Goal: Information Seeking & Learning: Learn about a topic

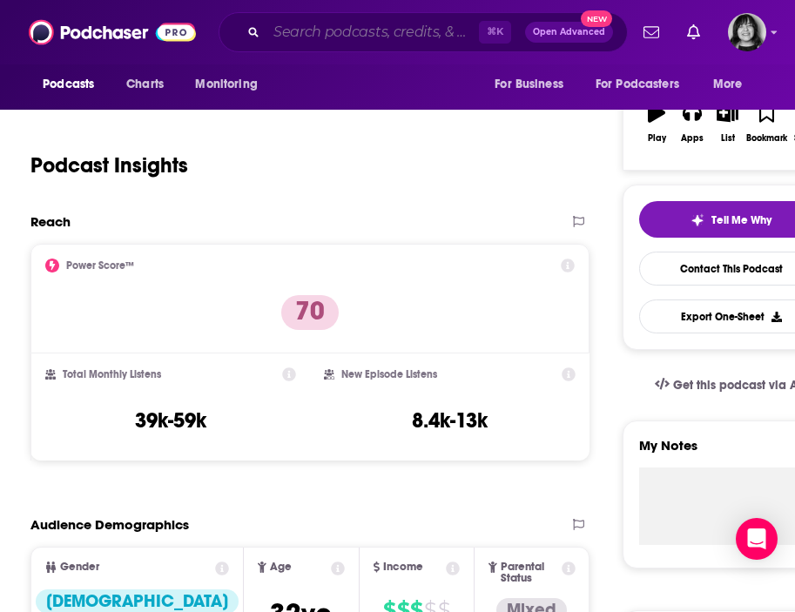
click at [304, 28] on input "Search podcasts, credits, & more..." at bounding box center [373, 32] width 213 height 28
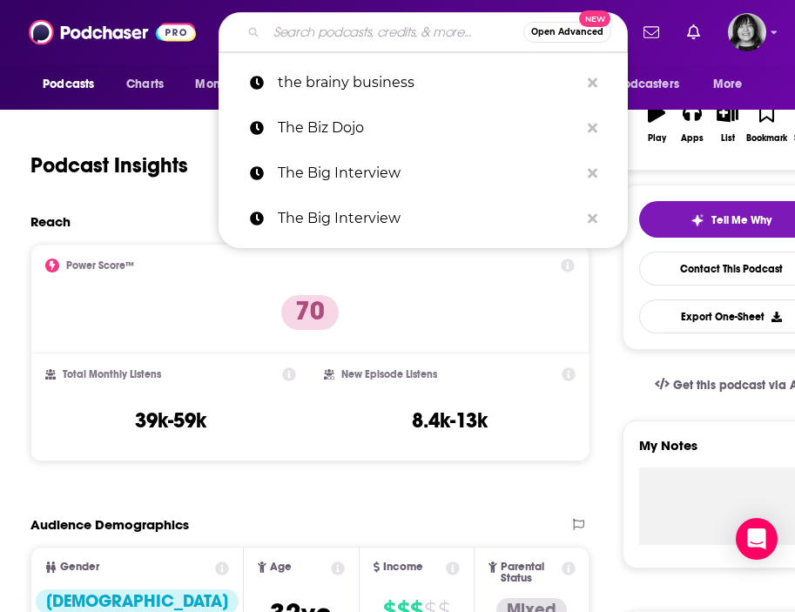
paste input "The Brand is [DEMOGRAPHIC_DATA]"
type input "The Brand is [DEMOGRAPHIC_DATA]"
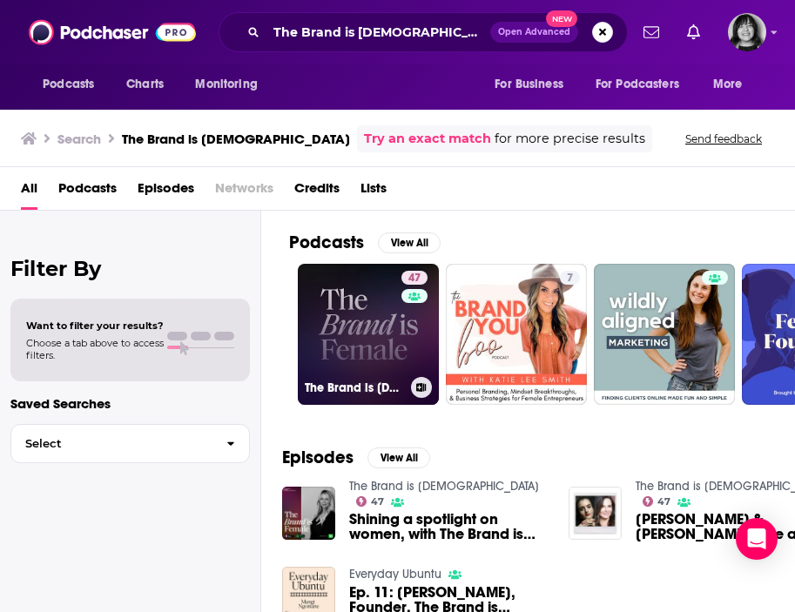
click at [335, 355] on link "47 The Brand is [DEMOGRAPHIC_DATA]" at bounding box center [368, 334] width 141 height 141
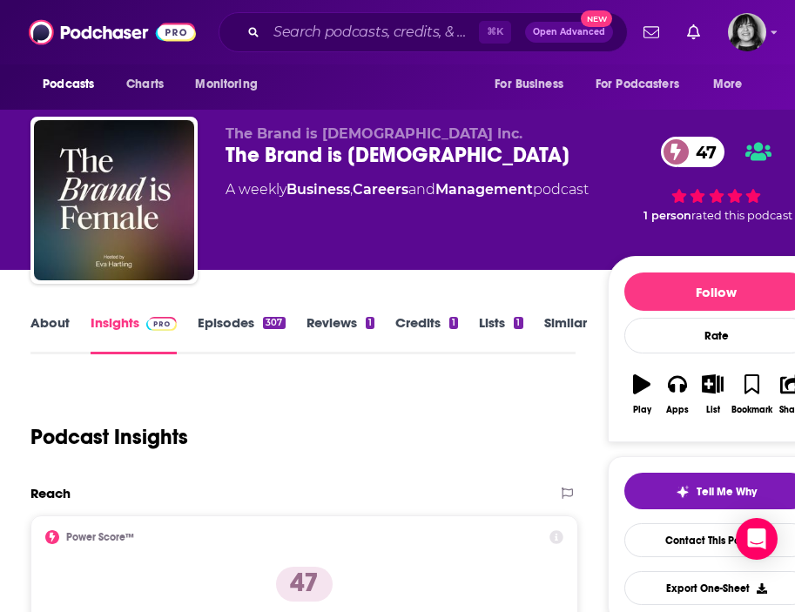
click at [49, 318] on link "About" at bounding box center [49, 334] width 39 height 40
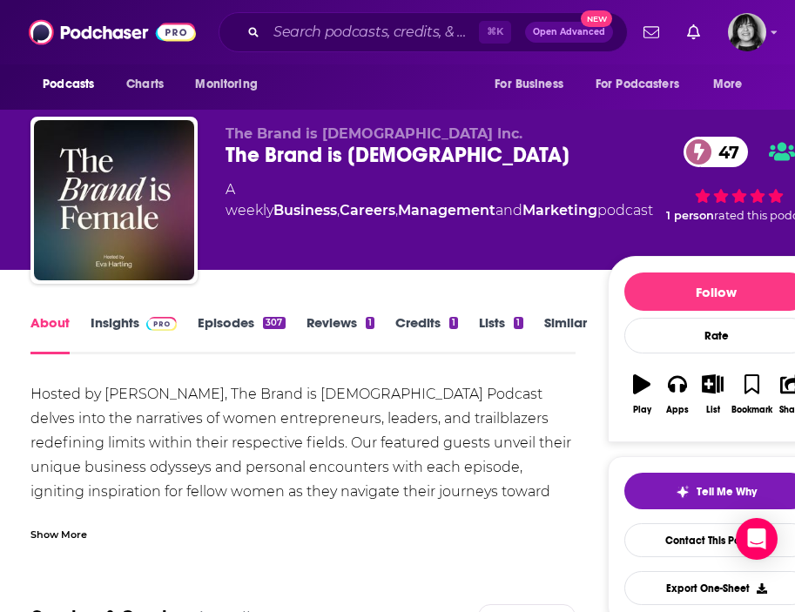
scroll to position [17, 0]
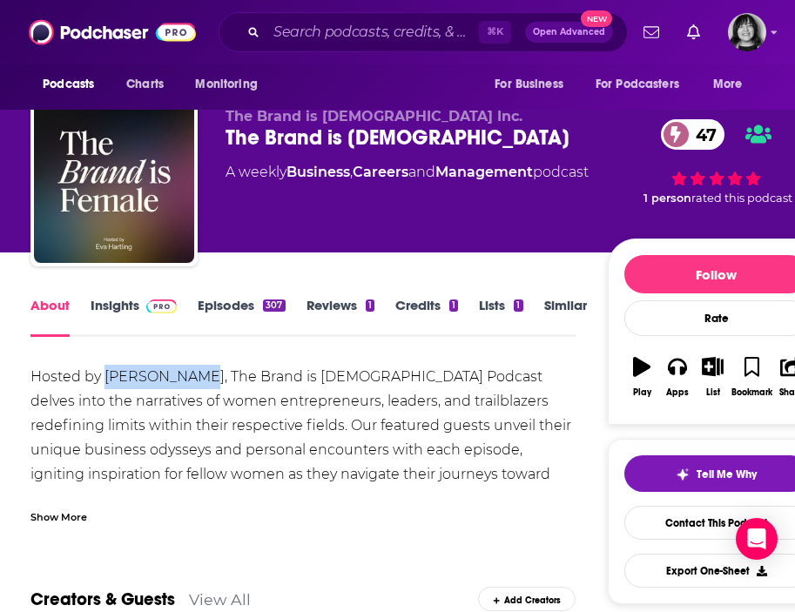
drag, startPoint x: 185, startPoint y: 378, endPoint x: 105, endPoint y: 379, distance: 80.1
click at [105, 379] on div "Hosted by Eva Hartling, The Brand is Female Podcast delves into the narratives …" at bounding box center [302, 450] width 545 height 171
copy div "Eva Hartling"
click at [112, 308] on link "Insights" at bounding box center [134, 317] width 86 height 40
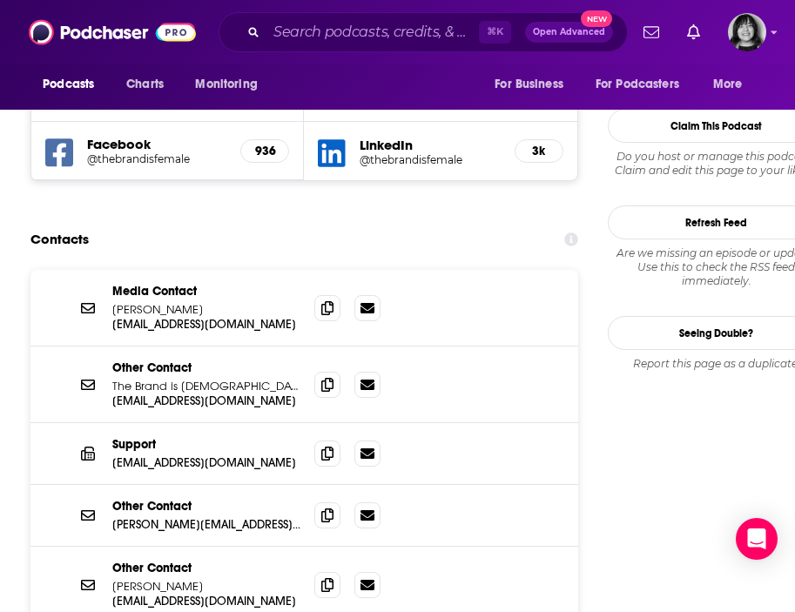
scroll to position [1710, 0]
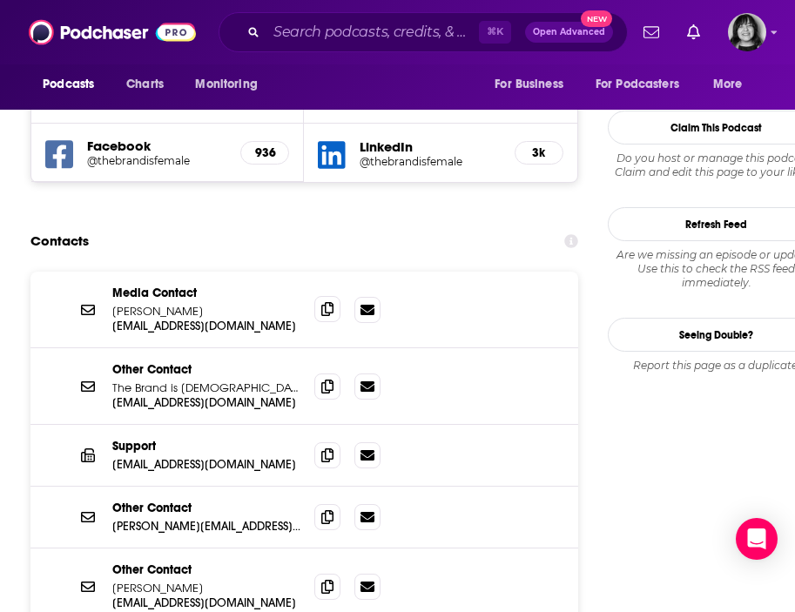
click at [334, 296] on span at bounding box center [327, 309] width 26 height 26
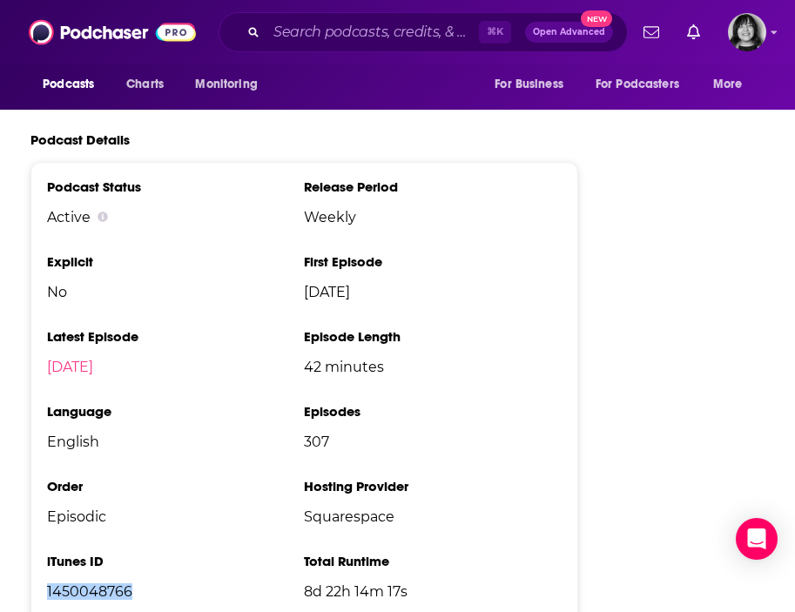
scroll to position [3082, 0]
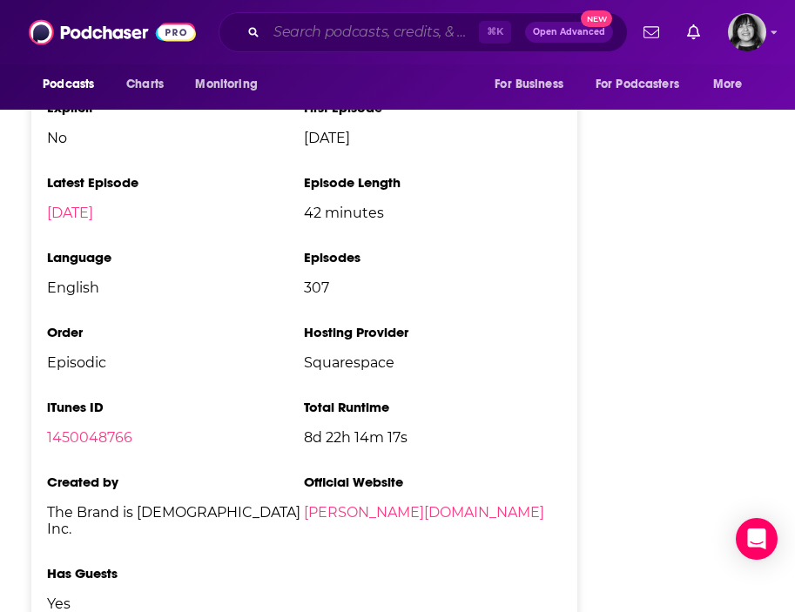
click at [330, 36] on input "Search podcasts, credits, & more..." at bounding box center [373, 32] width 213 height 28
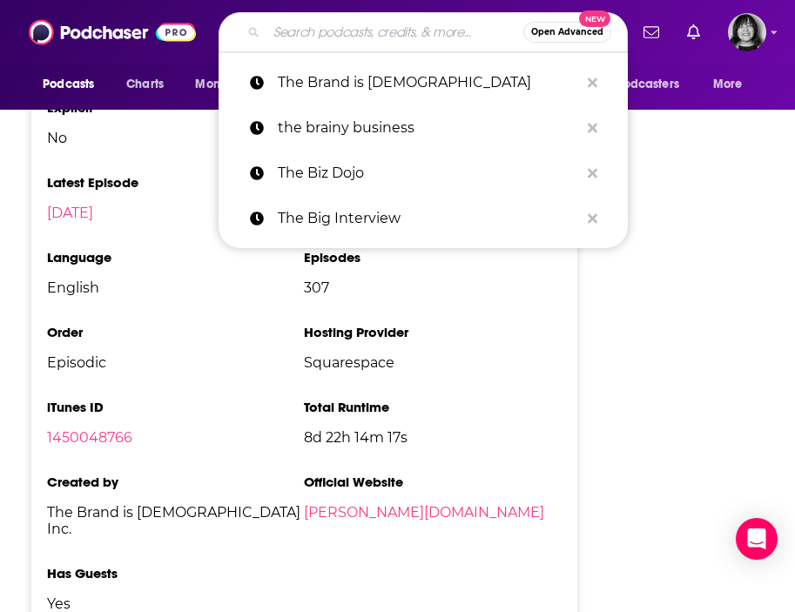
paste input "The Brave Table"
type input "The Brave Table"
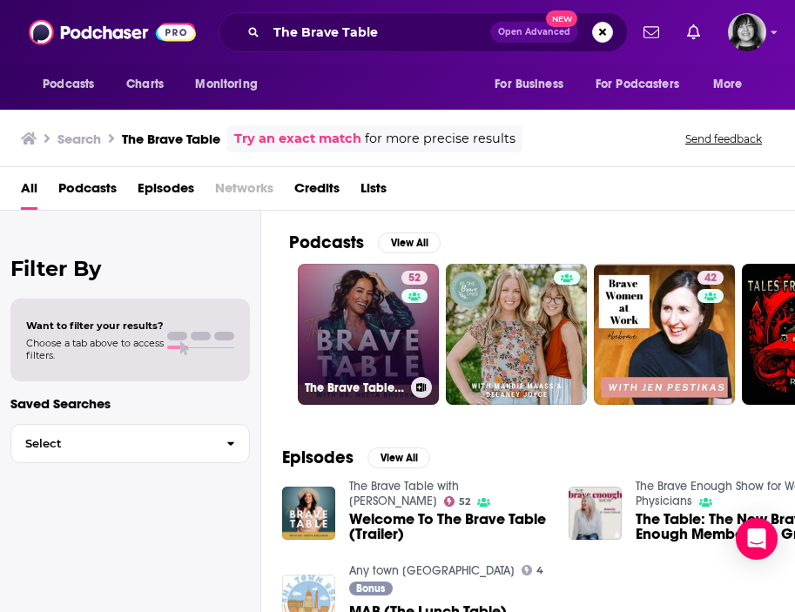
click at [414, 343] on div "52" at bounding box center [417, 324] width 30 height 106
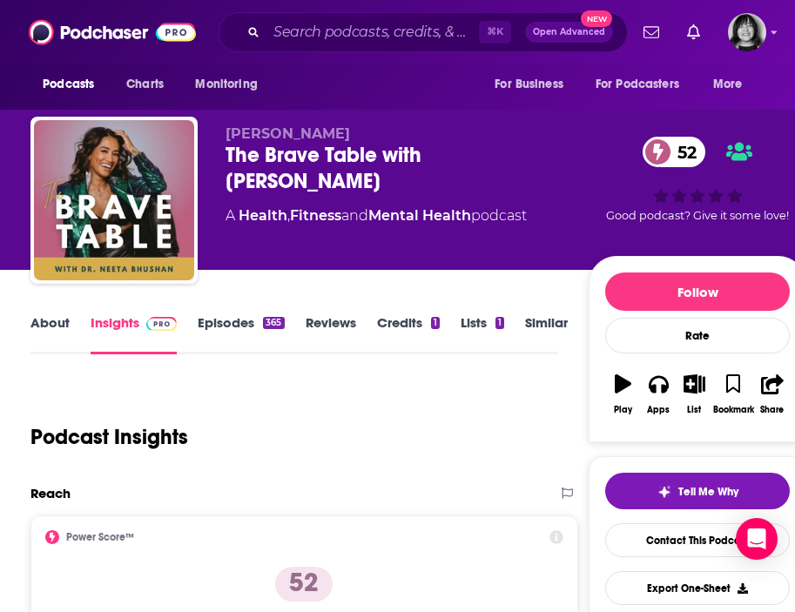
click at [320, 138] on span "Dr. Neeta Bhushan" at bounding box center [288, 133] width 125 height 17
copy p "Dr. Neeta Bhushan"
click at [282, 174] on div "The Brave Table with Dr. Neeta Bhushan 52" at bounding box center [407, 168] width 363 height 52
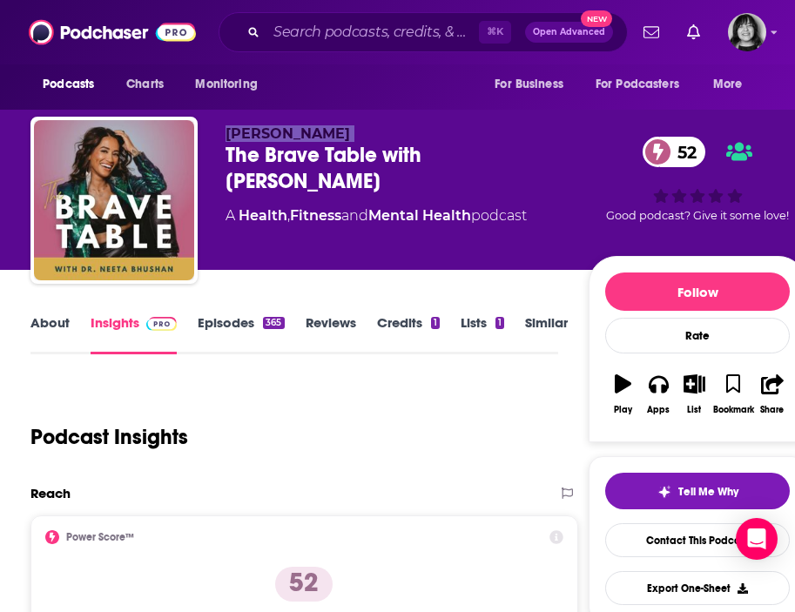
click at [282, 174] on div "The Brave Table with Dr. Neeta Bhushan 52" at bounding box center [407, 168] width 363 height 52
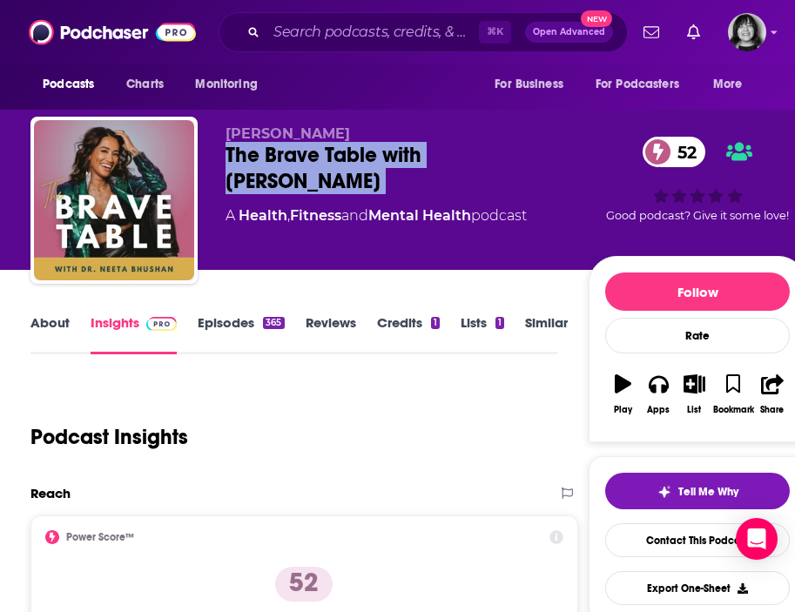
click at [282, 174] on div "The Brave Table with Dr. Neeta Bhushan 52" at bounding box center [407, 168] width 363 height 52
copy div "The Brave Table with Dr. Neeta Bhushan 52"
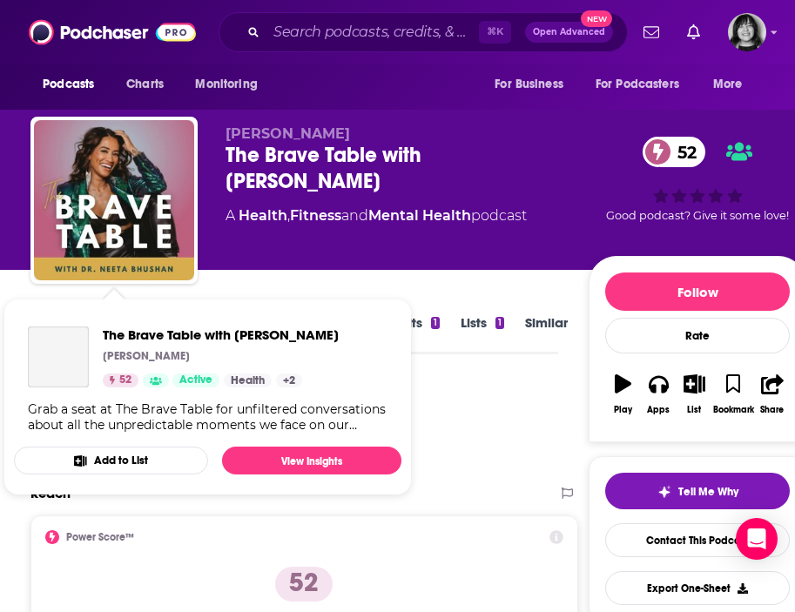
click at [45, 314] on div "The Brave Table with Dr. Neeta Bhushan Dr. Neeta Bhushan 52 Active Categories H…" at bounding box center [208, 380] width 388 height 134
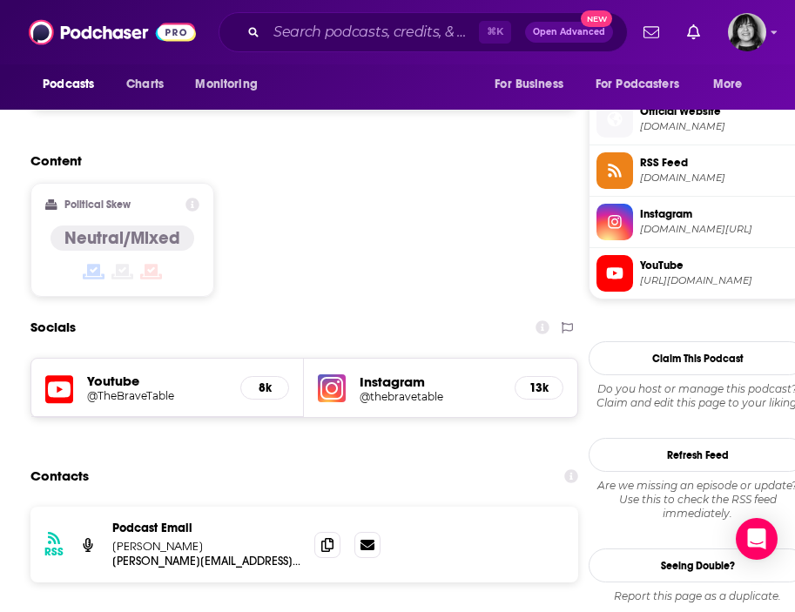
scroll to position [1426, 0]
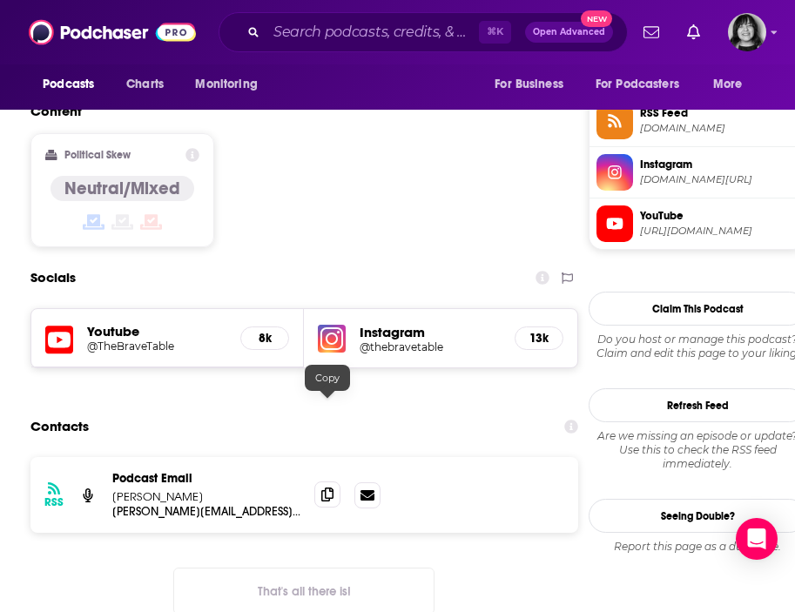
click at [327, 488] on icon at bounding box center [327, 495] width 12 height 14
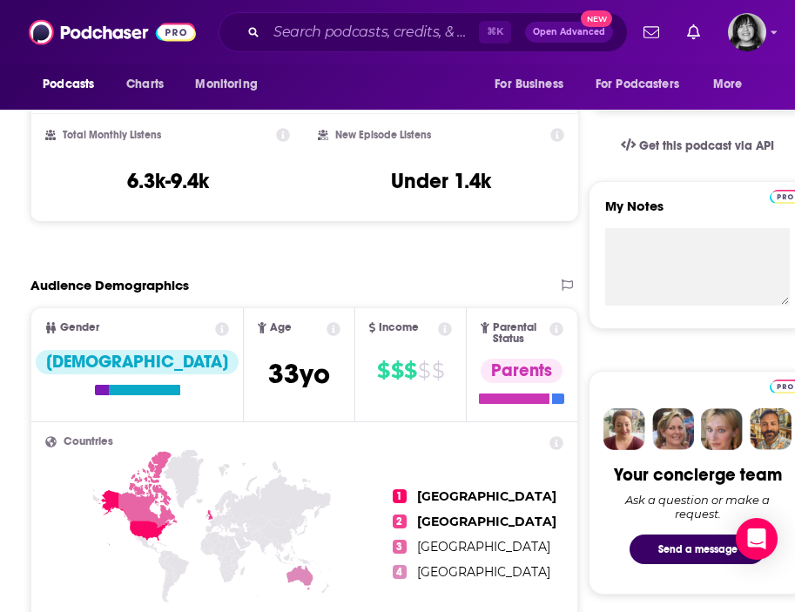
scroll to position [0, 0]
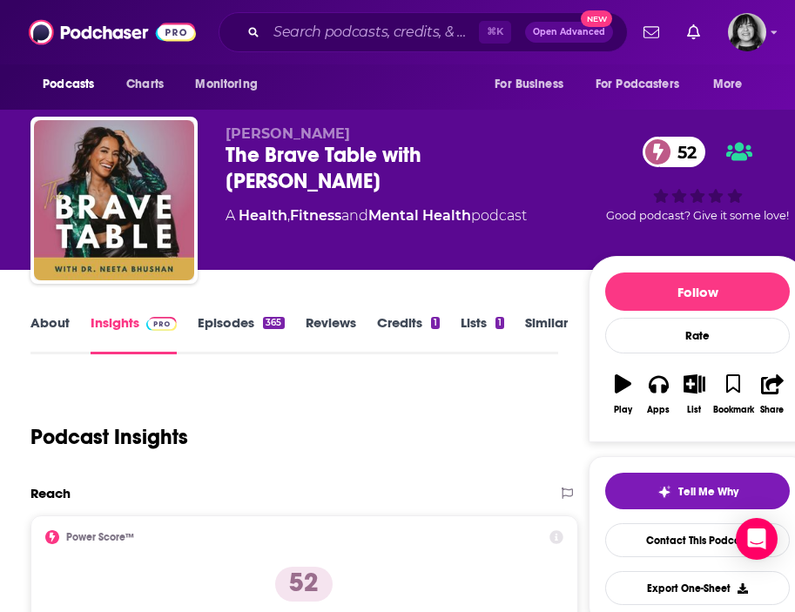
click at [53, 322] on link "About" at bounding box center [49, 334] width 39 height 40
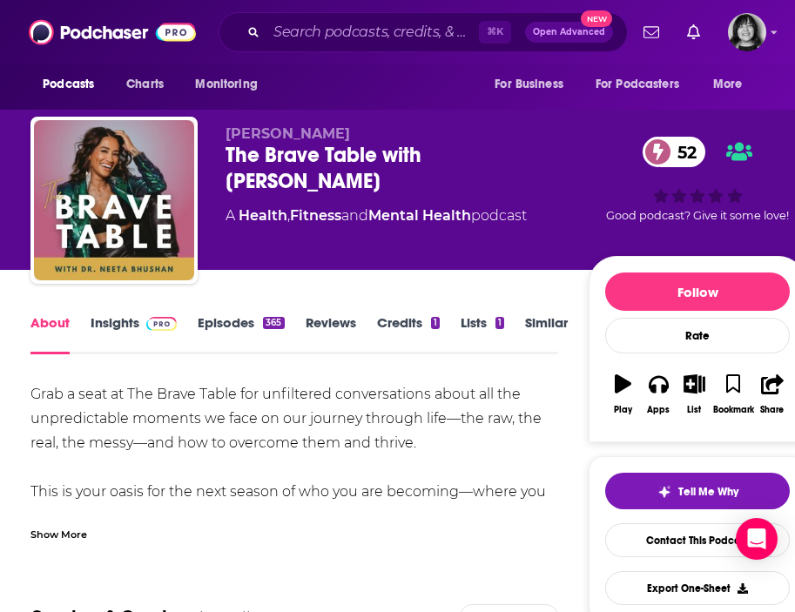
click at [64, 530] on div "Show More" at bounding box center [58, 533] width 57 height 17
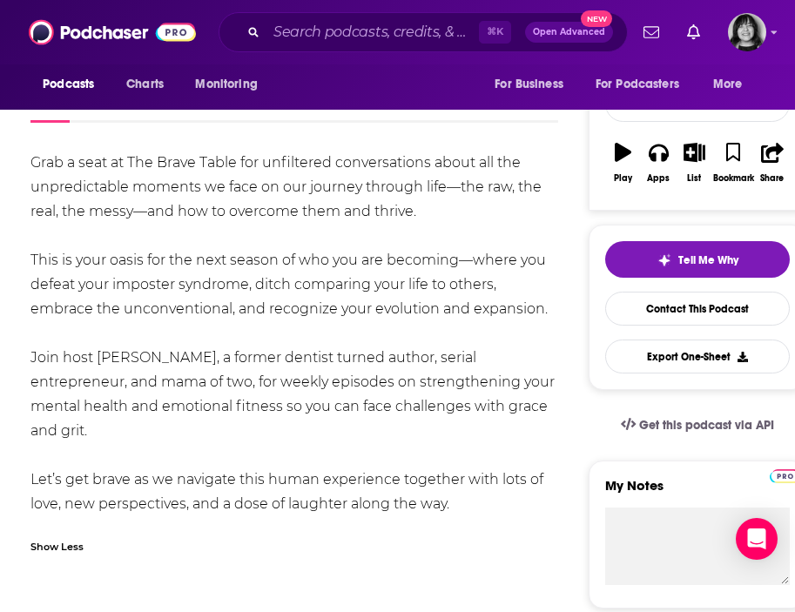
scroll to position [254, 0]
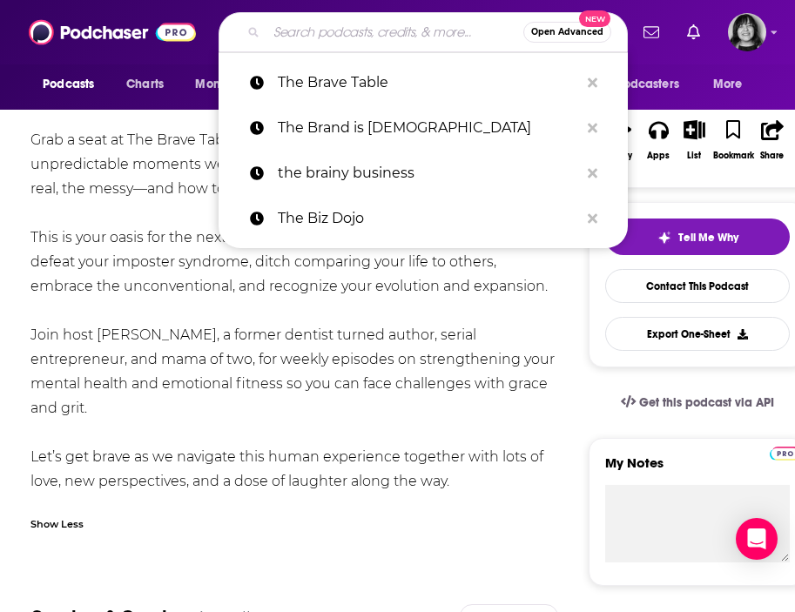
click at [298, 37] on input "Search podcasts, credits, & more..." at bounding box center [395, 32] width 257 height 28
paste input "The Brian Keane podcast"
type input "The Brian Keane podcast"
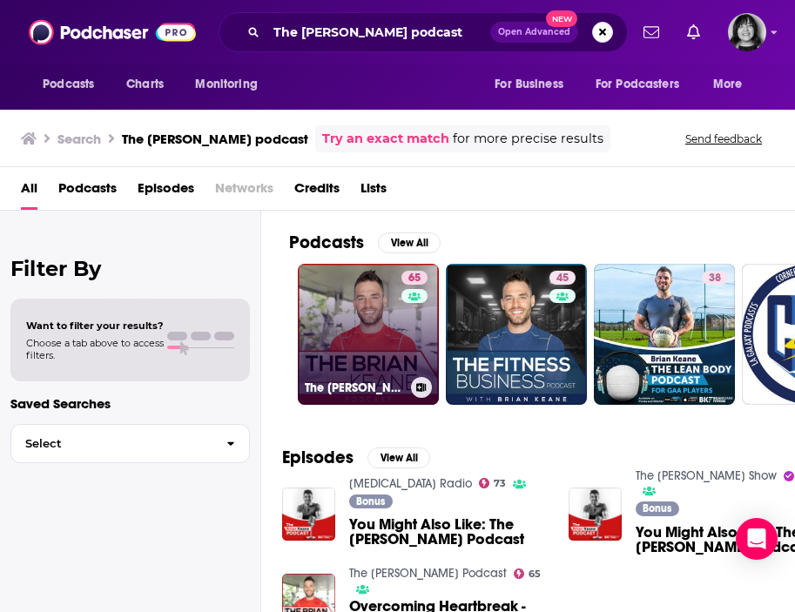
click at [398, 330] on link "65 The Brian Keane Podcast" at bounding box center [368, 334] width 141 height 141
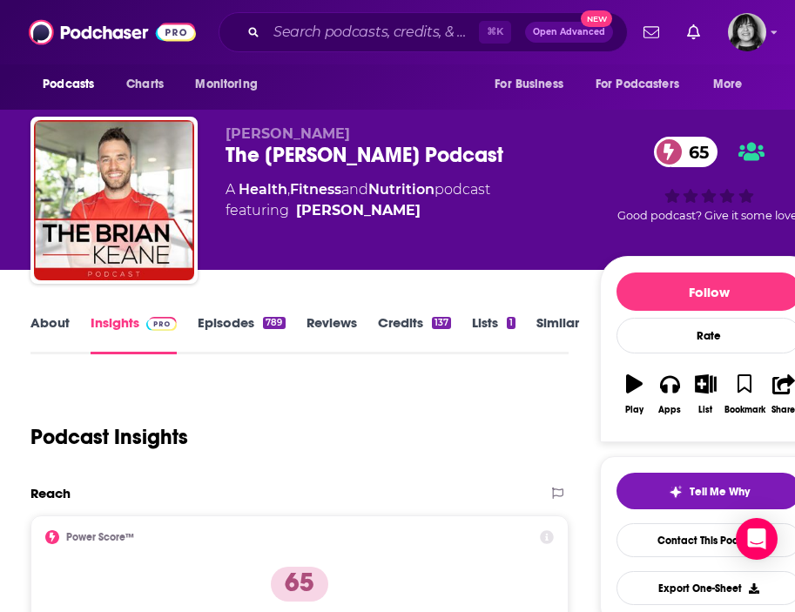
click at [393, 156] on div "The Brian Keane Podcast 65" at bounding box center [413, 155] width 375 height 26
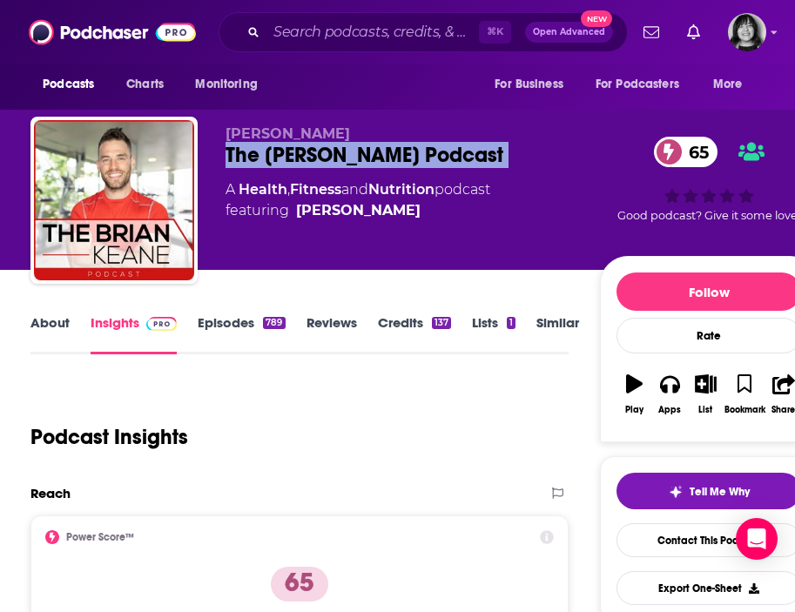
click at [393, 156] on div "The Brian Keane Podcast 65" at bounding box center [413, 155] width 375 height 26
copy div "The Brian Keane Podcast 65"
click at [299, 138] on span "Brian Keane" at bounding box center [288, 133] width 125 height 17
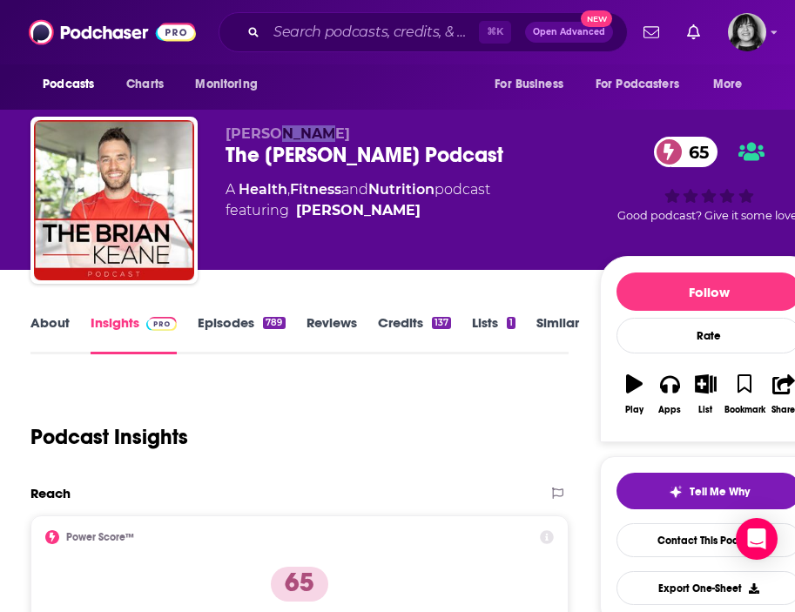
click at [299, 138] on span "Brian Keane" at bounding box center [288, 133] width 125 height 17
copy p "Brian Keane"
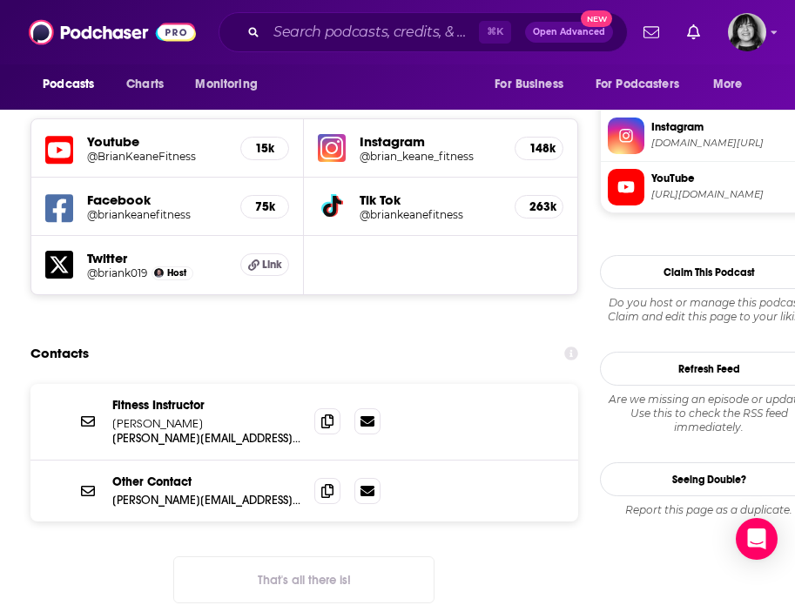
scroll to position [1596, 0]
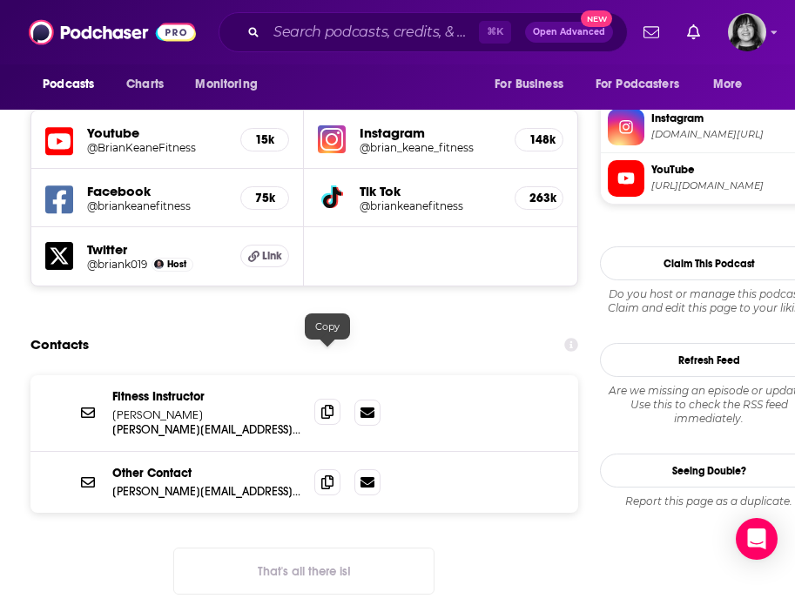
click at [327, 405] on icon at bounding box center [327, 412] width 12 height 14
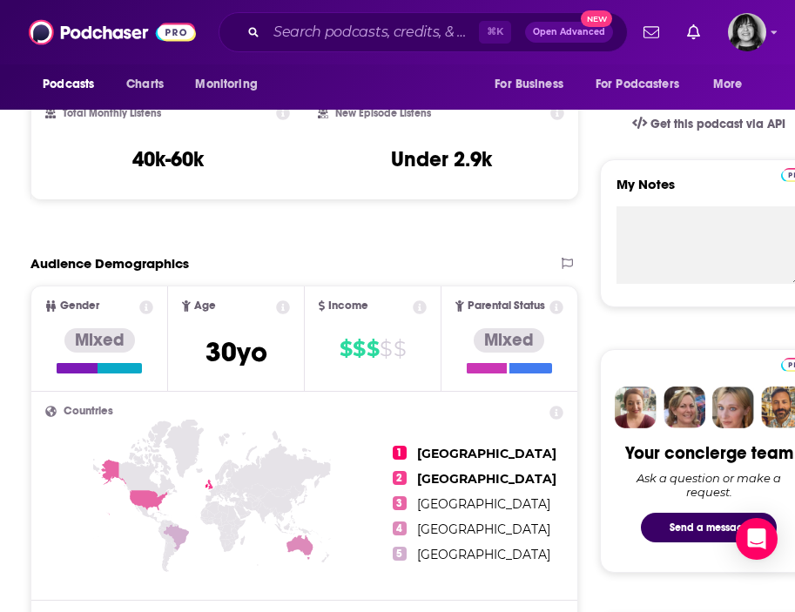
scroll to position [0, 0]
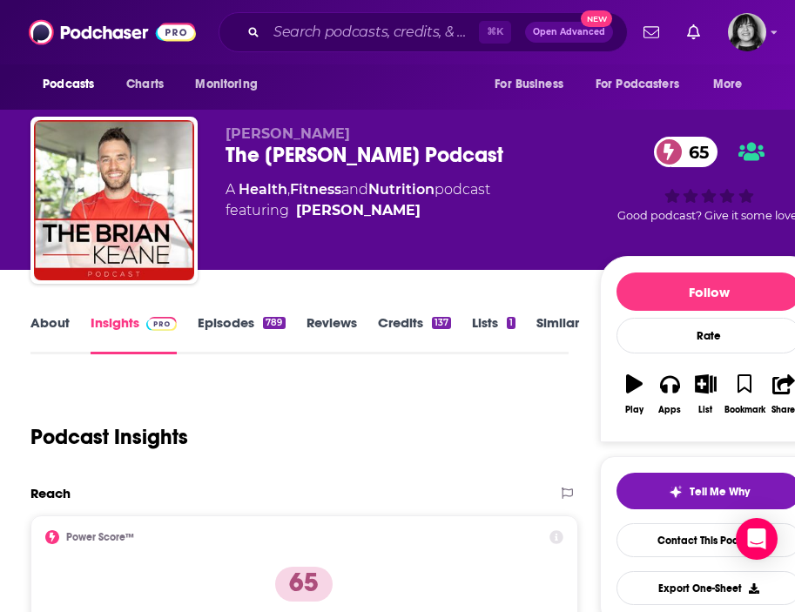
click at [48, 328] on link "About" at bounding box center [49, 334] width 39 height 40
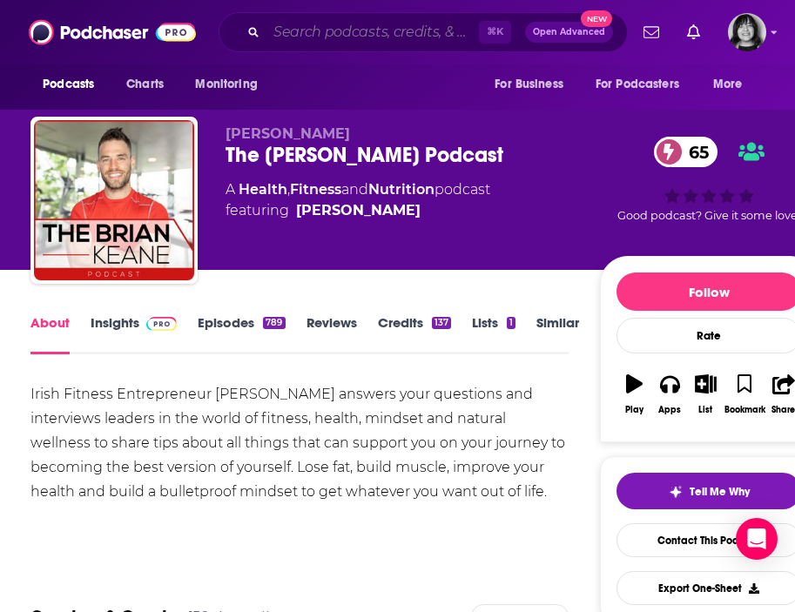
click at [298, 30] on input "Search podcasts, credits, & more..." at bounding box center [373, 32] width 213 height 28
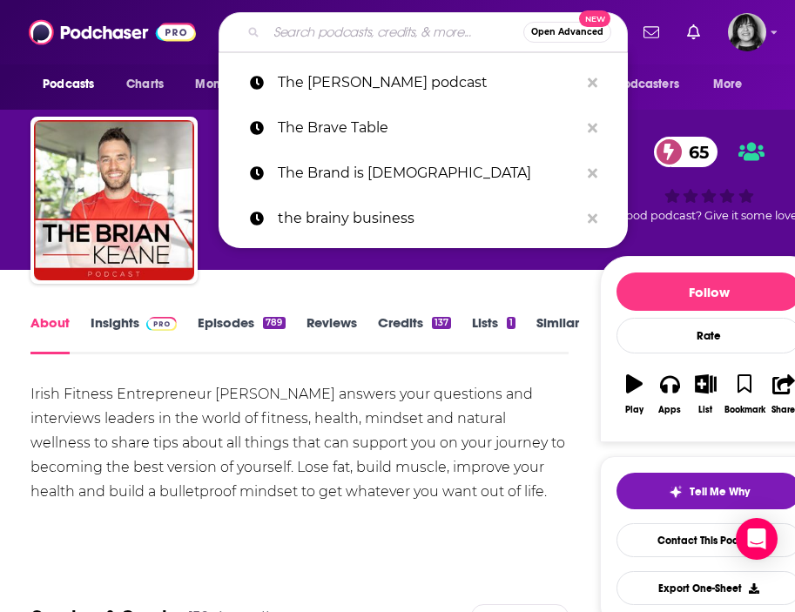
paste input "The Business of Thinking Big"
type input "The Business of Thinking Big"
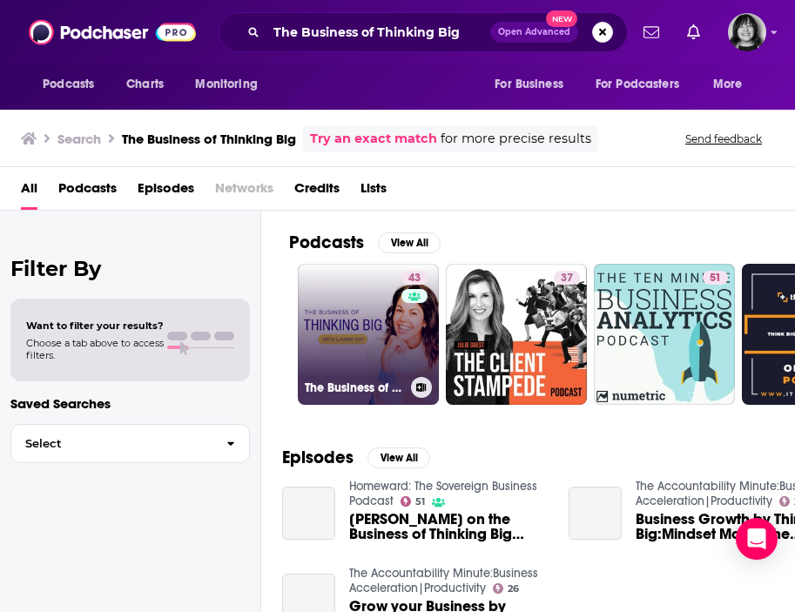
click at [362, 298] on link "43 The Business of Thinking Big" at bounding box center [368, 334] width 141 height 141
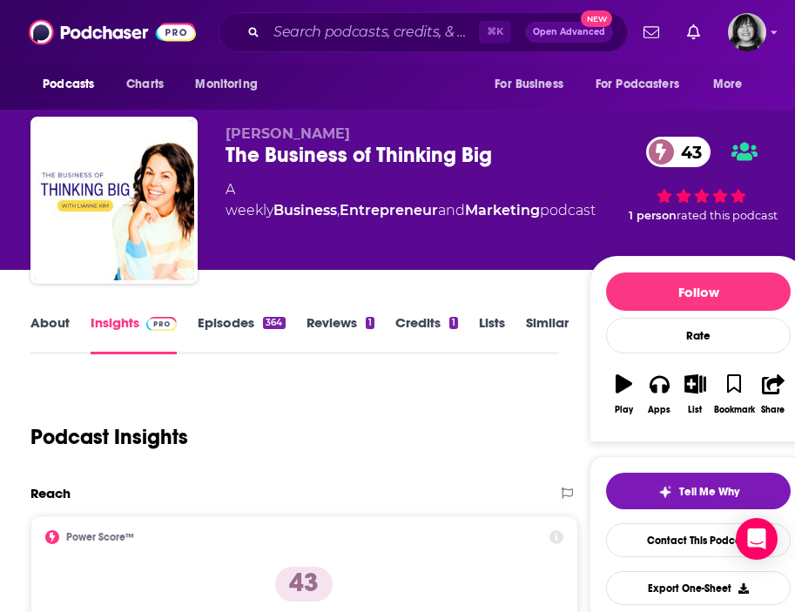
click at [275, 132] on span "Lianne Kim" at bounding box center [288, 133] width 125 height 17
copy p "Lianne Kim"
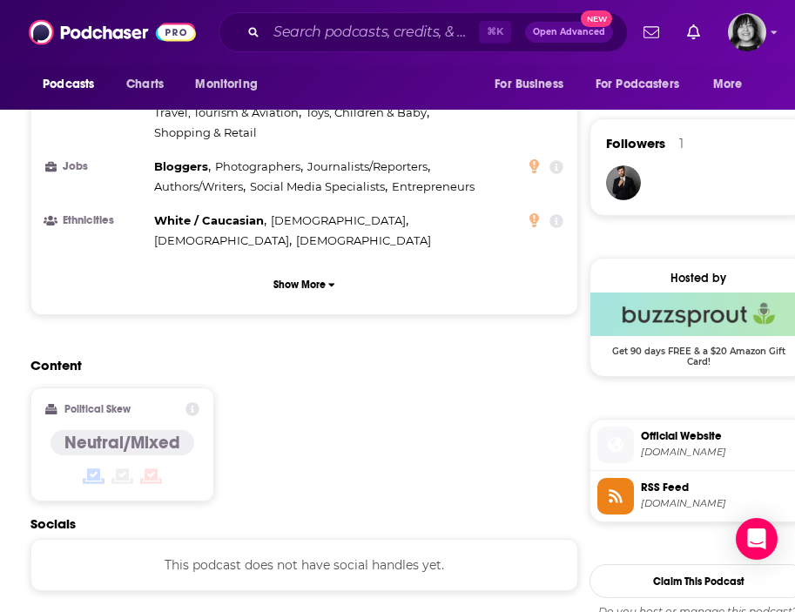
scroll to position [1360, 0]
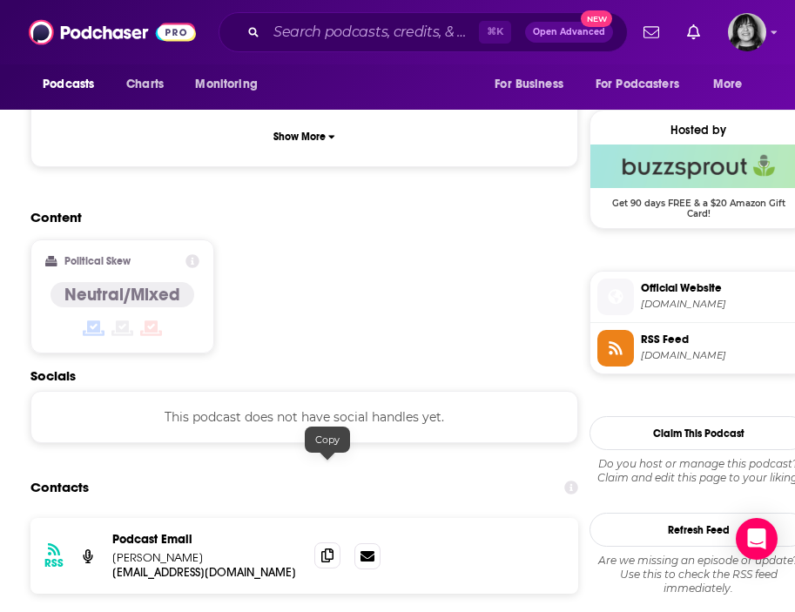
click at [322, 549] on icon at bounding box center [327, 556] width 12 height 14
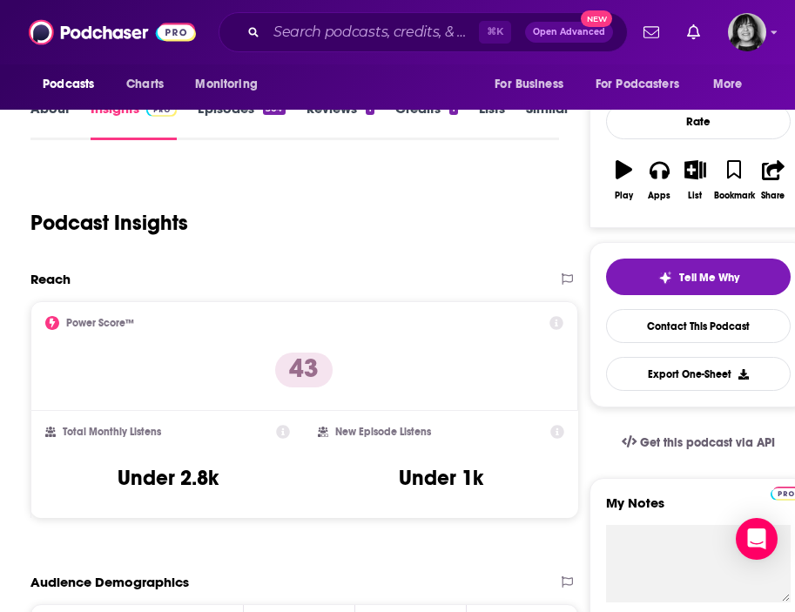
scroll to position [0, 0]
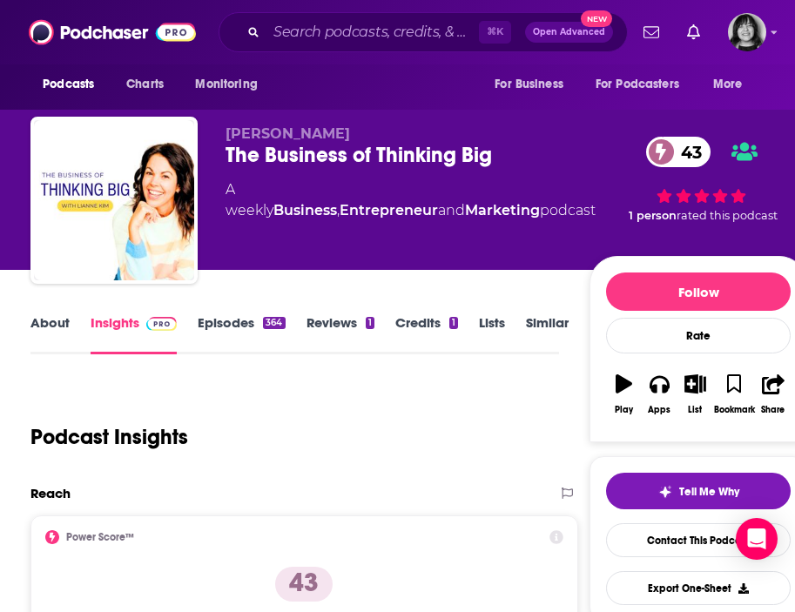
click at [65, 322] on link "About" at bounding box center [49, 334] width 39 height 40
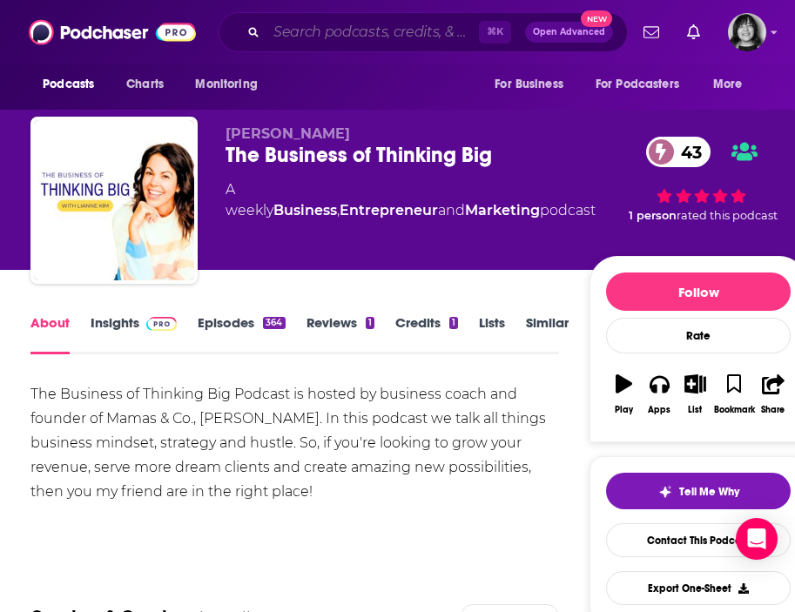
click at [285, 45] on input "Search podcasts, credits, & more..." at bounding box center [373, 32] width 213 height 28
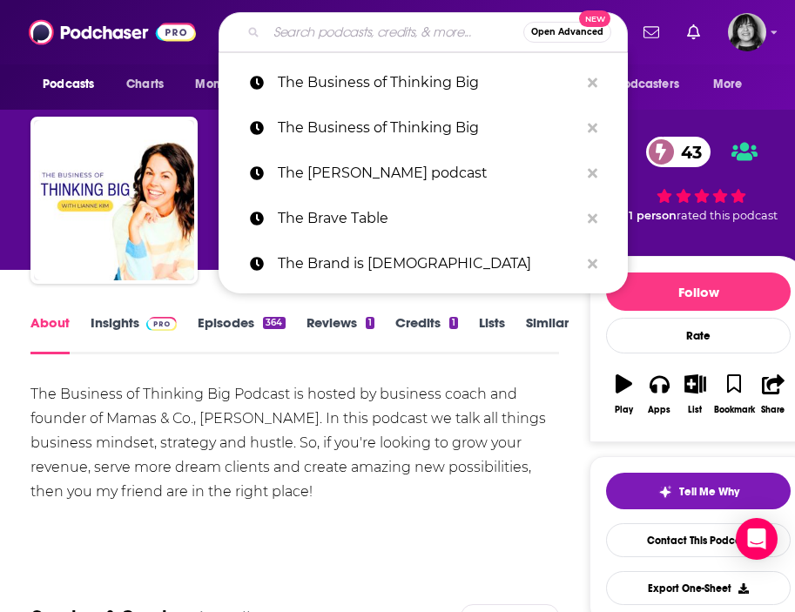
paste input "The Business of You"
type input "The Business of You"
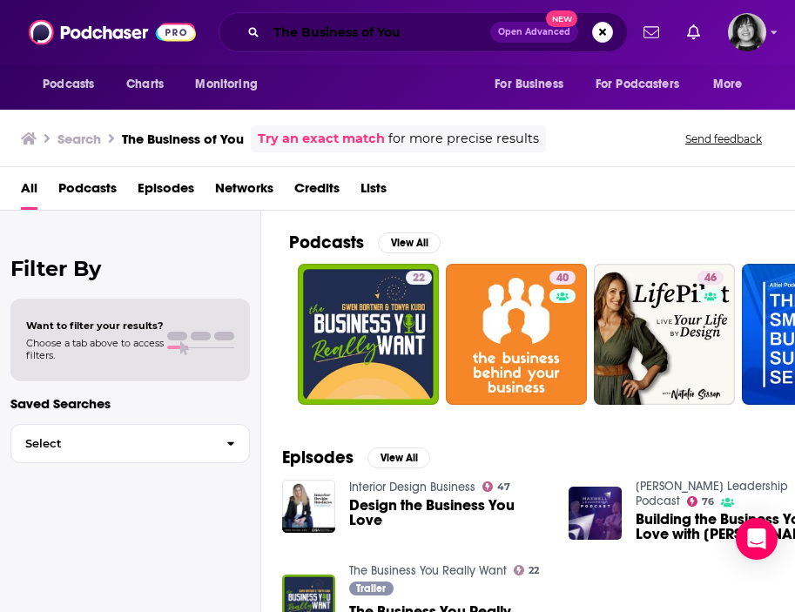
click at [399, 37] on input "The Business of You" at bounding box center [379, 32] width 224 height 28
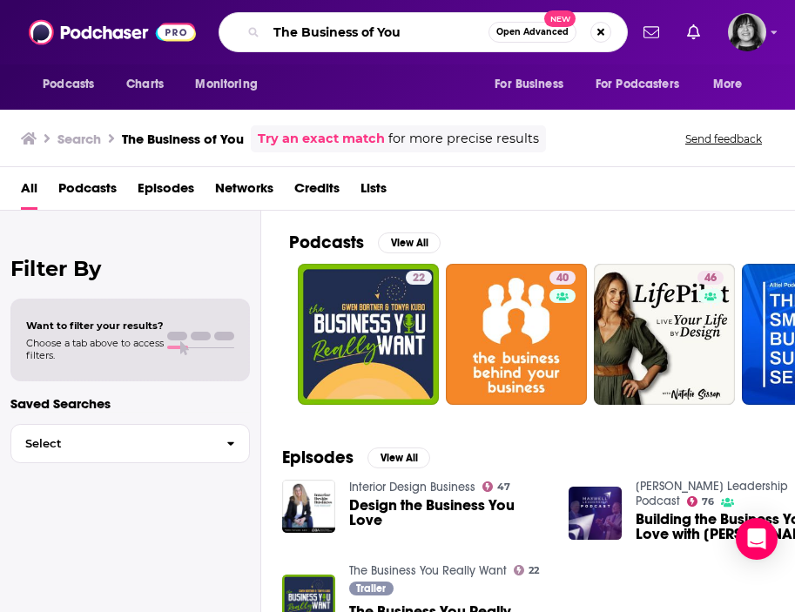
click at [399, 37] on input "The Business of You" at bounding box center [378, 32] width 222 height 28
paste input "with Rachel Gogos"
type input "The Business of You with Rachel Gogos"
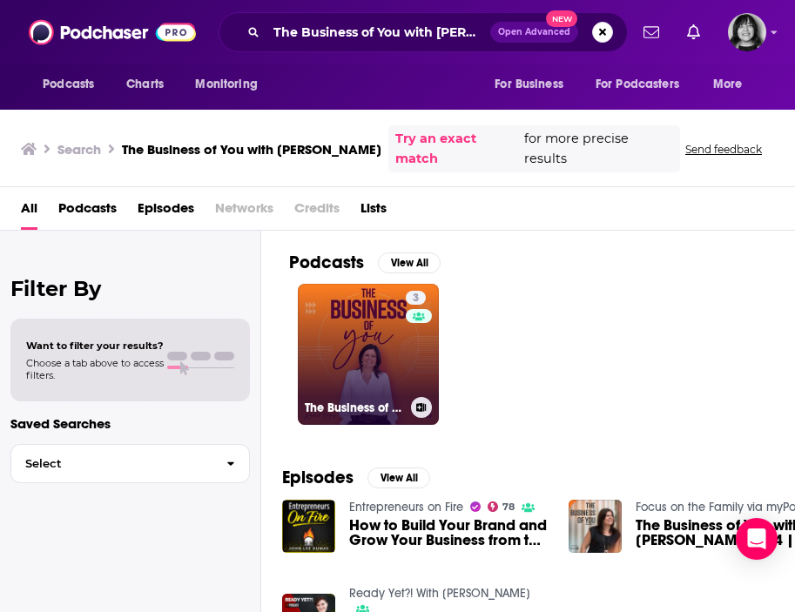
click at [392, 348] on link "3 The Business of You with Rachel Gogos" at bounding box center [368, 354] width 141 height 141
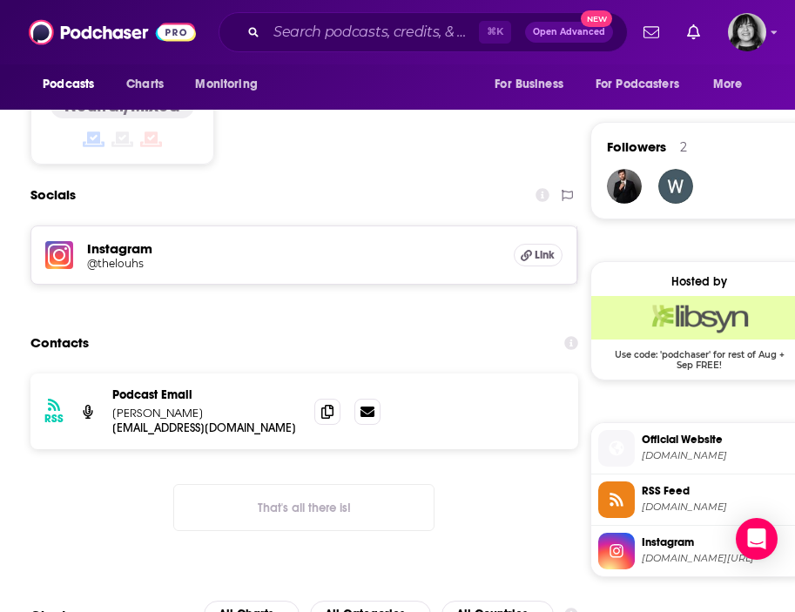
scroll to position [1221, 0]
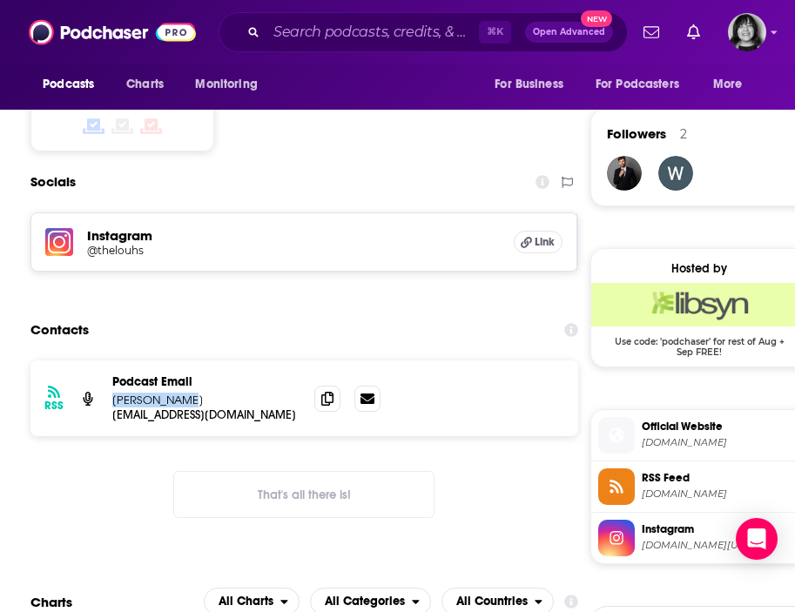
drag, startPoint x: 109, startPoint y: 402, endPoint x: 197, endPoint y: 402, distance: 88.0
click at [197, 402] on div "RSS Podcast Email Rachel Gogos info@thebrandiD.com info@thebrandiD.com" at bounding box center [304, 399] width 548 height 76
copy p "Rachel Gogos"
click at [323, 397] on icon at bounding box center [327, 398] width 12 height 14
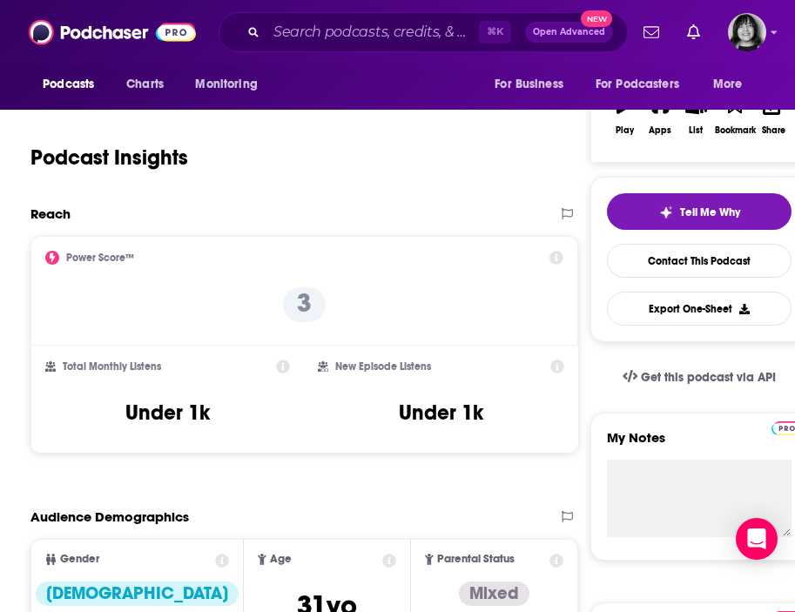
scroll to position [0, 0]
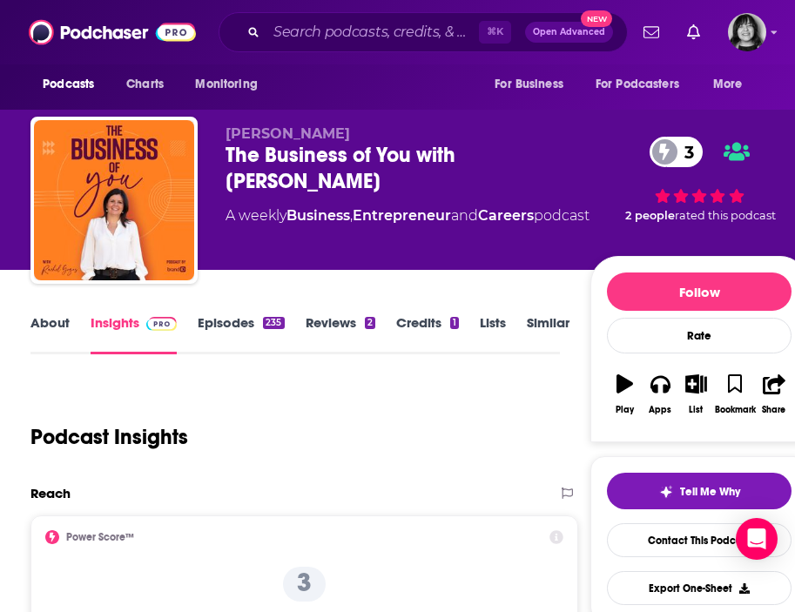
click at [52, 330] on link "About" at bounding box center [49, 334] width 39 height 40
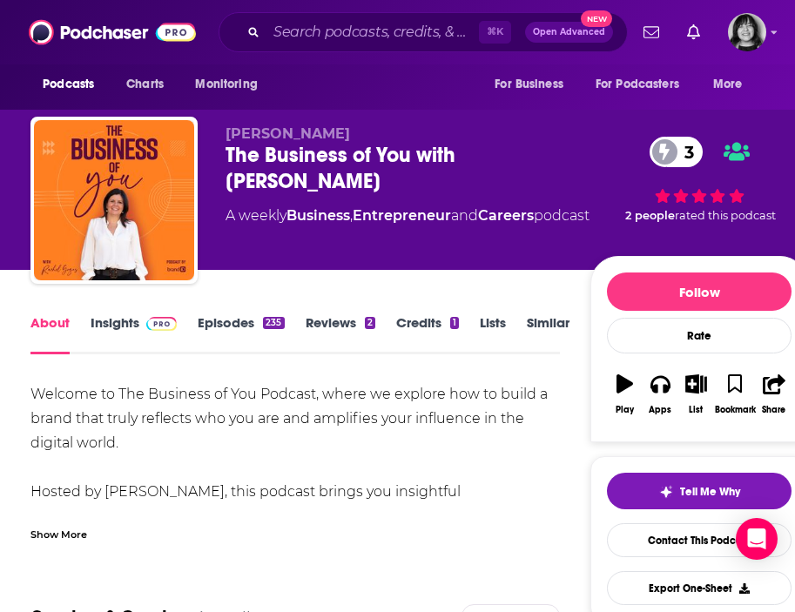
click at [79, 541] on div "Show More" at bounding box center [58, 533] width 57 height 17
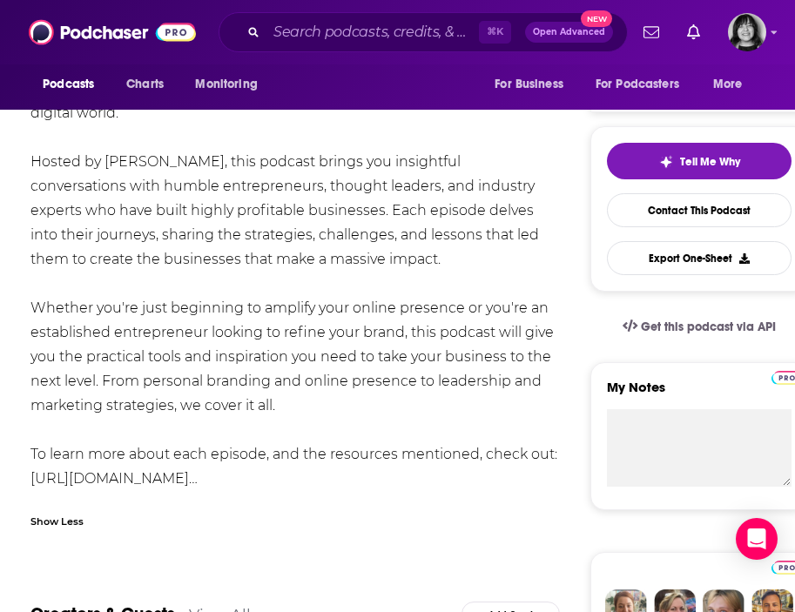
scroll to position [339, 0]
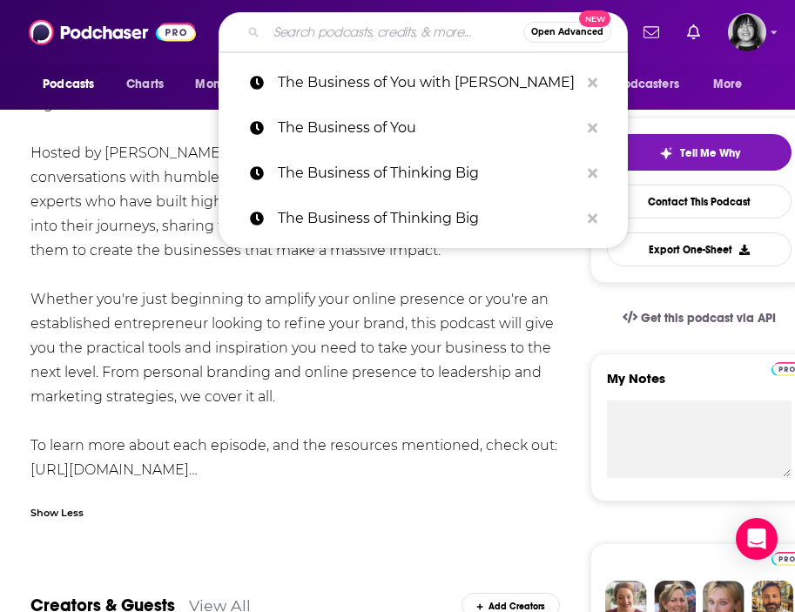
click at [330, 24] on input "Search podcasts, credits, & more..." at bounding box center [395, 32] width 257 height 28
paste input "The Business Strategist"
type input "The Business Strategist"
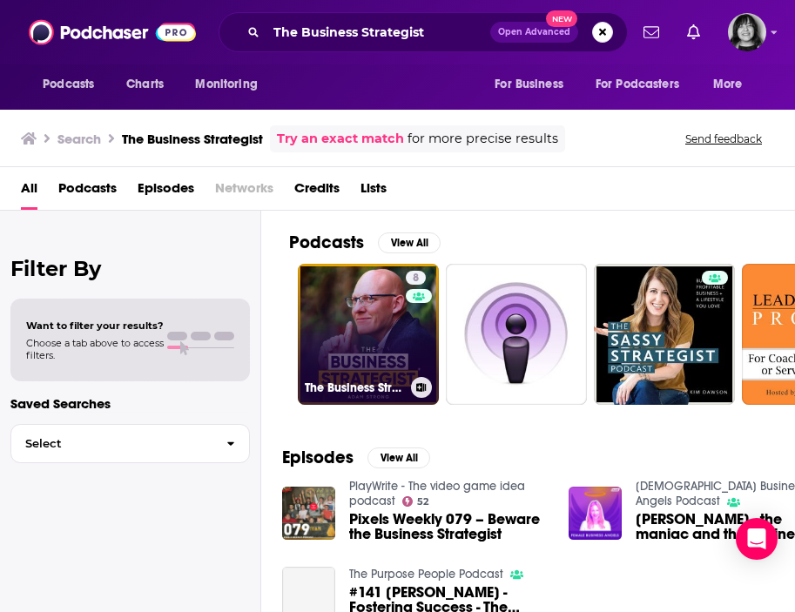
click at [392, 337] on link "8 The Business Strategist With Adam Strong" at bounding box center [368, 334] width 141 height 141
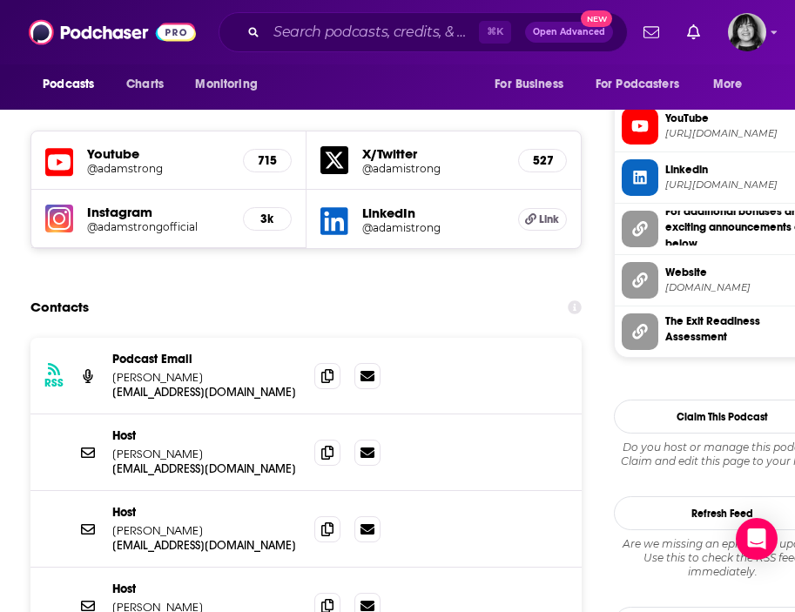
scroll to position [1825, 0]
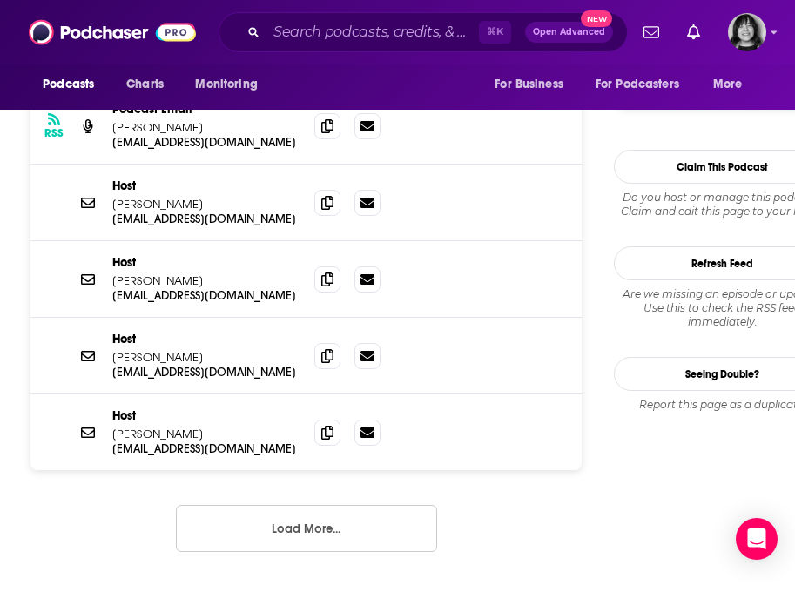
click at [298, 505] on button "Load More..." at bounding box center [306, 528] width 261 height 47
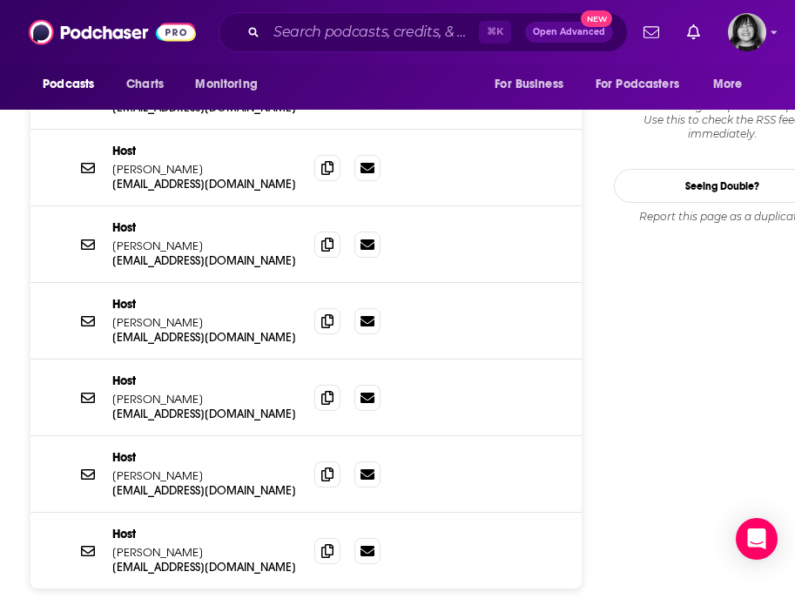
scroll to position [2014, 0]
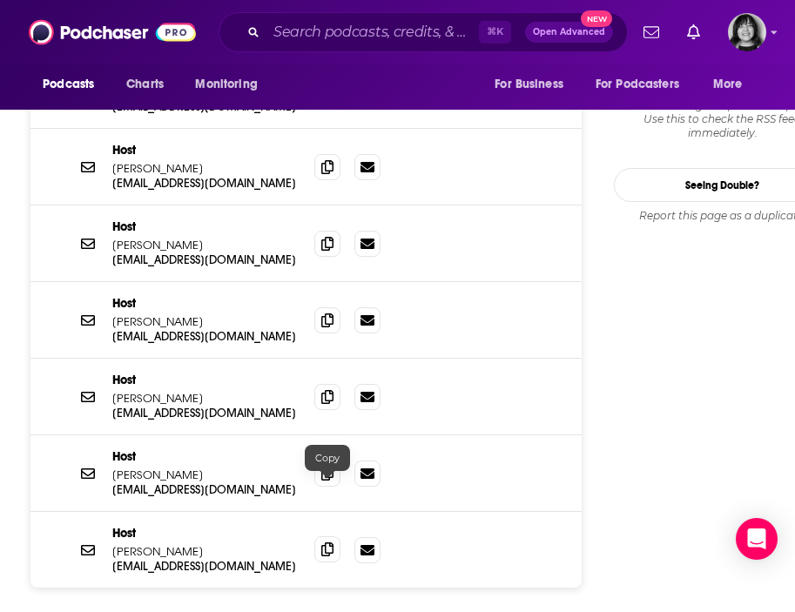
click at [332, 543] on icon at bounding box center [327, 550] width 12 height 14
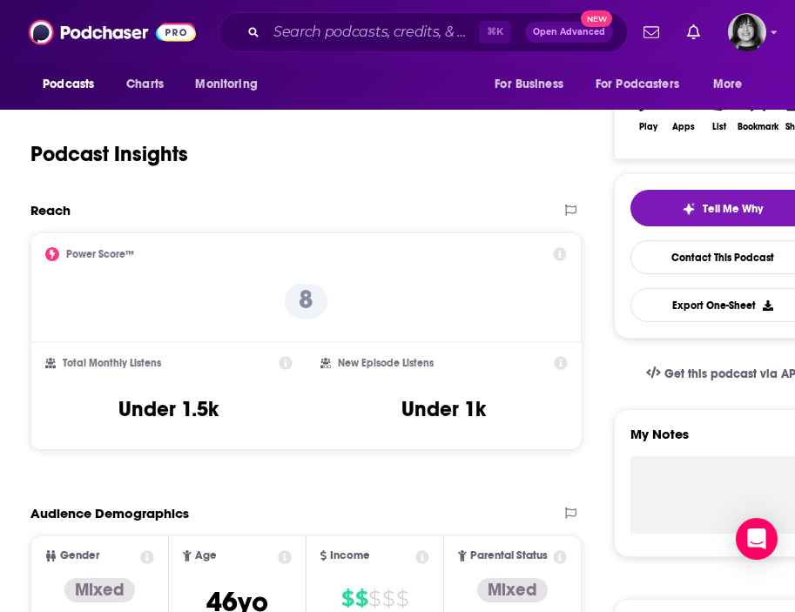
scroll to position [0, 0]
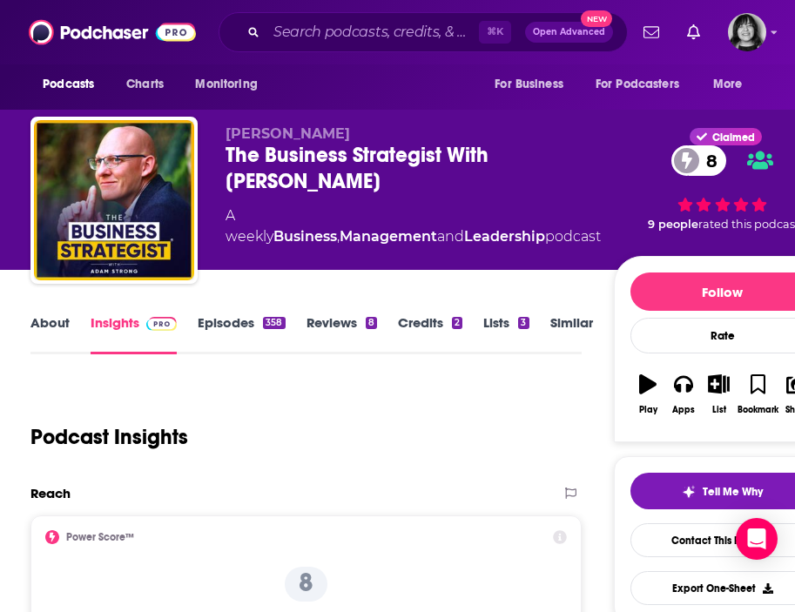
click at [54, 325] on link "About" at bounding box center [49, 334] width 39 height 40
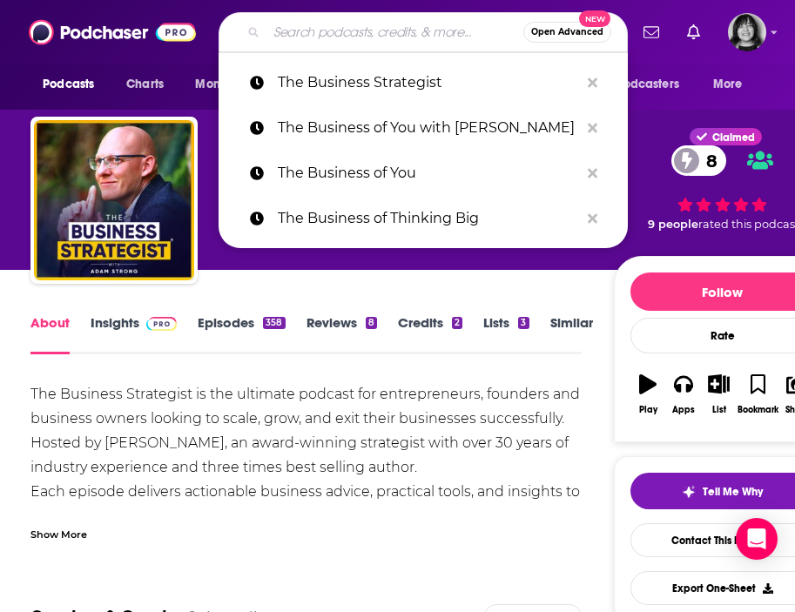
click at [347, 26] on input "Search podcasts, credits, & more..." at bounding box center [395, 32] width 257 height 28
paste input "The Cabral Concept"
type input "The Cabral Concept"
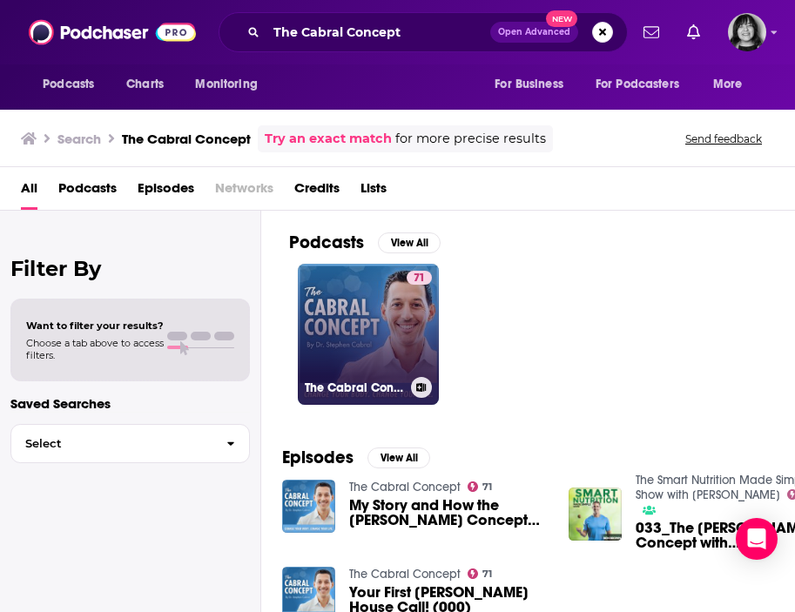
click at [349, 332] on link "71 The Cabral Concept" at bounding box center [368, 334] width 141 height 141
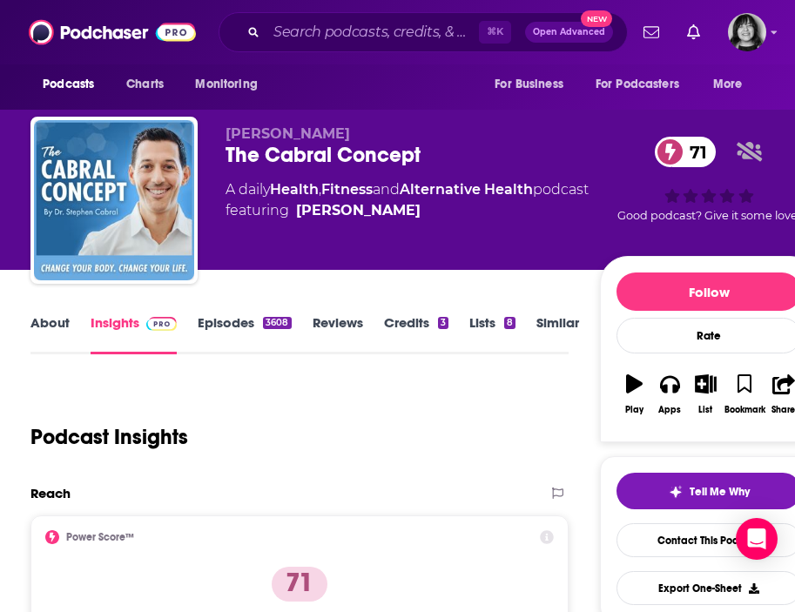
click at [49, 321] on link "About" at bounding box center [49, 334] width 39 height 40
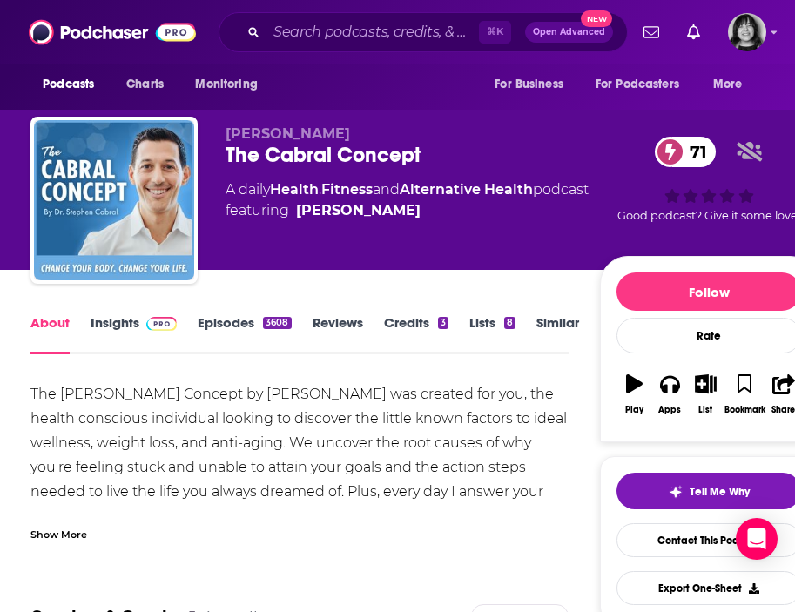
click at [57, 528] on div "Show More" at bounding box center [58, 533] width 57 height 17
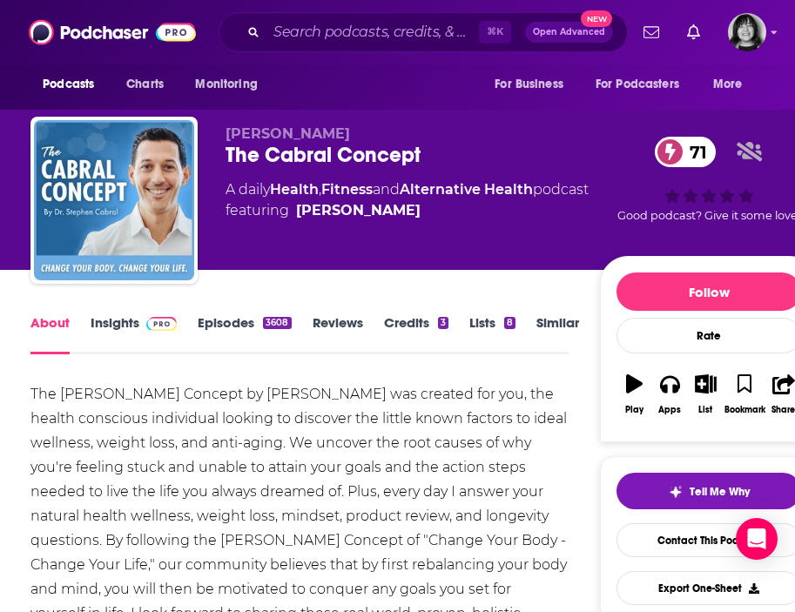
click at [121, 316] on link "Insights" at bounding box center [134, 334] width 86 height 40
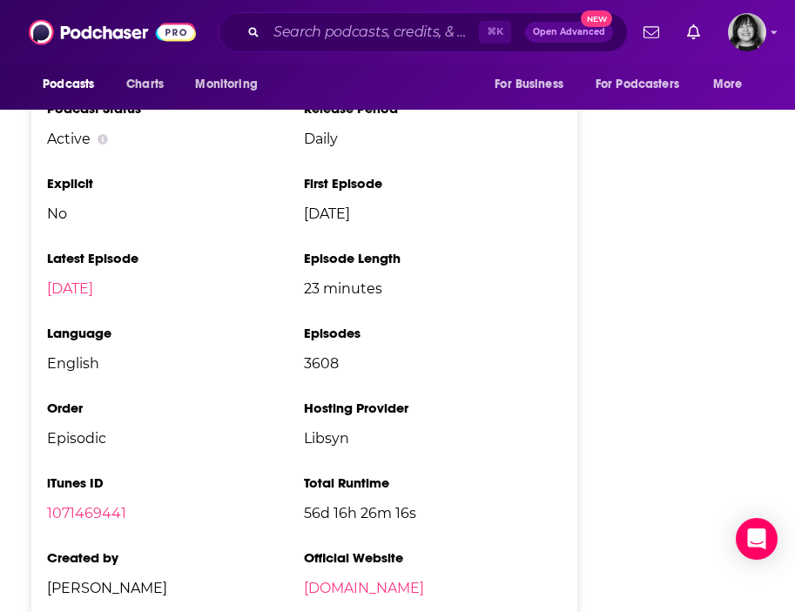
scroll to position [3349, 0]
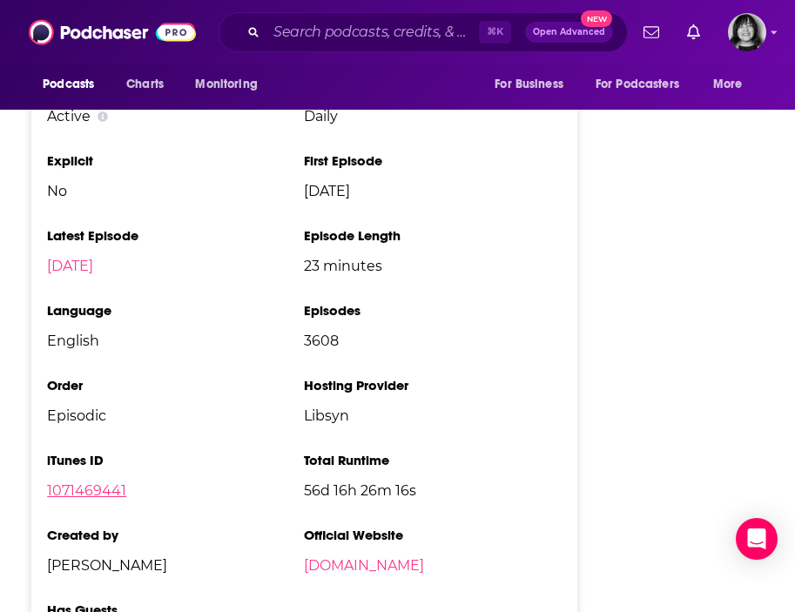
click at [98, 483] on link "1071469441" at bounding box center [86, 491] width 79 height 17
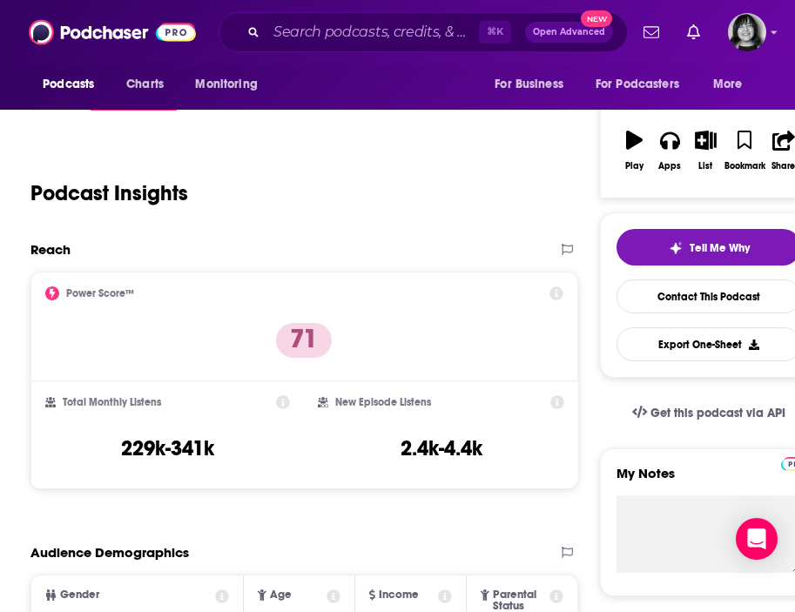
scroll to position [0, 0]
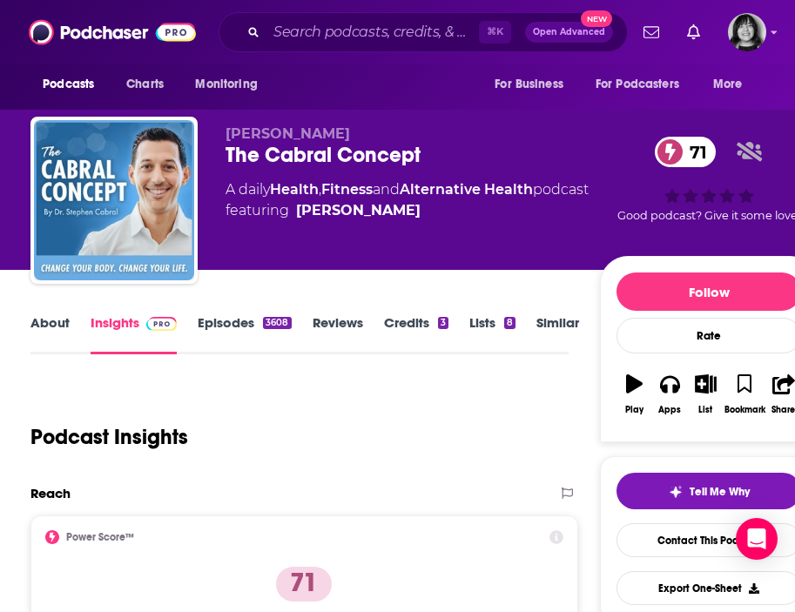
click at [331, 129] on span "Dr. Stephen Cabral" at bounding box center [288, 133] width 125 height 17
copy p "Dr. Stephen Cabral"
click at [304, 29] on input "Search podcasts, credits, & more..." at bounding box center [373, 32] width 213 height 28
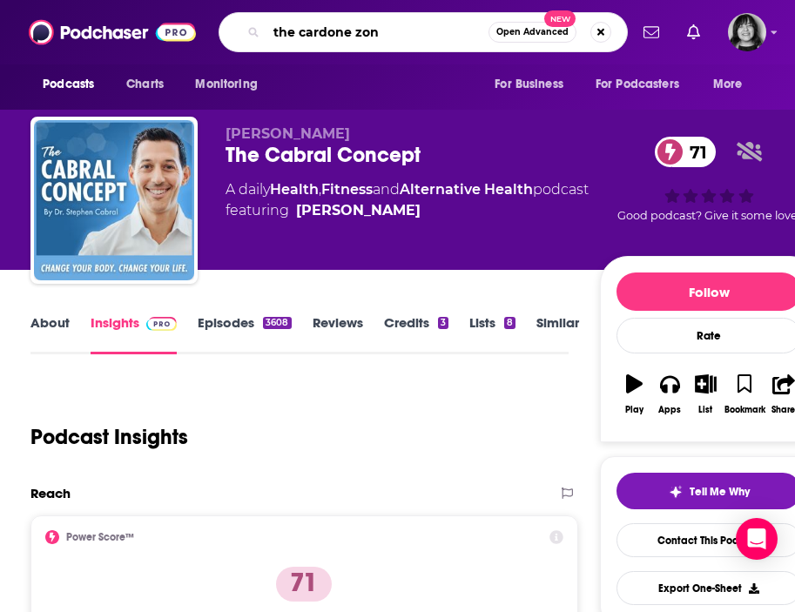
type input "the cardone zone"
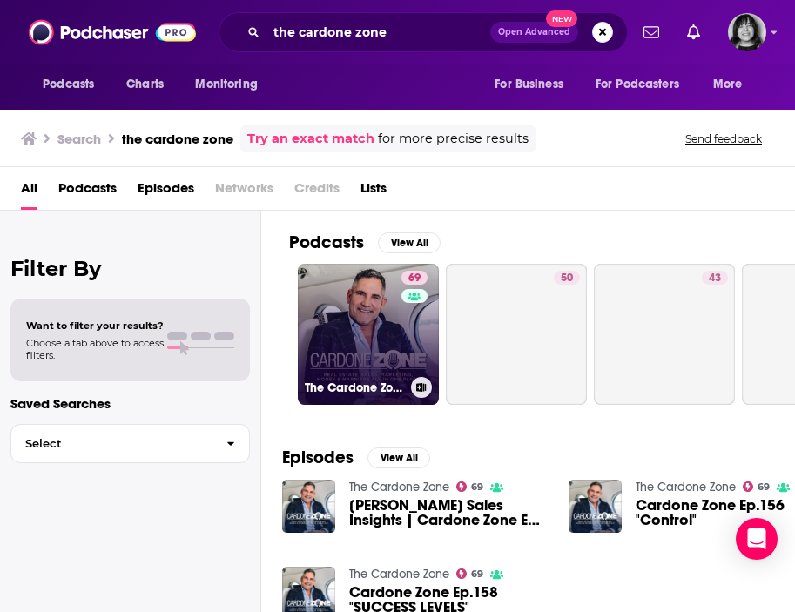
click at [366, 335] on link "69 The Cardone Zone" at bounding box center [368, 334] width 141 height 141
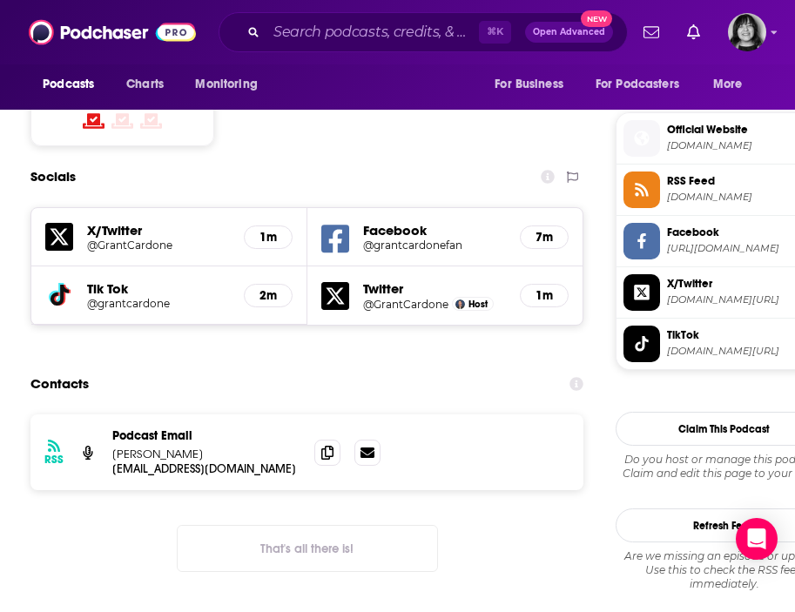
scroll to position [1520, 0]
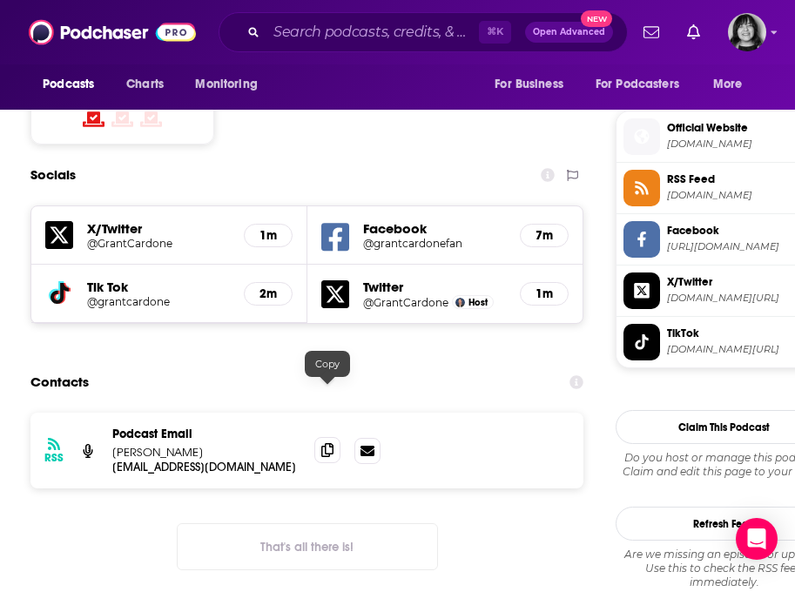
click at [338, 437] on span at bounding box center [327, 450] width 26 height 26
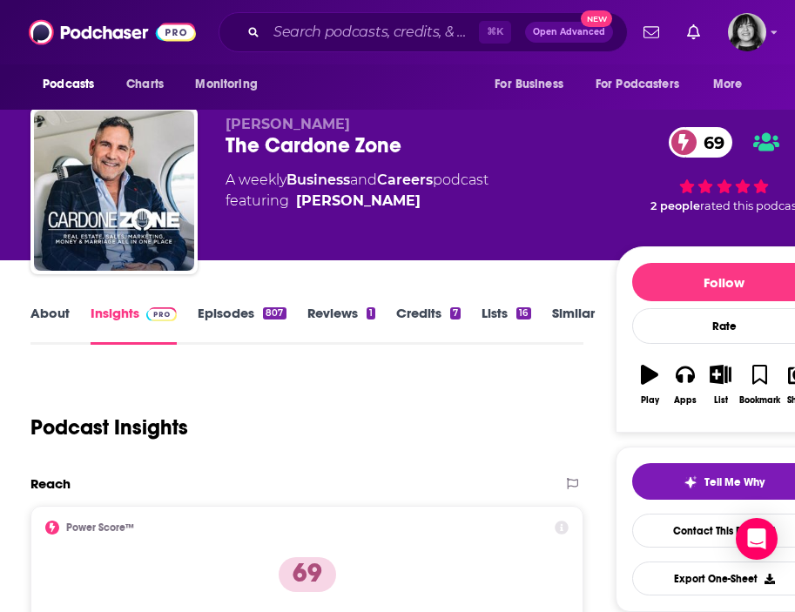
scroll to position [0, 0]
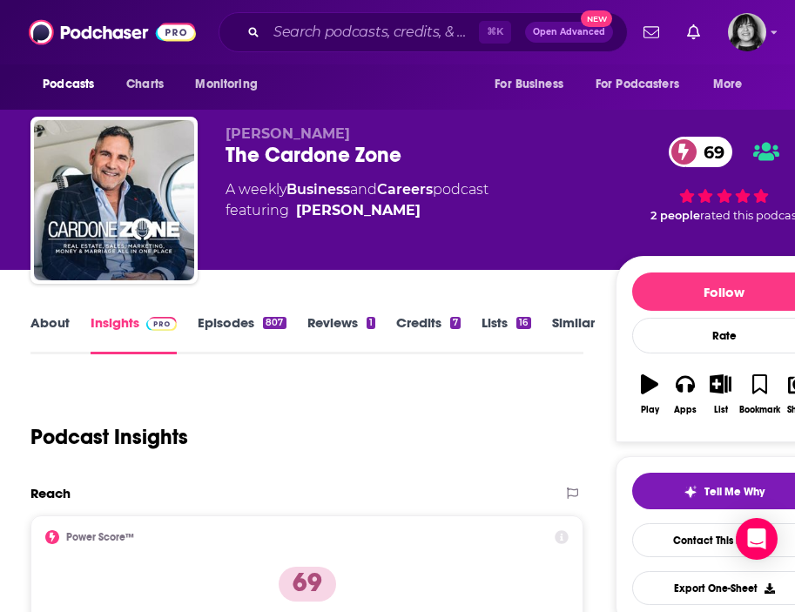
click at [58, 326] on link "About" at bounding box center [49, 334] width 39 height 40
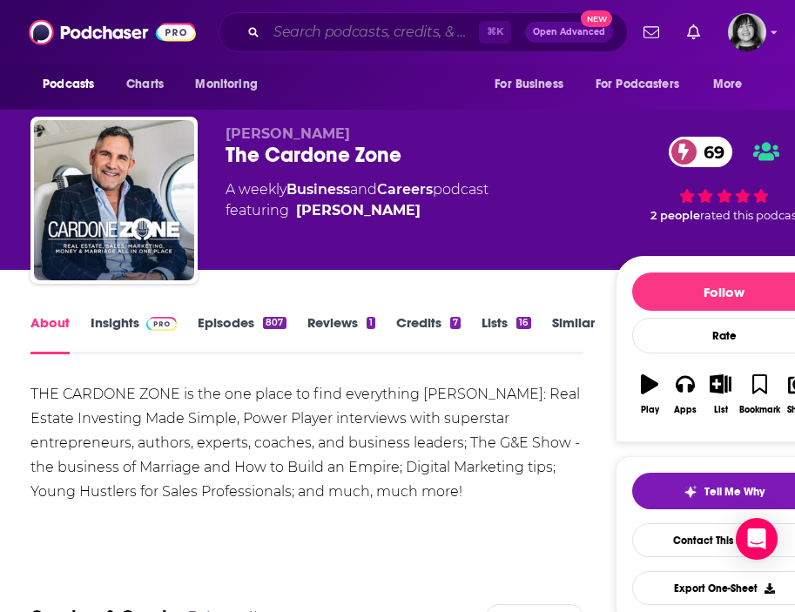
click at [312, 34] on input "Search podcasts, credits, & more..." at bounding box center [373, 32] width 213 height 28
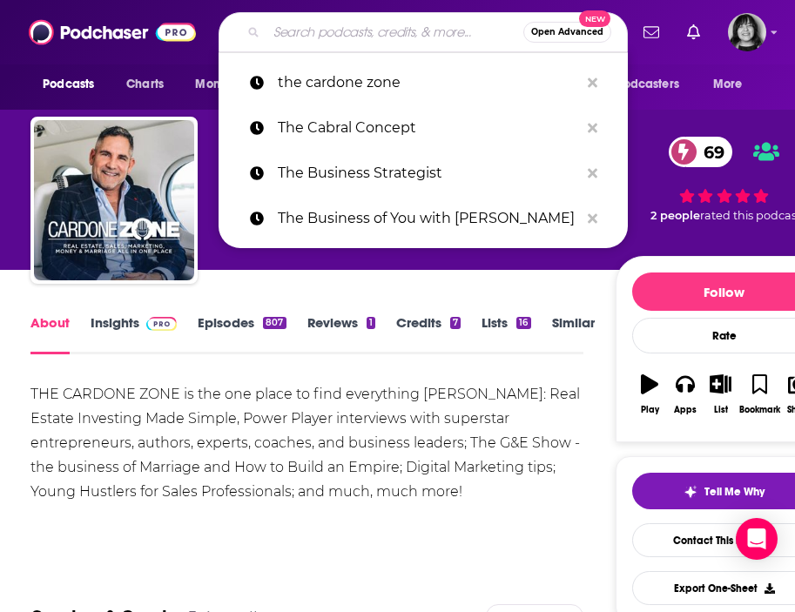
paste input "The Casey Adams Show"
type input "The Casey Adams Show"
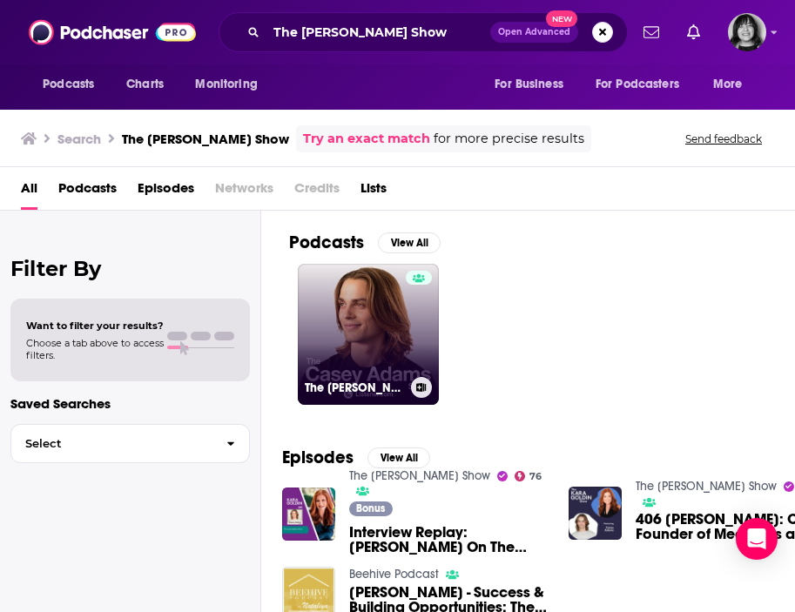
click at [369, 366] on link "The Casey Adams Show" at bounding box center [368, 334] width 141 height 141
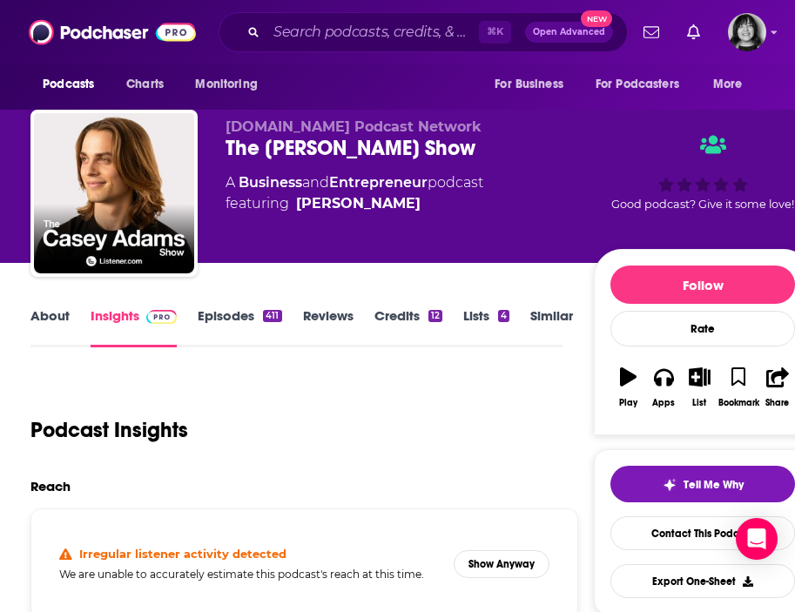
scroll to position [8, 0]
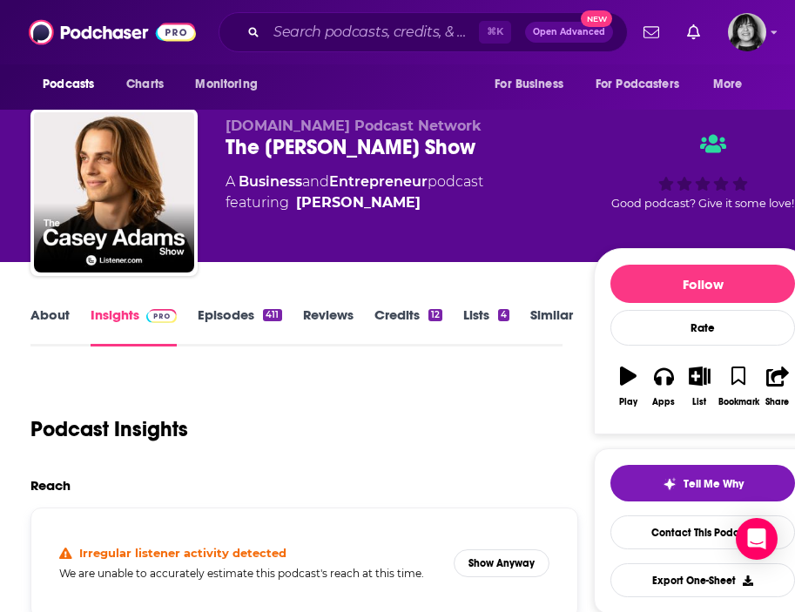
click at [43, 313] on link "About" at bounding box center [49, 327] width 39 height 40
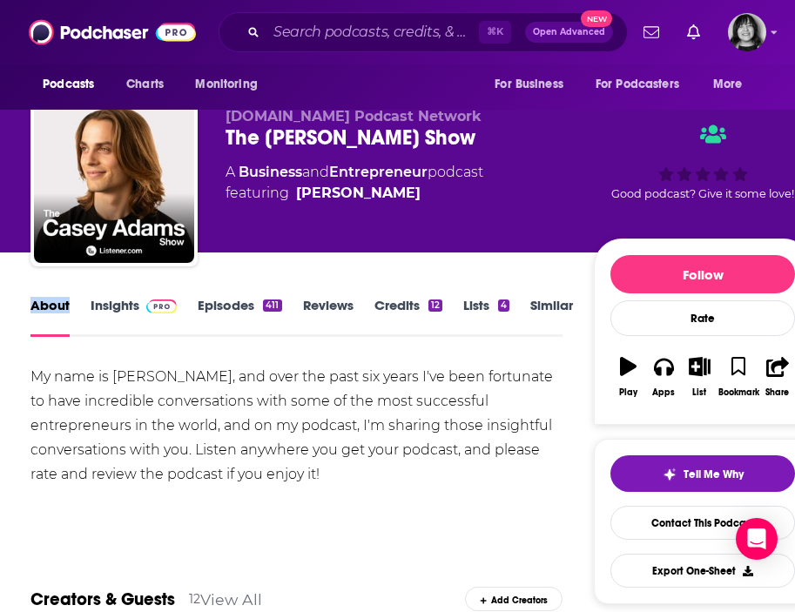
scroll to position [20, 0]
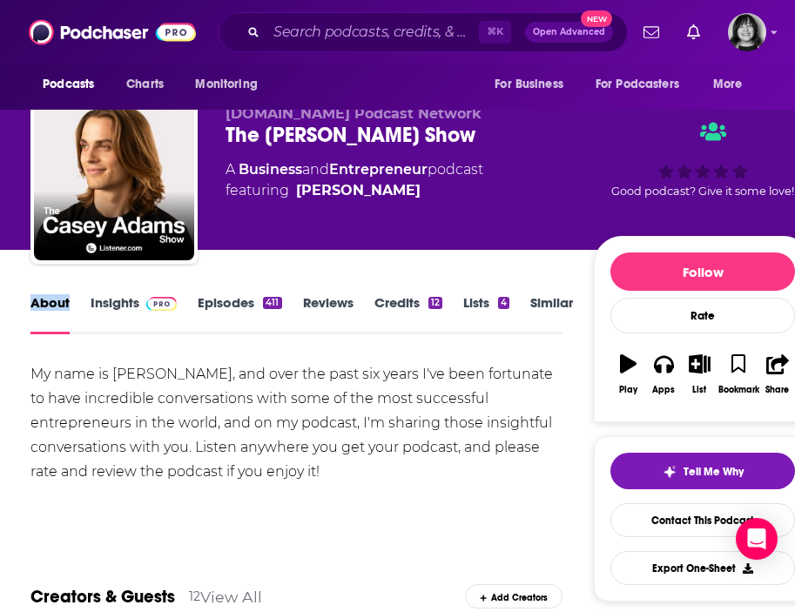
click at [112, 307] on link "Insights" at bounding box center [134, 314] width 86 height 40
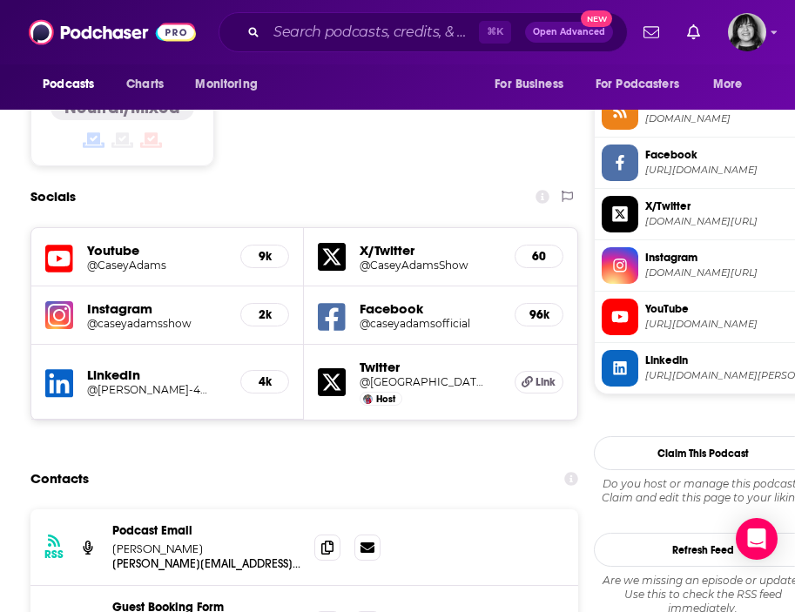
scroll to position [1447, 0]
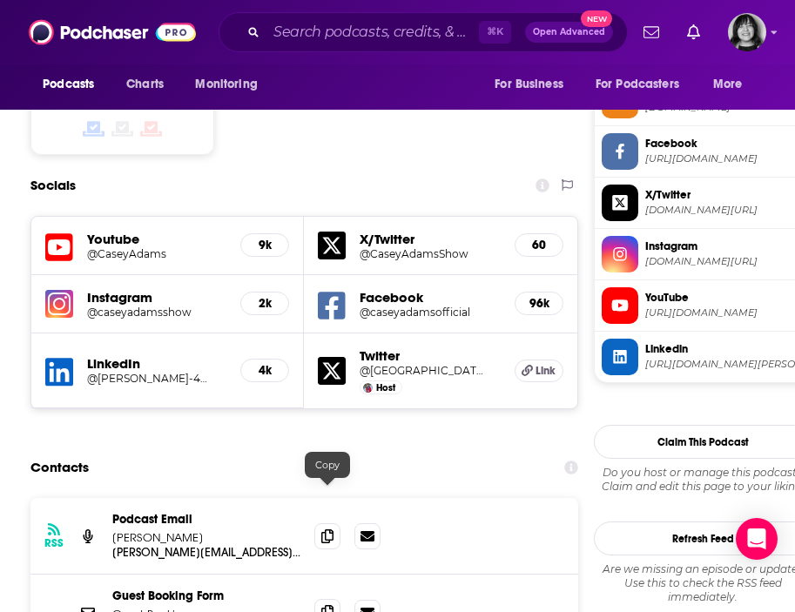
click at [323, 605] on icon at bounding box center [327, 612] width 12 height 14
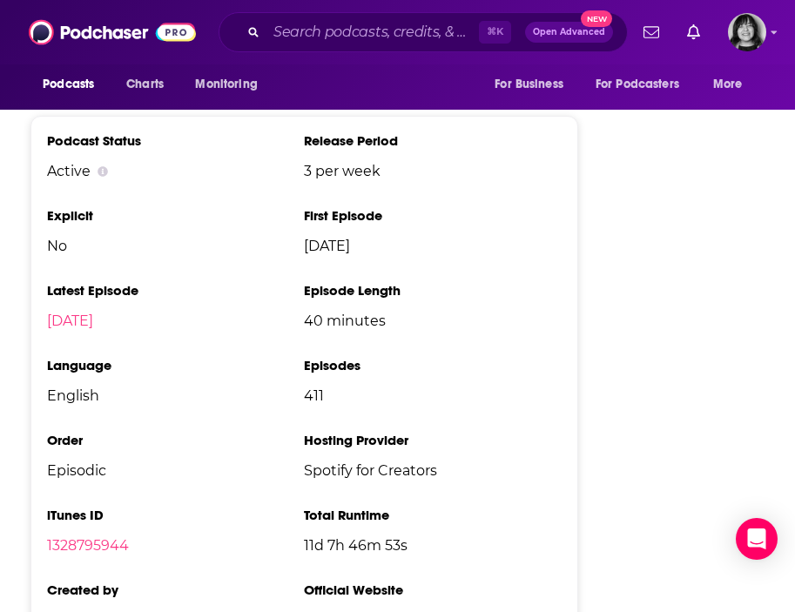
scroll to position [2731, 0]
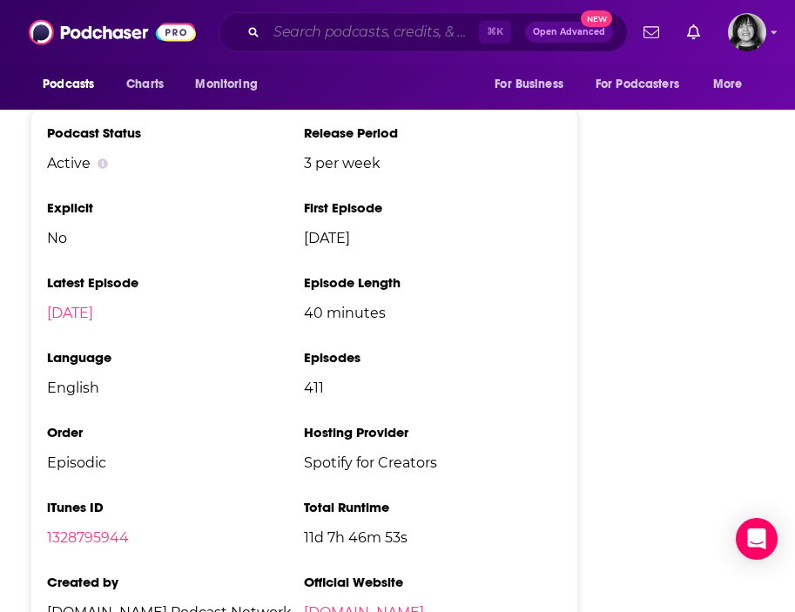
click at [366, 25] on input "Search podcasts, credits, & more..." at bounding box center [373, 32] width 213 height 28
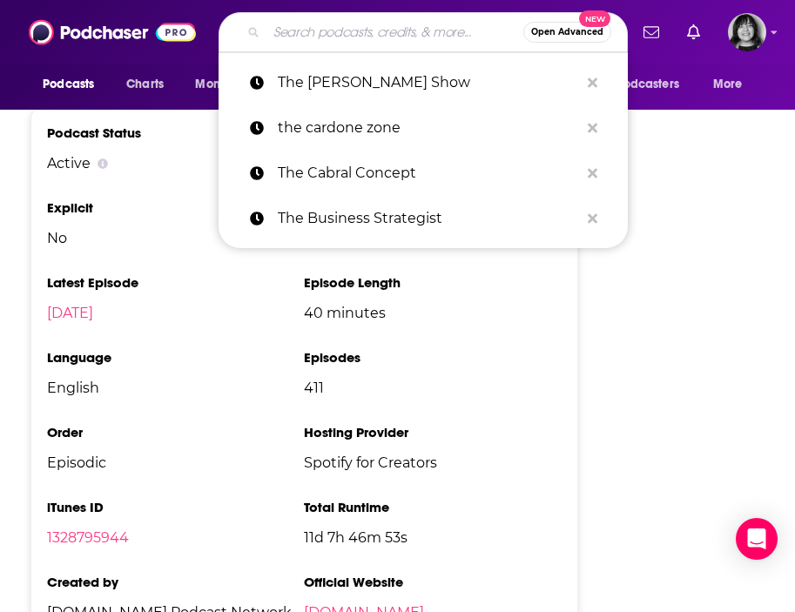
paste input "The Catherine Plano Podcast"
type input "The Catherine Plano Podcast"
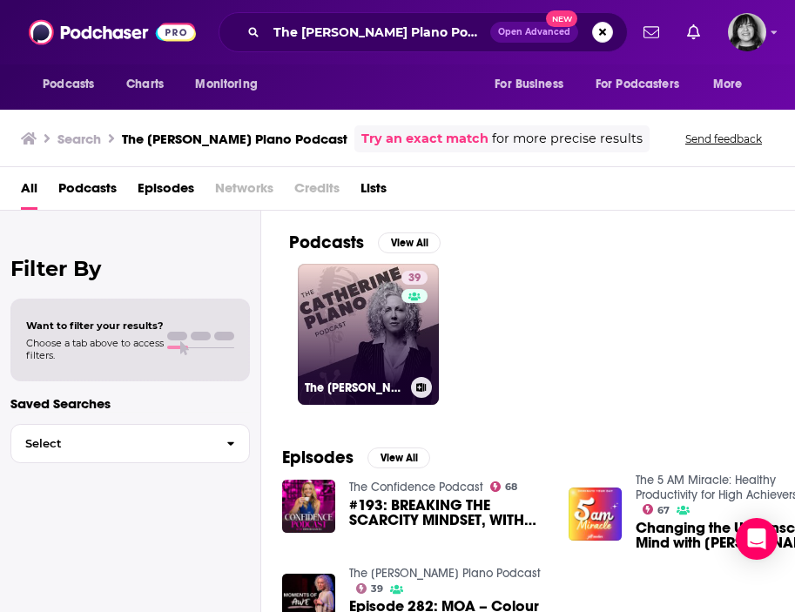
click at [382, 346] on link "39 The Catherine Plano Podcast" at bounding box center [368, 334] width 141 height 141
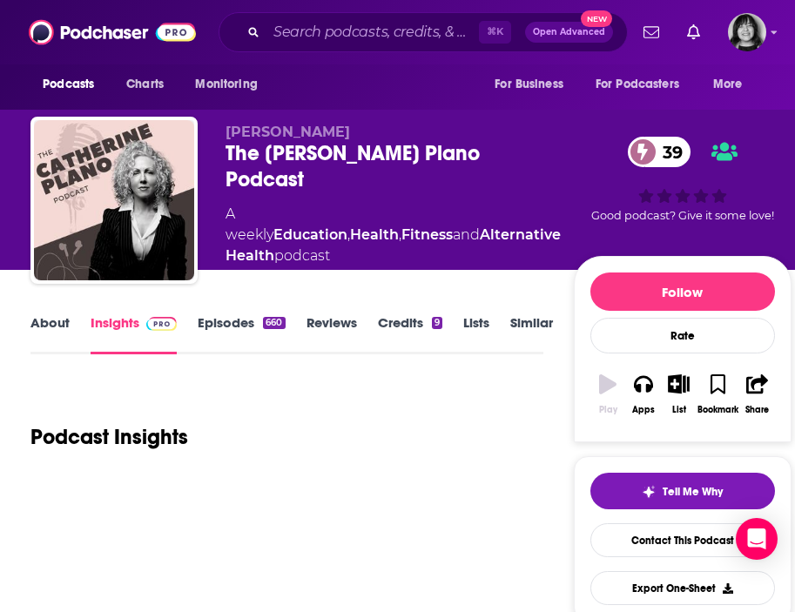
click at [308, 132] on span "Catherine Plano" at bounding box center [288, 132] width 125 height 17
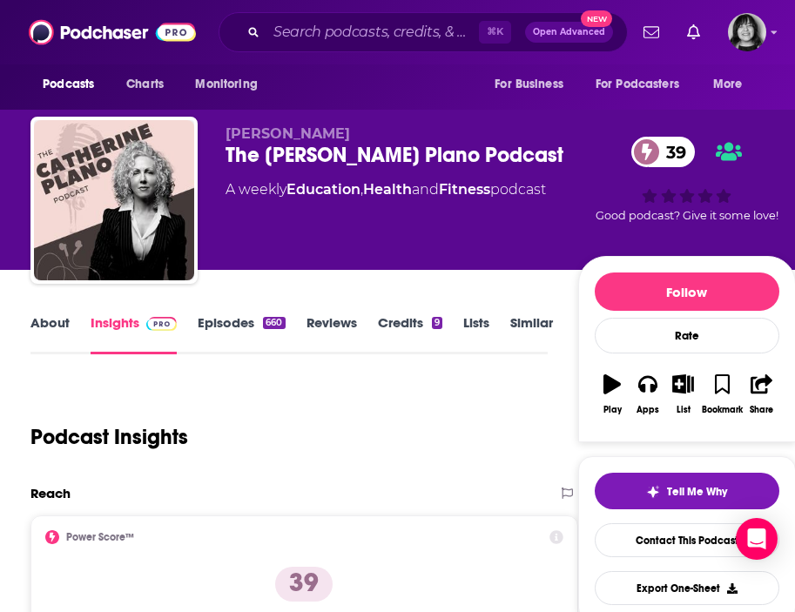
click at [308, 132] on span "Catherine Plano" at bounding box center [288, 133] width 125 height 17
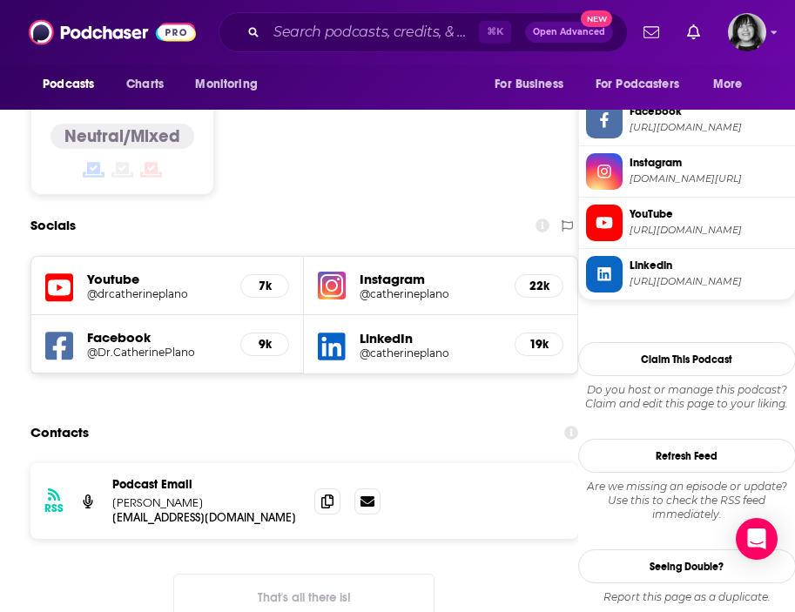
scroll to position [1544, 0]
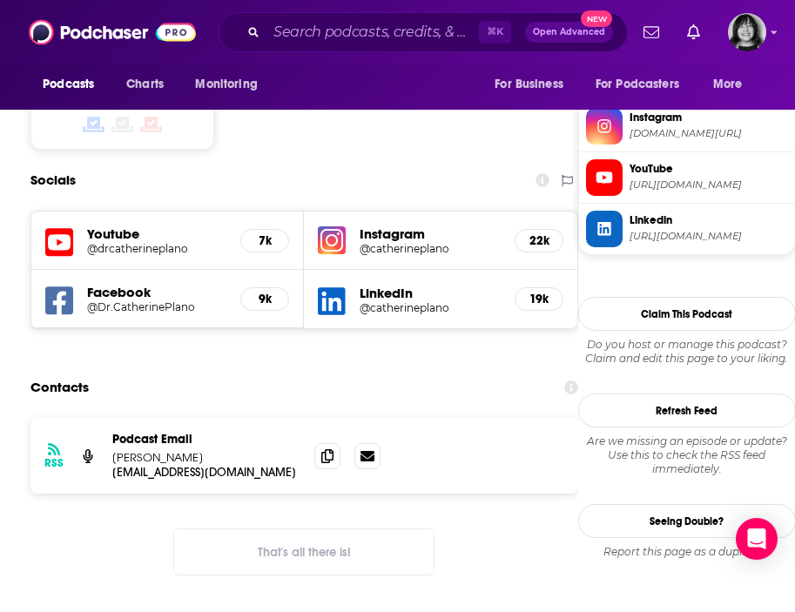
click at [71, 228] on icon at bounding box center [59, 242] width 28 height 28
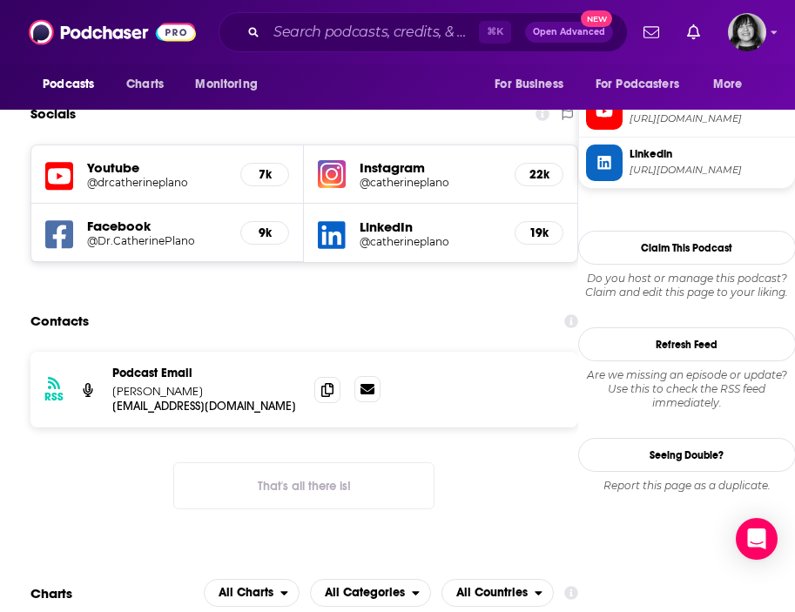
click at [355, 376] on link at bounding box center [368, 389] width 26 height 26
click at [326, 382] on icon at bounding box center [327, 389] width 12 height 14
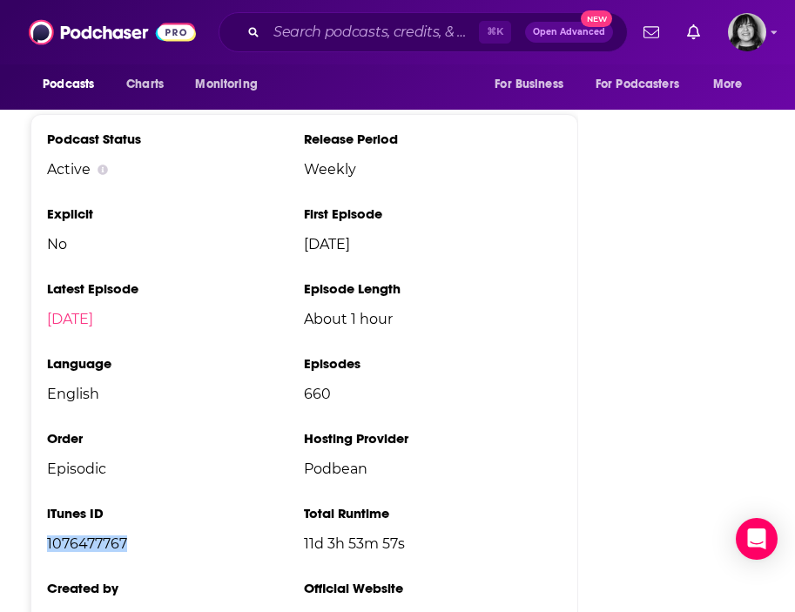
scroll to position [0, 0]
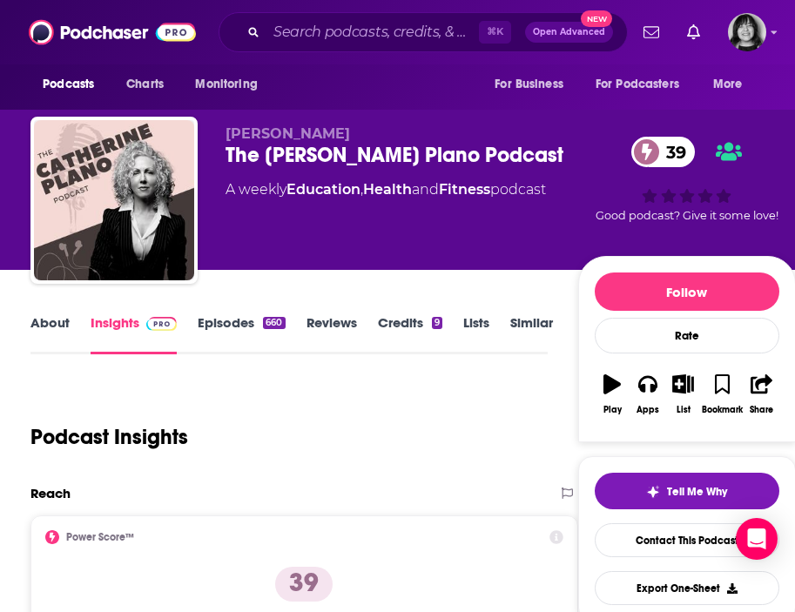
click at [67, 320] on link "About" at bounding box center [49, 334] width 39 height 40
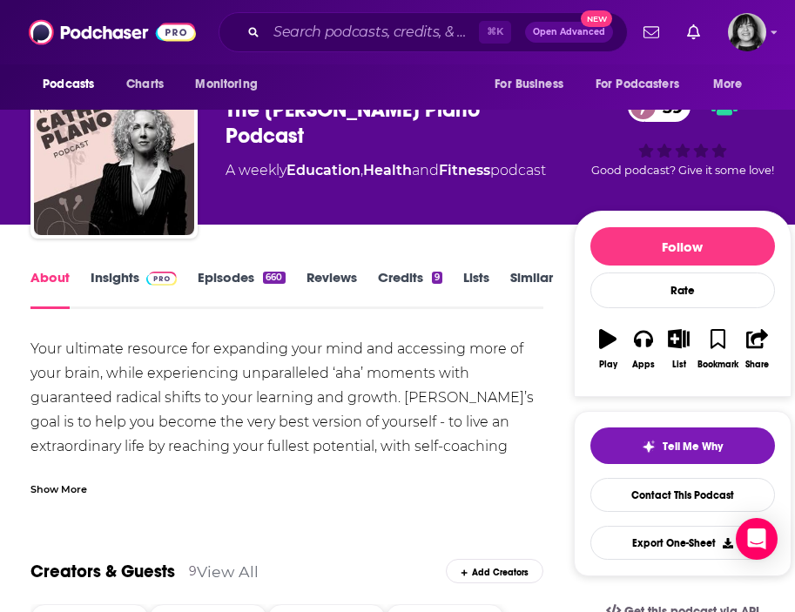
scroll to position [43, 0]
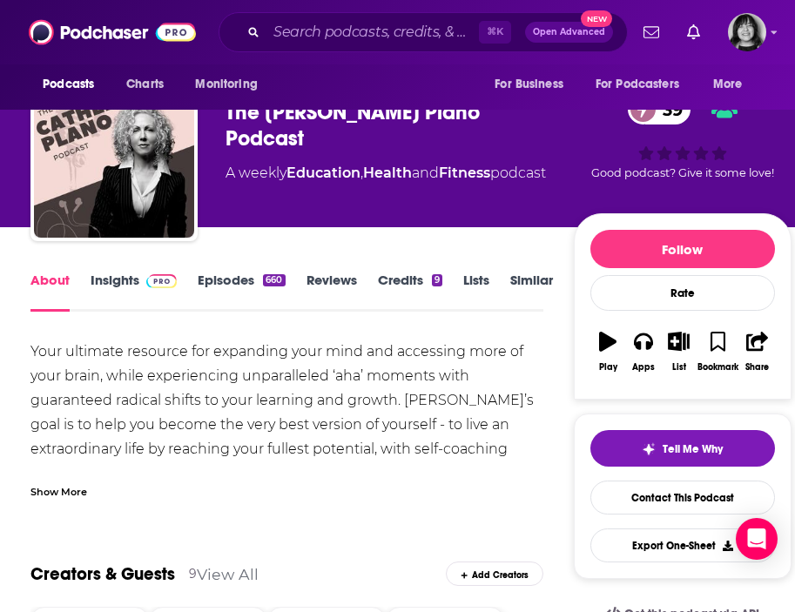
click at [75, 483] on div "Show More" at bounding box center [58, 491] width 57 height 17
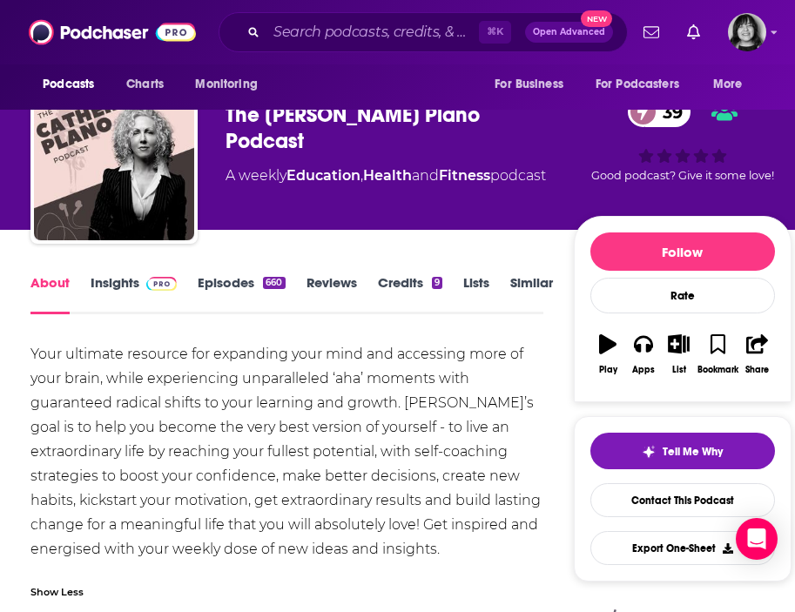
scroll to position [0, 0]
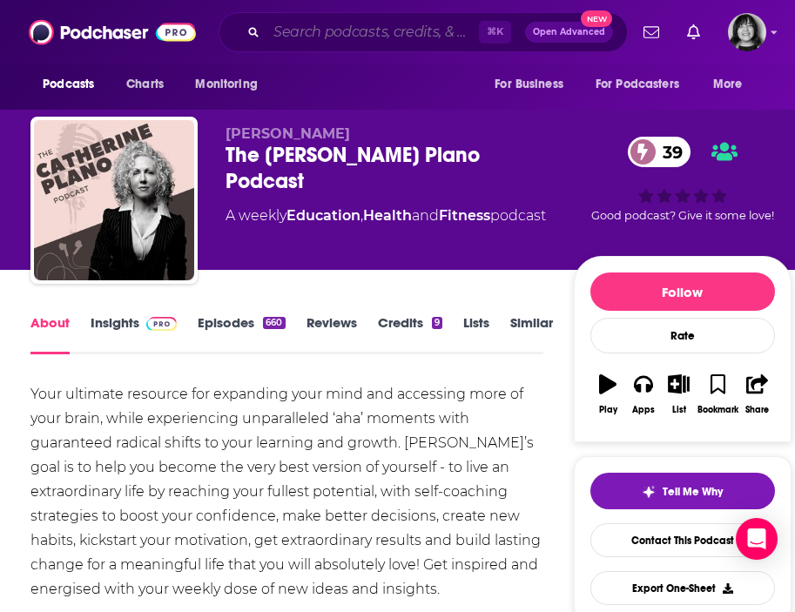
click at [353, 23] on input "Search podcasts, credits, & more..." at bounding box center [373, 32] width 213 height 28
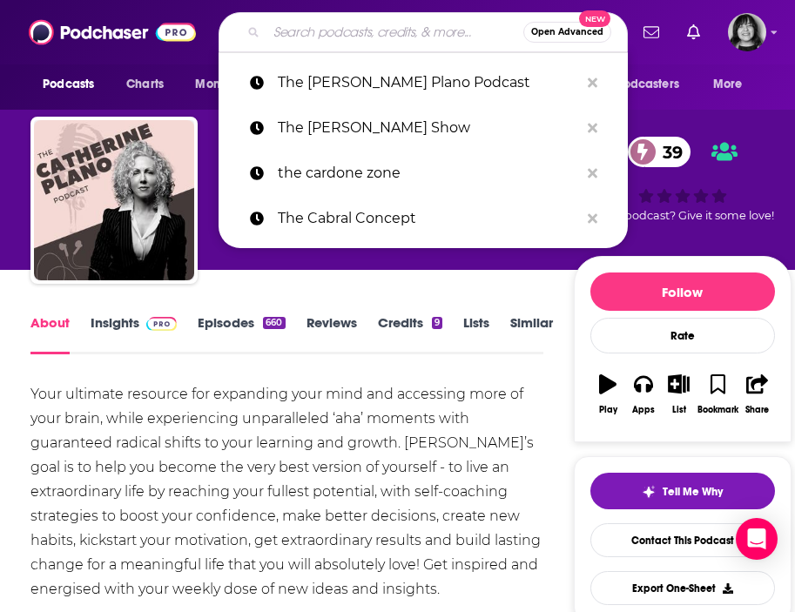
paste input "The CEO Uncovered Podcast"
type input "The CEO Uncovered Podcast"
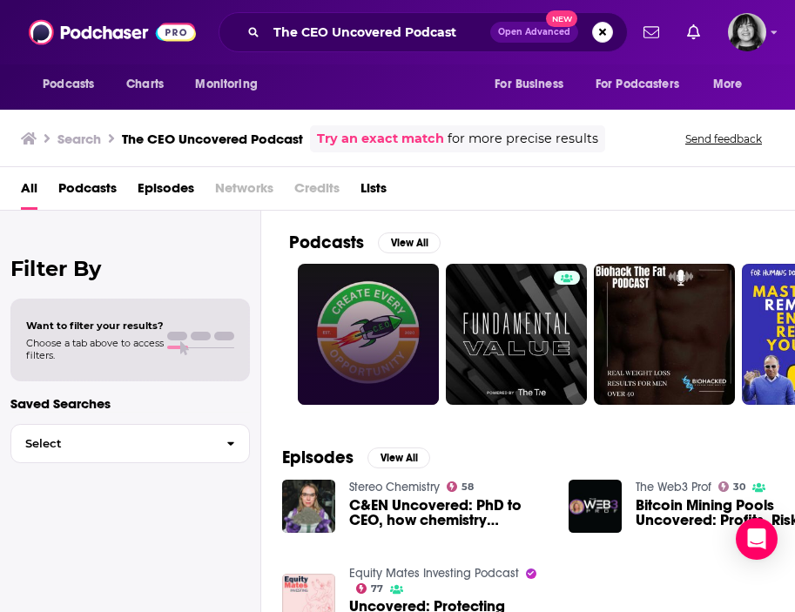
click at [318, 349] on link at bounding box center [368, 334] width 141 height 141
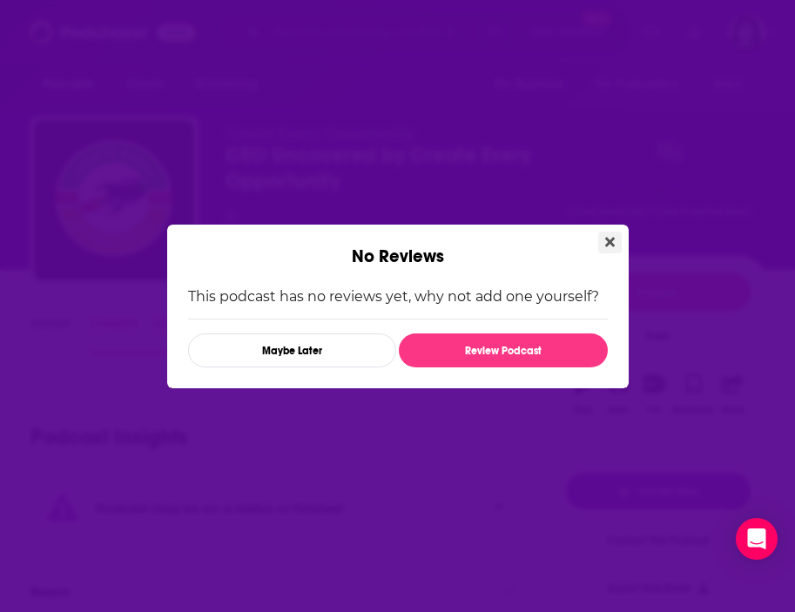
click at [612, 237] on icon "Close" at bounding box center [610, 242] width 10 height 10
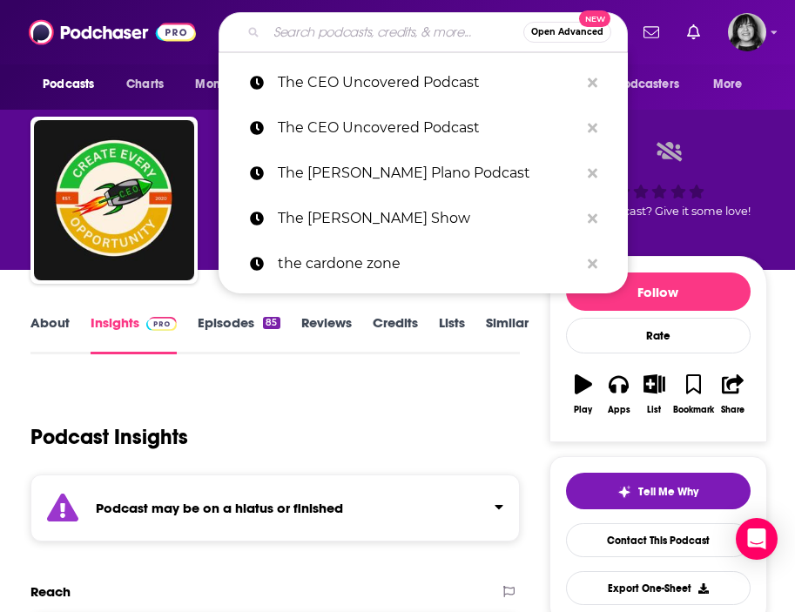
click at [315, 24] on input "Search podcasts, credits, & more..." at bounding box center [395, 32] width 257 height 28
paste input "The Check In"
type input "The Check In"
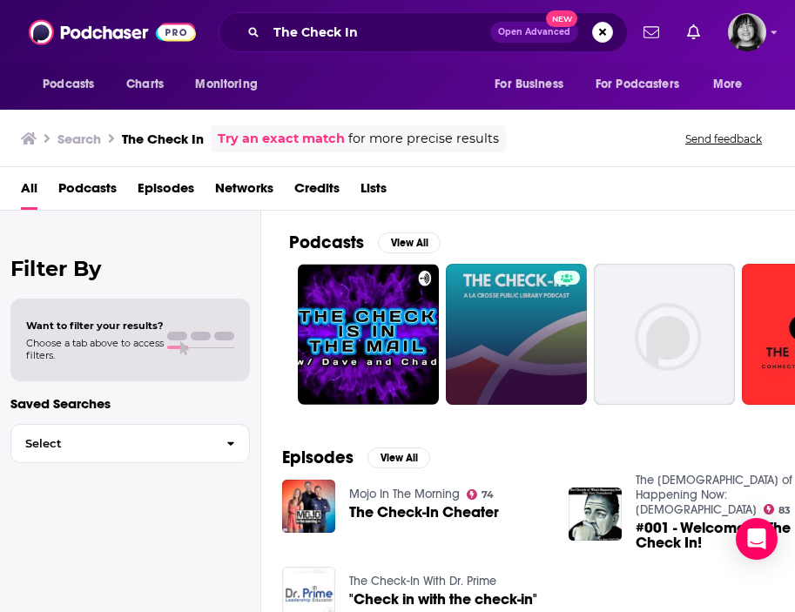
click at [548, 312] on link at bounding box center [516, 334] width 141 height 141
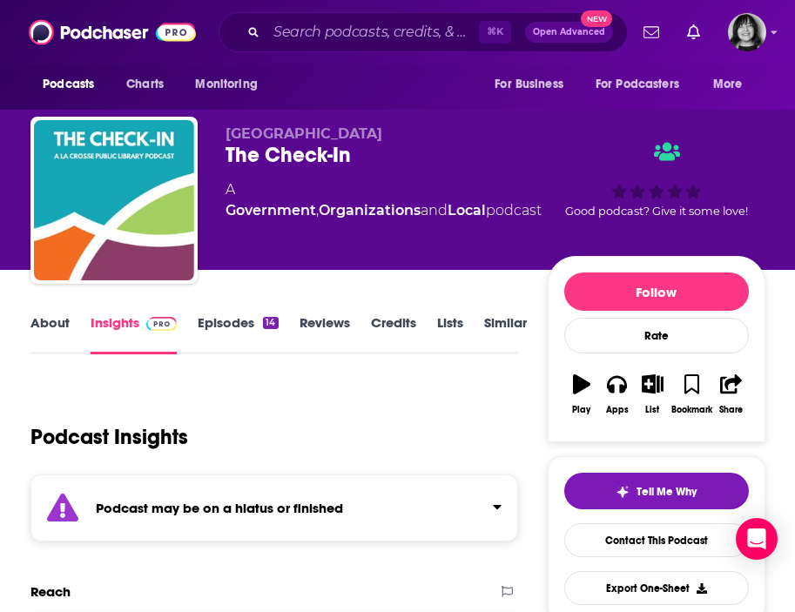
click at [63, 317] on link "About" at bounding box center [49, 334] width 39 height 40
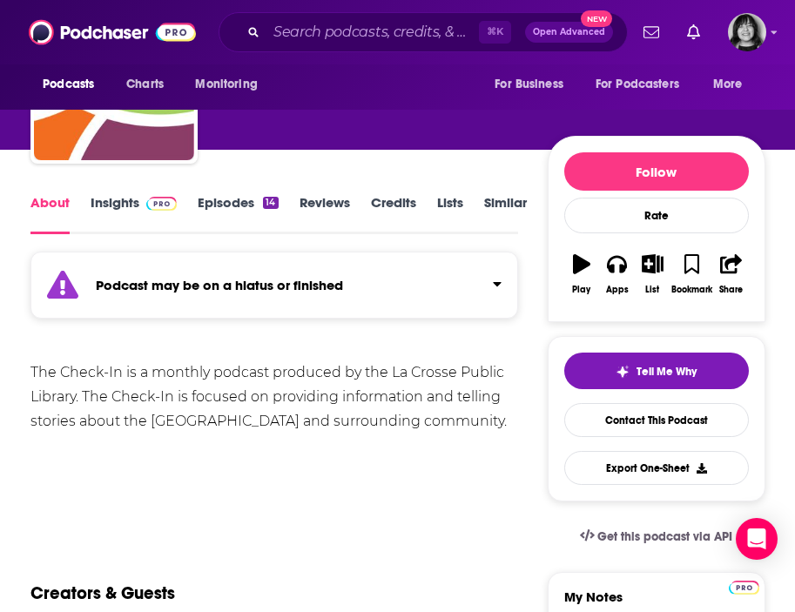
scroll to position [121, 0]
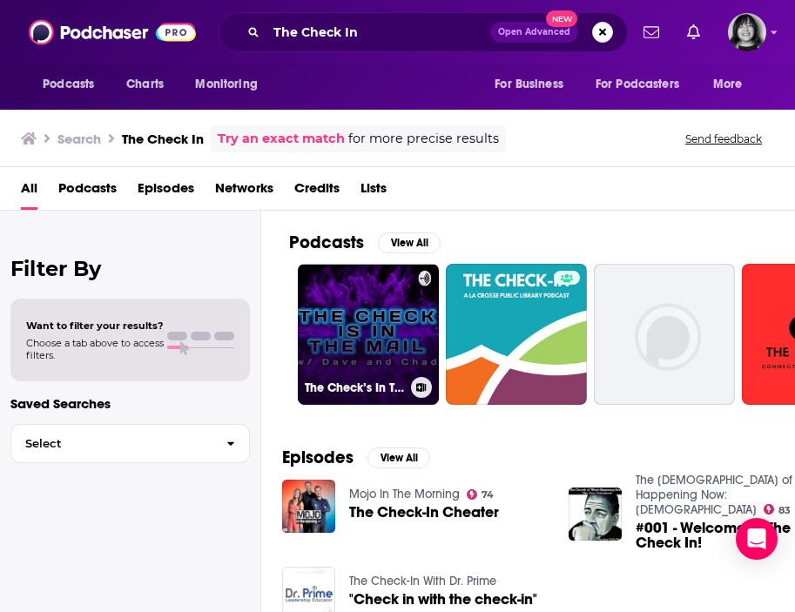
scroll to position [15, 0]
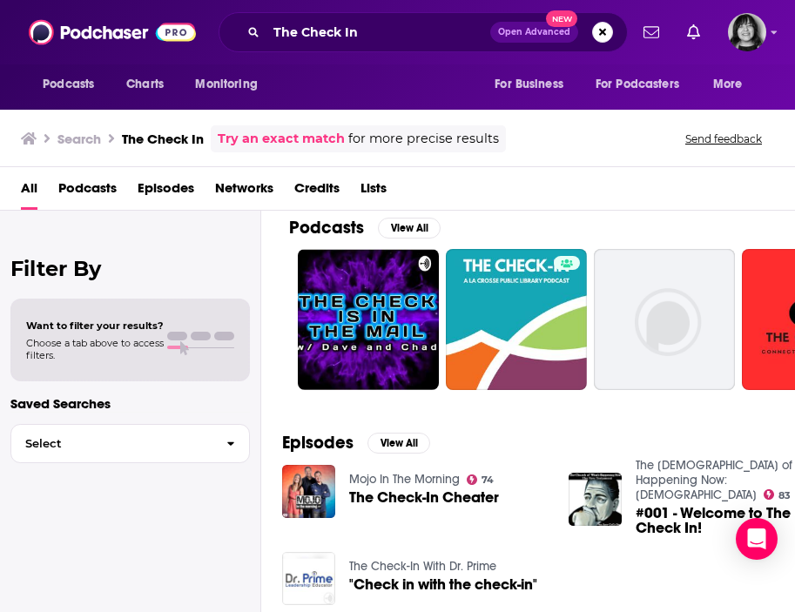
click at [335, 14] on div "The Check In Open Advanced New" at bounding box center [423, 32] width 409 height 40
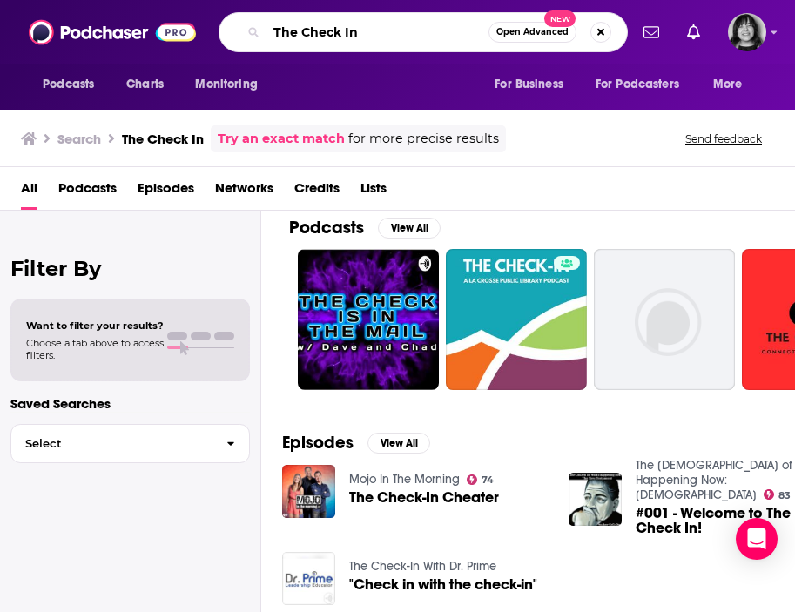
click at [335, 25] on input "The Check In" at bounding box center [378, 32] width 222 height 28
paste input "leejsyatt@gmail.com"
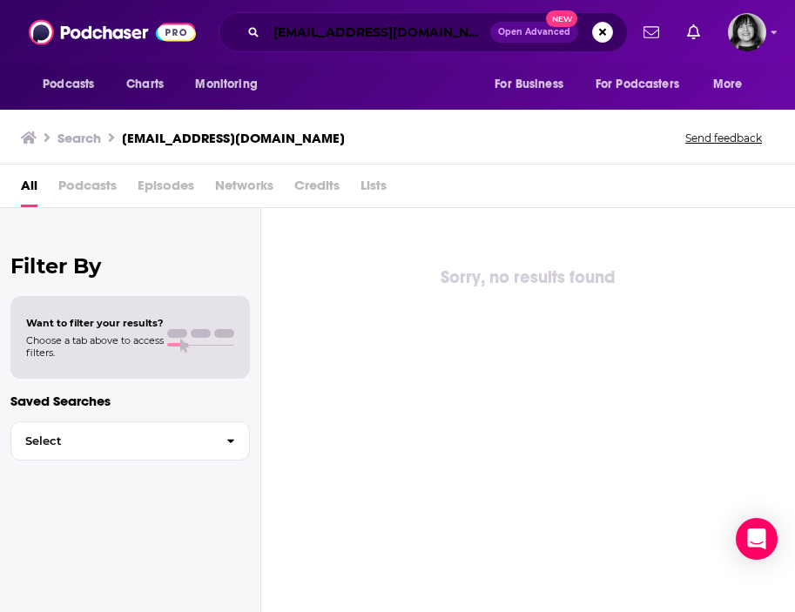
click at [362, 31] on input "leejsyatt@gmail.com" at bounding box center [379, 32] width 224 height 28
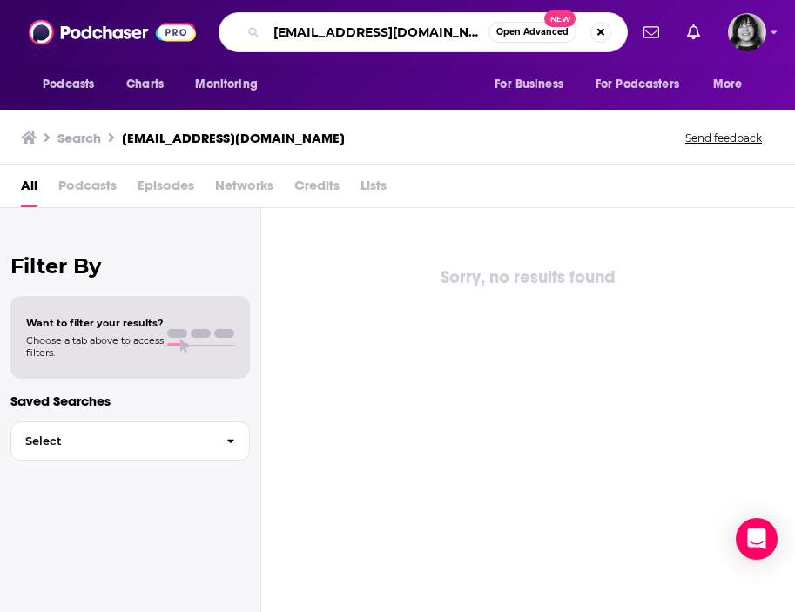
click at [362, 31] on input "leejsyatt@gmail.com" at bounding box center [378, 32] width 222 height 28
type input "the chris harder show"
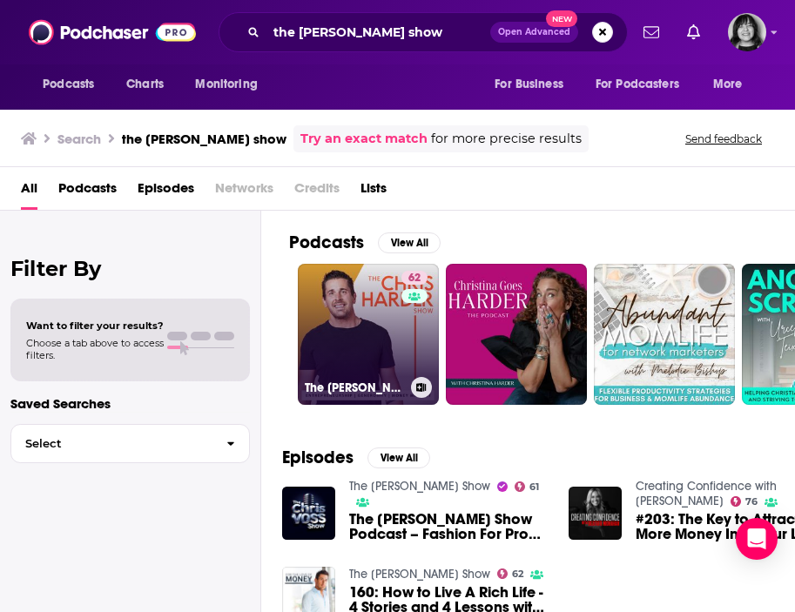
click at [378, 315] on link "62 The Chris Harder Show" at bounding box center [368, 334] width 141 height 141
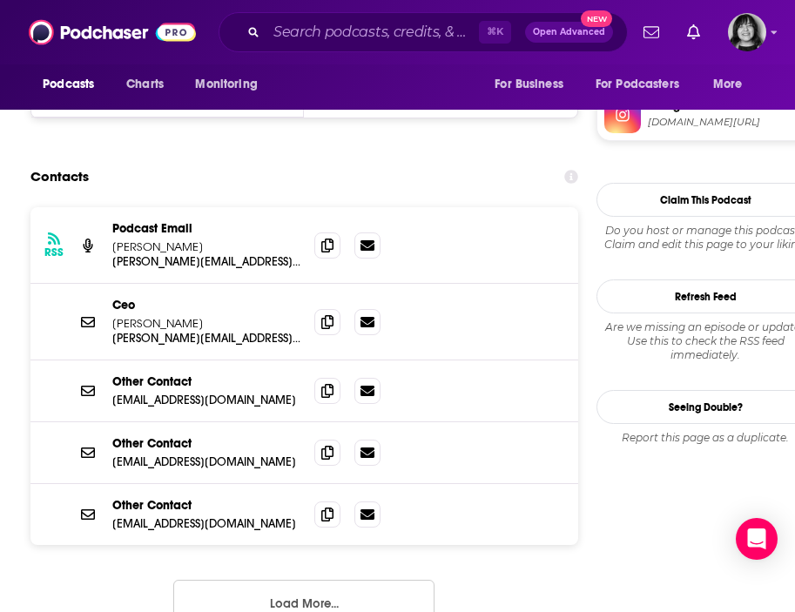
scroll to position [1775, 0]
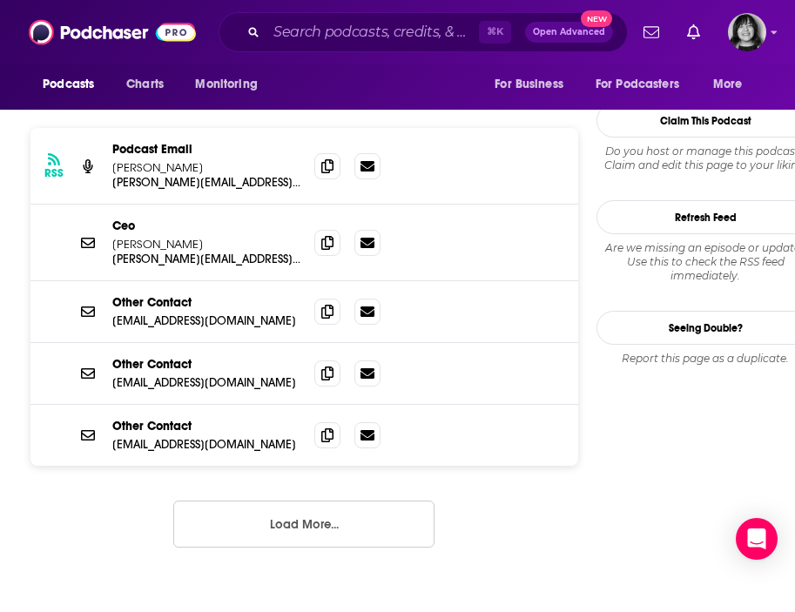
click at [264, 501] on button "Load More..." at bounding box center [303, 524] width 261 height 47
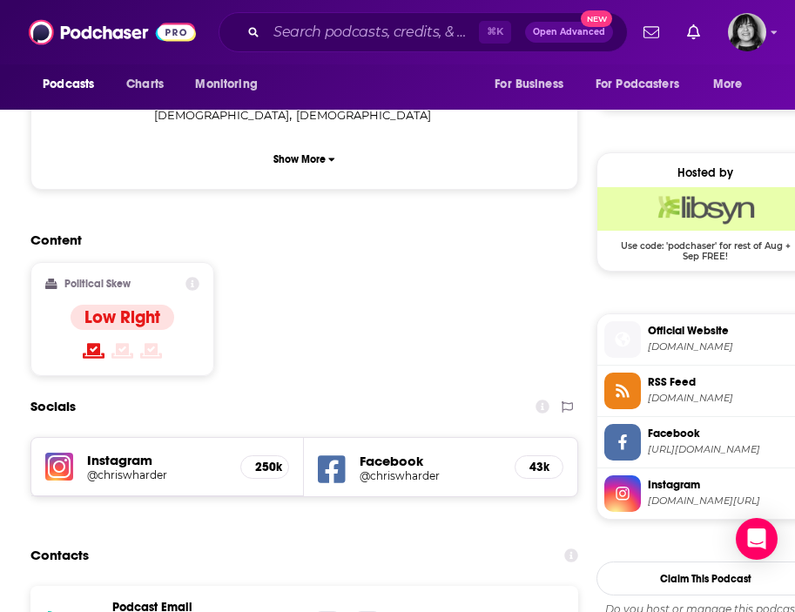
scroll to position [1298, 0]
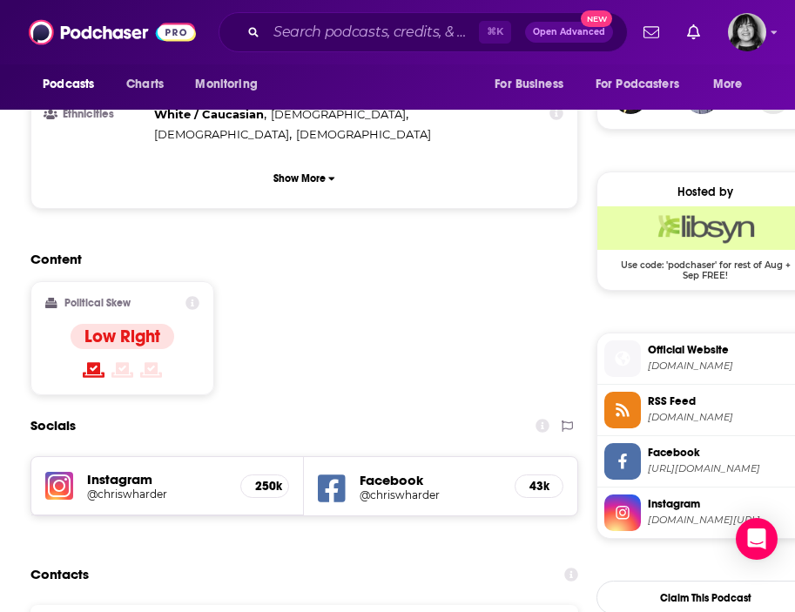
click at [59, 472] on img at bounding box center [59, 486] width 28 height 28
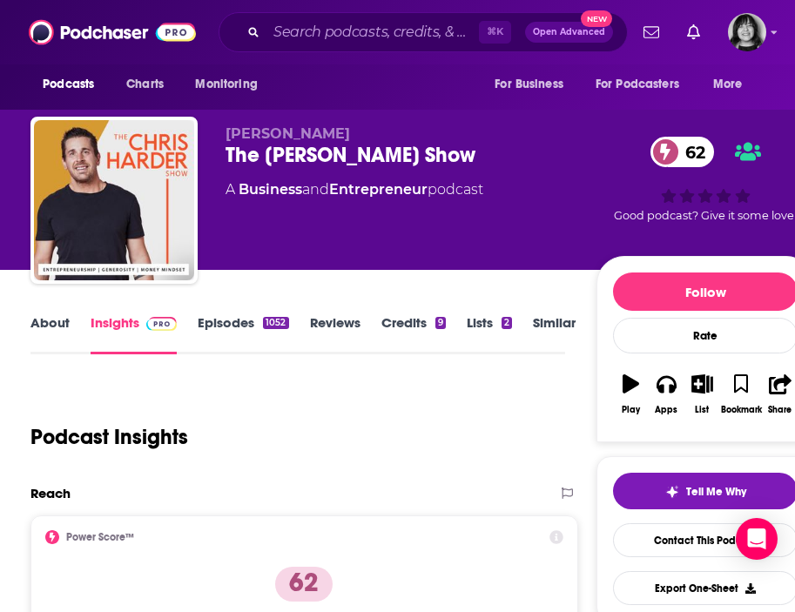
click at [48, 321] on link "About" at bounding box center [49, 334] width 39 height 40
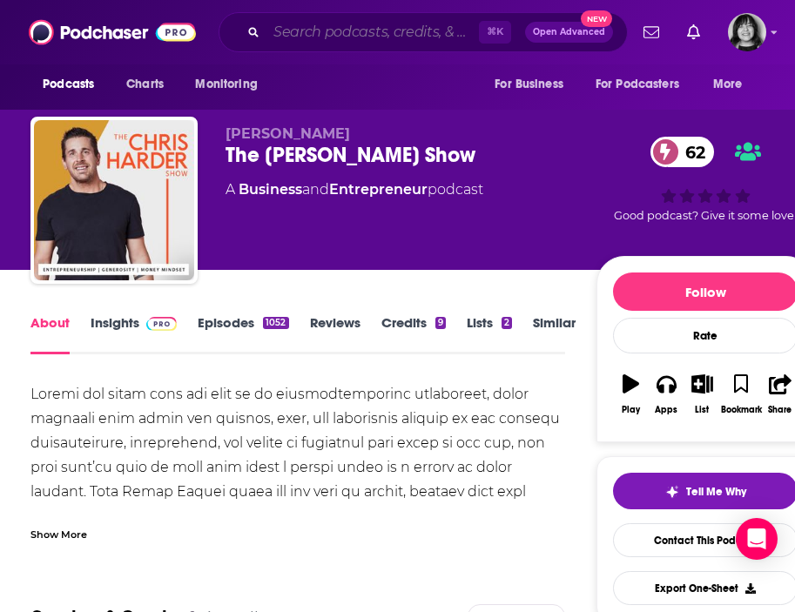
click at [372, 38] on input "Search podcasts, credits, & more..." at bounding box center [373, 32] width 213 height 28
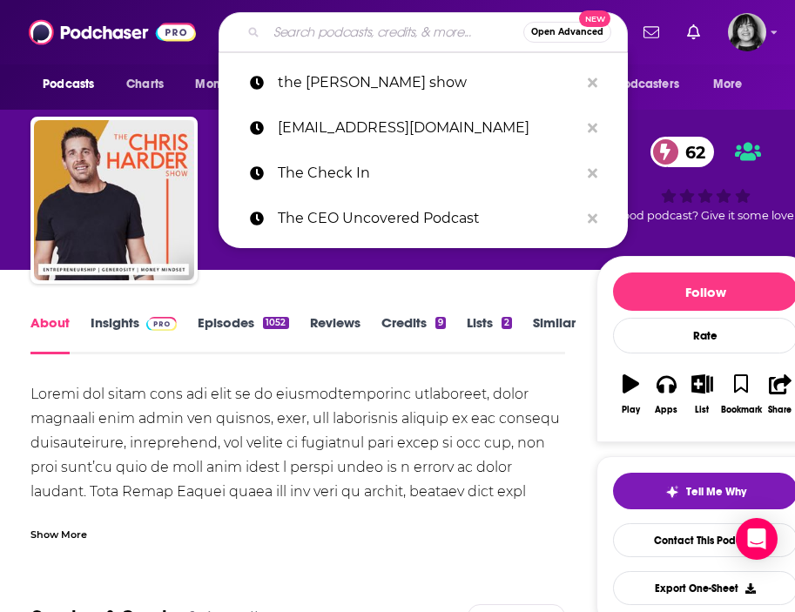
paste input "The Chris LoCurto Show"
type input "The Chris LoCurto Show"
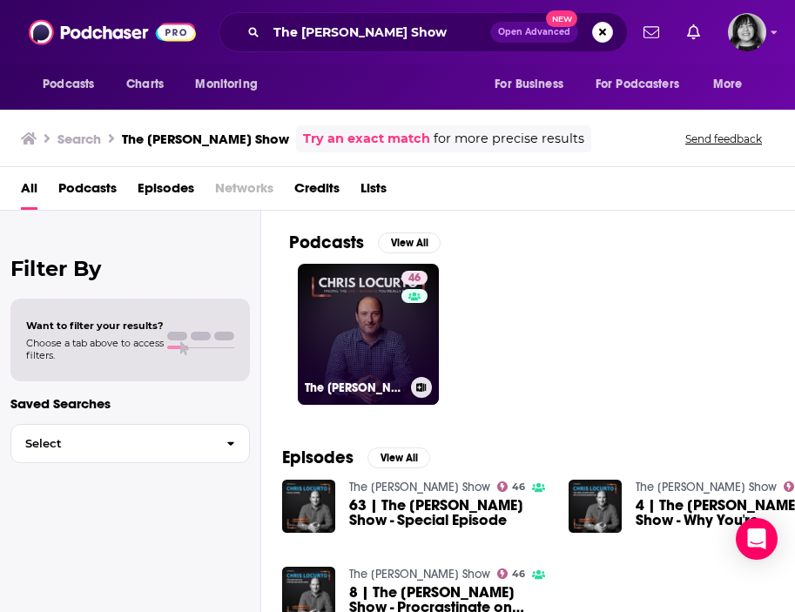
click at [385, 318] on link "46 The Chris LoCurto Show" at bounding box center [368, 334] width 141 height 141
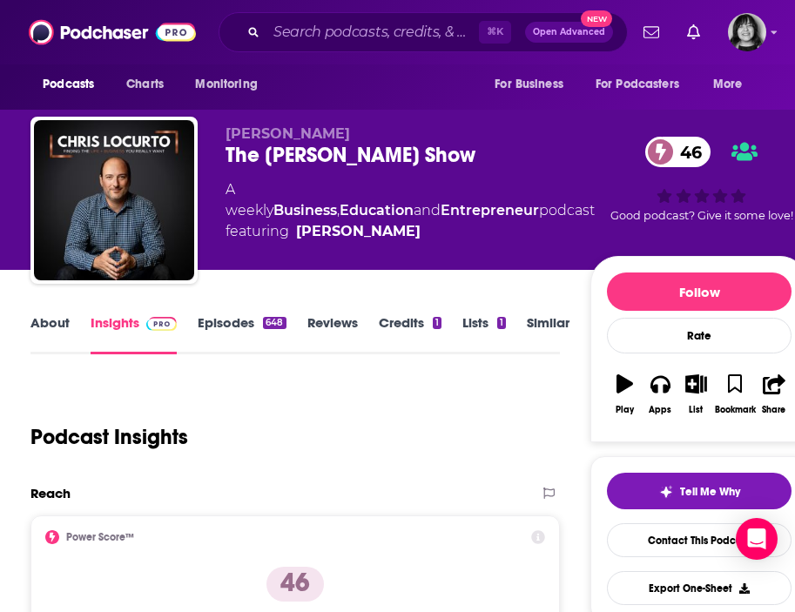
click at [288, 135] on span "Chris LoCurto" at bounding box center [288, 133] width 125 height 17
click at [51, 328] on link "About" at bounding box center [49, 334] width 39 height 40
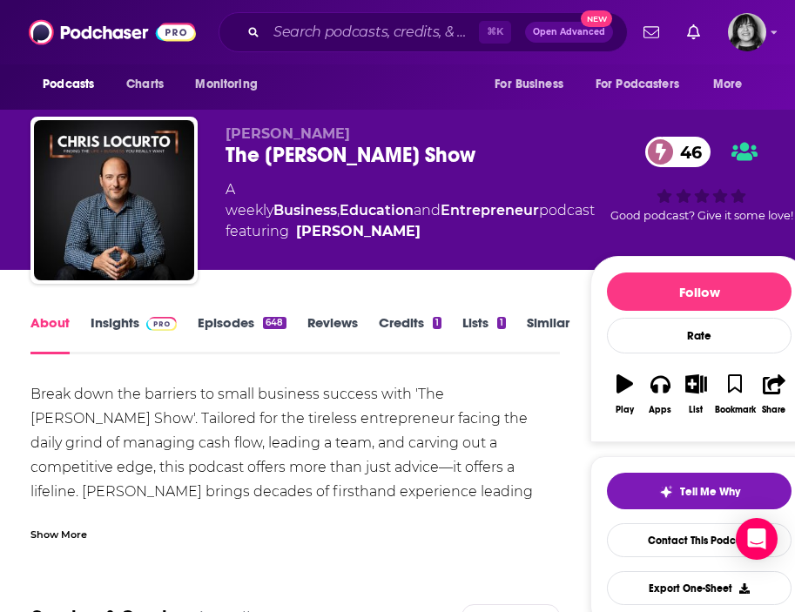
click at [64, 539] on div "Show More" at bounding box center [58, 533] width 57 height 17
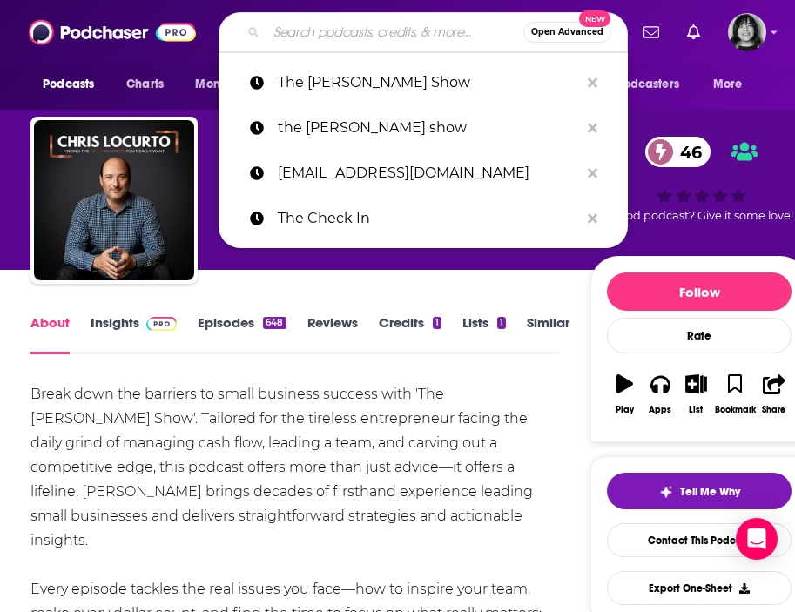
click at [302, 26] on input "Search podcasts, credits, & more..." at bounding box center [395, 32] width 257 height 28
paste input "The Compound and Friends"
type input "The Compound and Friends"
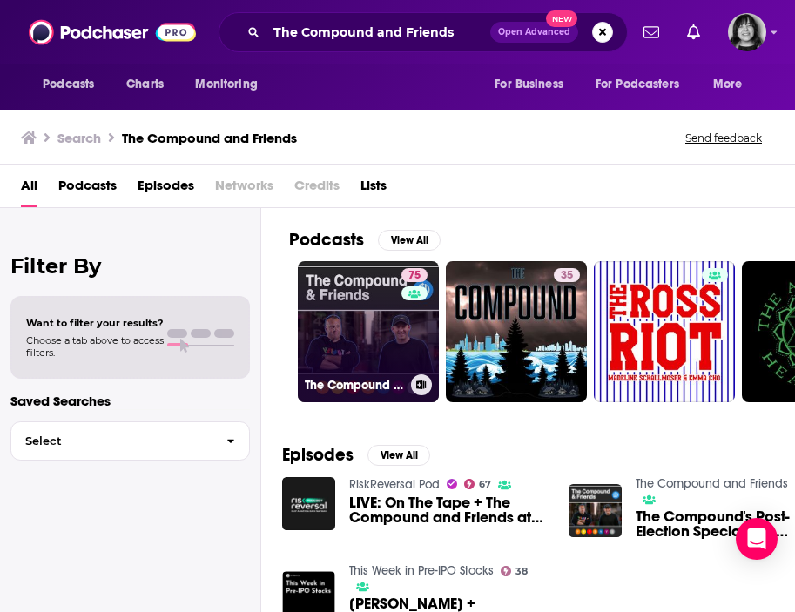
click at [326, 292] on link "75 The Compound and Friends" at bounding box center [368, 331] width 141 height 141
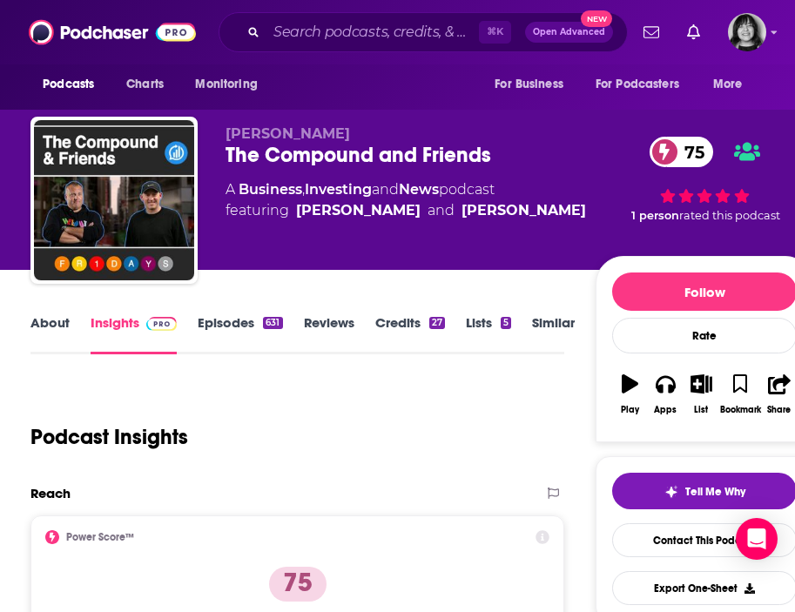
click at [68, 316] on link "About" at bounding box center [49, 334] width 39 height 40
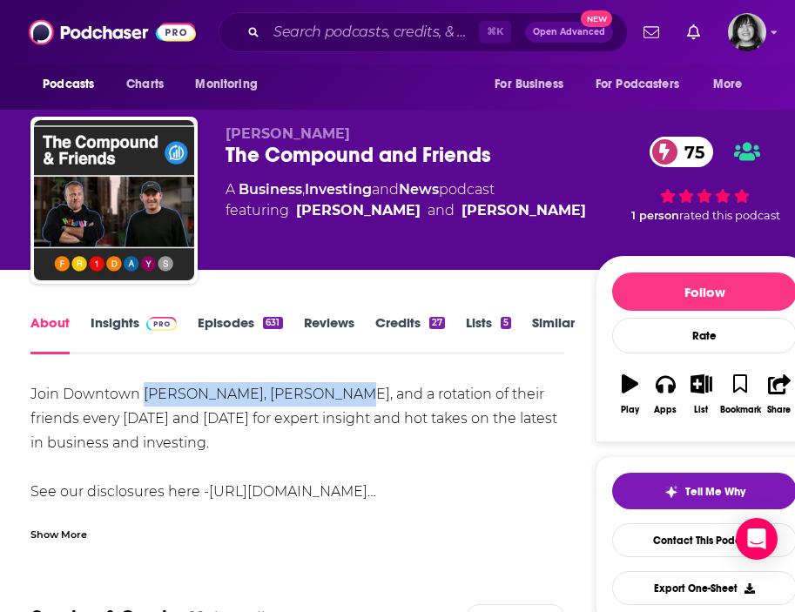
drag, startPoint x: 334, startPoint y: 397, endPoint x: 141, endPoint y: 393, distance: 192.6
click at [141, 393] on div "Join Downtown Josh Brown, Michael Batnick, and a rotation of their friends ever…" at bounding box center [297, 443] width 534 height 122
copy div "Josh Brown, Michael Batnic"
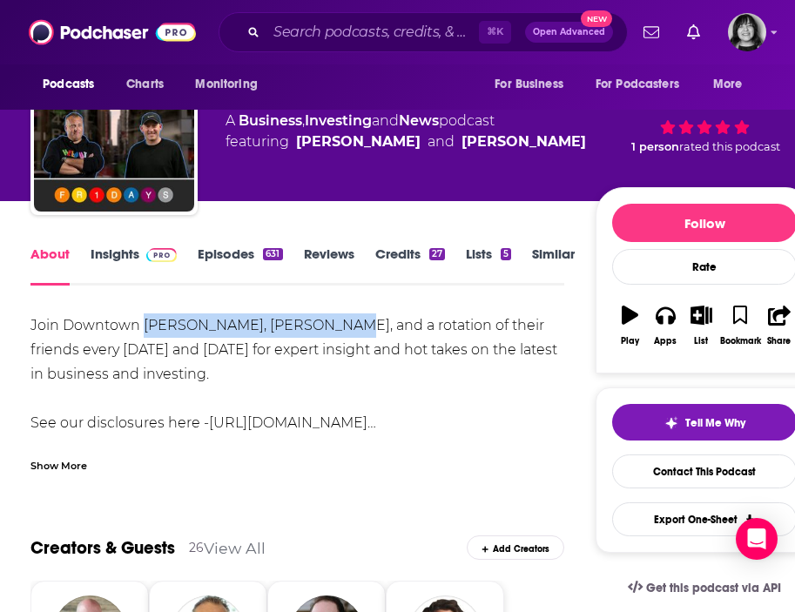
scroll to position [66, 0]
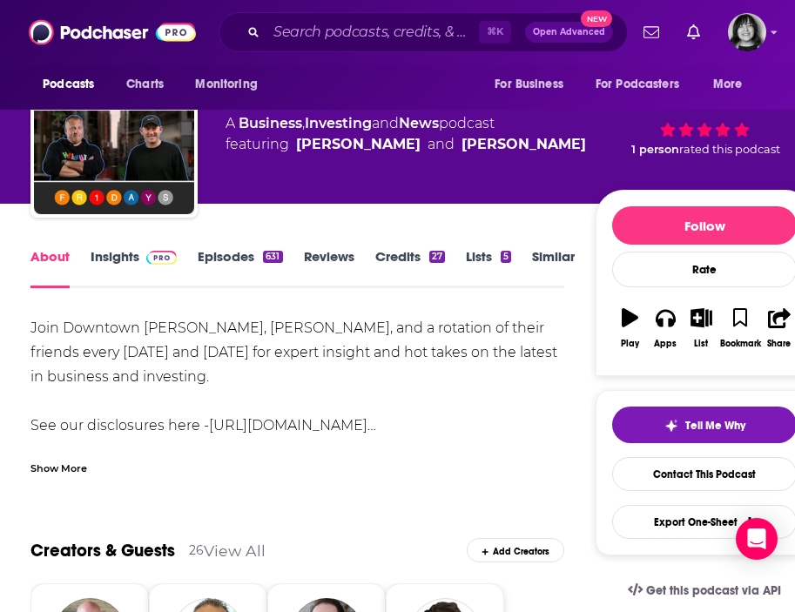
click at [60, 468] on div "Show More" at bounding box center [58, 467] width 57 height 17
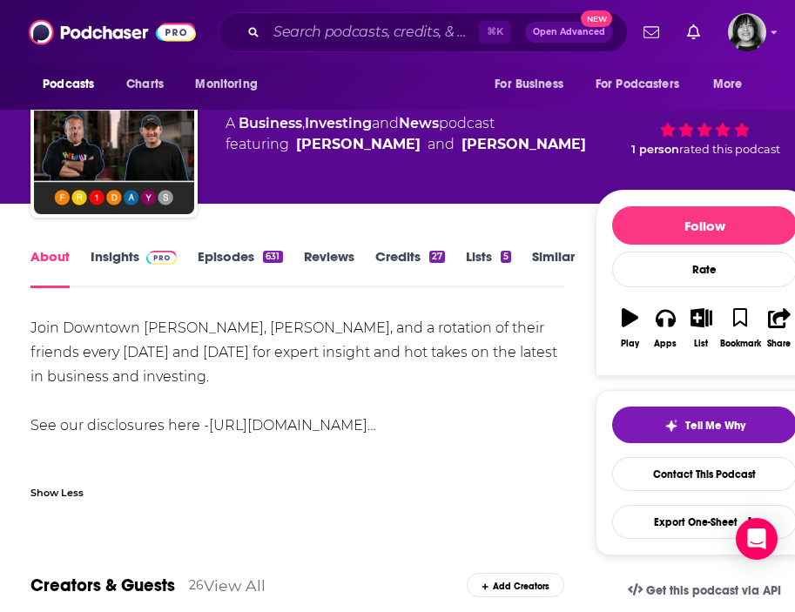
click at [119, 253] on link "Insights" at bounding box center [134, 268] width 86 height 40
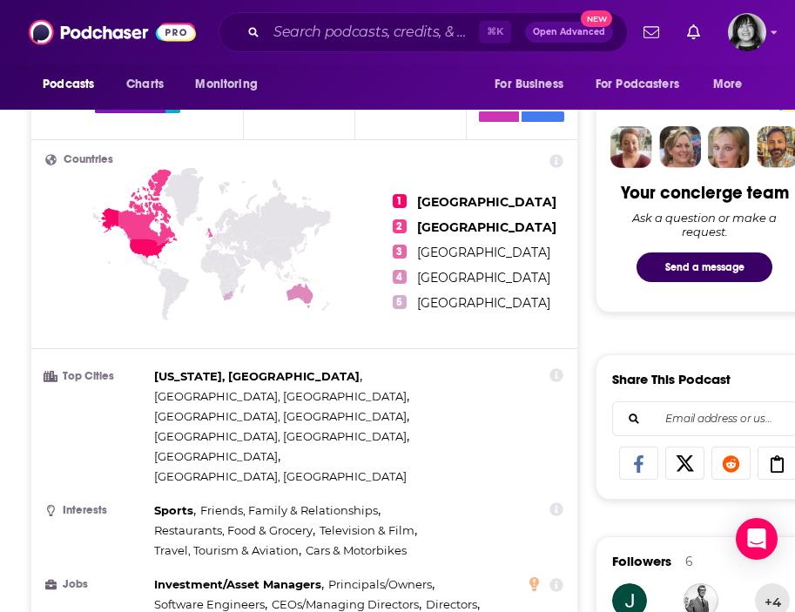
scroll to position [1395, 0]
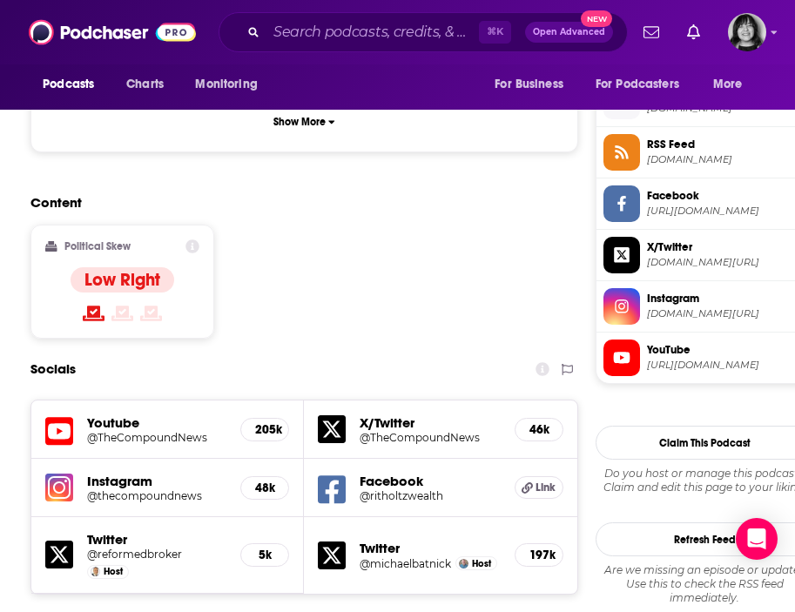
click at [53, 416] on icon at bounding box center [59, 432] width 28 height 32
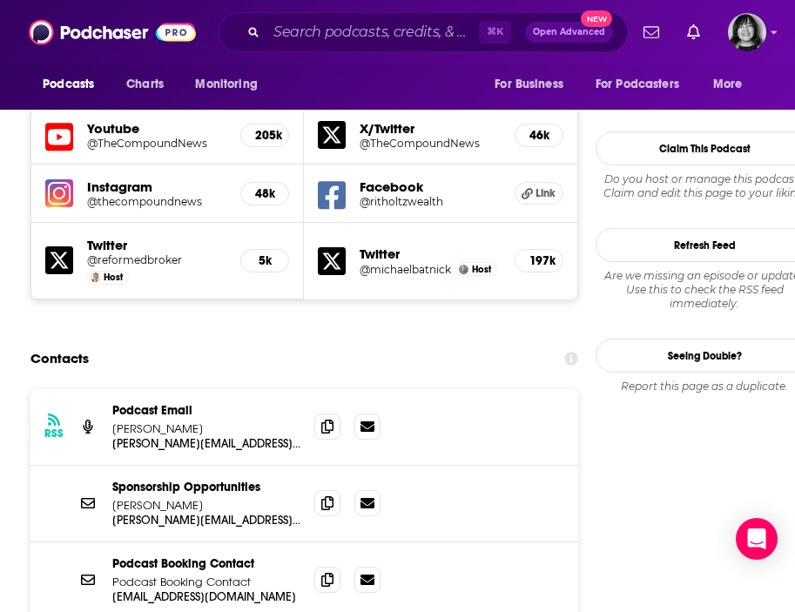
scroll to position [1723, 0]
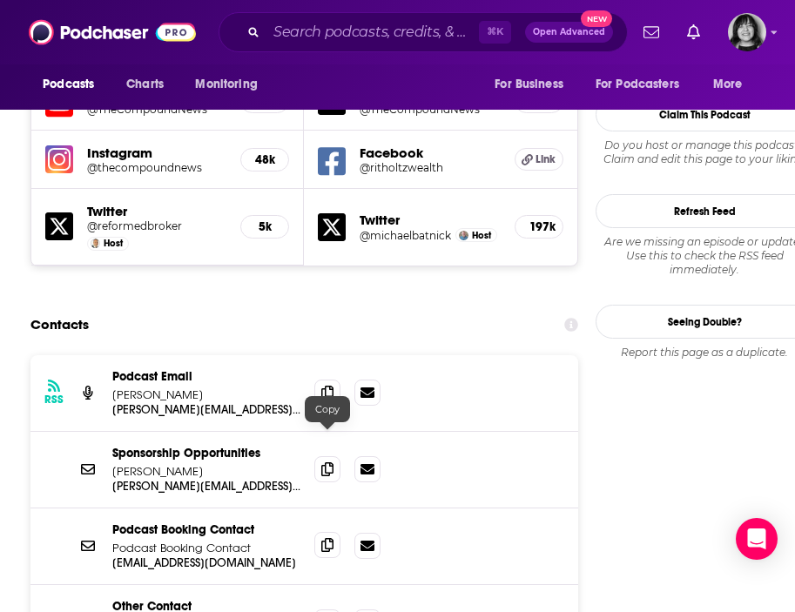
click at [321, 538] on icon at bounding box center [327, 545] width 12 height 14
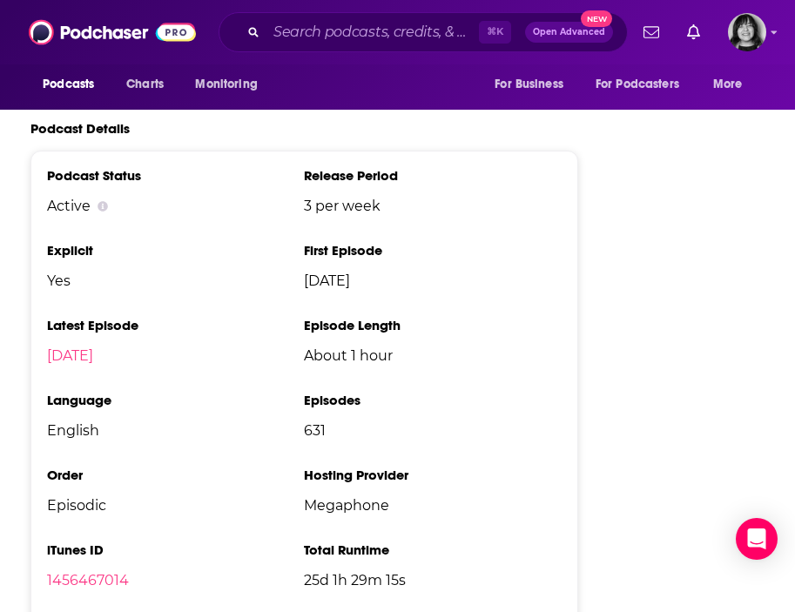
scroll to position [3567, 0]
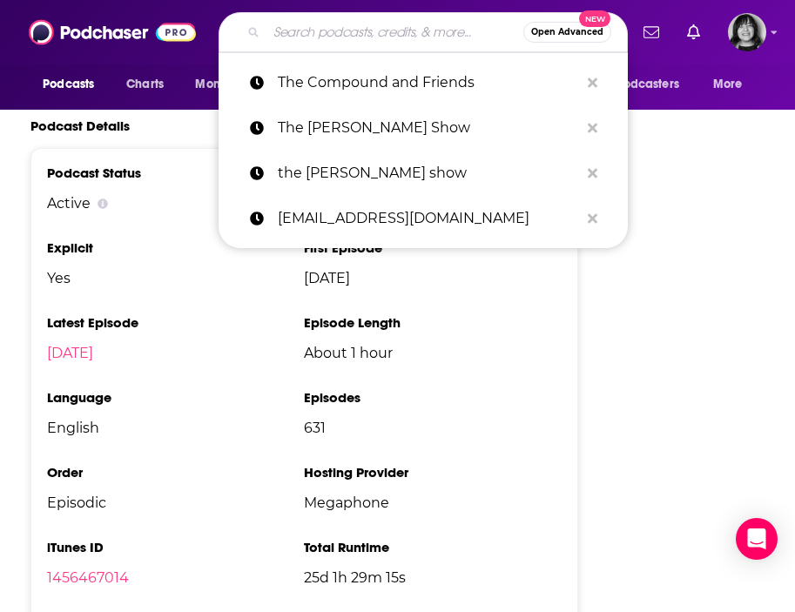
click at [385, 20] on input "Search podcasts, credits, & more..." at bounding box center [395, 32] width 257 height 28
paste input "The Creative Entrepreneur Podcast"
type input "The Creative Entrepreneur Podcast"
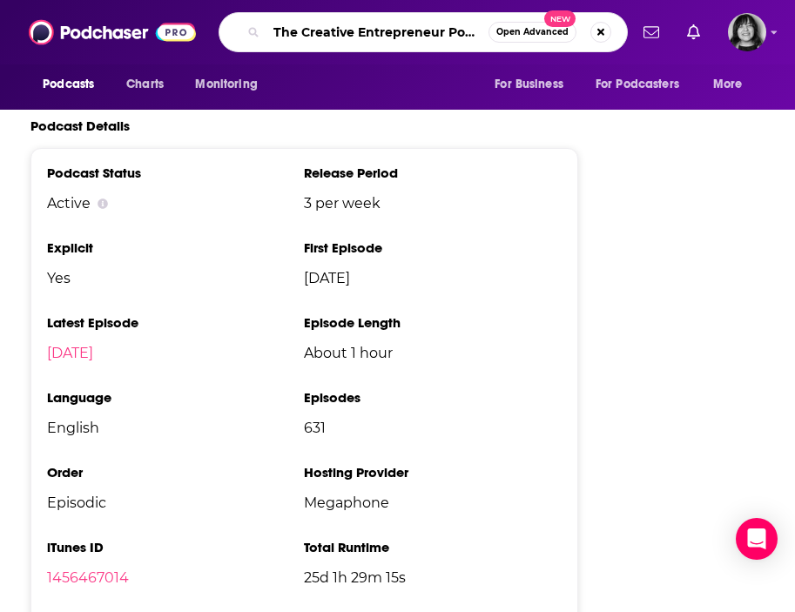
scroll to position [0, 17]
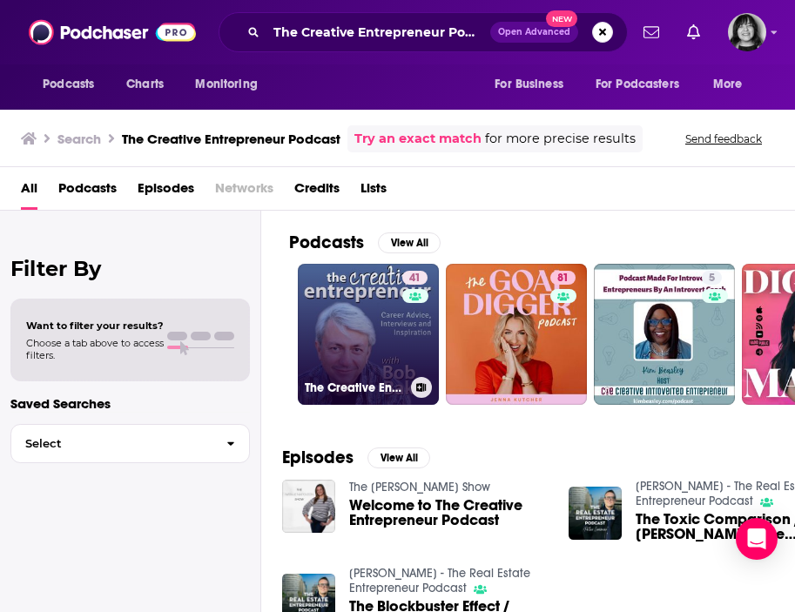
click at [375, 293] on link "41 The Creative Entrepreneur Podcast" at bounding box center [368, 334] width 141 height 141
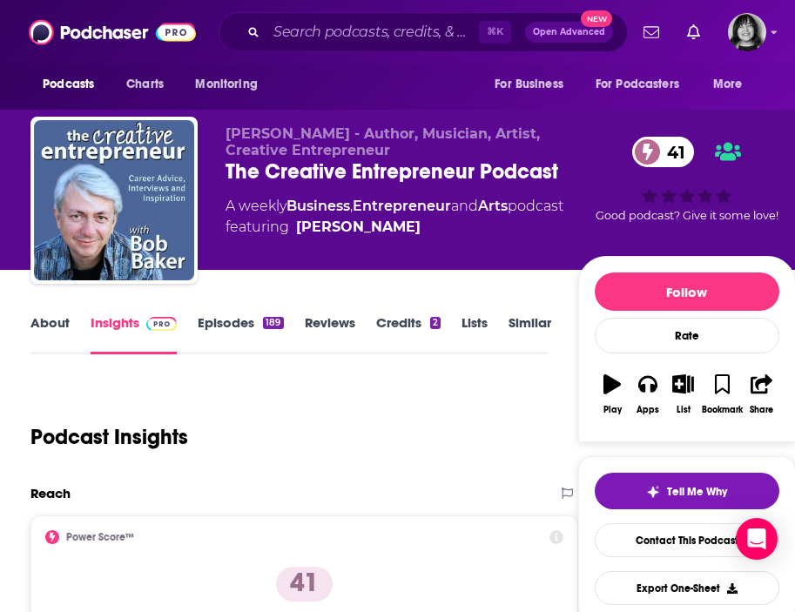
click at [44, 321] on link "About" at bounding box center [49, 334] width 39 height 40
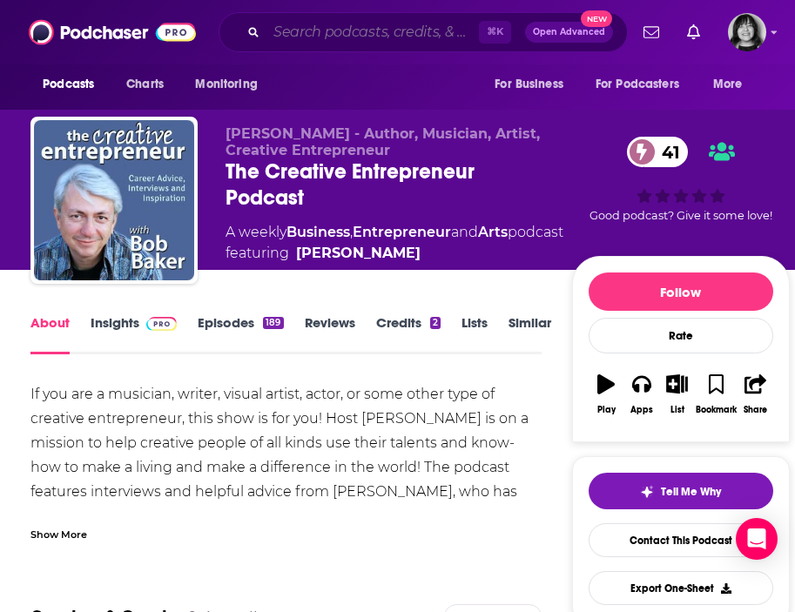
click at [334, 32] on input "Search podcasts, credits, & more..." at bounding box center [373, 32] width 213 height 28
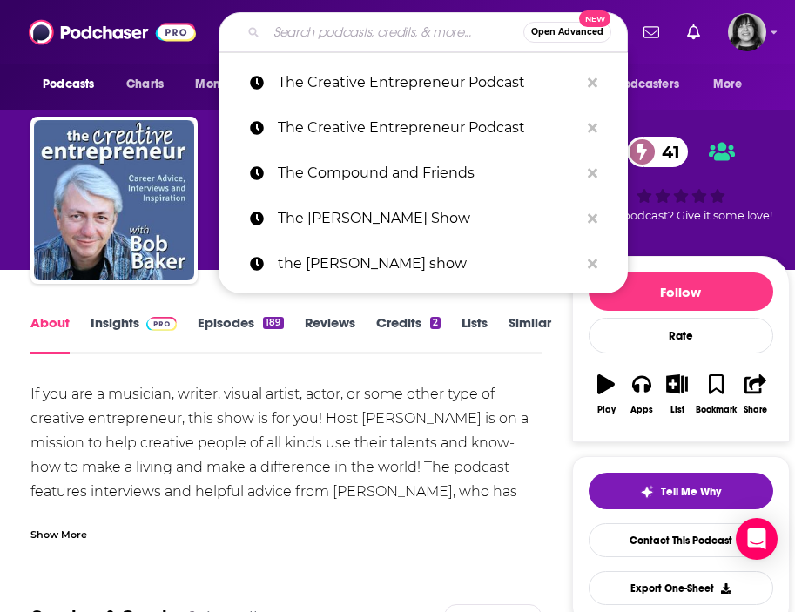
paste input "The Dan John Podcast"
type input "The Dan John Podcast"
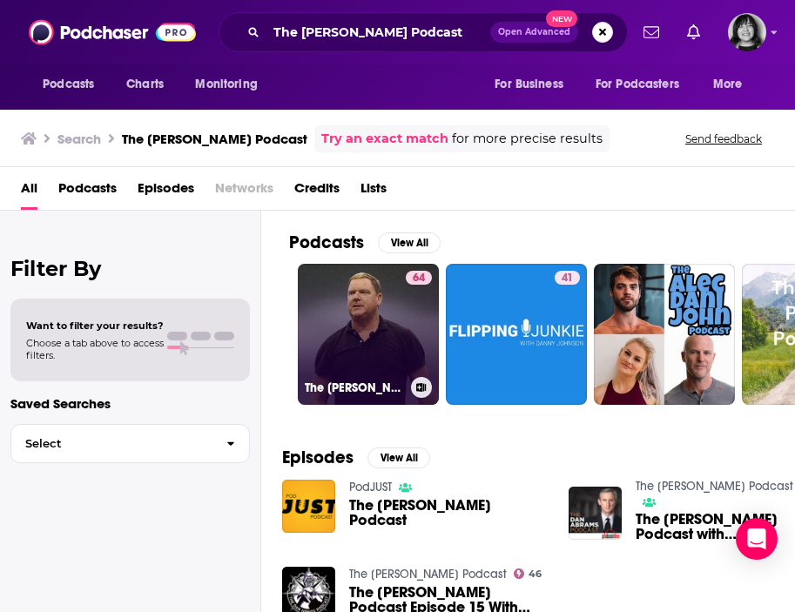
click at [380, 355] on link "64 The Dan John Podcast" at bounding box center [368, 334] width 141 height 141
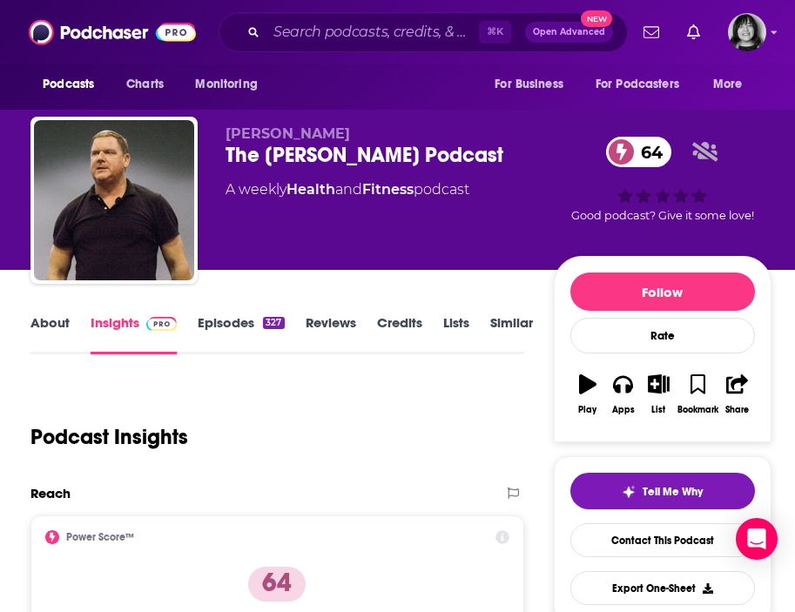
click at [59, 319] on link "About" at bounding box center [49, 334] width 39 height 40
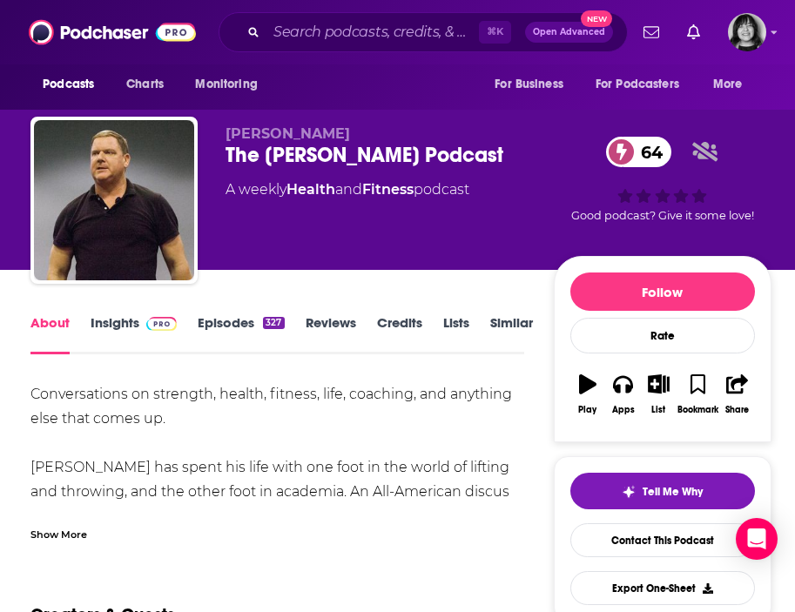
click at [112, 313] on div "About Insights Episodes 327 Reviews Credits Lists Similar" at bounding box center [276, 333] width 493 height 43
click at [111, 320] on link "Insights" at bounding box center [134, 334] width 86 height 40
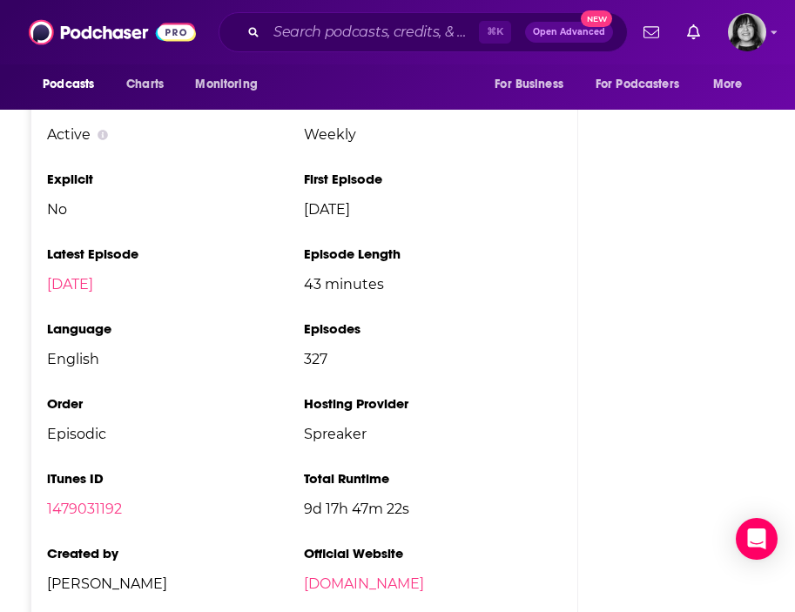
scroll to position [2685, 0]
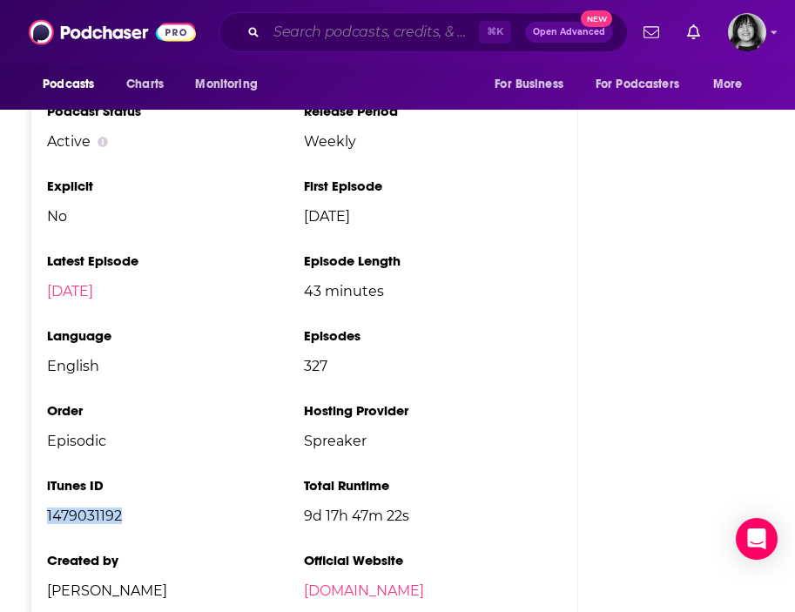
click at [409, 37] on input "Search podcasts, credits, & more..." at bounding box center [373, 32] width 213 height 28
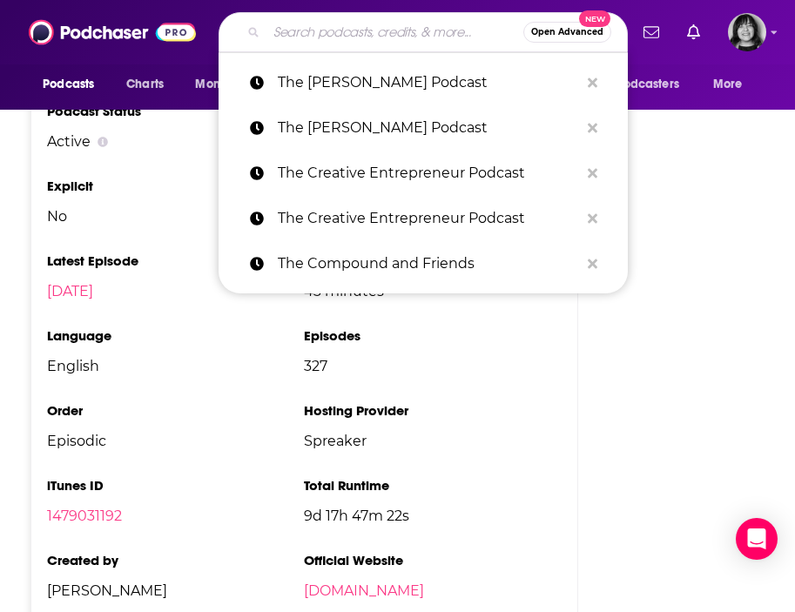
paste input "The Dave Chang Show"
type input "The Dave Chang Show"
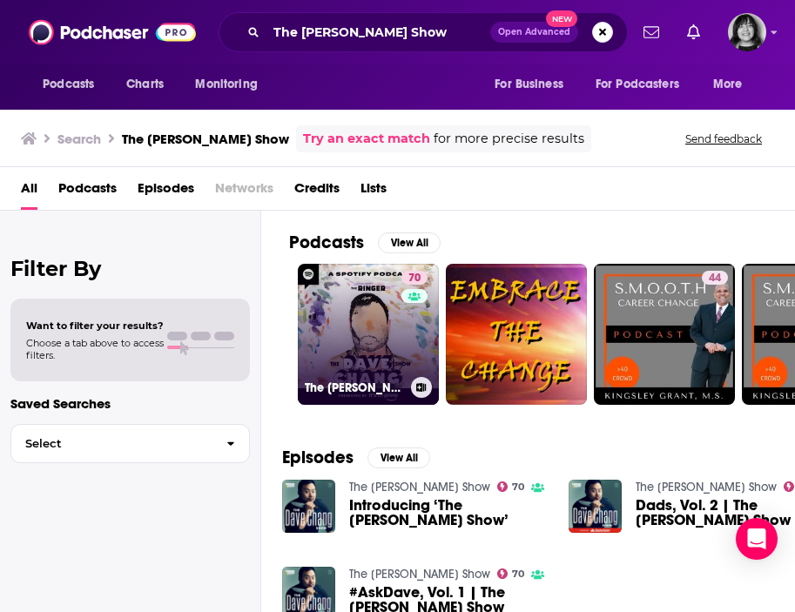
click at [380, 333] on link "70 The Dave Chang Show" at bounding box center [368, 334] width 141 height 141
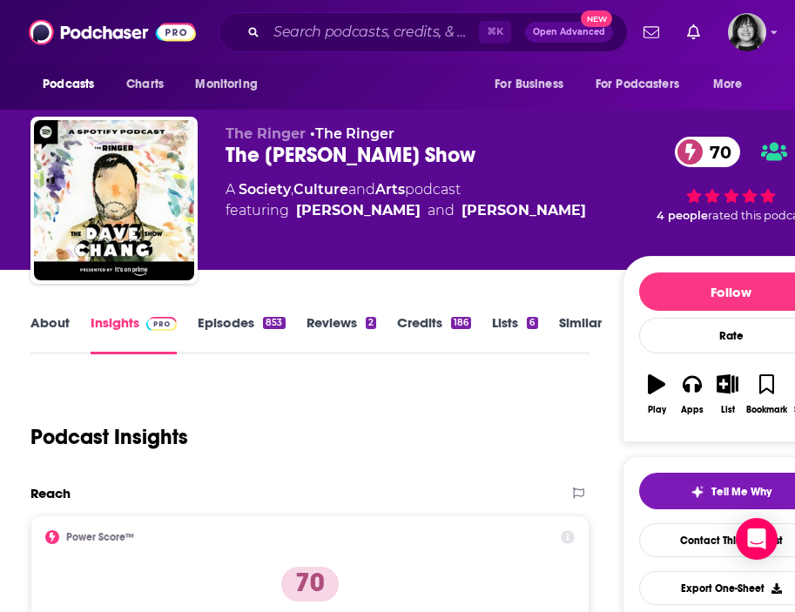
click at [53, 321] on link "About" at bounding box center [49, 334] width 39 height 40
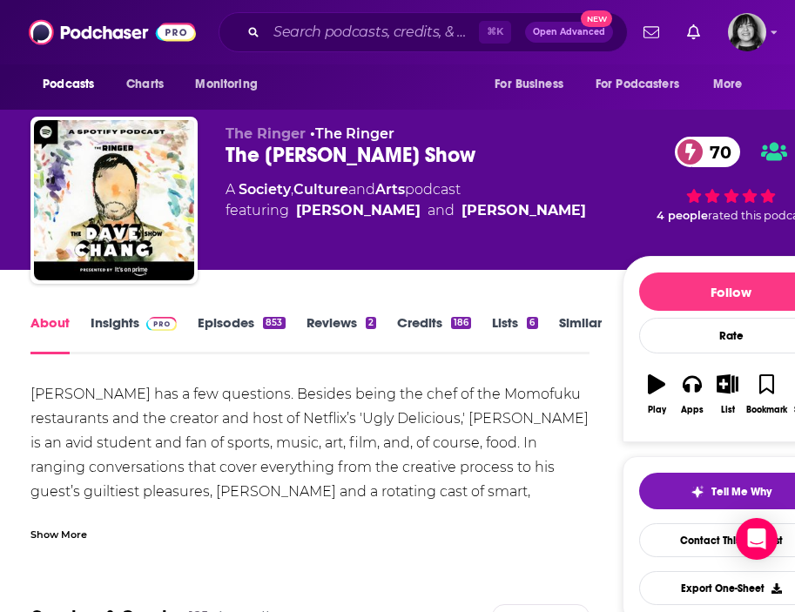
click at [65, 532] on div "Show More" at bounding box center [58, 533] width 57 height 17
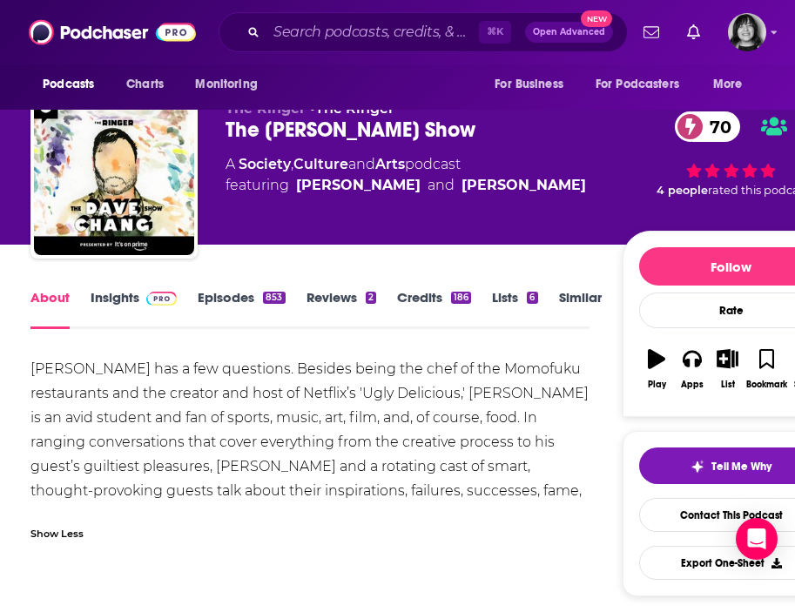
scroll to position [16, 0]
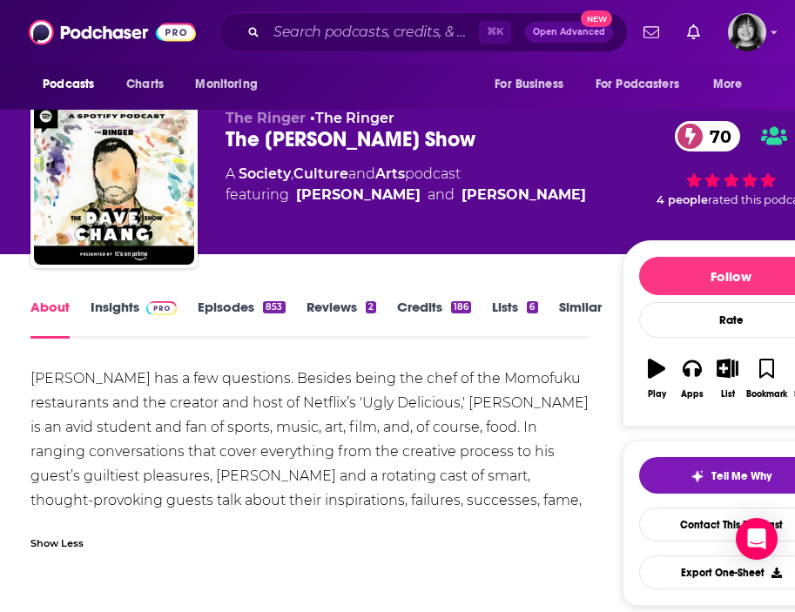
click at [64, 538] on div "Show Less" at bounding box center [56, 542] width 53 height 17
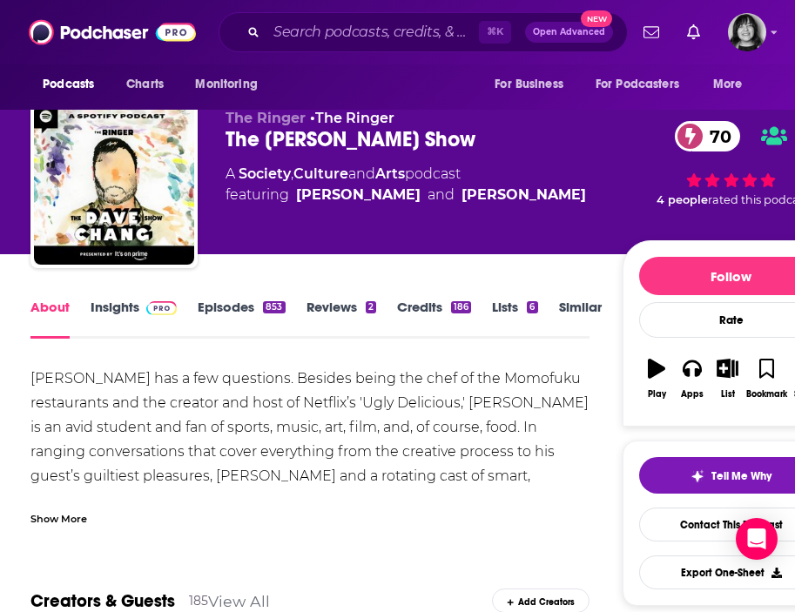
click at [108, 308] on link "Insights" at bounding box center [134, 319] width 86 height 40
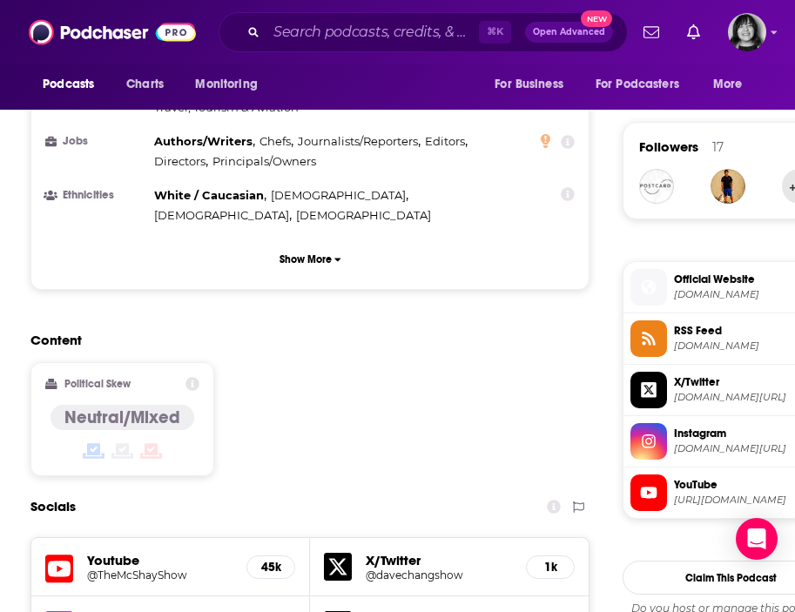
scroll to position [1234, 0]
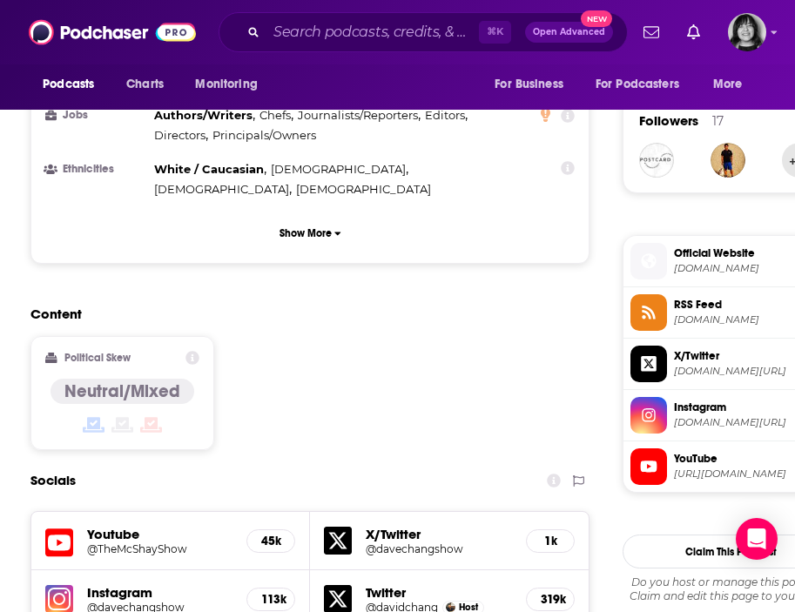
click at [57, 527] on icon at bounding box center [59, 543] width 28 height 32
click at [56, 585] on img at bounding box center [59, 599] width 28 height 28
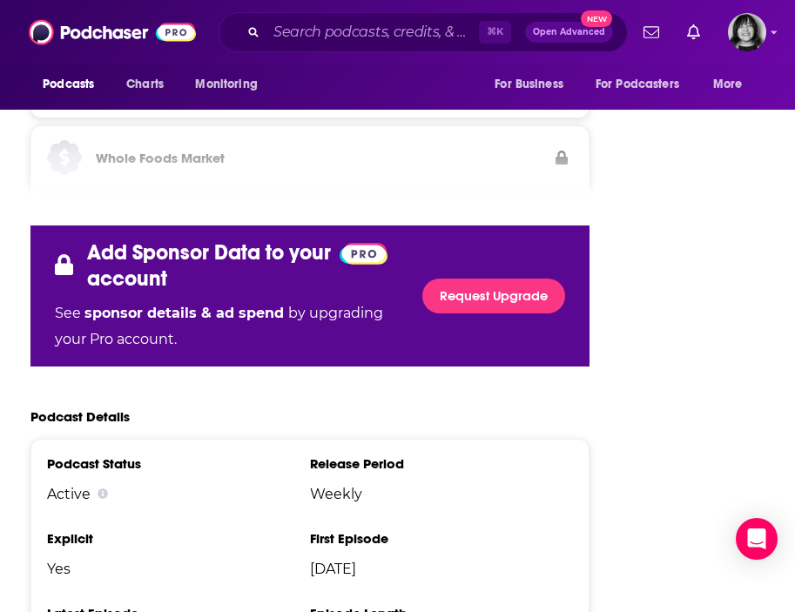
scroll to position [3526, 0]
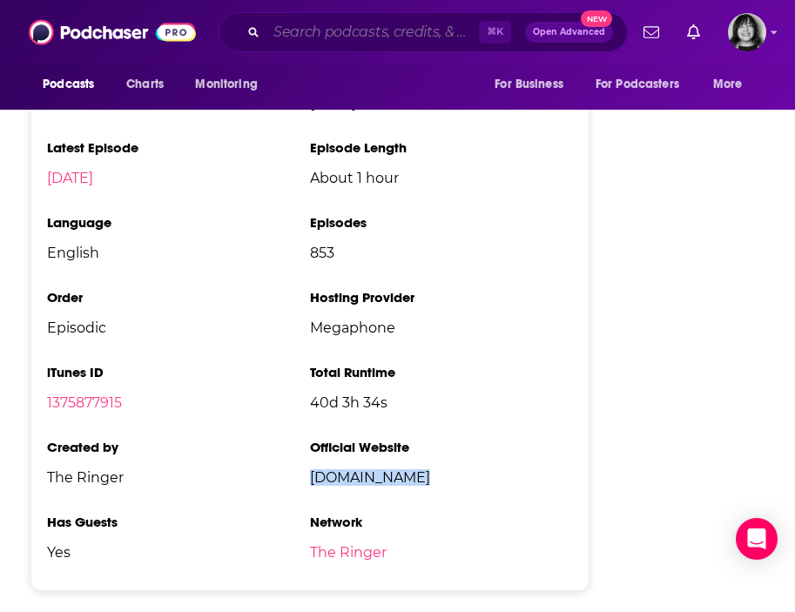
click at [336, 20] on input "Search podcasts, credits, & more..." at bounding box center [373, 32] width 213 height 28
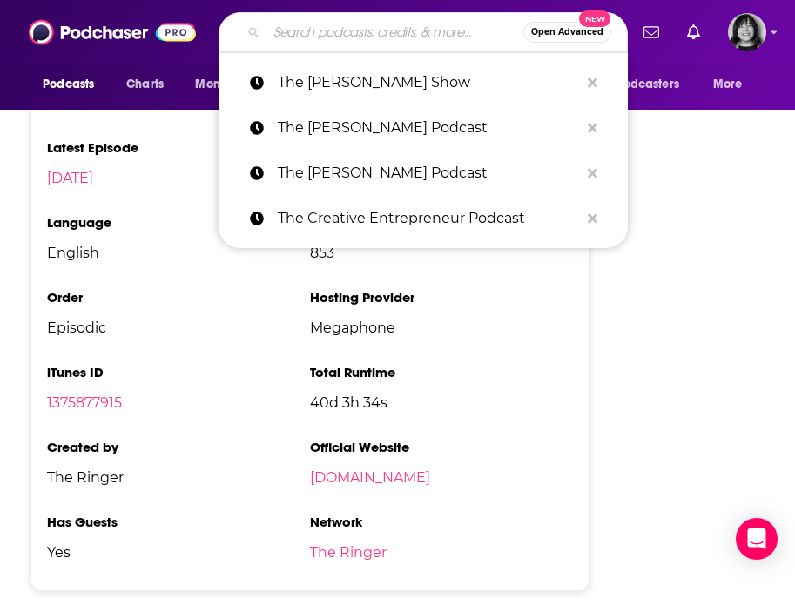
paste input "The Elevate Podcast with Robert Glazer"
type input "The Elevate Podcast with Robert Glazer"
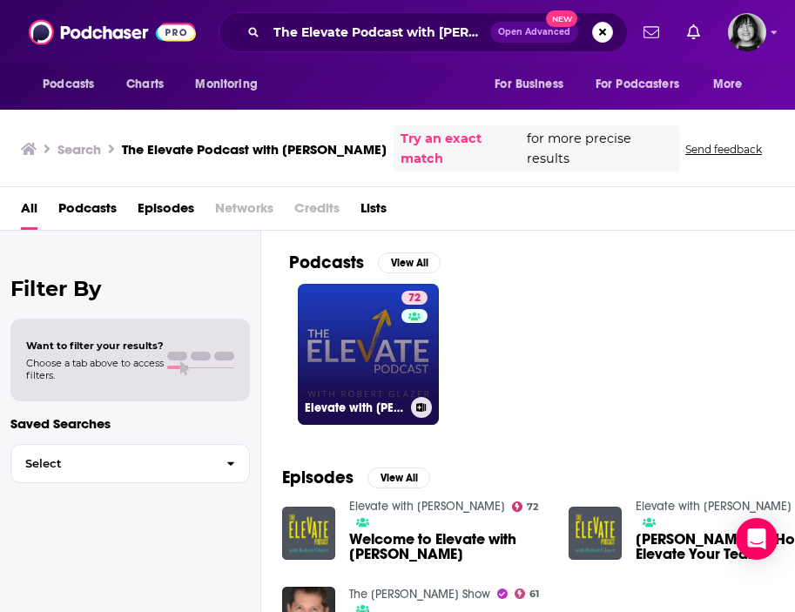
click at [375, 335] on link "72 Elevate with Robert Glazer" at bounding box center [368, 354] width 141 height 141
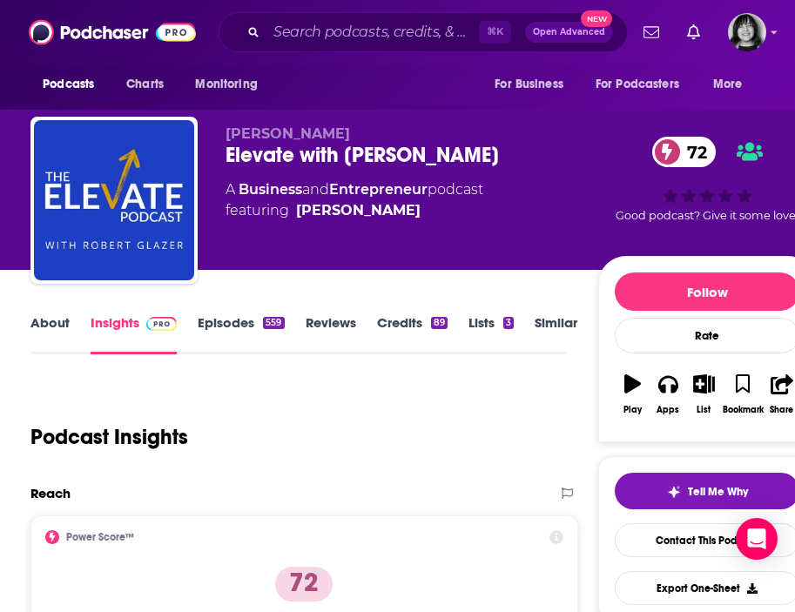
click at [48, 324] on link "About" at bounding box center [49, 334] width 39 height 40
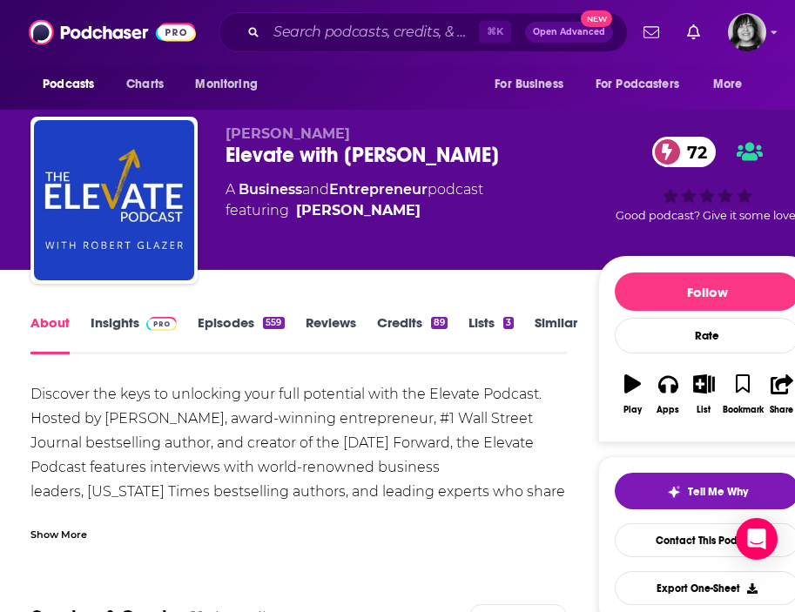
click at [57, 532] on div "Show More" at bounding box center [58, 533] width 57 height 17
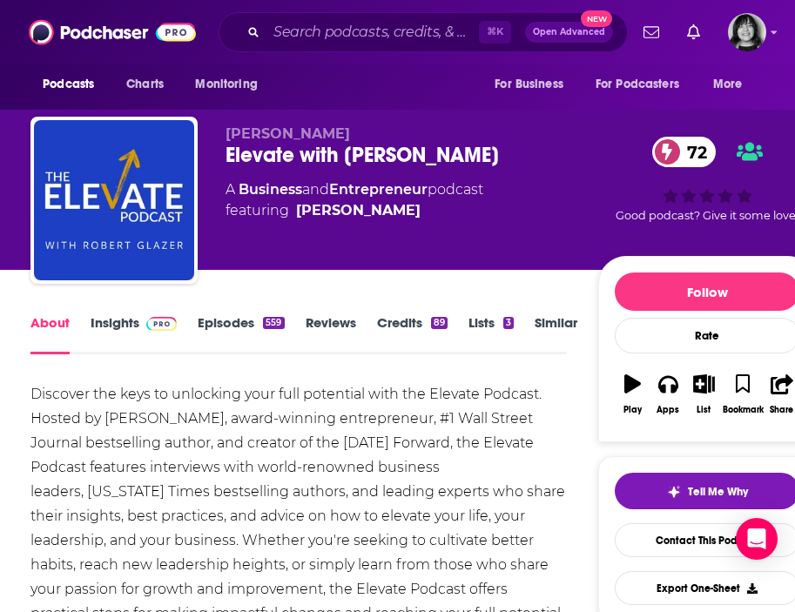
scroll to position [60, 0]
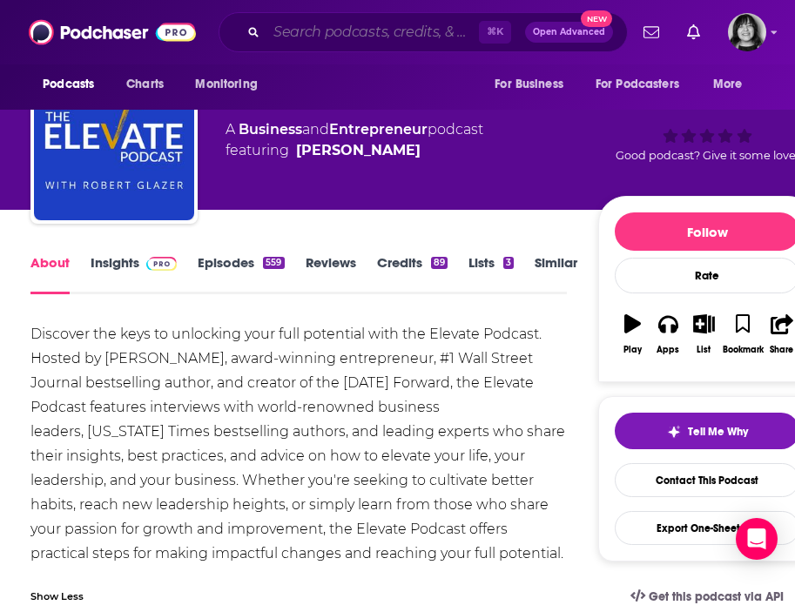
click at [348, 26] on input "Search podcasts, credits, & more..." at bounding box center [373, 32] width 213 height 28
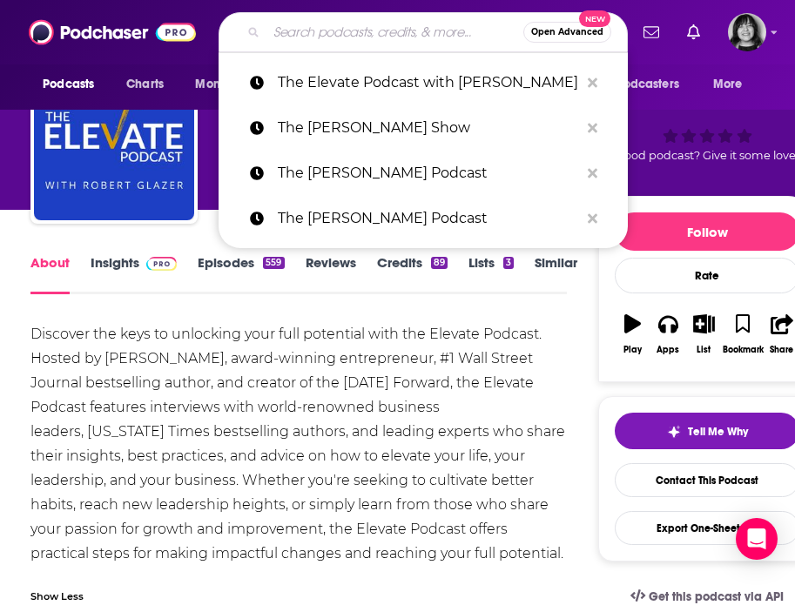
paste input "The Emma Guns Show"
type input "The Emma Guns Show"
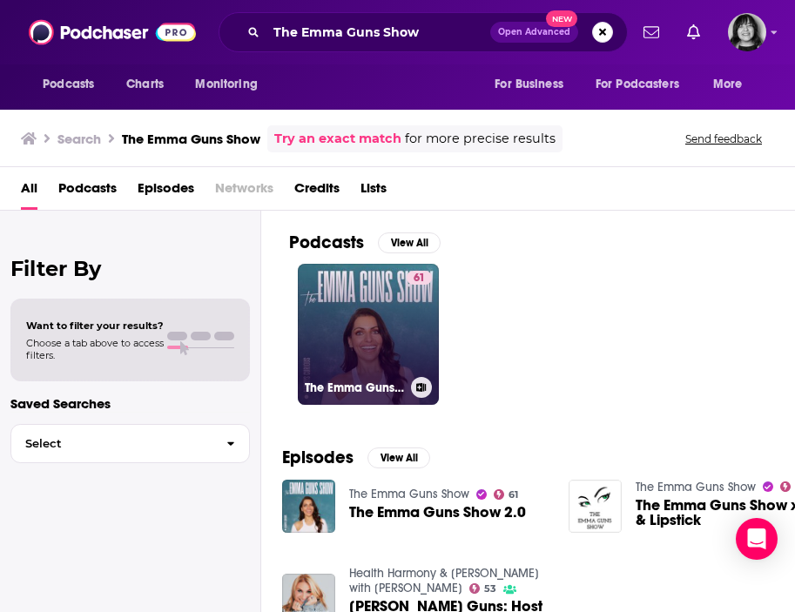
click at [381, 352] on link "61 The Emma Guns Show" at bounding box center [368, 334] width 141 height 141
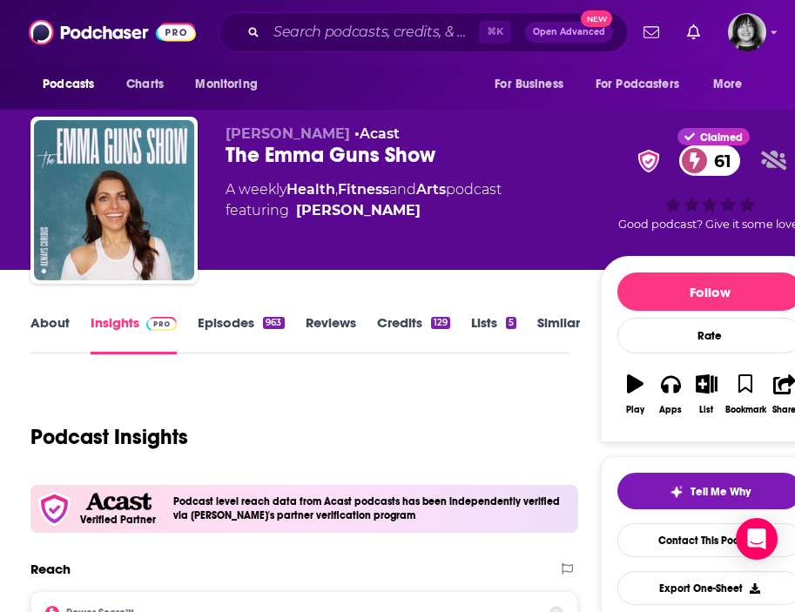
drag, startPoint x: 383, startPoint y: 135, endPoint x: 226, endPoint y: 140, distance: 156.9
click at [226, 140] on span "Emma Gunavardhana" at bounding box center [288, 133] width 125 height 17
copy span "Emma Gunavardhana"
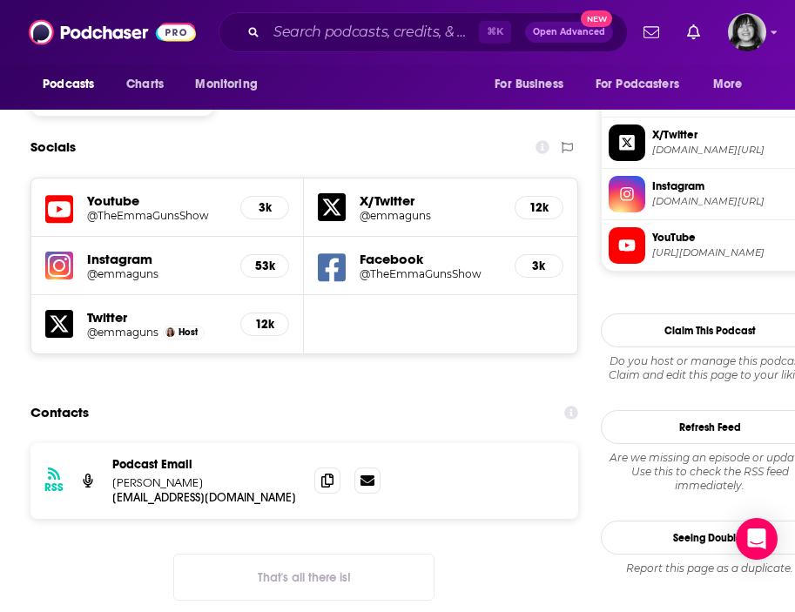
scroll to position [1661, 0]
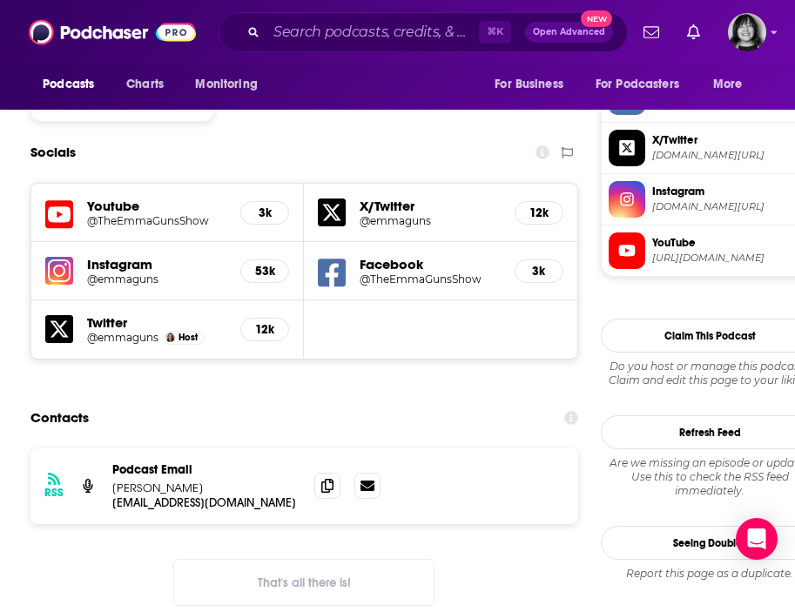
click at [66, 199] on icon at bounding box center [59, 215] width 28 height 32
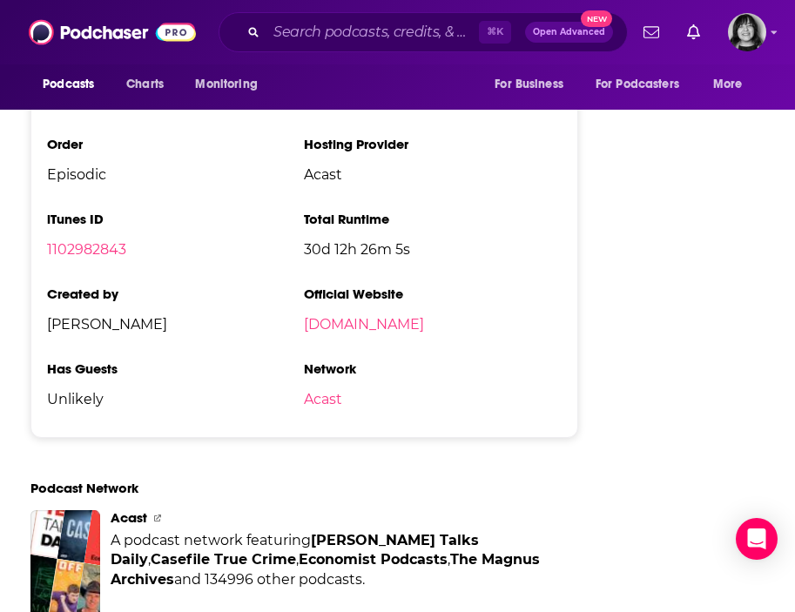
scroll to position [3527, 0]
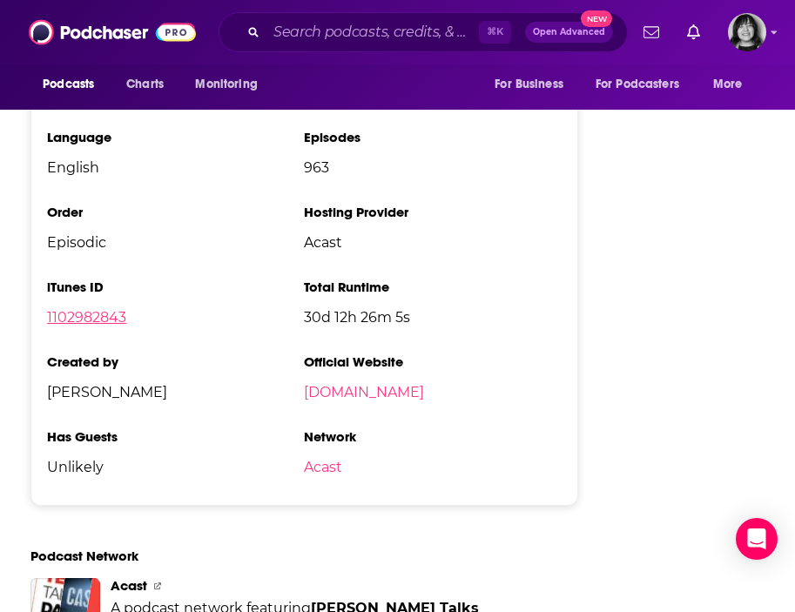
click at [110, 309] on link "1102982843" at bounding box center [86, 317] width 79 height 17
click at [376, 34] on input "Search podcasts, credits, & more..." at bounding box center [373, 32] width 213 height 28
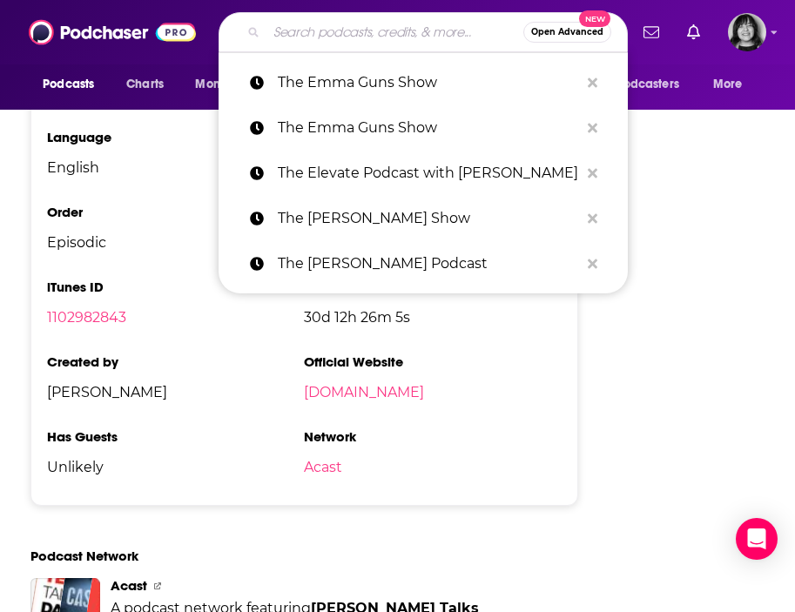
paste input "The Entrepreneur Experiment"
type input "The Entrepreneur Experiment"
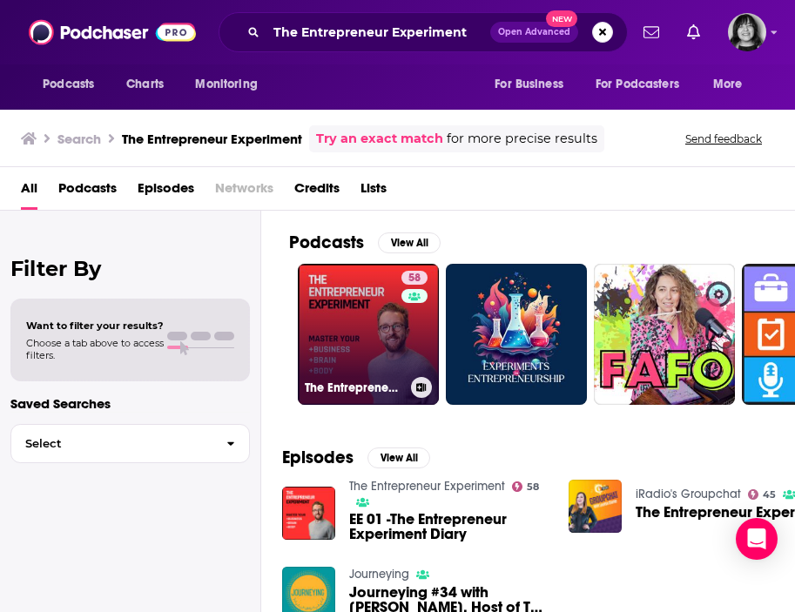
click at [362, 360] on link "58 The Entrepreneur Experiment" at bounding box center [368, 334] width 141 height 141
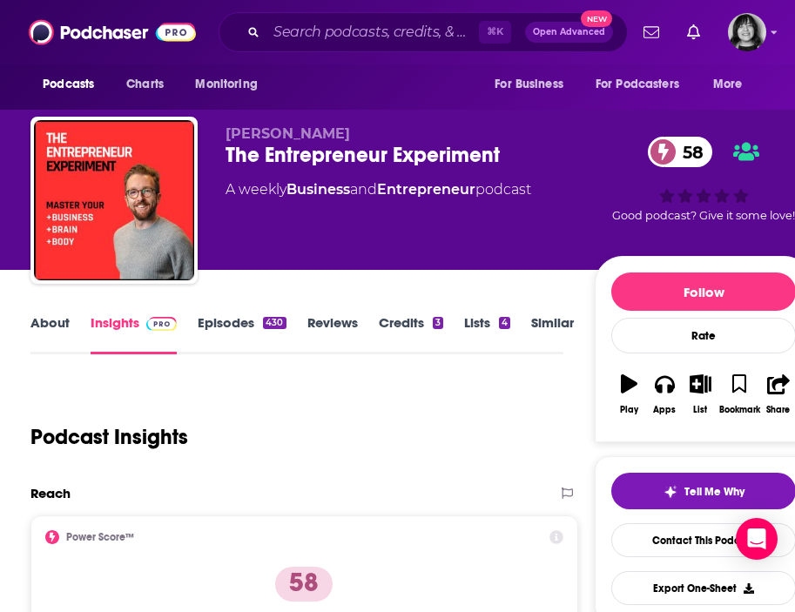
click at [54, 323] on link "About" at bounding box center [49, 334] width 39 height 40
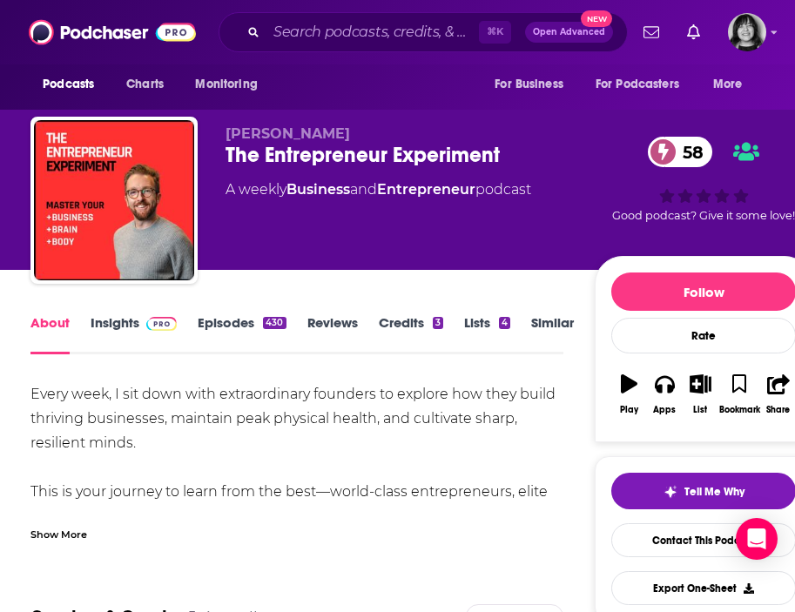
scroll to position [23, 0]
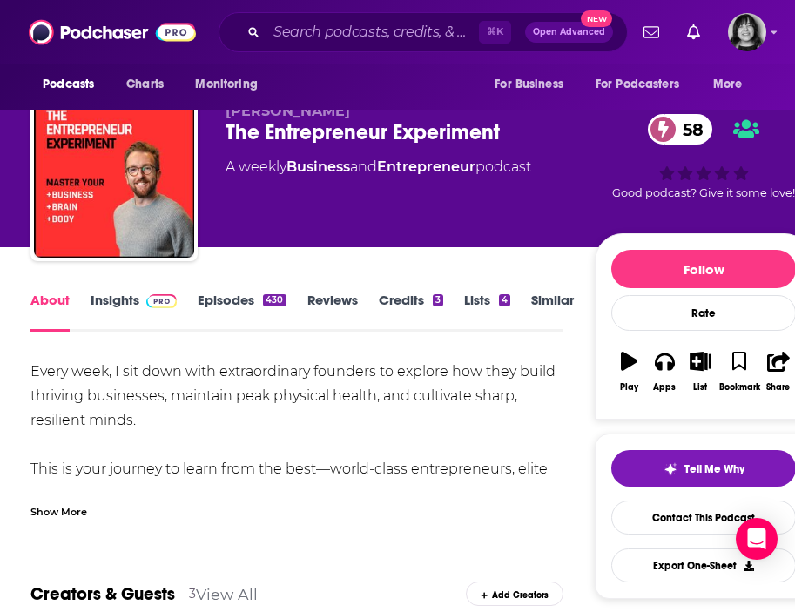
click at [57, 506] on div "Show More" at bounding box center [58, 511] width 57 height 17
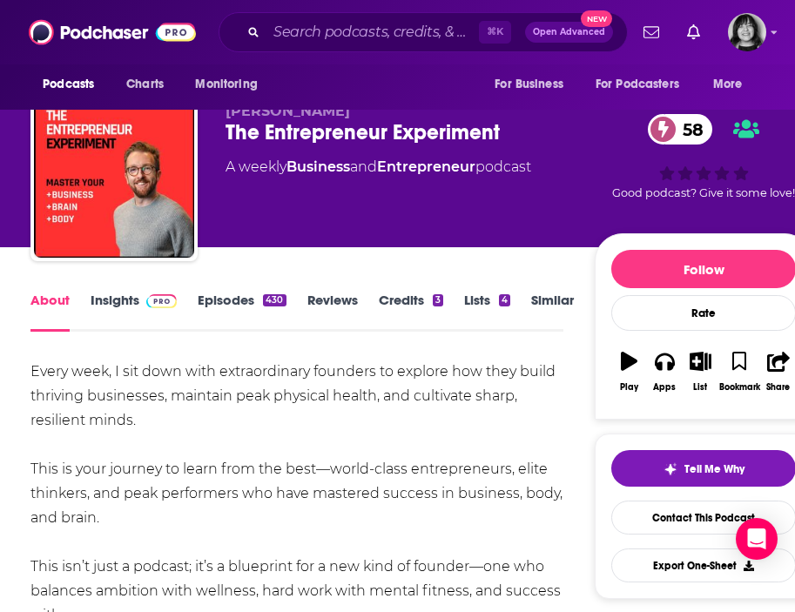
click at [124, 299] on link "Insights" at bounding box center [134, 312] width 86 height 40
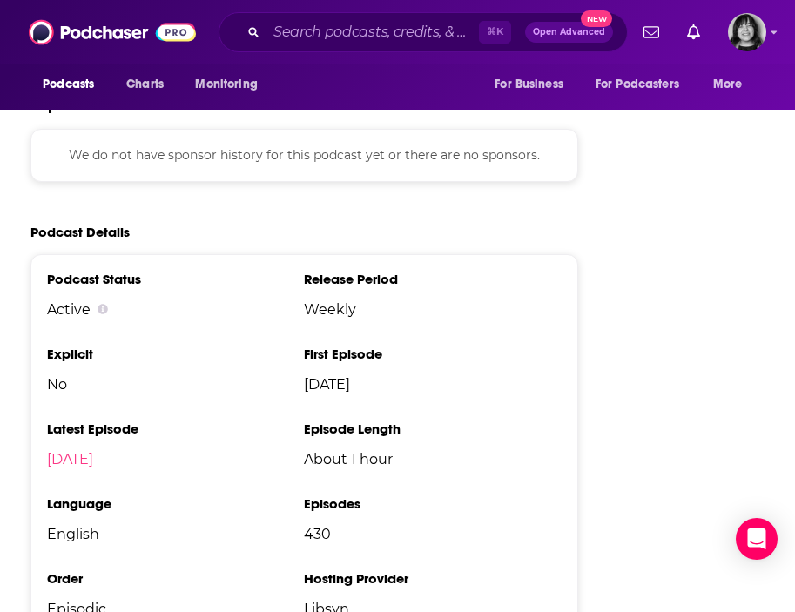
scroll to position [2599, 0]
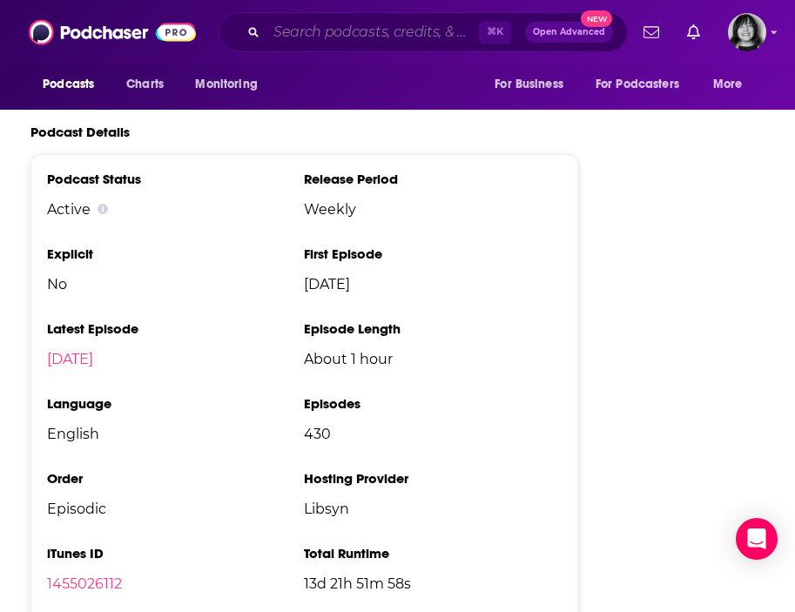
click at [362, 32] on input "Search podcasts, credits, & more..." at bounding box center [373, 32] width 213 height 28
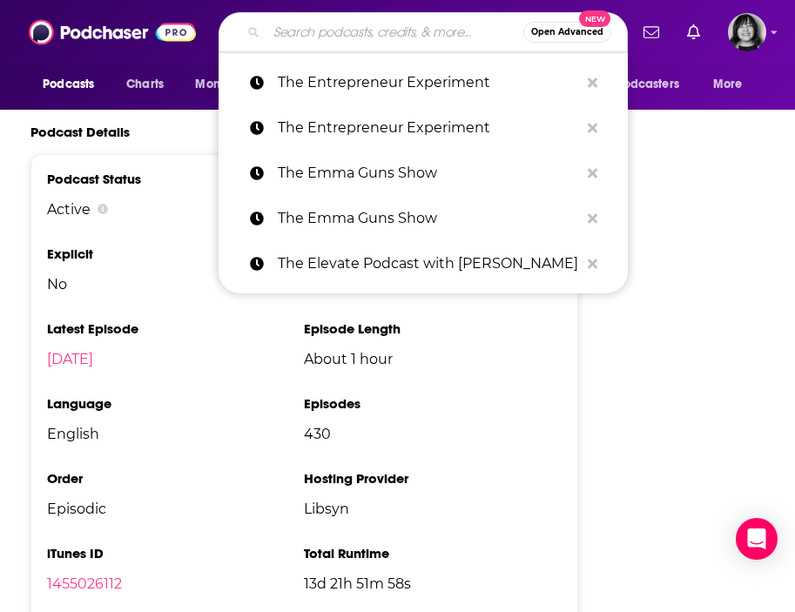
paste input "The Entrepreneur’s Studio"
type input "The Entrepreneur’s Studio"
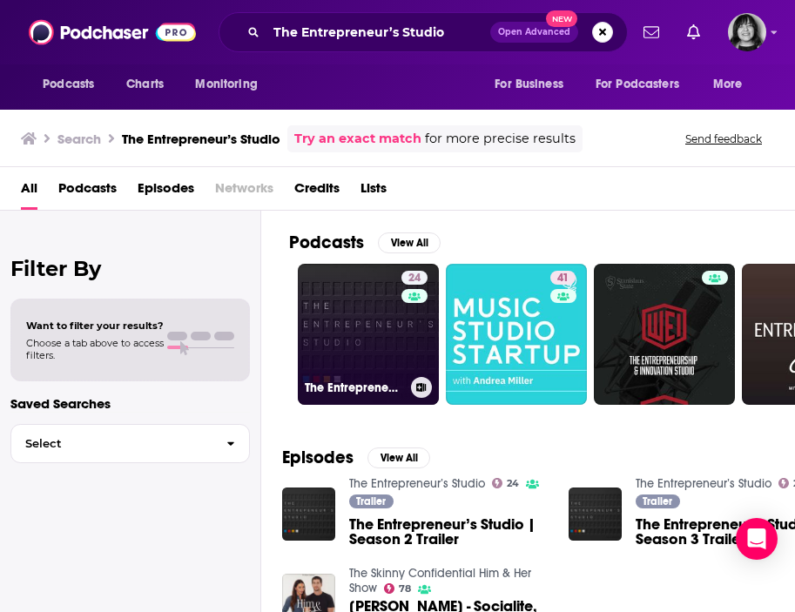
click at [367, 340] on link "24 The Entrepreneur’s Studio" at bounding box center [368, 334] width 141 height 141
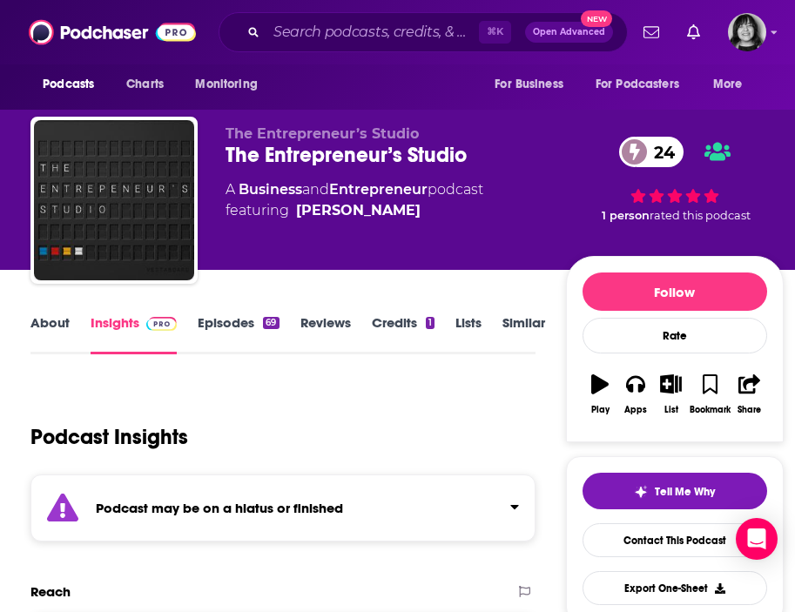
click at [293, 531] on div "Podcast may be on a hiatus or finished" at bounding box center [282, 508] width 505 height 67
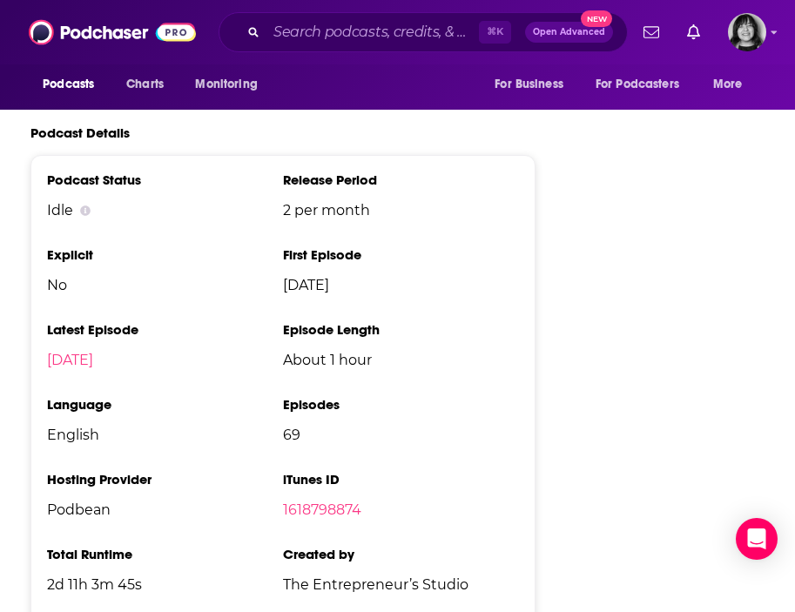
scroll to position [2185, 0]
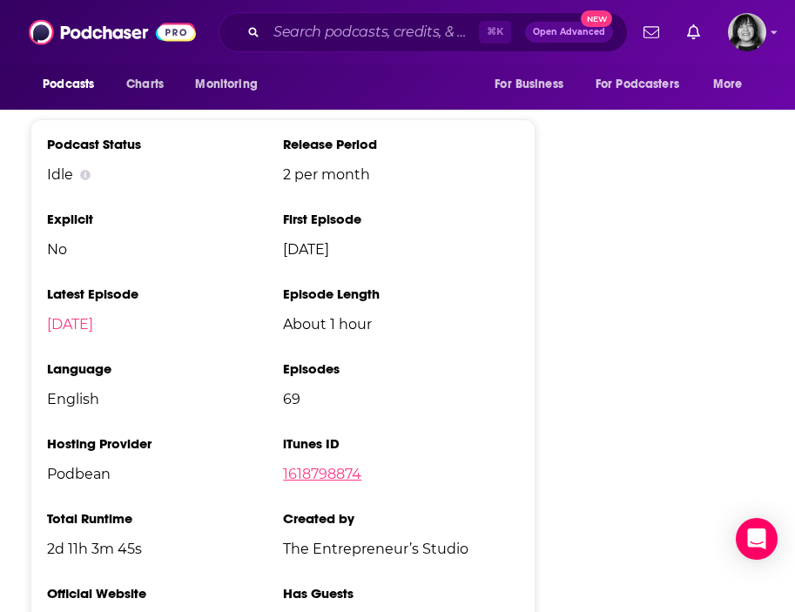
click at [338, 483] on link "1618798874" at bounding box center [322, 474] width 78 height 17
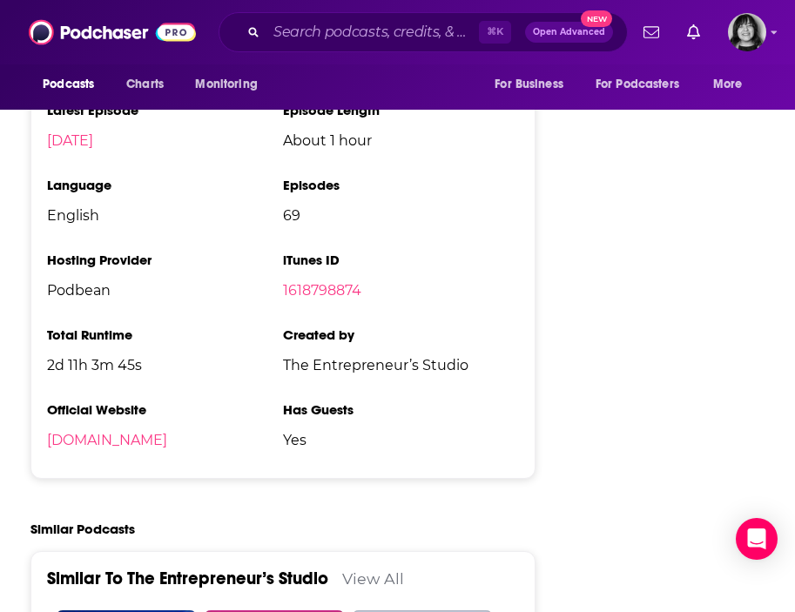
scroll to position [0, 0]
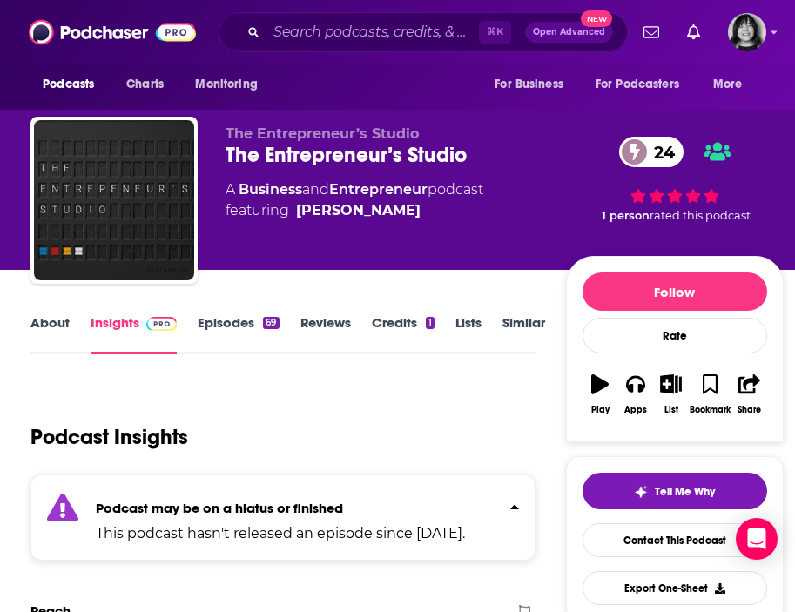
click at [54, 326] on link "About" at bounding box center [49, 334] width 39 height 40
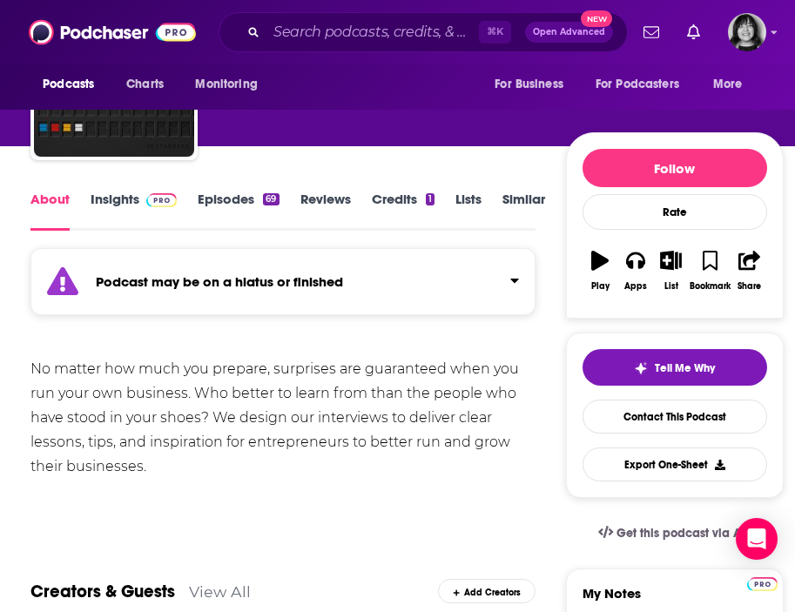
scroll to position [191, 0]
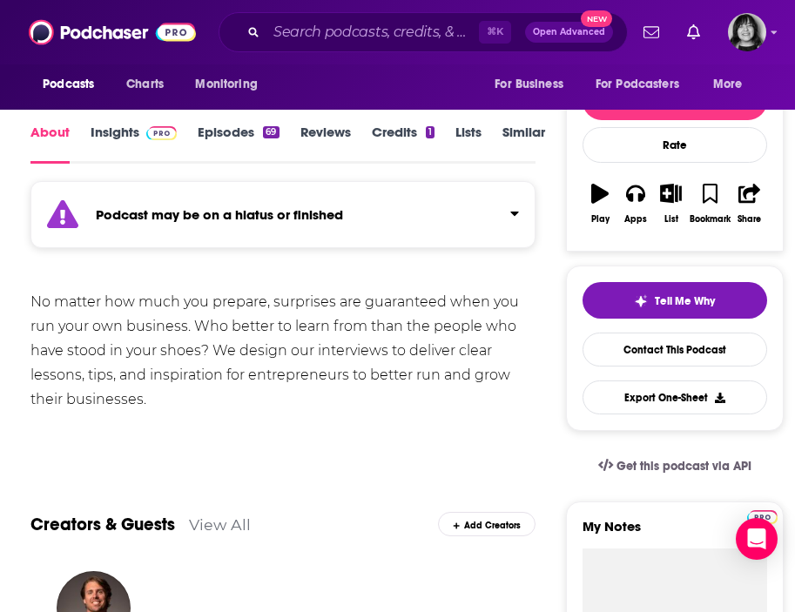
click at [117, 136] on link "Insights" at bounding box center [134, 144] width 86 height 40
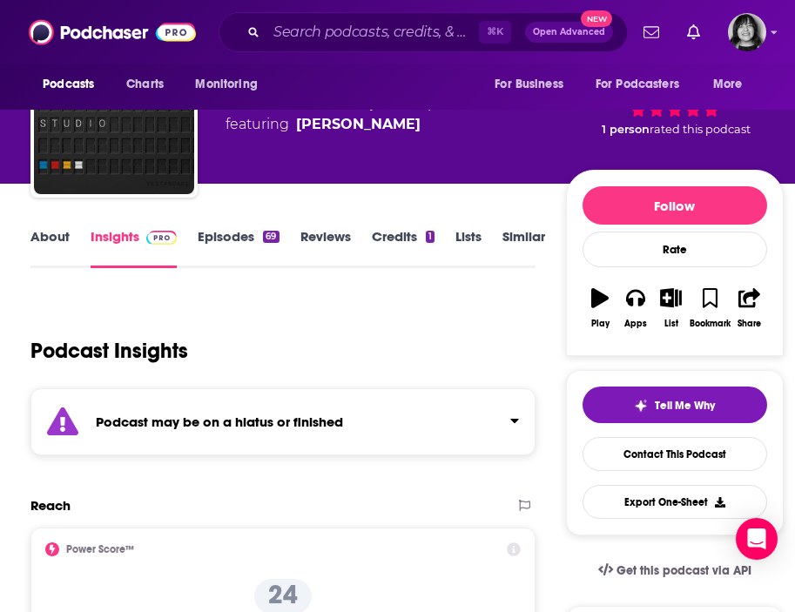
scroll to position [252, 0]
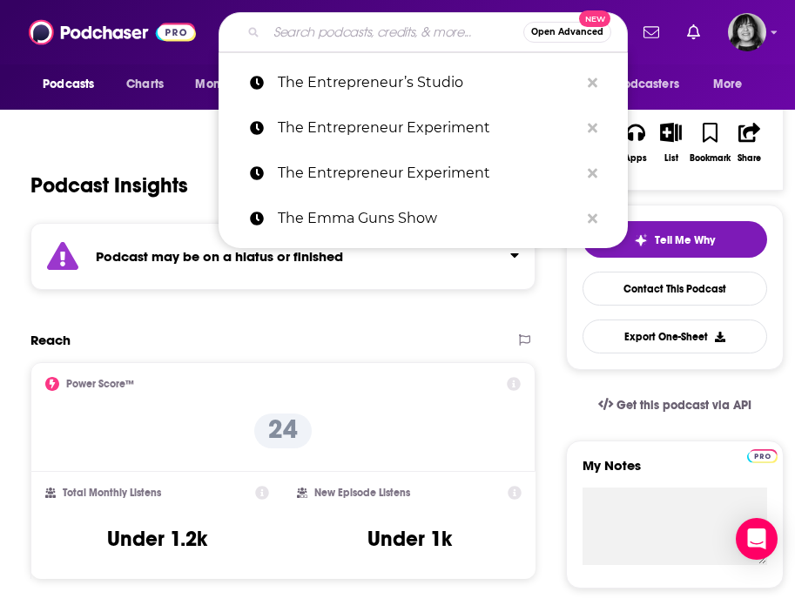
click at [375, 34] on input "Search podcasts, credits, & more..." at bounding box center [395, 32] width 257 height 28
paste input "The Entrepreneurial You"
type input "The Entrepreneurial You"
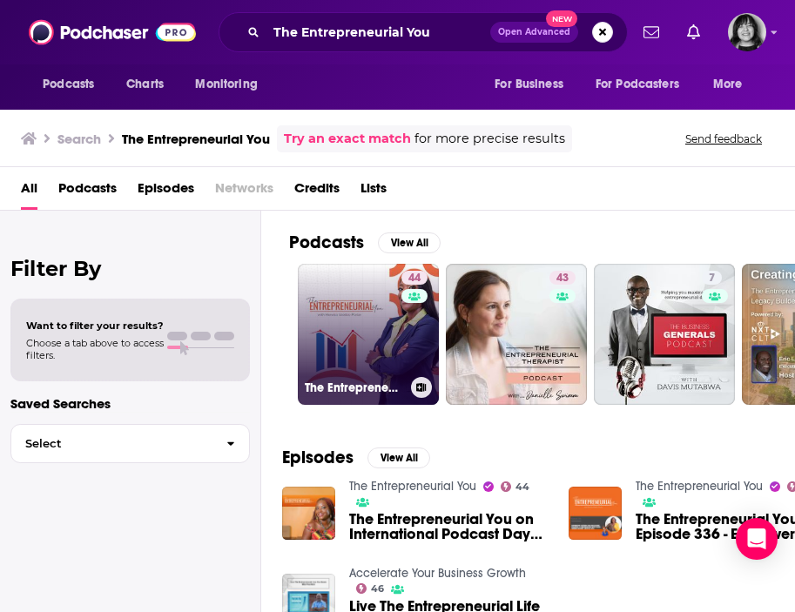
click at [346, 348] on link "44 The Entrepreneurial You" at bounding box center [368, 334] width 141 height 141
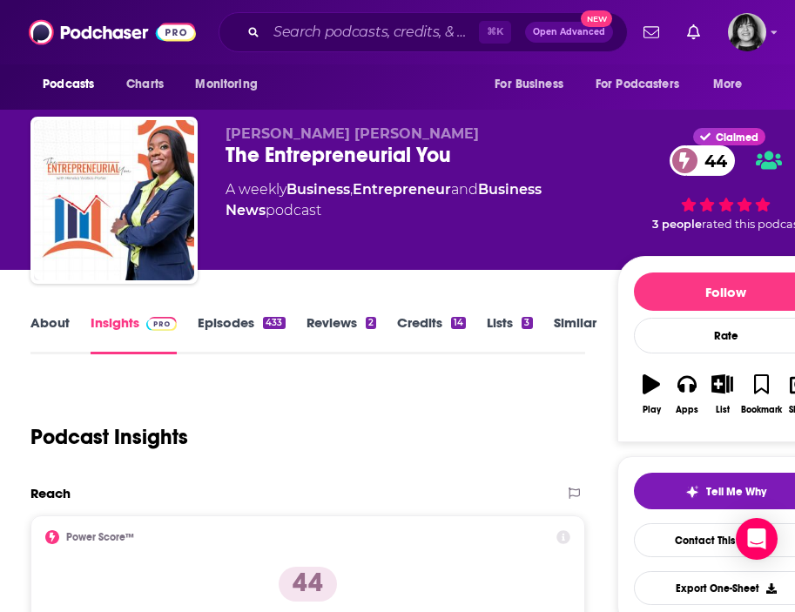
click at [321, 135] on span "Heneka Watkis-Porter" at bounding box center [352, 133] width 253 height 17
click at [55, 321] on link "About" at bounding box center [49, 334] width 39 height 40
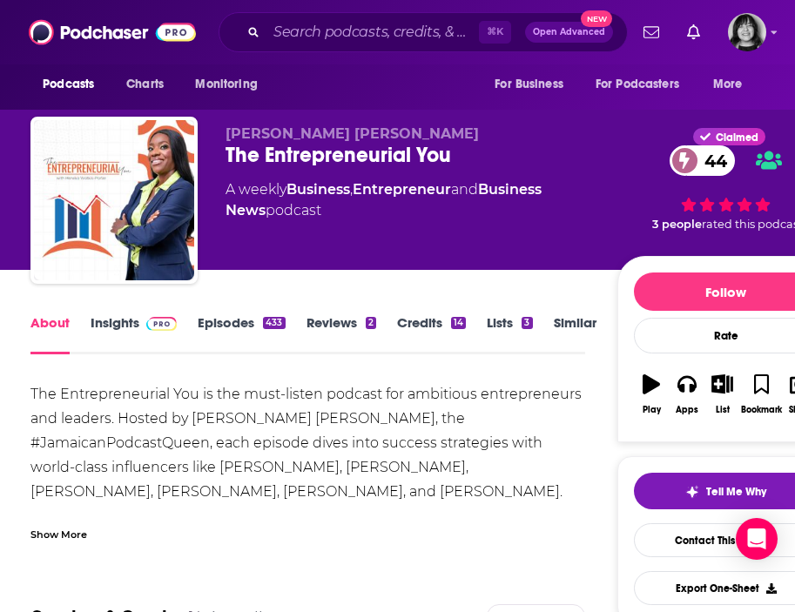
click at [73, 532] on div "Show More" at bounding box center [58, 533] width 57 height 17
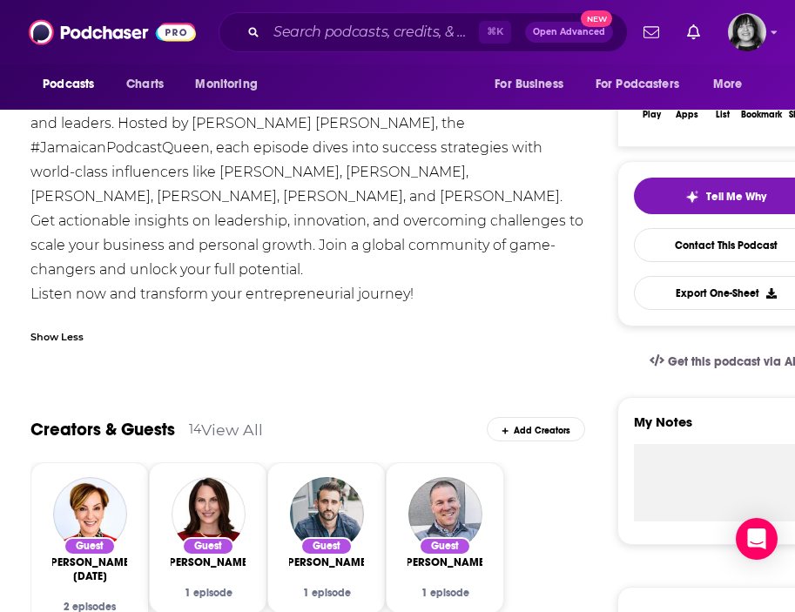
scroll to position [282, 0]
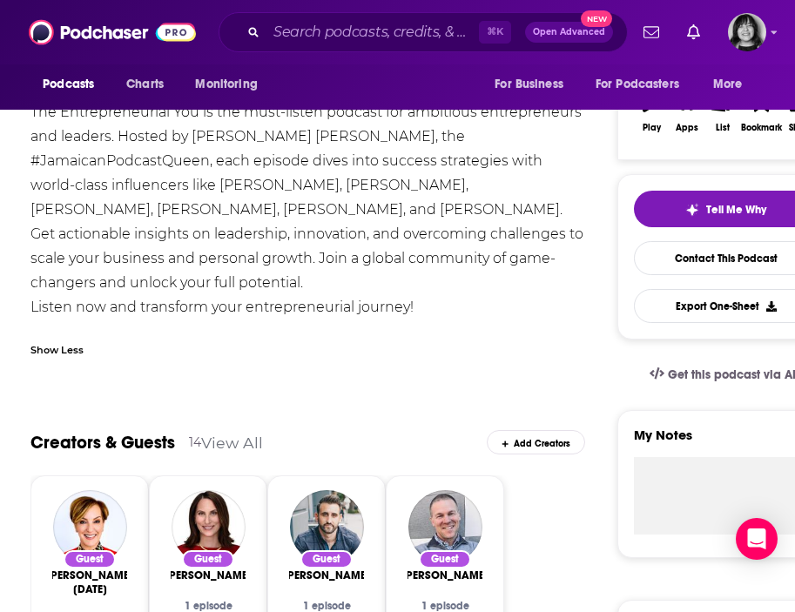
click at [213, 444] on link "View All" at bounding box center [232, 443] width 62 height 18
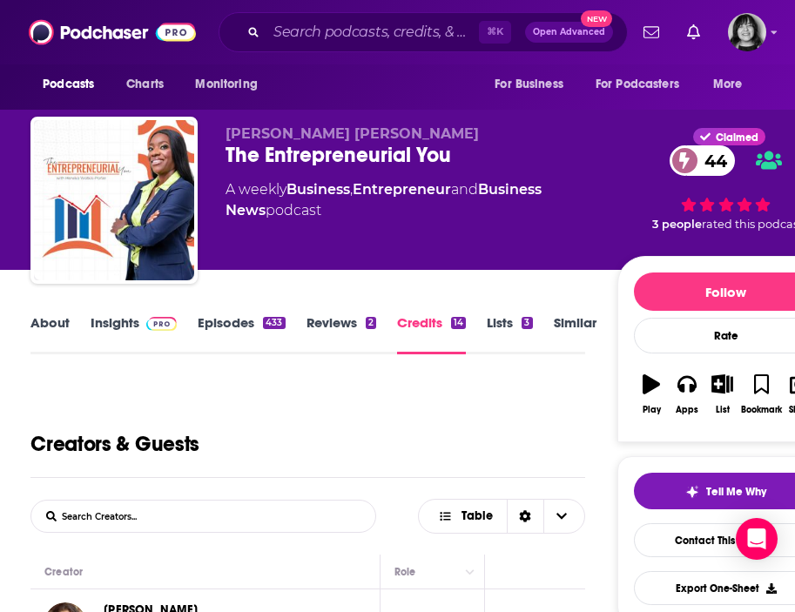
click at [49, 323] on link "About" at bounding box center [49, 334] width 39 height 40
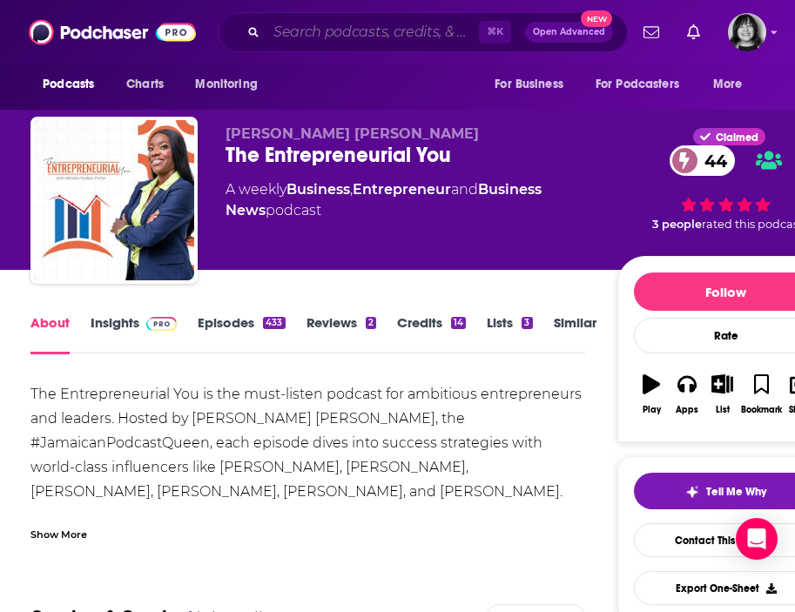
click at [308, 36] on input "Search podcasts, credits, & more..." at bounding box center [373, 32] width 213 height 28
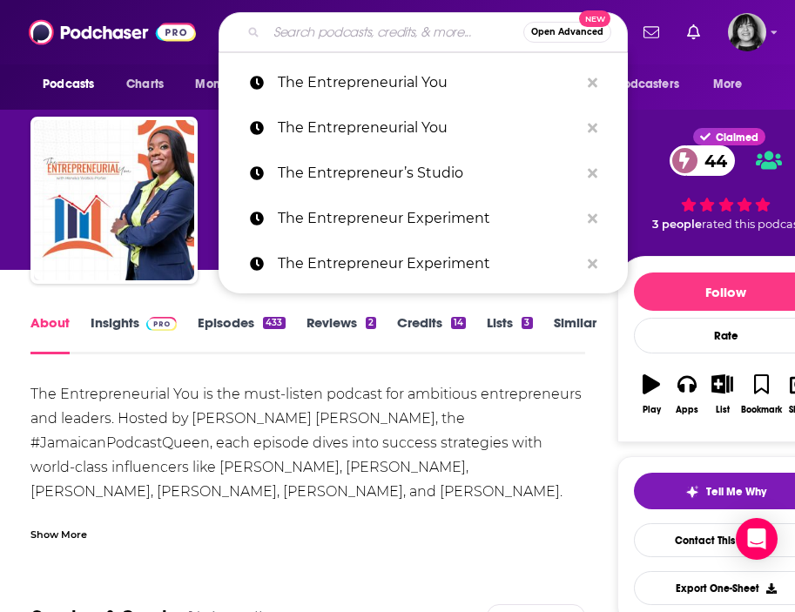
paste input "The Excellence Project"
type input "The Excellence Project"
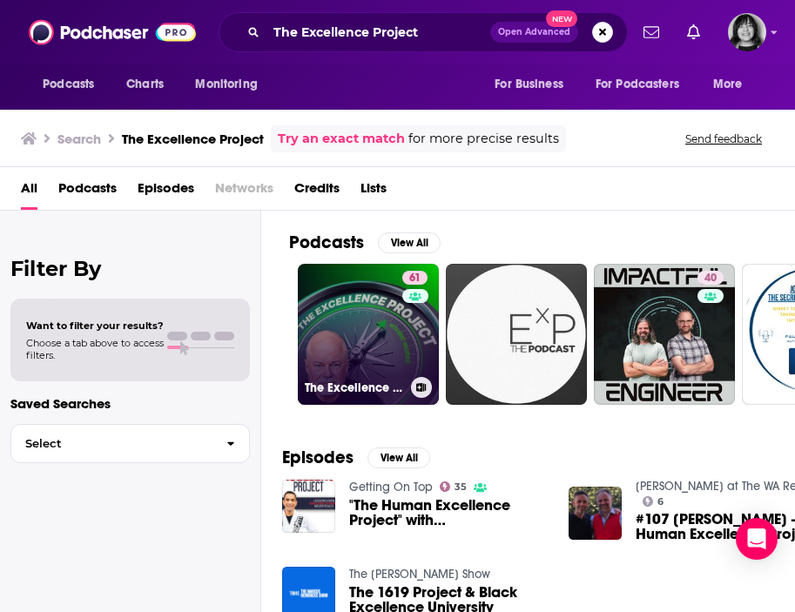
click at [418, 315] on div "61" at bounding box center [417, 324] width 30 height 106
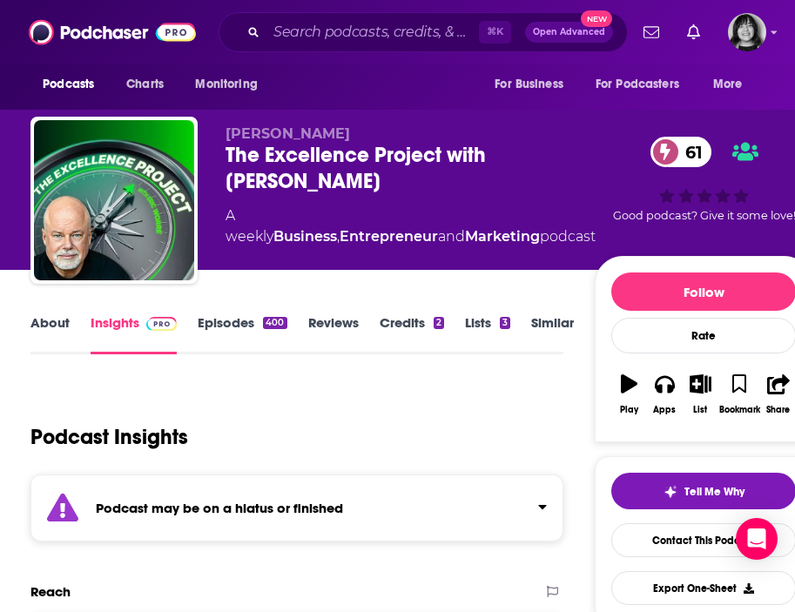
click at [210, 516] on strong "Podcast may be on a hiatus or finished" at bounding box center [219, 508] width 247 height 17
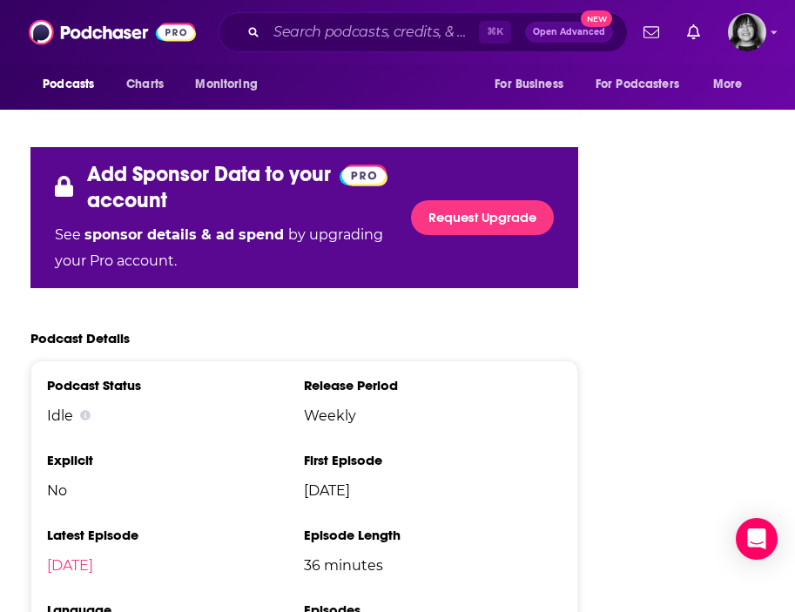
scroll to position [3298, 0]
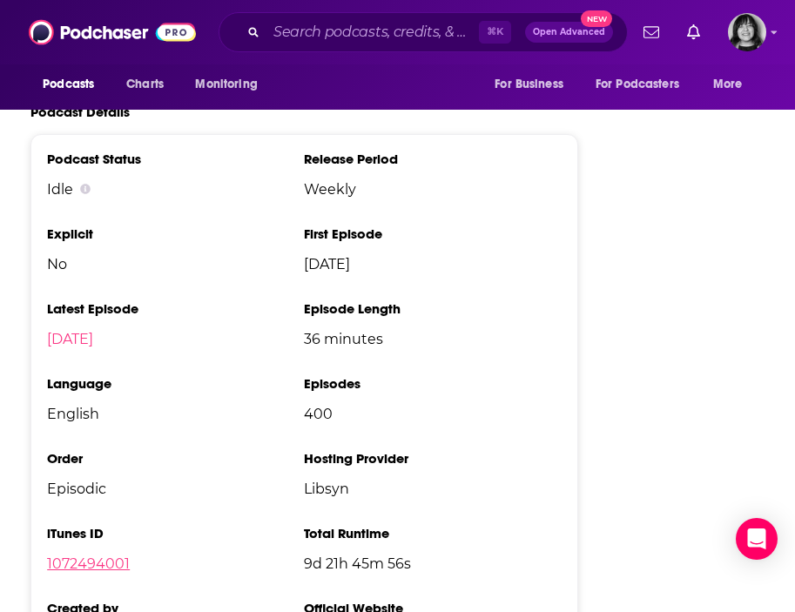
click at [107, 556] on link "1072494001" at bounding box center [88, 564] width 83 height 17
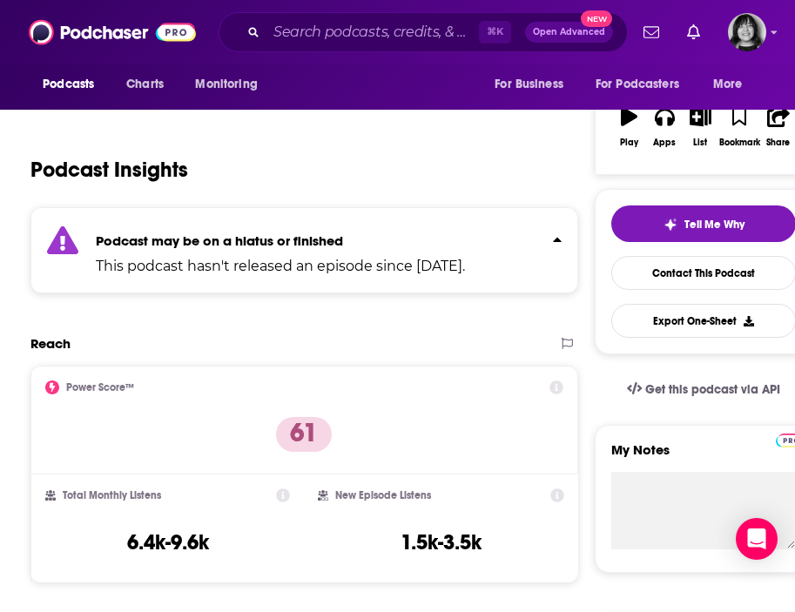
scroll to position [0, 0]
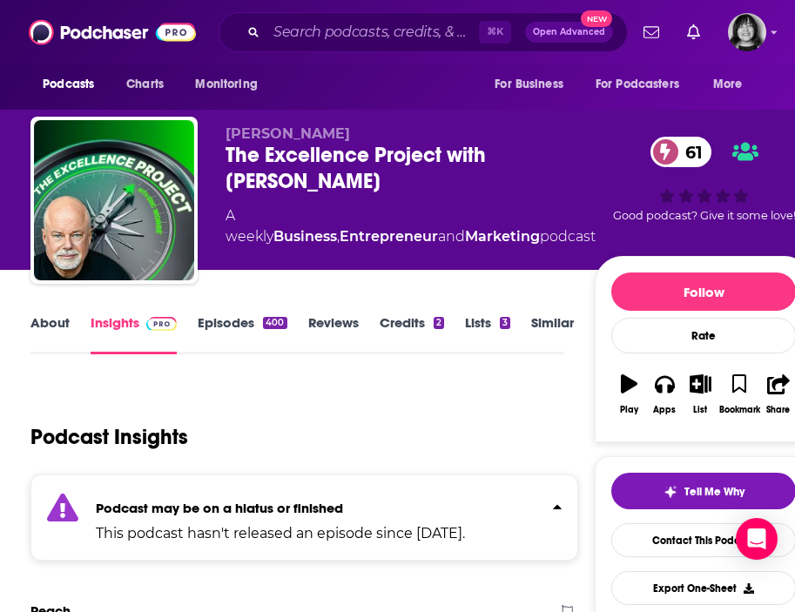
click at [52, 327] on link "About" at bounding box center [49, 334] width 39 height 40
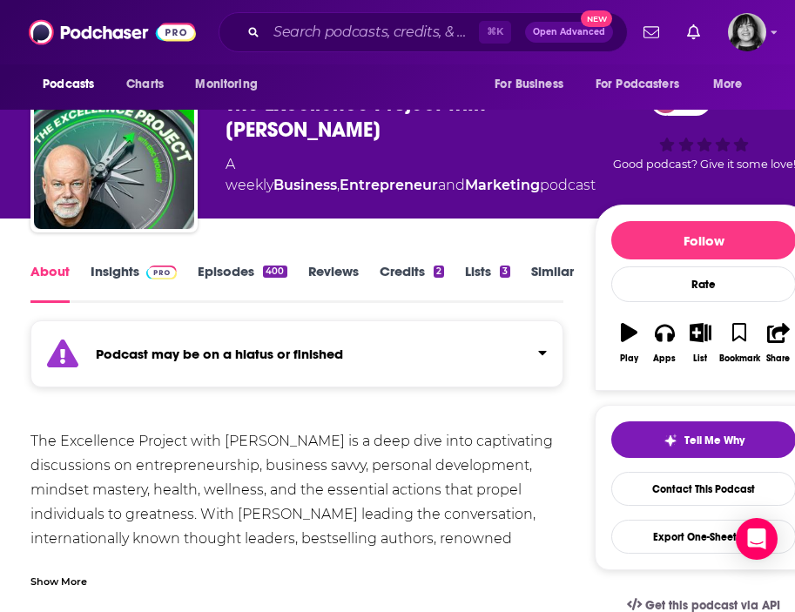
scroll to position [49, 0]
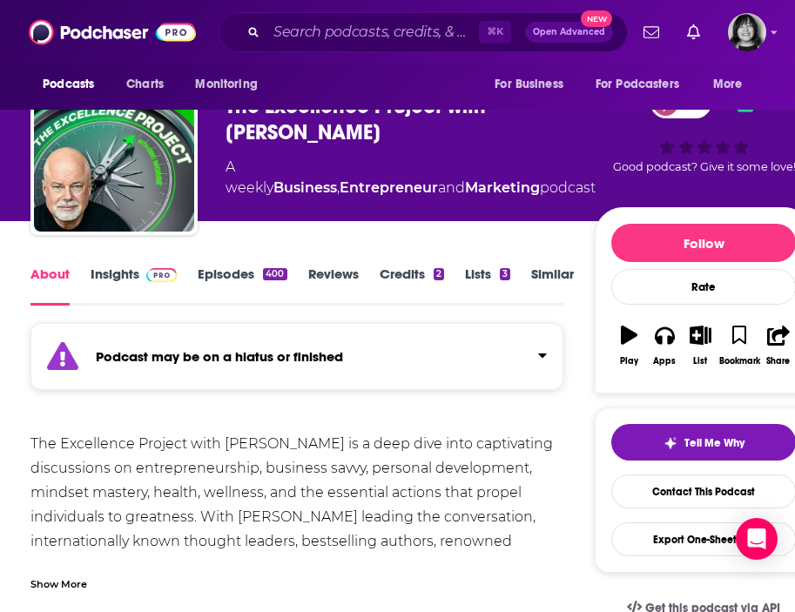
click at [114, 266] on link "Insights" at bounding box center [134, 286] width 86 height 40
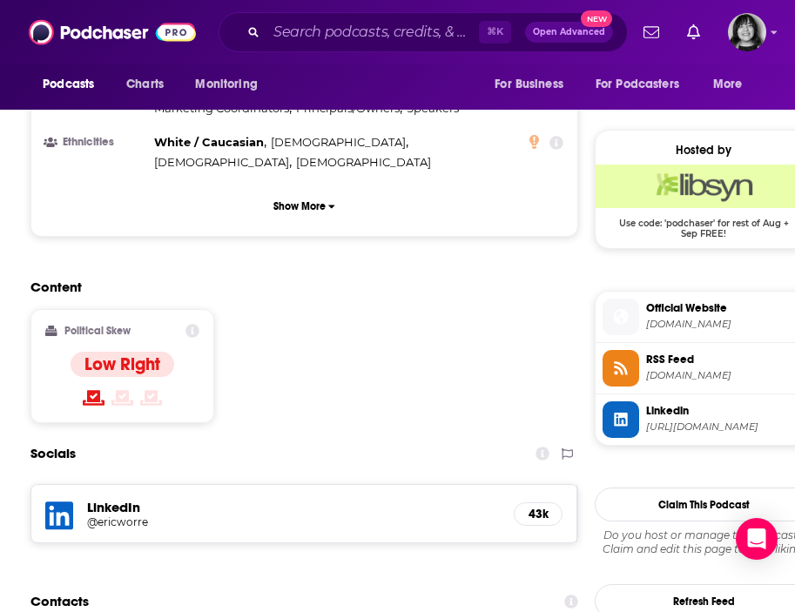
scroll to position [1343, 0]
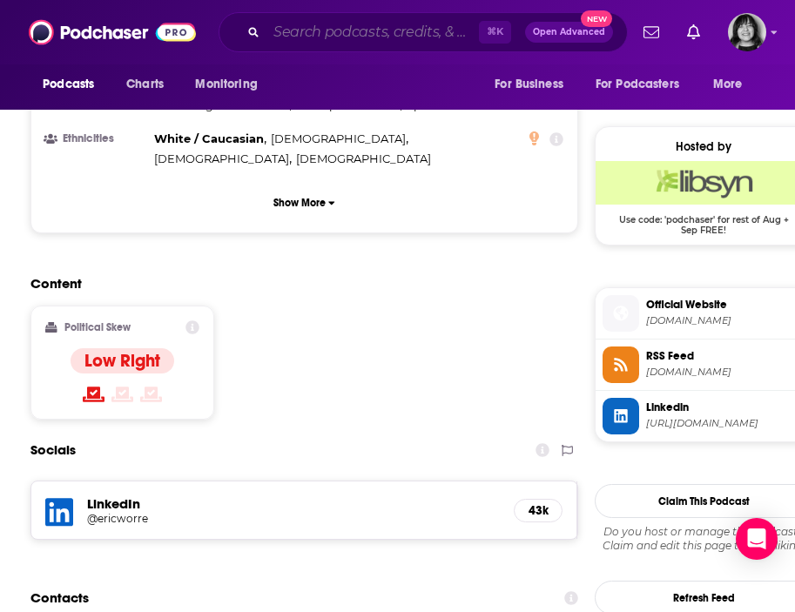
click at [316, 34] on input "Search podcasts, credits, & more..." at bounding box center [373, 32] width 213 height 28
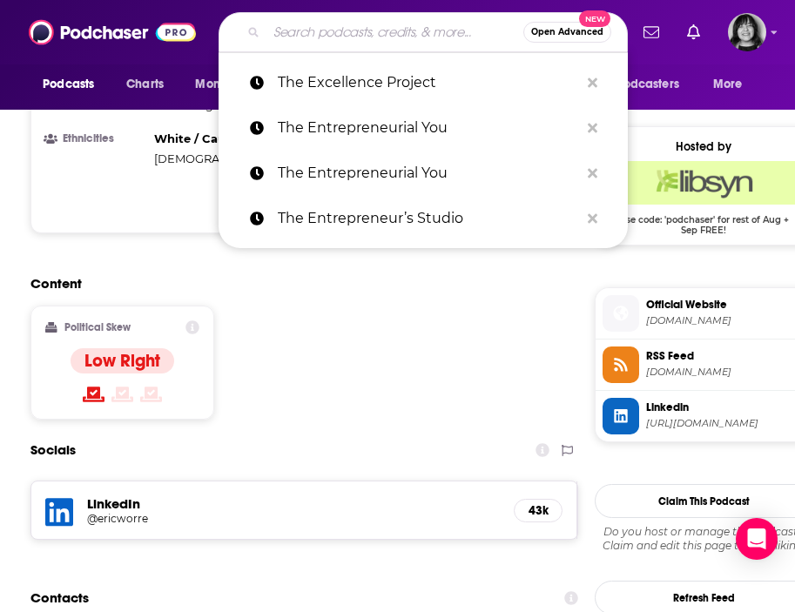
click at [316, 34] on input "Search podcasts, credits, & more..." at bounding box center [395, 32] width 257 height 28
paste input "The Exit Plan"
type input "The Exit Plan"
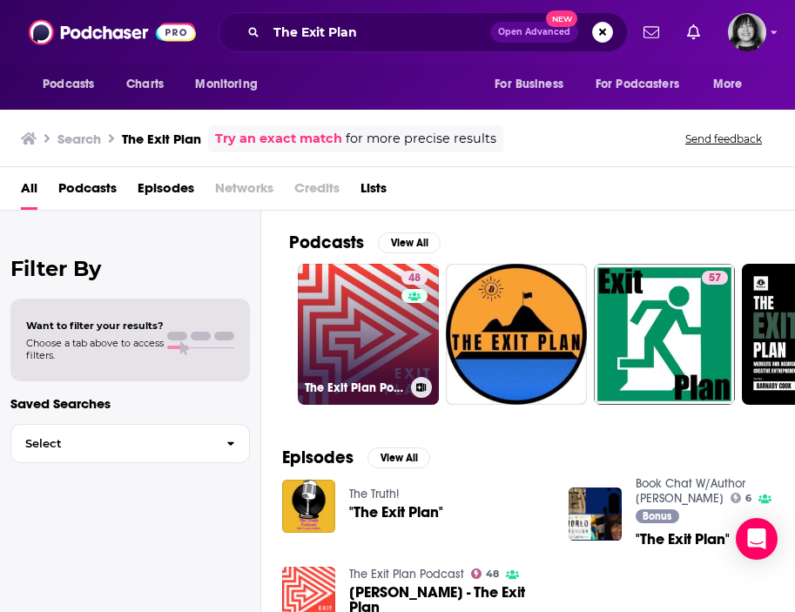
click at [382, 342] on link "48 The Exit Plan Podcast" at bounding box center [368, 334] width 141 height 141
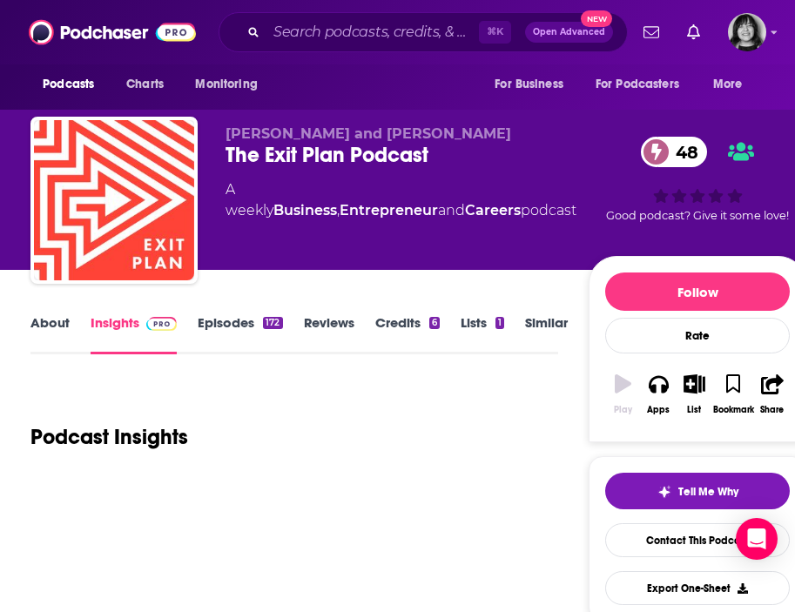
scroll to position [64, 0]
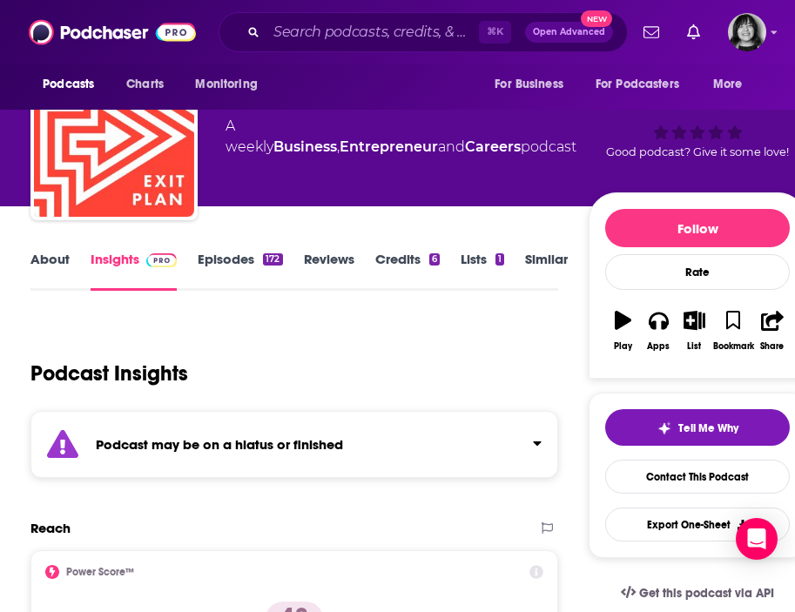
click at [355, 456] on div "Podcast may be on a hiatus or finished" at bounding box center [293, 444] width 527 height 67
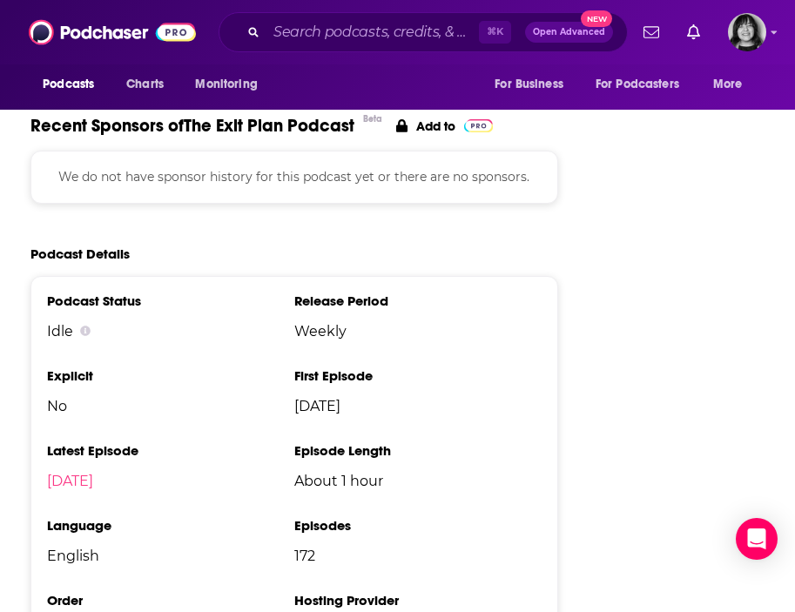
scroll to position [2545, 0]
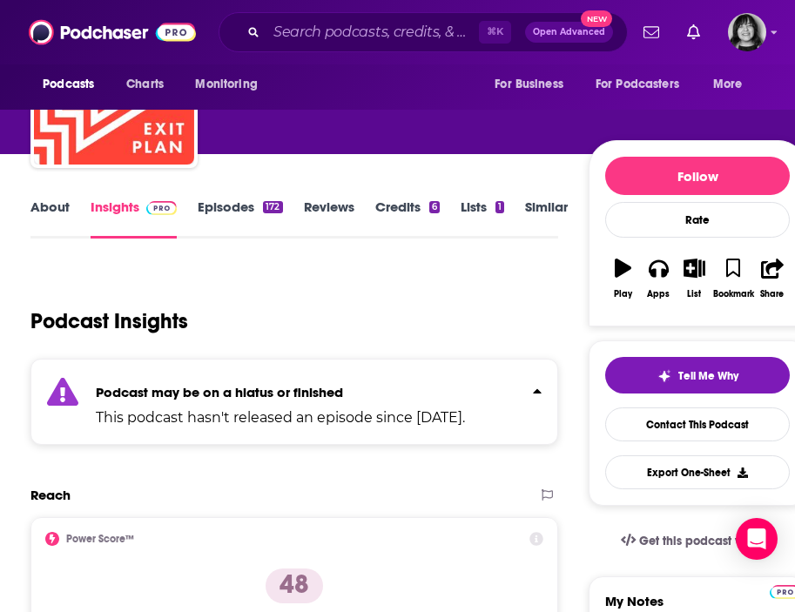
scroll to position [0, 0]
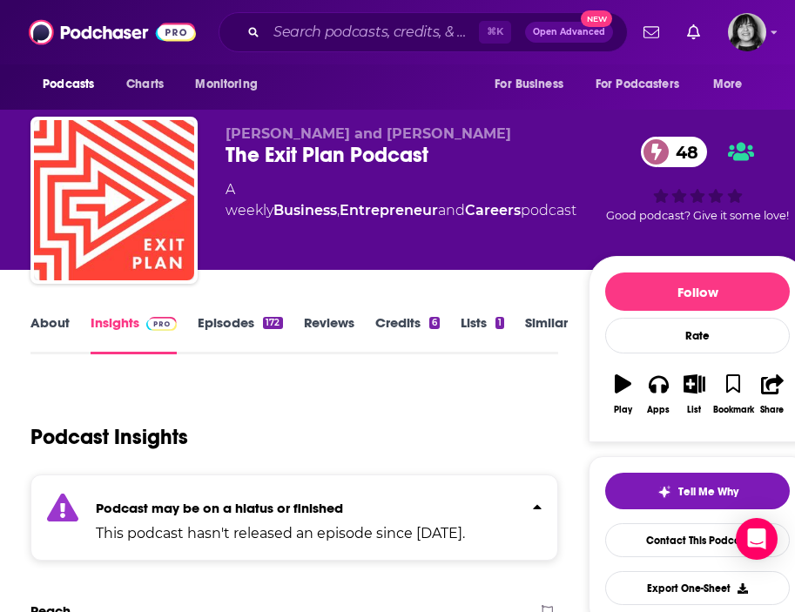
click at [61, 318] on link "About" at bounding box center [49, 334] width 39 height 40
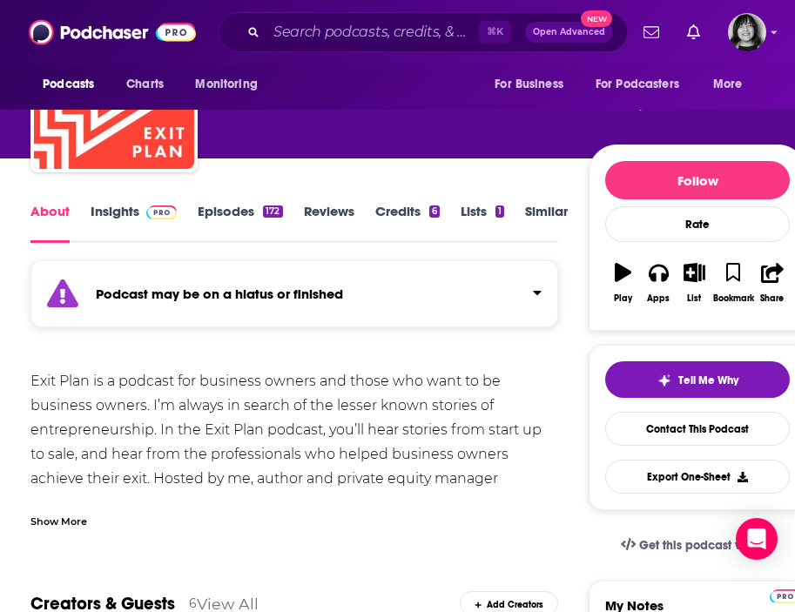
scroll to position [116, 0]
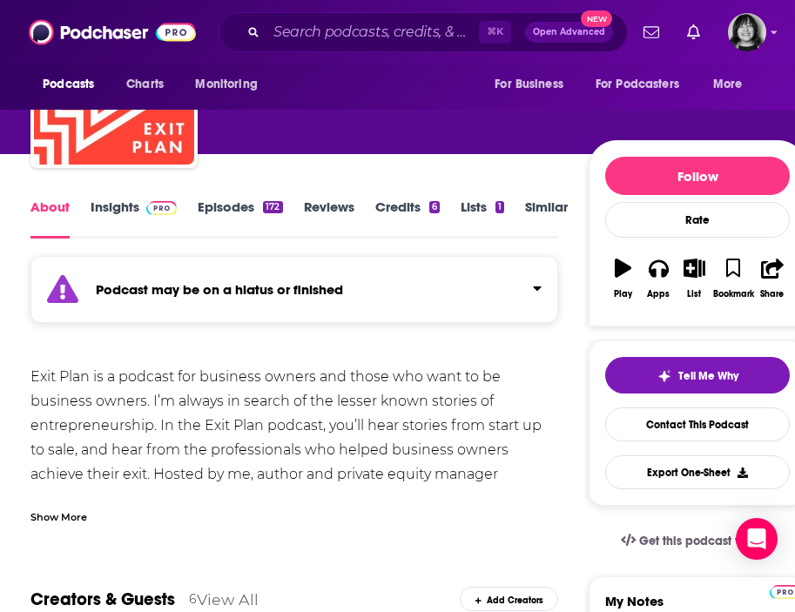
click at [53, 520] on div "Show More" at bounding box center [58, 516] width 57 height 17
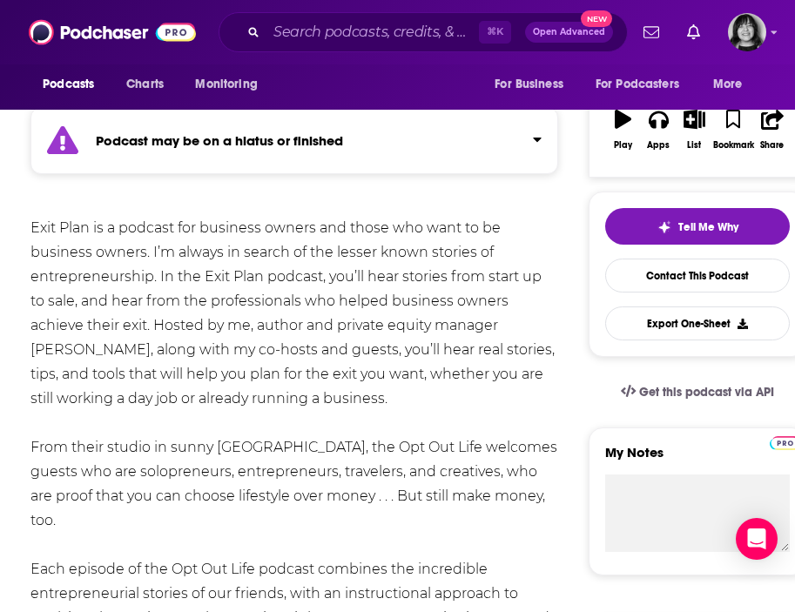
scroll to position [274, 0]
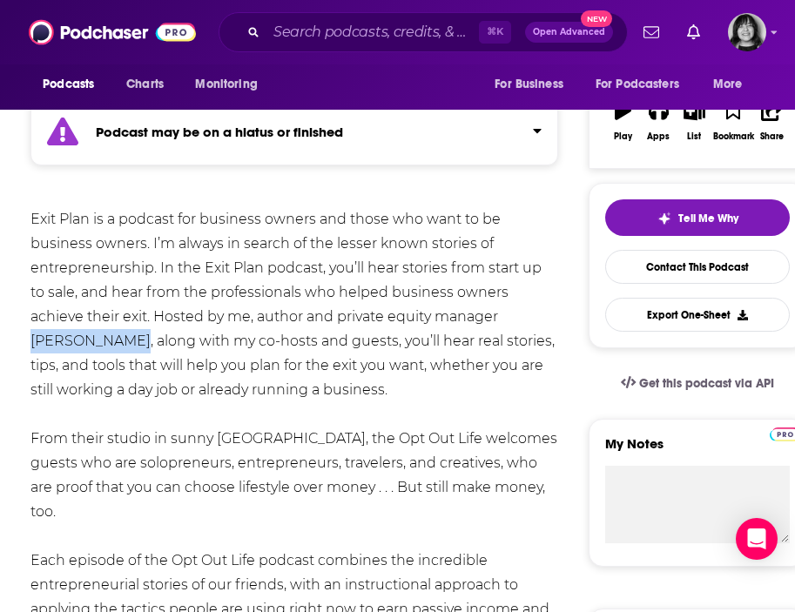
drag, startPoint x: 96, startPoint y: 345, endPoint x: 503, endPoint y: 321, distance: 407.5
click at [503, 321] on div "Exit Plan is a podcast for business owners and those who want to be business ow…" at bounding box center [293, 487] width 527 height 561
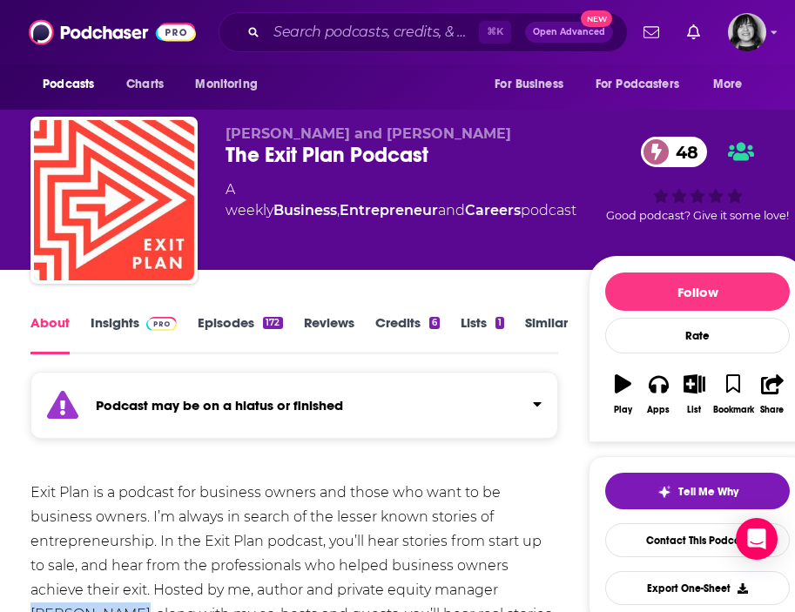
click at [107, 328] on link "Insights" at bounding box center [134, 334] width 86 height 40
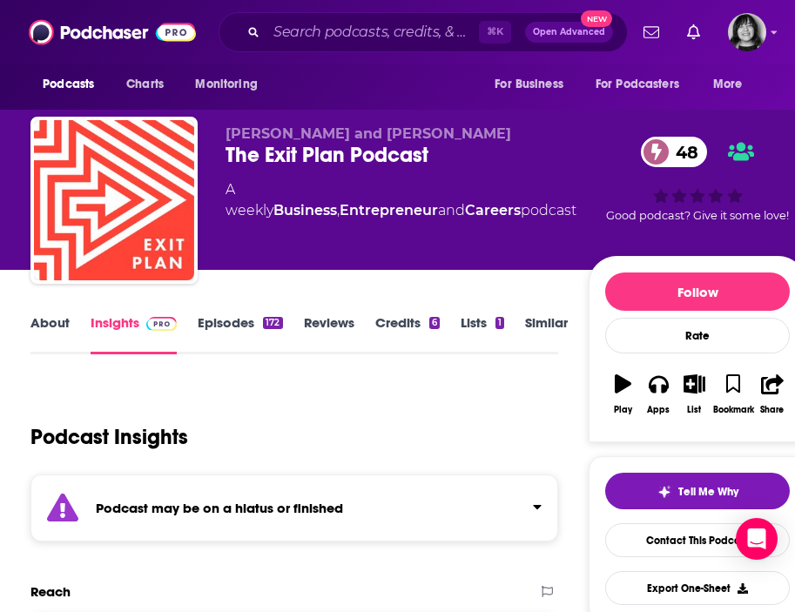
scroll to position [2755, 0]
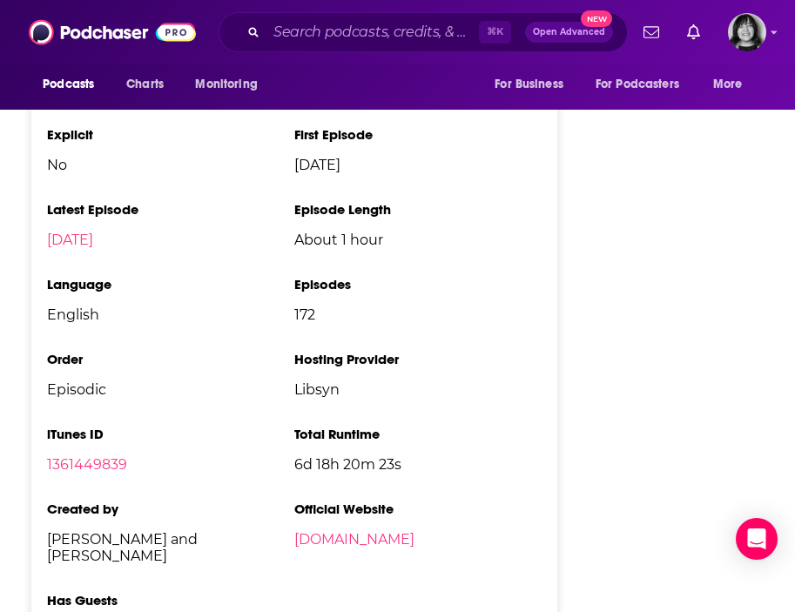
drag, startPoint x: 155, startPoint y: 466, endPoint x: 190, endPoint y: 452, distance: 37.5
click at [190, 531] on span "Dana Robinson and Nathaniel Broughton" at bounding box center [170, 547] width 247 height 33
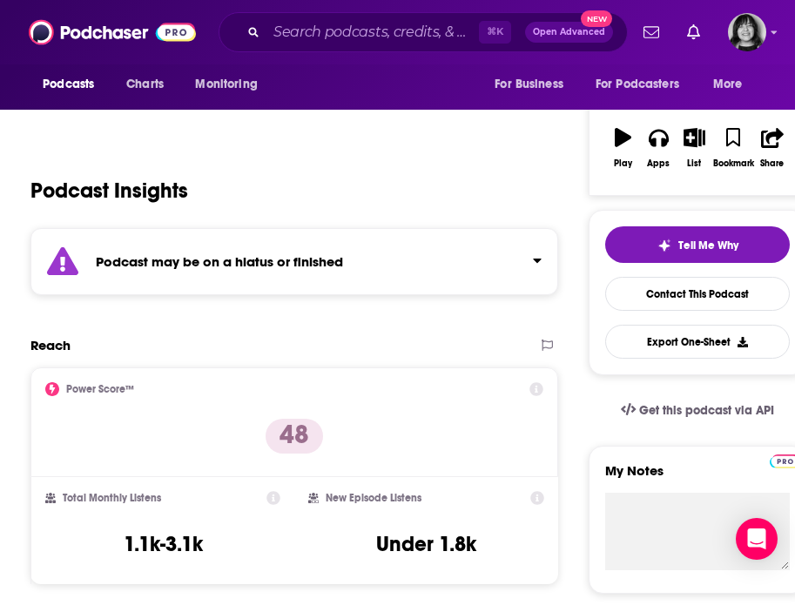
scroll to position [0, 0]
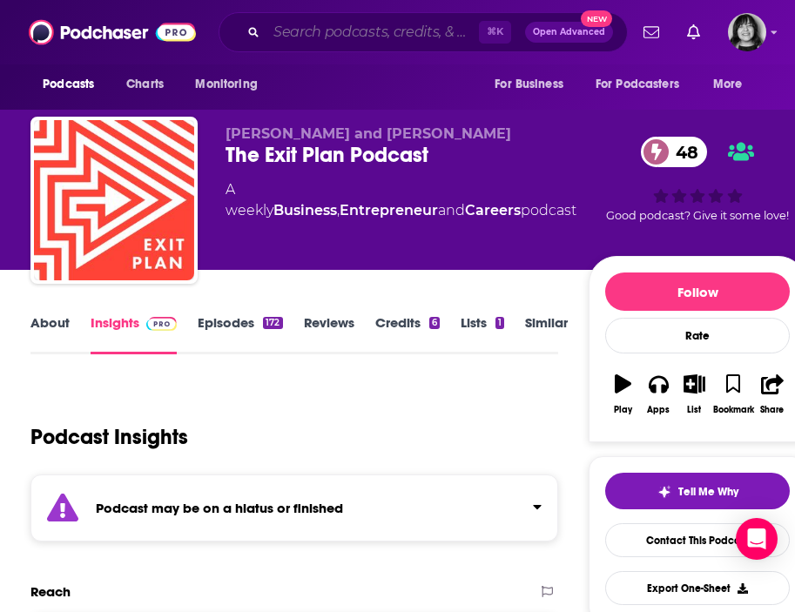
click at [313, 24] on input "Search podcasts, credits, & more..." at bounding box center [373, 32] width 213 height 28
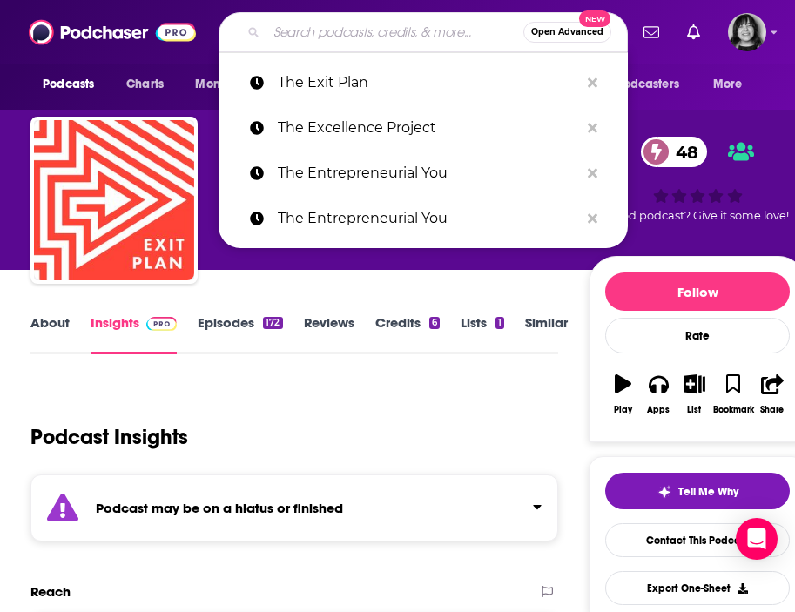
paste input "The Fiftyfaces Podcast"
type input "The Fiftyfaces Podcast"
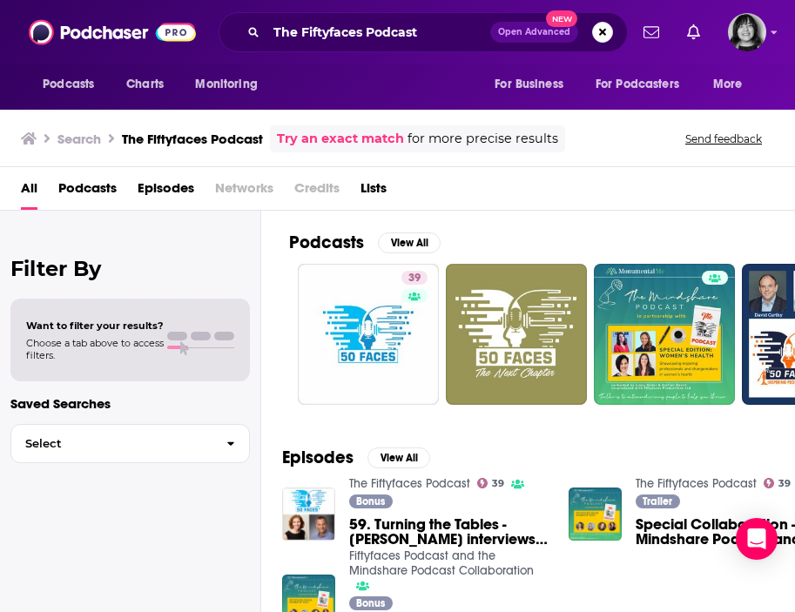
click at [442, 484] on link "The Fiftyfaces Podcast" at bounding box center [409, 483] width 121 height 15
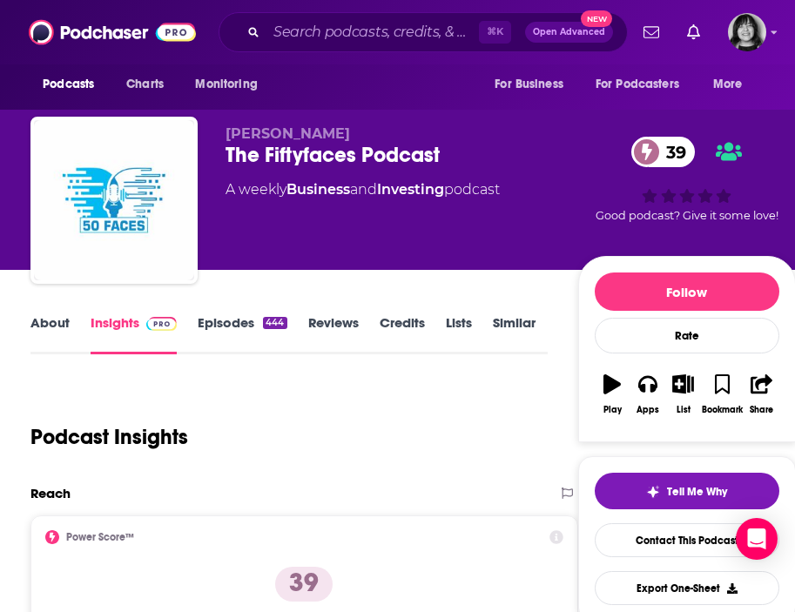
click at [42, 323] on link "About" at bounding box center [49, 334] width 39 height 40
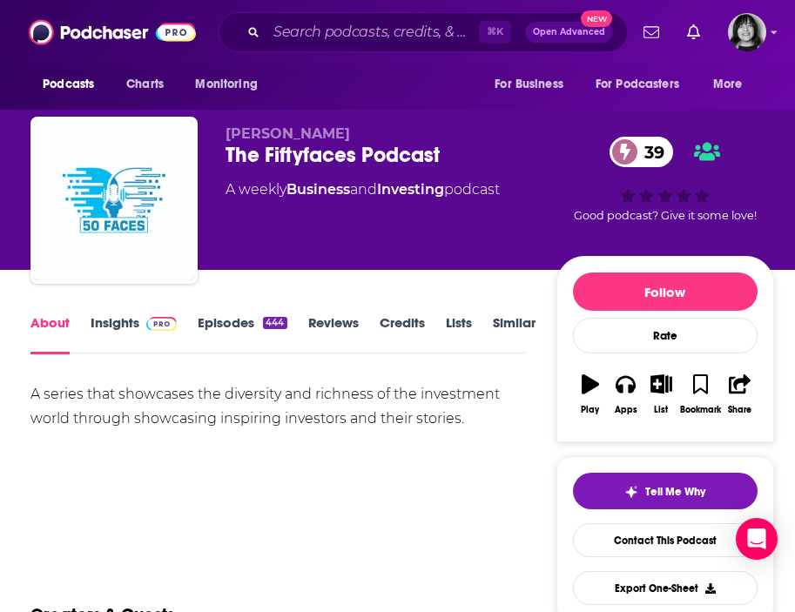
click at [260, 131] on span "Aoifinn Devitt" at bounding box center [288, 133] width 125 height 17
click at [119, 316] on link "Insights" at bounding box center [134, 334] width 86 height 40
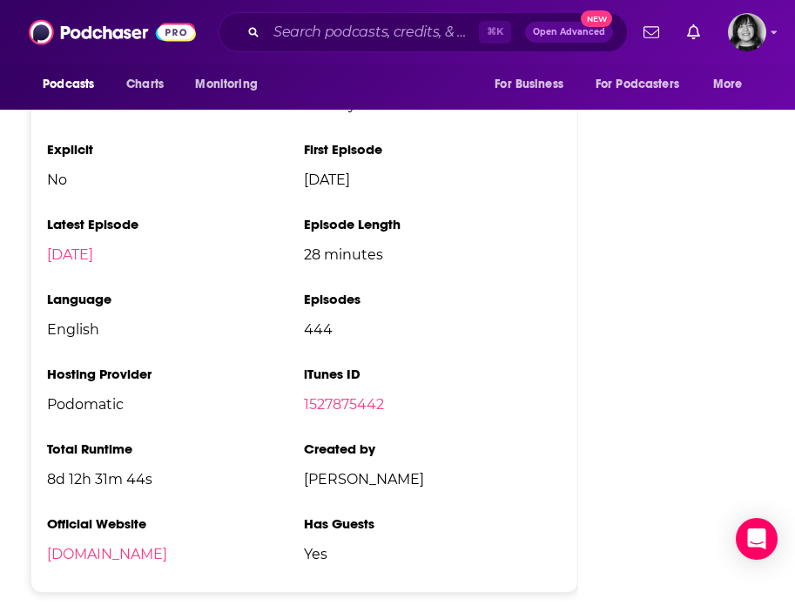
scroll to position [2062, 0]
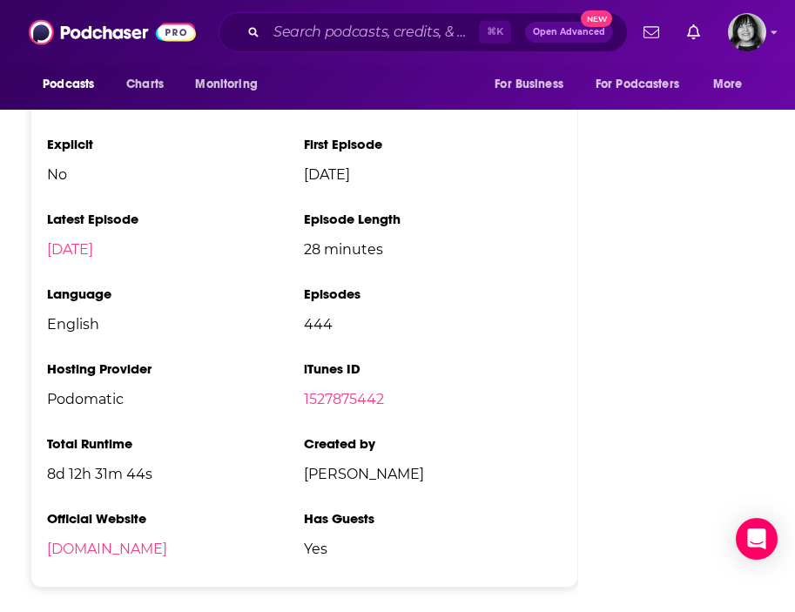
click at [333, 46] on div "⌘ K Open Advanced New" at bounding box center [423, 32] width 409 height 40
click at [339, 33] on input "Search podcasts, credits, & more..." at bounding box center [373, 32] width 213 height 28
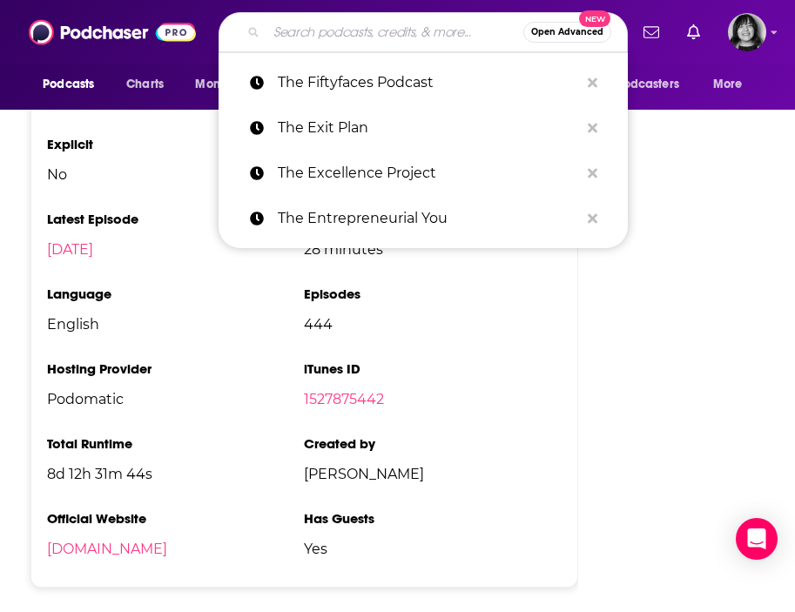
paste input "The First 100"
type input "The First 100"
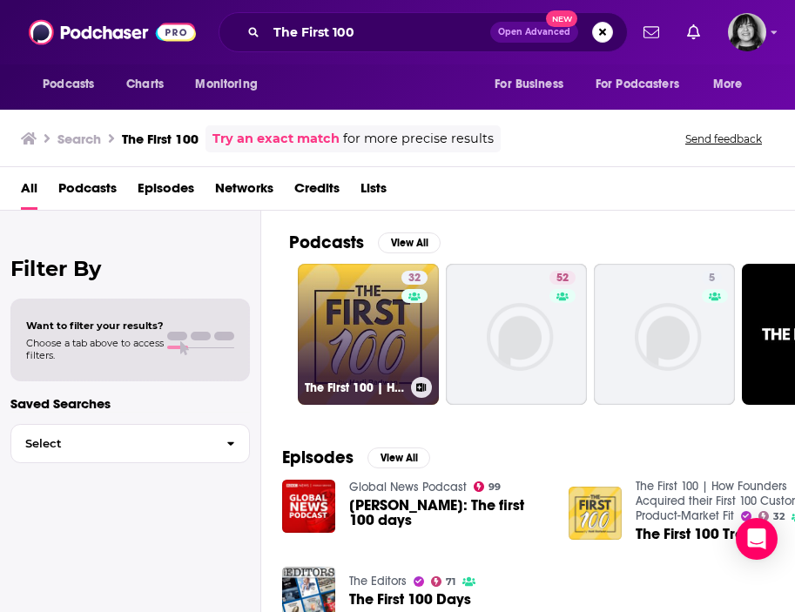
click at [340, 313] on link "32 The First 100 | How Founders Acquired their First 100 Customers | Product-Ma…" at bounding box center [368, 334] width 141 height 141
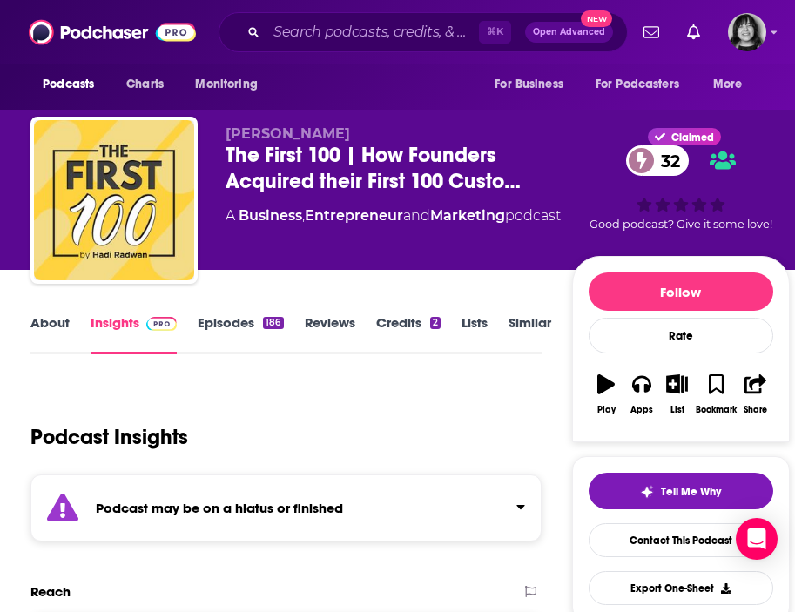
click at [365, 498] on div "Podcast may be on a hiatus or finished" at bounding box center [285, 508] width 511 height 67
click at [57, 321] on link "About" at bounding box center [49, 334] width 39 height 40
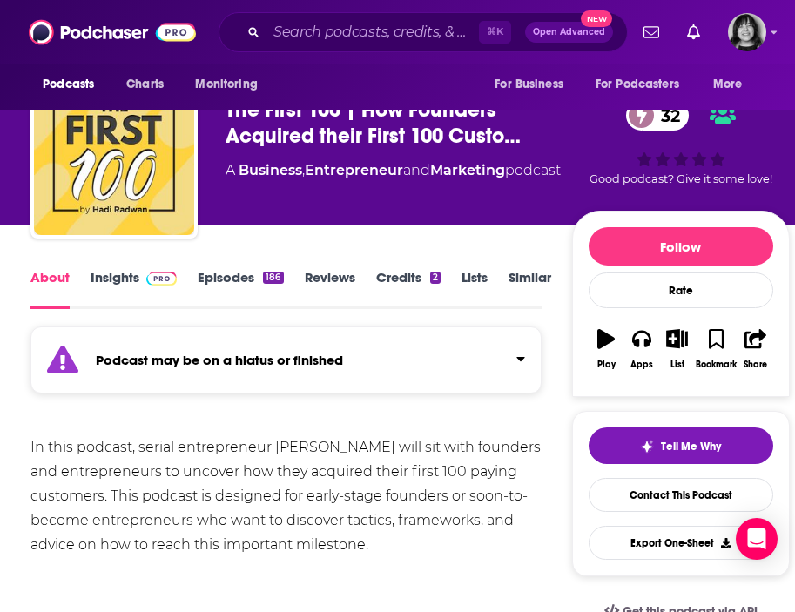
scroll to position [55, 0]
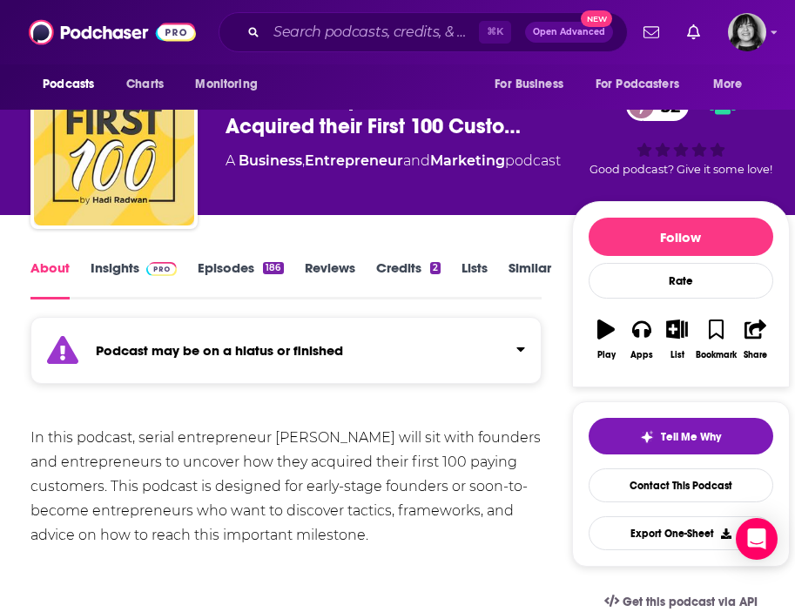
click at [113, 263] on link "Insights" at bounding box center [134, 280] width 86 height 40
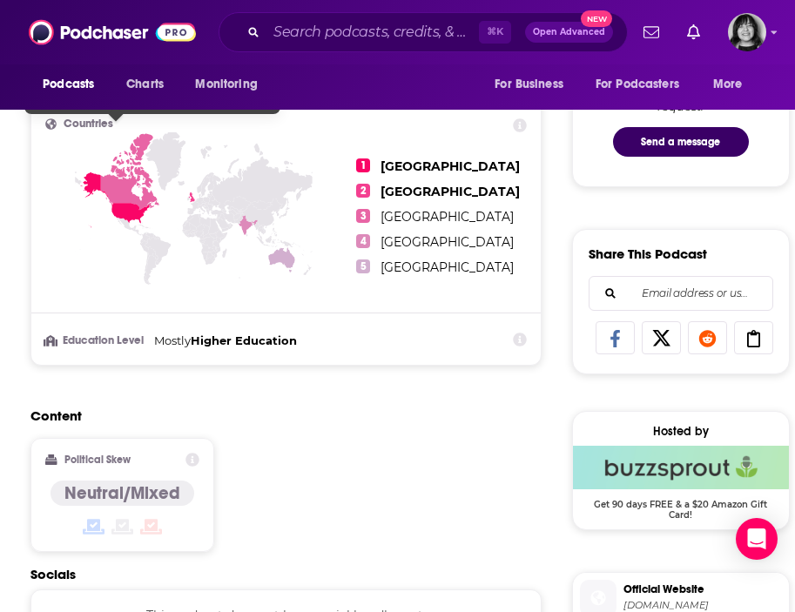
scroll to position [1226, 0]
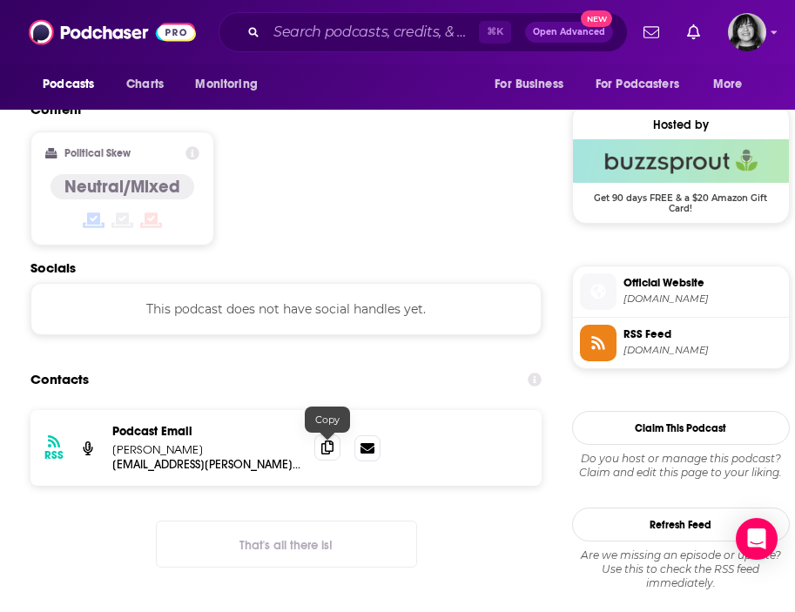
click at [330, 455] on icon at bounding box center [327, 448] width 12 height 14
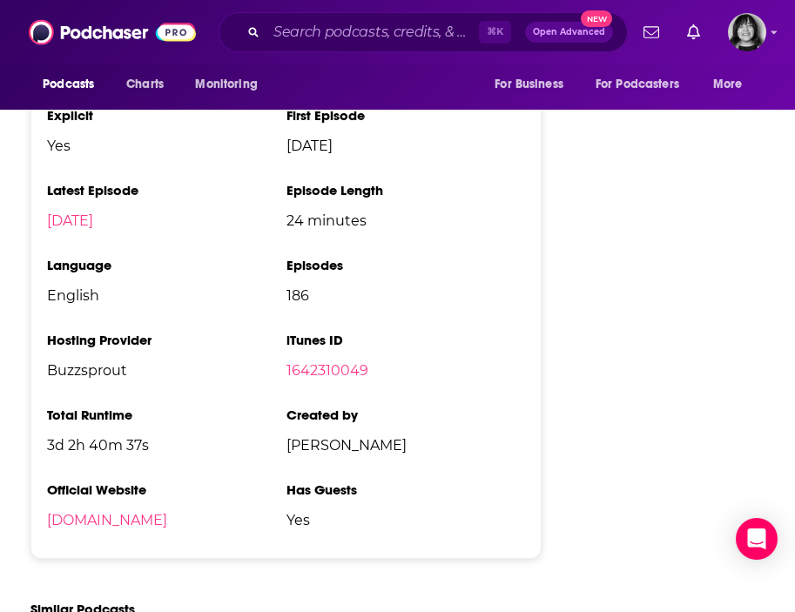
scroll to position [2189, 0]
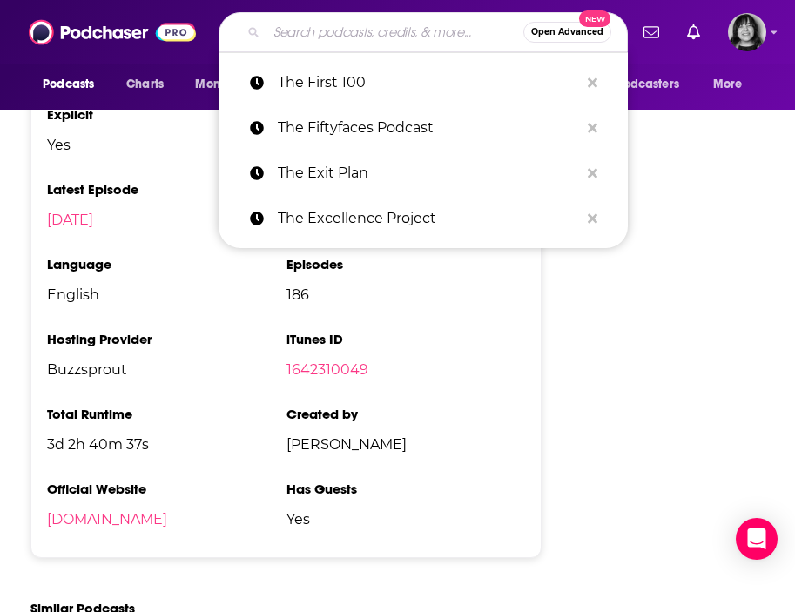
click at [305, 29] on input "Search podcasts, credits, & more..." at bounding box center [395, 32] width 257 height 28
paste input "The Follow Up Question"
type input "The Follow Up Question"
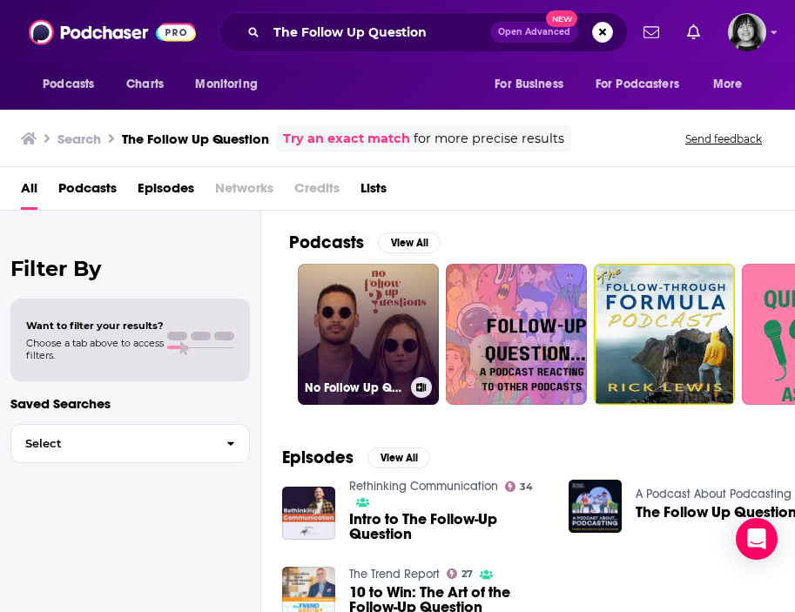
click at [349, 319] on link "No Follow Up Questions" at bounding box center [368, 334] width 141 height 141
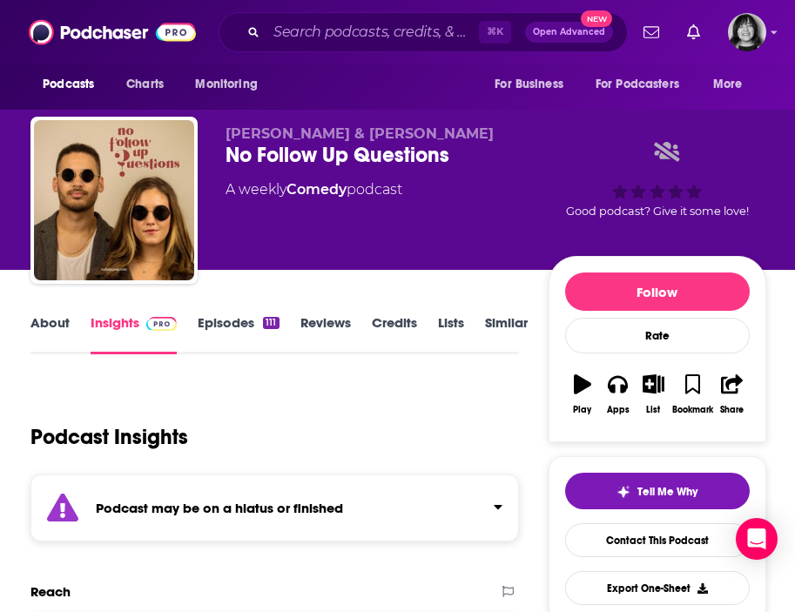
click at [330, 519] on div "Podcast may be on a hiatus or finished" at bounding box center [274, 508] width 489 height 67
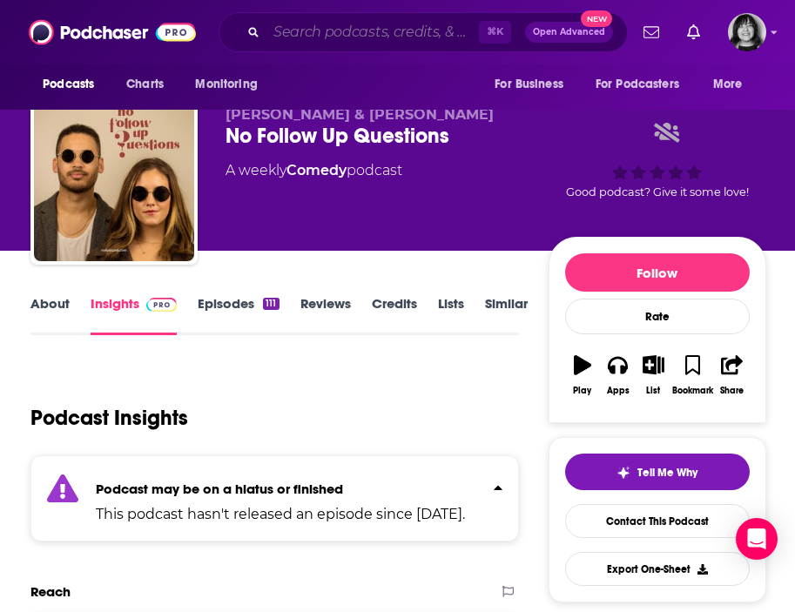
click at [363, 37] on input "Search podcasts, credits, & more..." at bounding box center [373, 32] width 213 height 28
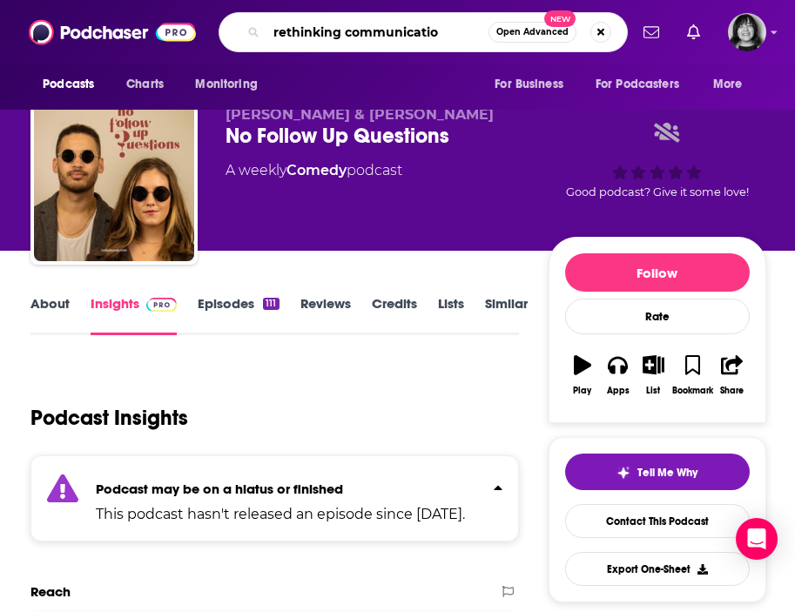
type input "rethinking communication"
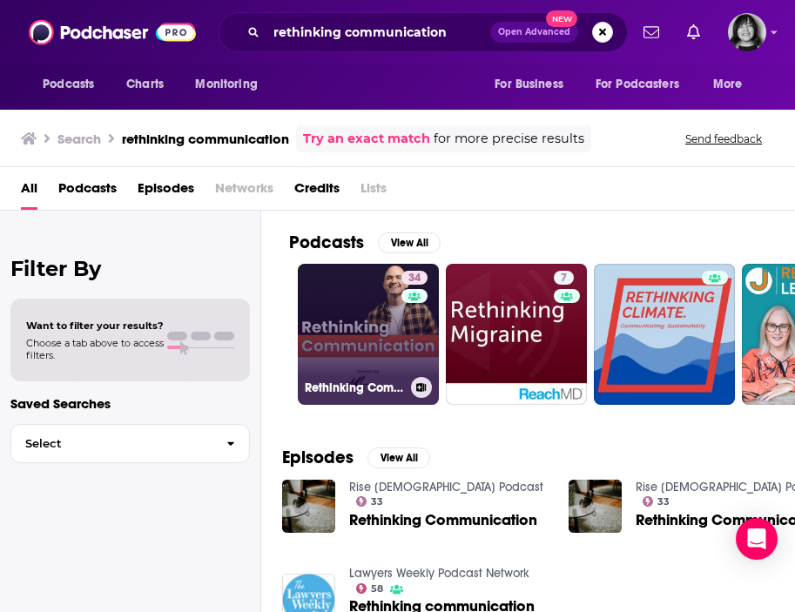
click at [339, 307] on link "34 Rethinking Communication" at bounding box center [368, 334] width 141 height 141
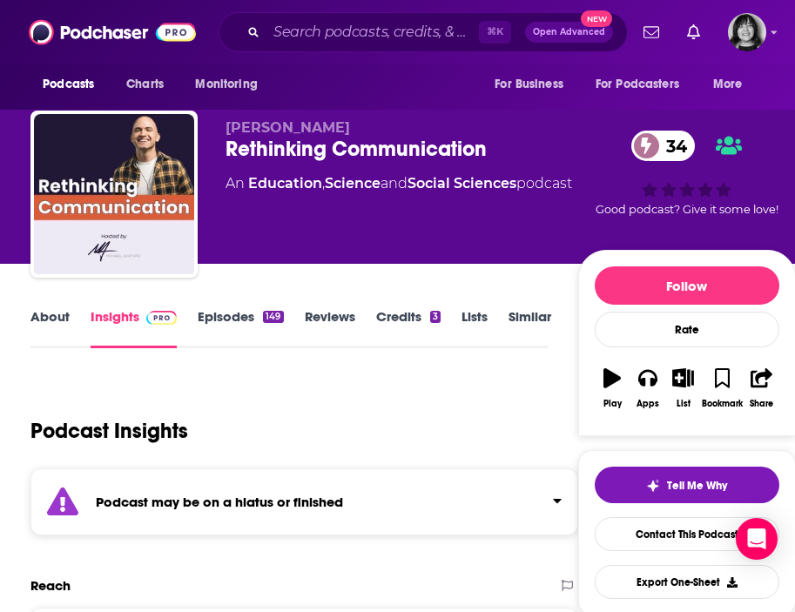
scroll to position [7, 0]
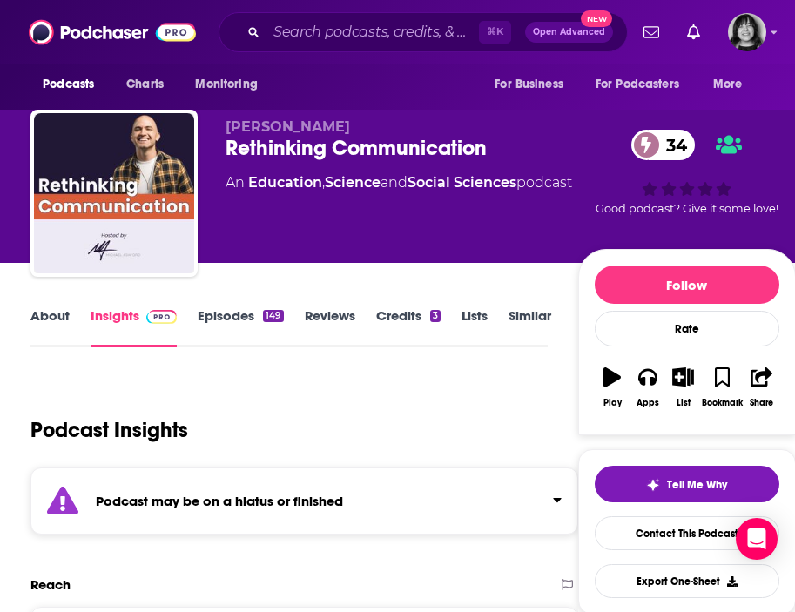
click at [328, 485] on div "Podcast may be on a hiatus or finished" at bounding box center [304, 501] width 548 height 67
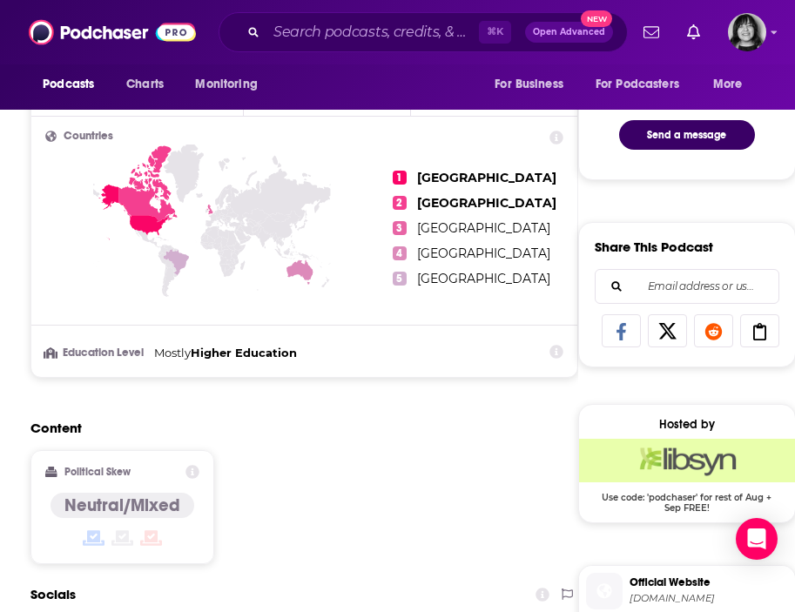
scroll to position [1162, 0]
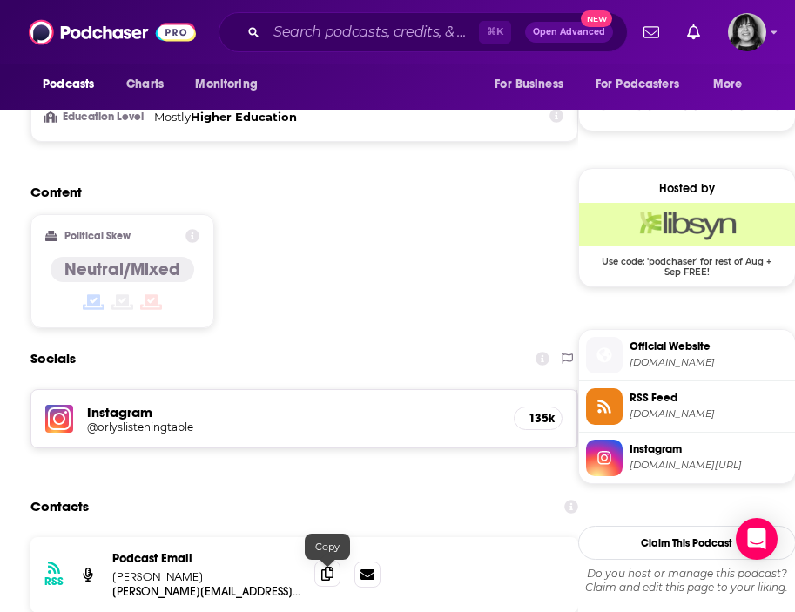
click at [325, 574] on icon at bounding box center [327, 574] width 12 height 14
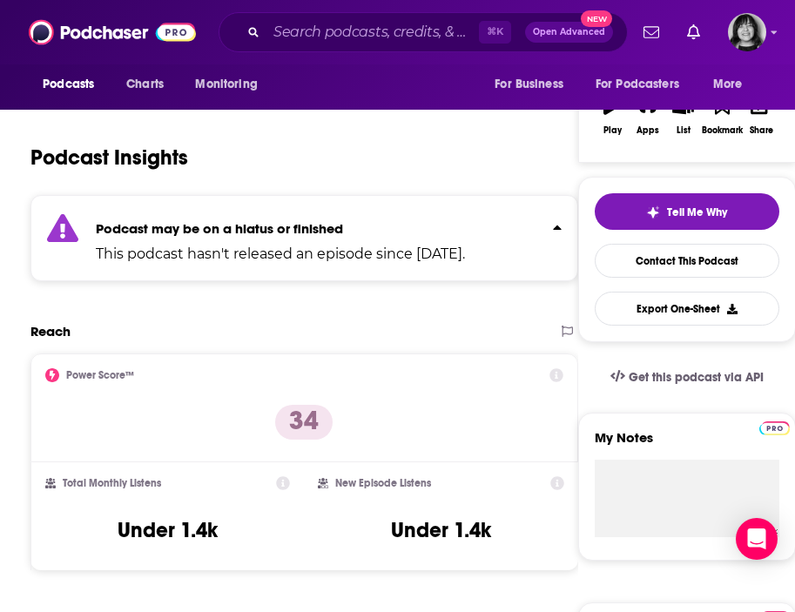
scroll to position [0, 0]
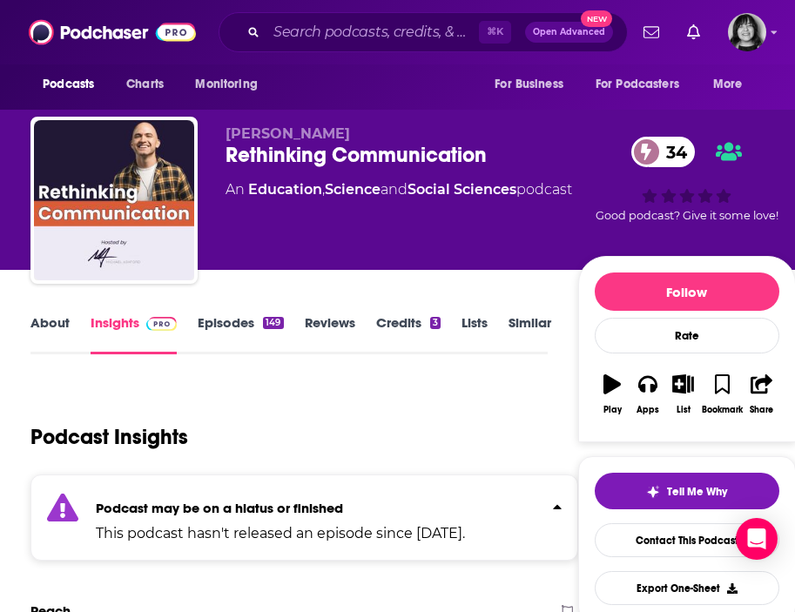
click at [54, 323] on link "About" at bounding box center [49, 334] width 39 height 40
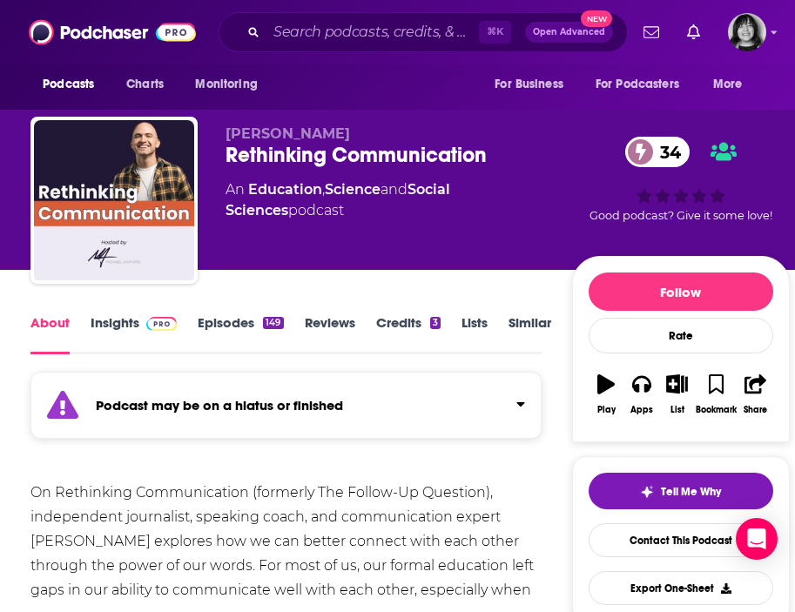
scroll to position [37, 0]
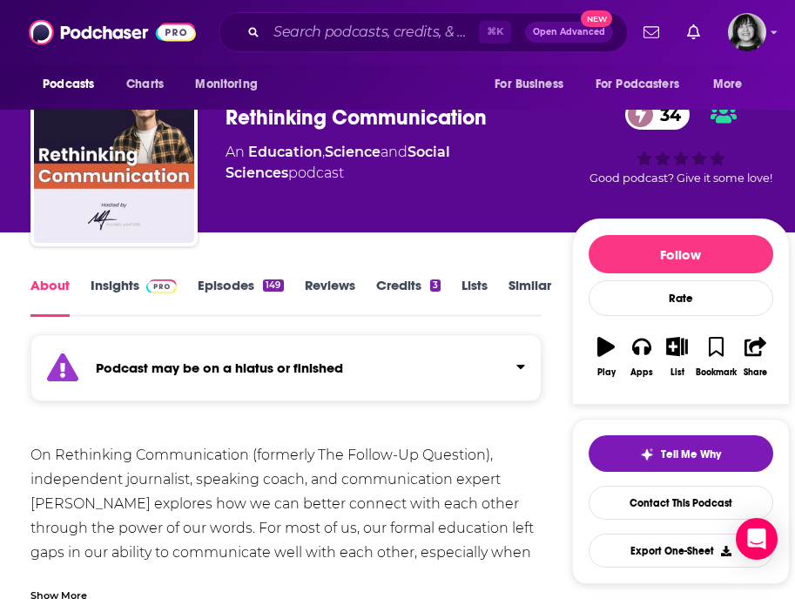
click at [105, 280] on link "Insights" at bounding box center [134, 297] width 86 height 40
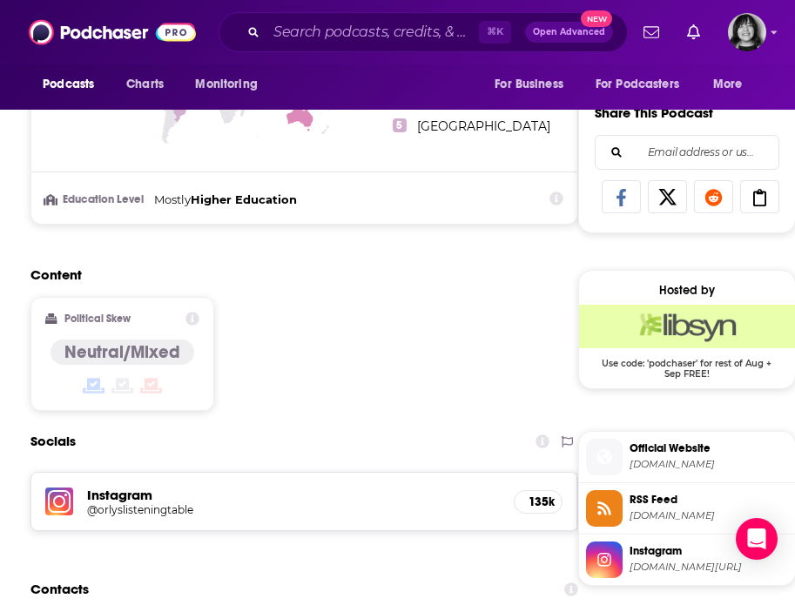
scroll to position [1281, 0]
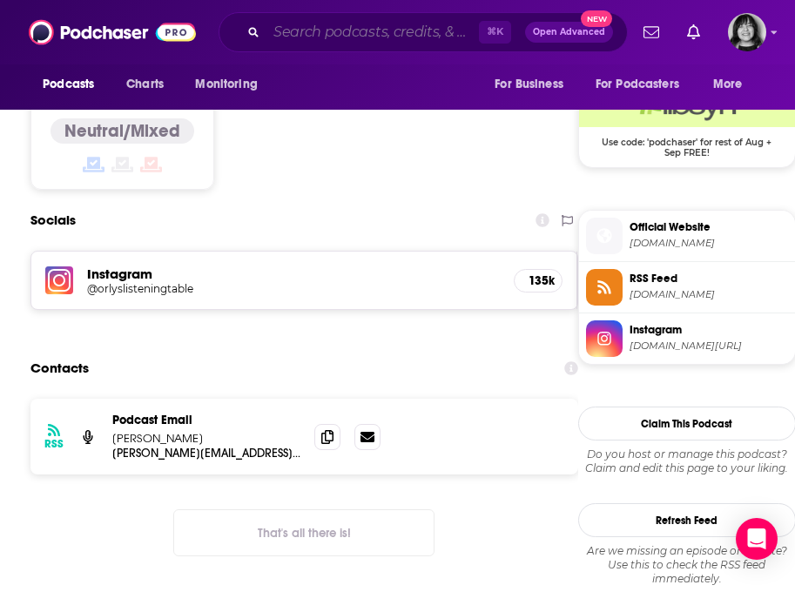
click at [341, 30] on input "Search podcasts, credits, & more..." at bounding box center [373, 32] width 213 height 28
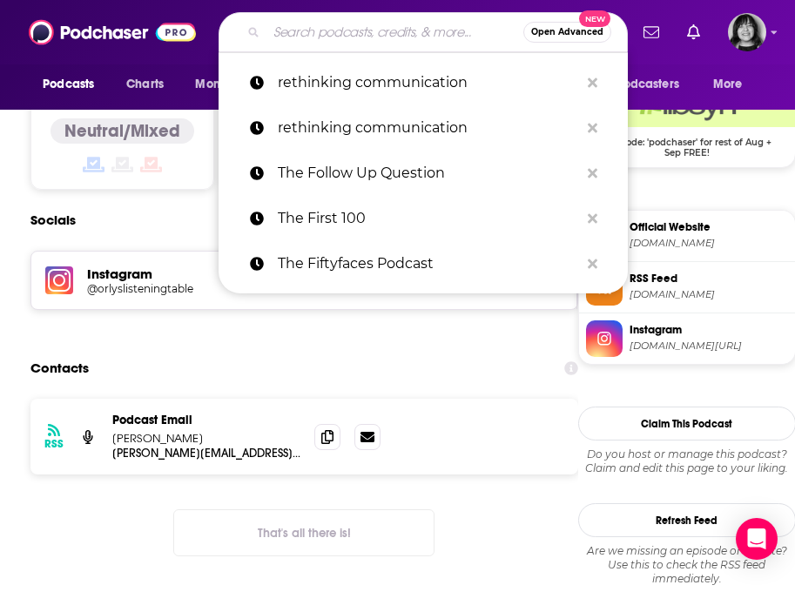
paste input "The FORT Podcast"
type input "The FORT Podcast"
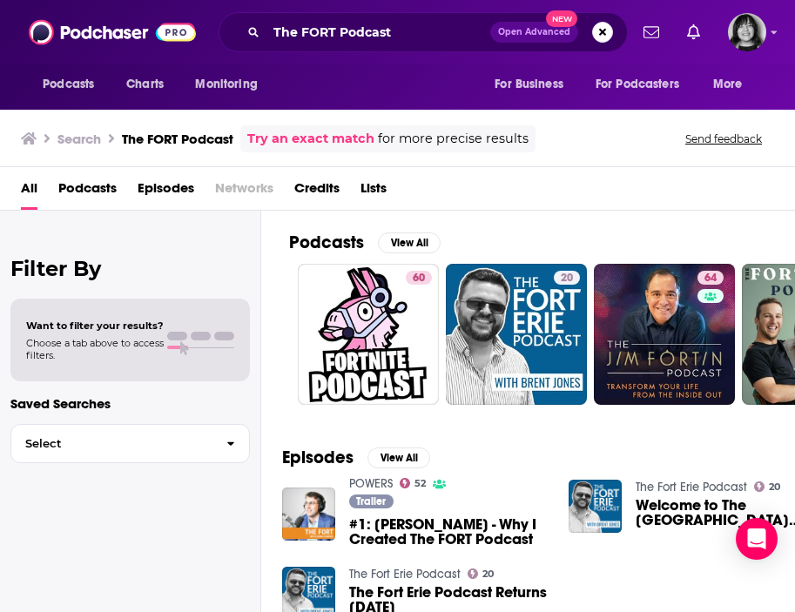
click at [402, 47] on div "The FORT Podcast Open Advanced New" at bounding box center [423, 32] width 409 height 40
click at [402, 40] on input "The FORT Podcast" at bounding box center [379, 32] width 224 height 28
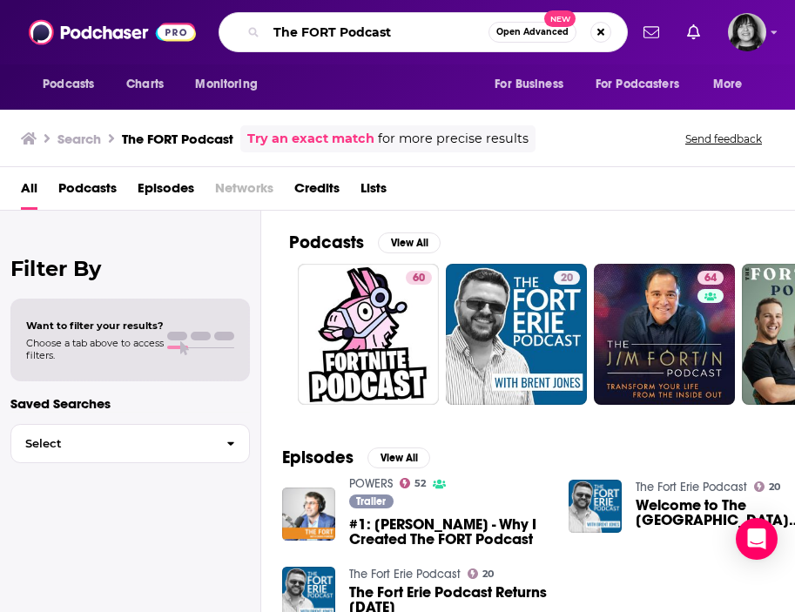
click at [402, 40] on input "The FORT Podcast" at bounding box center [378, 32] width 222 height 28
paste input "johnny@straightuppodcasts.com"
type input "johnny@straightuppodcasts.com"
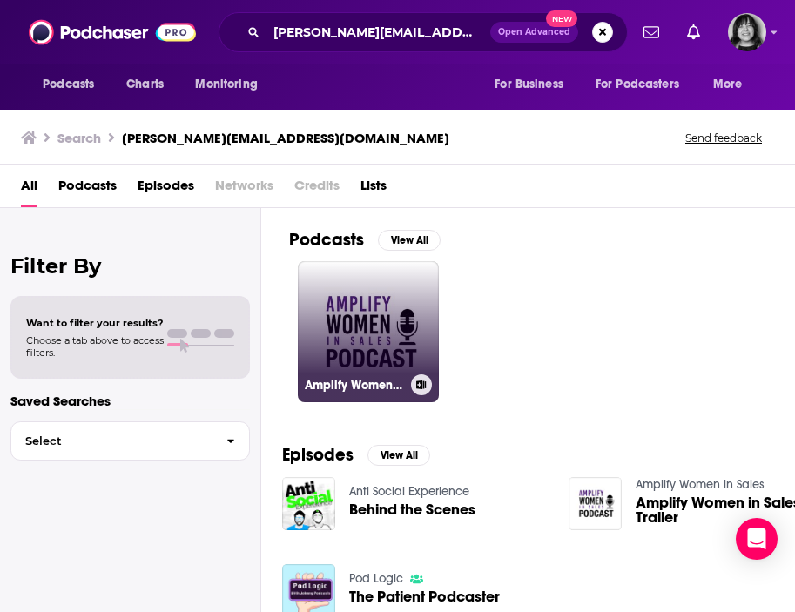
click at [362, 310] on link "Amplify Women in Sales" at bounding box center [368, 331] width 141 height 141
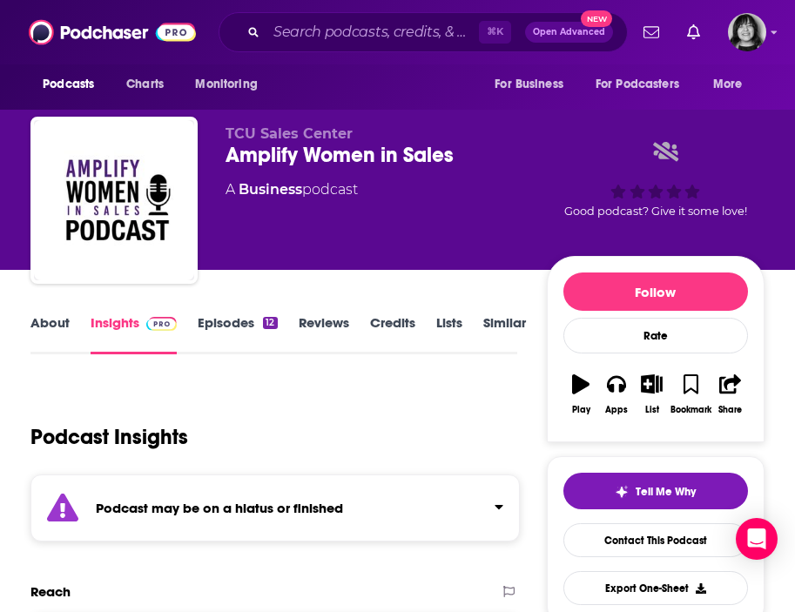
click at [335, 527] on div "Podcast may be on a hiatus or finished" at bounding box center [274, 508] width 489 height 67
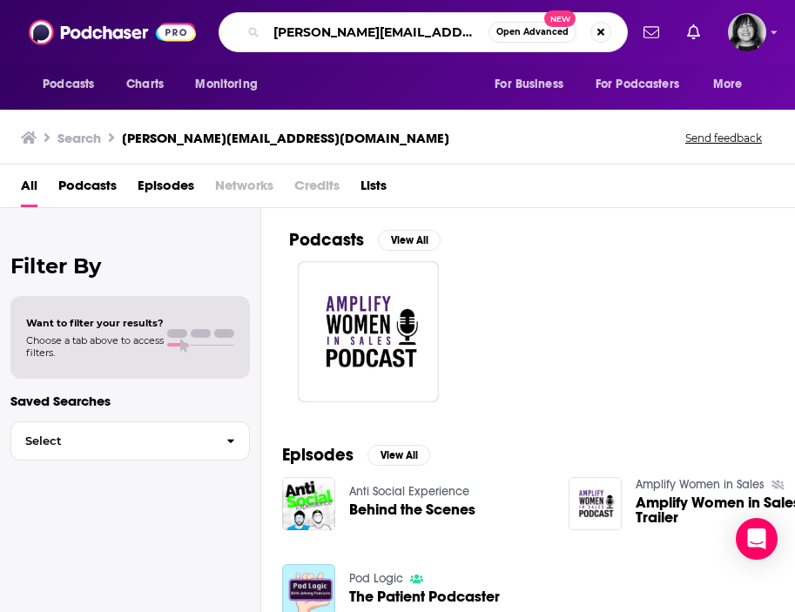
click at [351, 42] on input "johnny@straightuppodcasts.com" at bounding box center [378, 32] width 222 height 28
paste input "The Foundery"
type input "The Foundery"
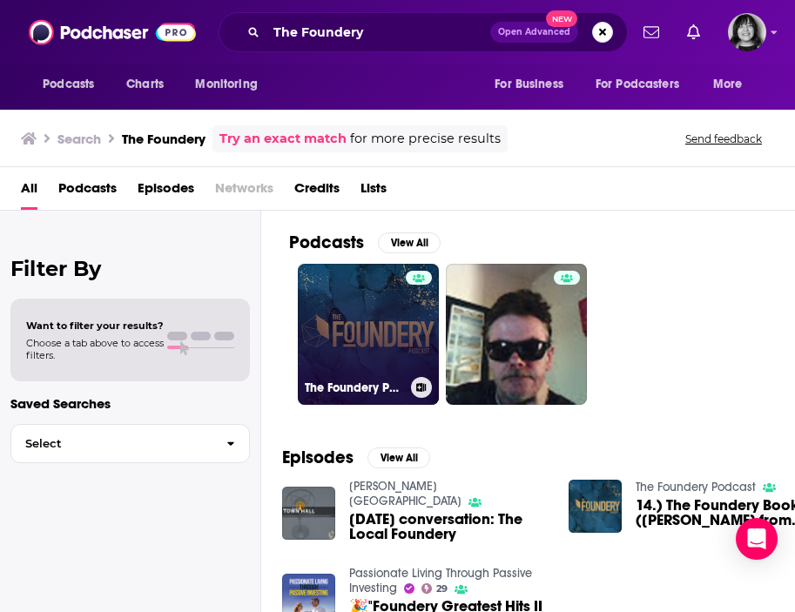
click at [385, 298] on link "The Foundery Podcast" at bounding box center [368, 334] width 141 height 141
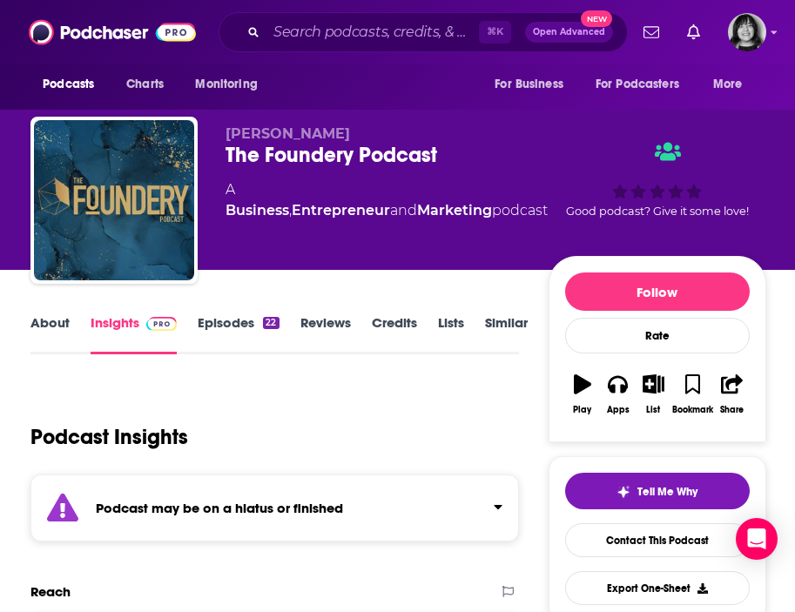
click at [264, 510] on strong "Podcast may be on a hiatus or finished" at bounding box center [219, 508] width 247 height 17
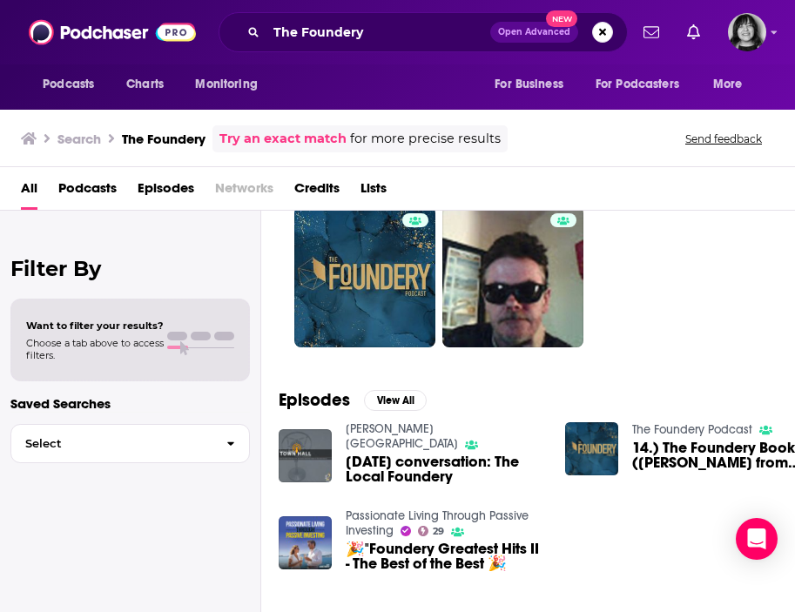
scroll to position [57, 4]
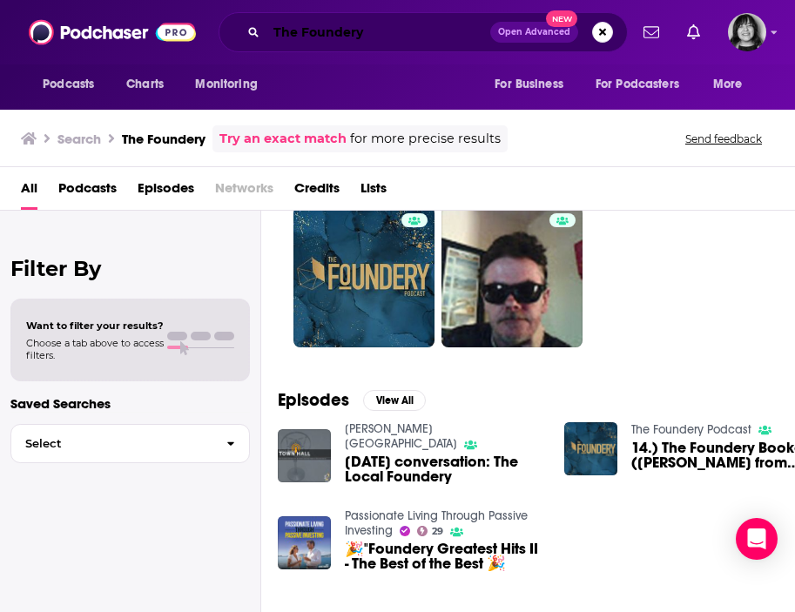
click at [329, 29] on input "The Foundery" at bounding box center [379, 32] width 224 height 28
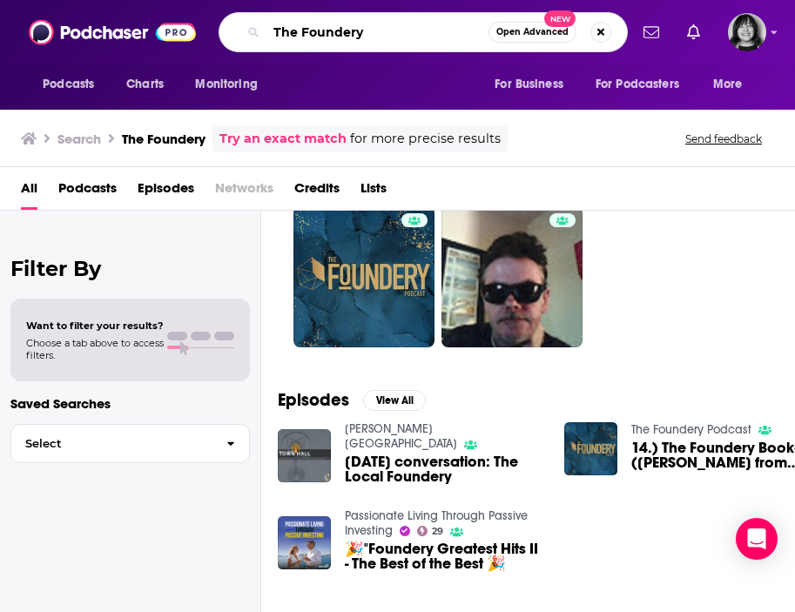
paste input "Play all The Foundery - Where Leaders are Forged Daily!"
type input "Play all The Foundery - Where Leaders are Forged Daily!"
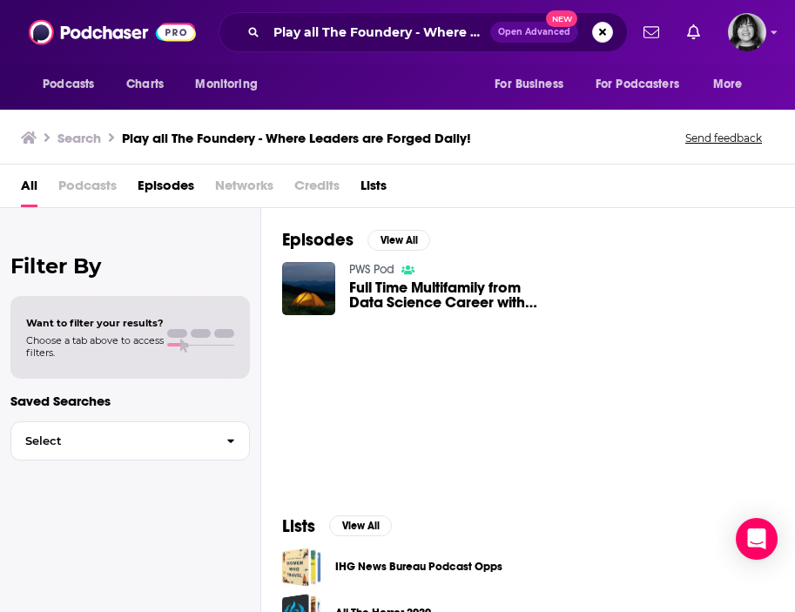
scroll to position [151, 0]
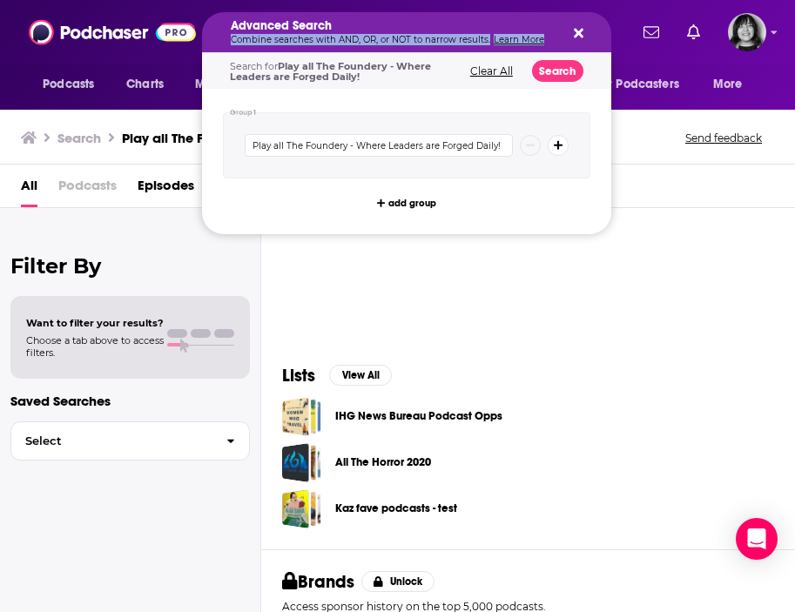
click at [296, 37] on p "Combine searches with AND, OR, or NOT to narrow results. Learn More" at bounding box center [393, 40] width 324 height 9
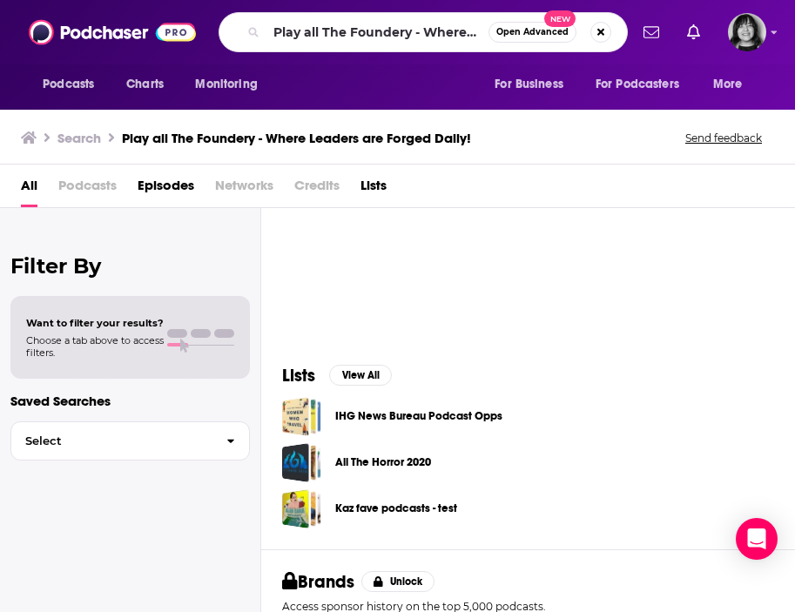
click at [379, 269] on div "Episodes View All PWS Pod Full Time Multifamily from Data Science Career with G…" at bounding box center [528, 200] width 534 height 286
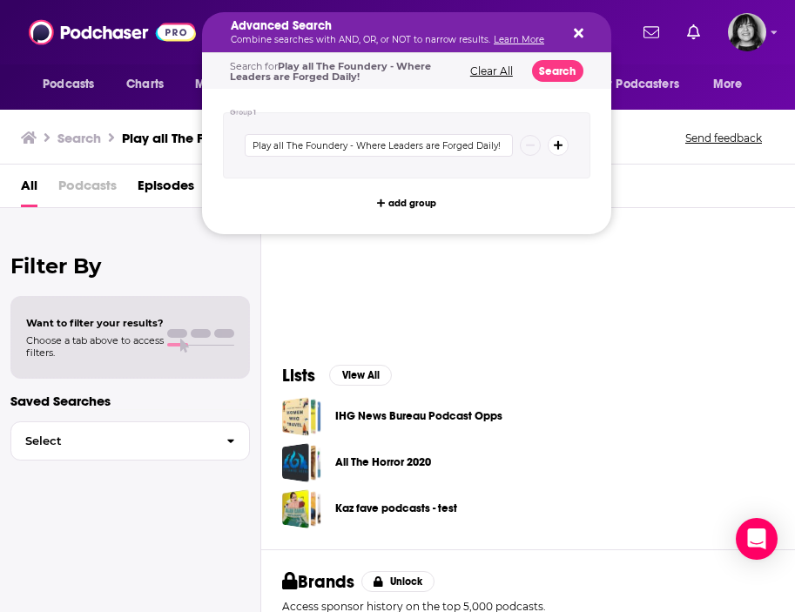
click at [356, 34] on div "Advanced Search Combine searches with AND, OR, or NOT to narrow results. Learn …" at bounding box center [393, 32] width 324 height 24
click at [588, 313] on div "Episodes View All PWS Pod Full Time Multifamily from Data Science Career with G…" at bounding box center [528, 200] width 534 height 286
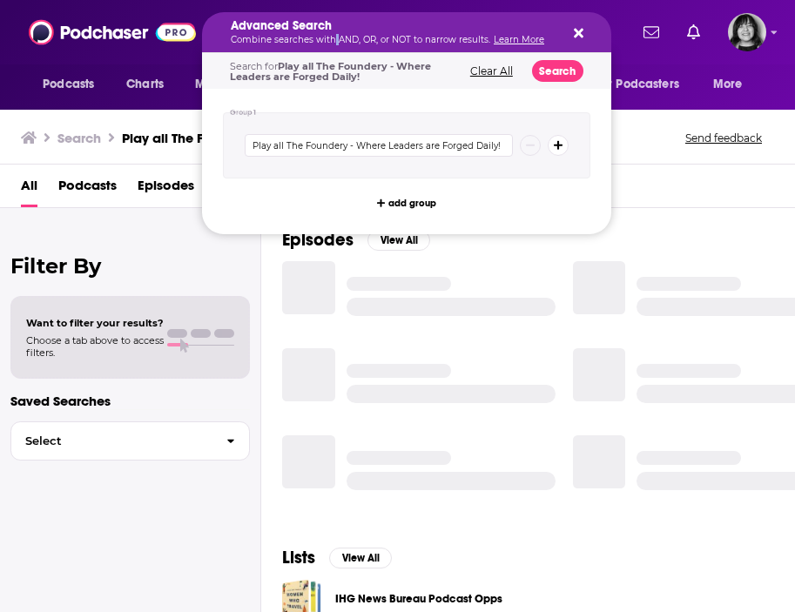
click at [333, 44] on p "Combine searches with AND, OR, or NOT to narrow results. Learn More" at bounding box center [393, 40] width 324 height 9
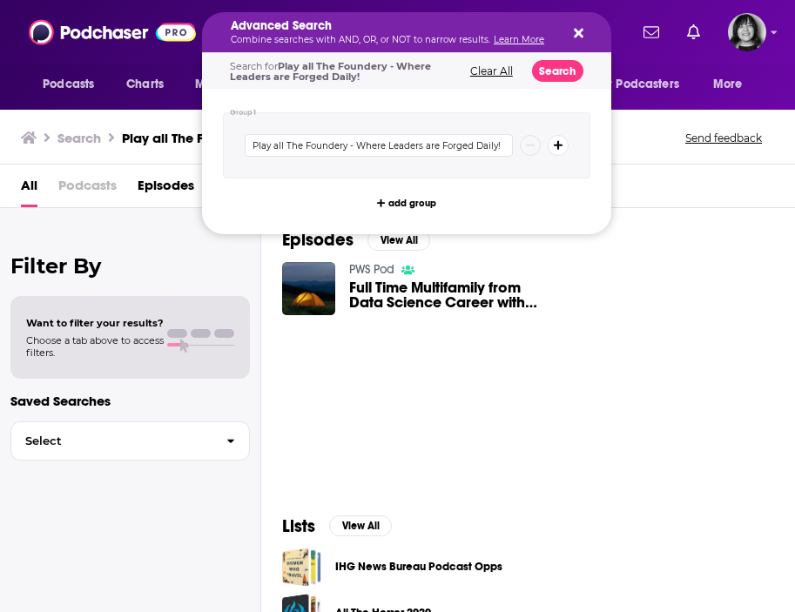
click at [589, 30] on div "Advanced Search Combine searches with AND, OR, or NOT to narrow results. Learn …" at bounding box center [406, 32] width 409 height 40
click at [581, 33] on icon "Search podcasts, credits, & more..." at bounding box center [579, 33] width 10 height 14
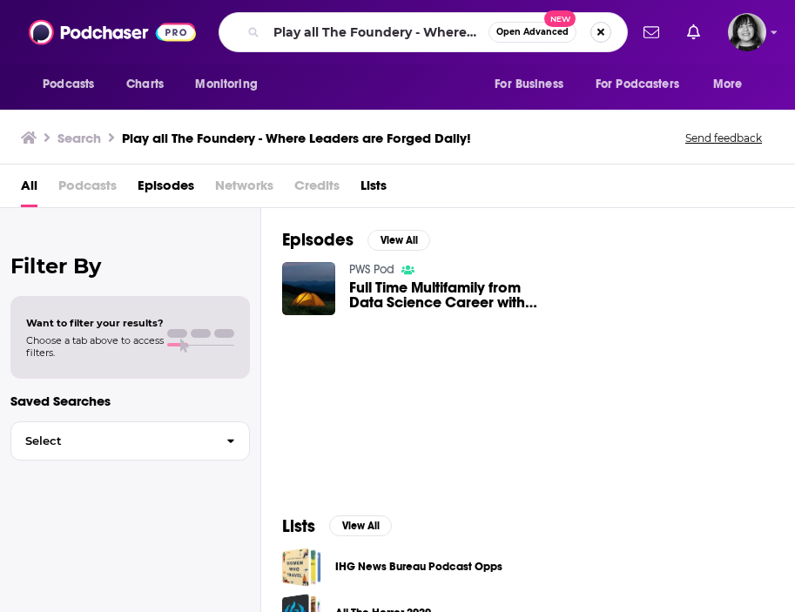
click at [600, 35] on button "Search podcasts, credits, & more..." at bounding box center [601, 32] width 21 height 21
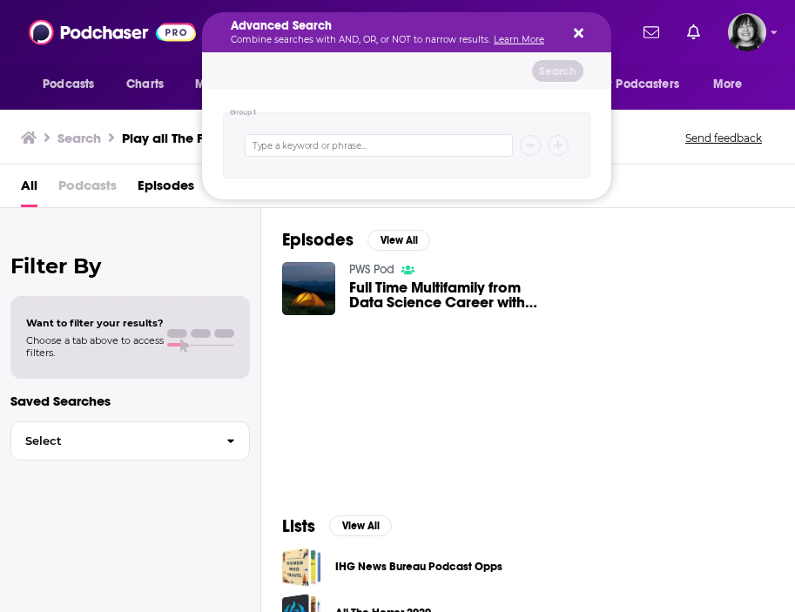
click at [598, 35] on div "Advanced Search Combine searches with AND, OR, or NOT to narrow results. Learn …" at bounding box center [406, 32] width 409 height 40
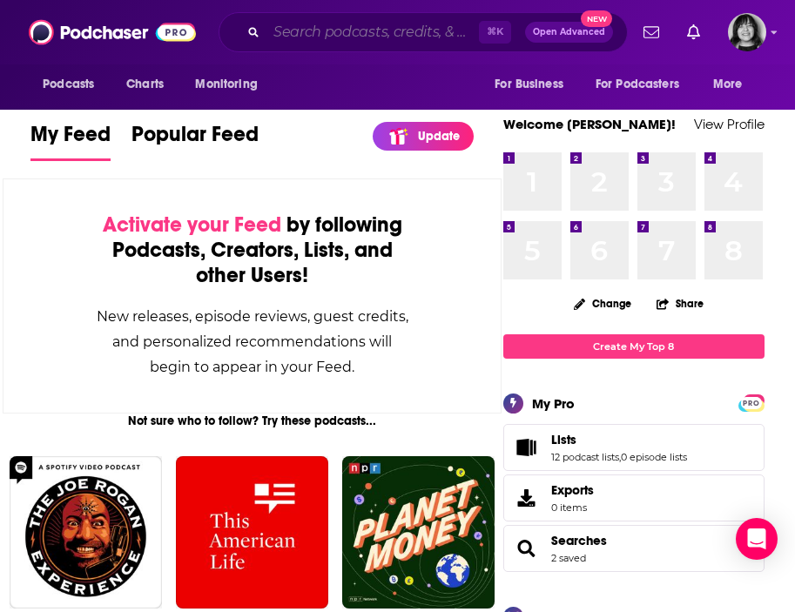
click at [337, 36] on input "Search podcasts, credits, & more..." at bounding box center [373, 32] width 213 height 28
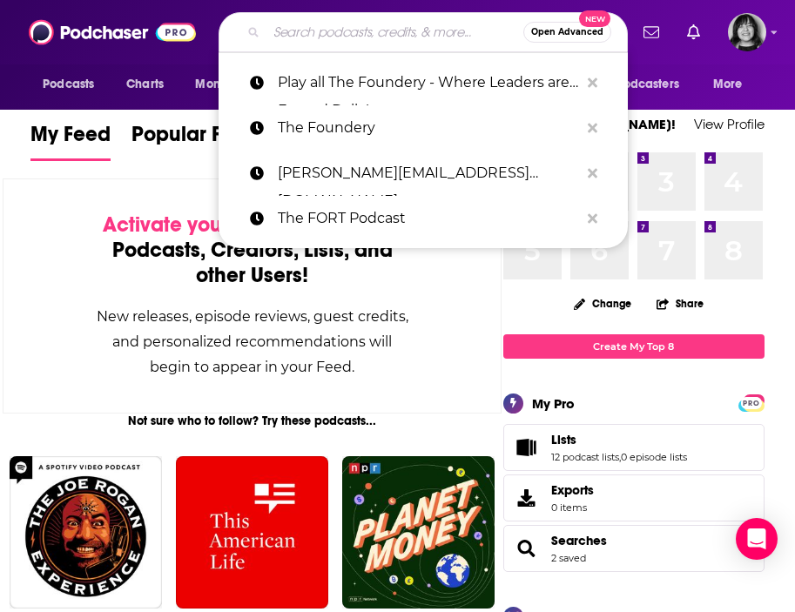
paste input "The Frame of Mind Coaching Podcast"
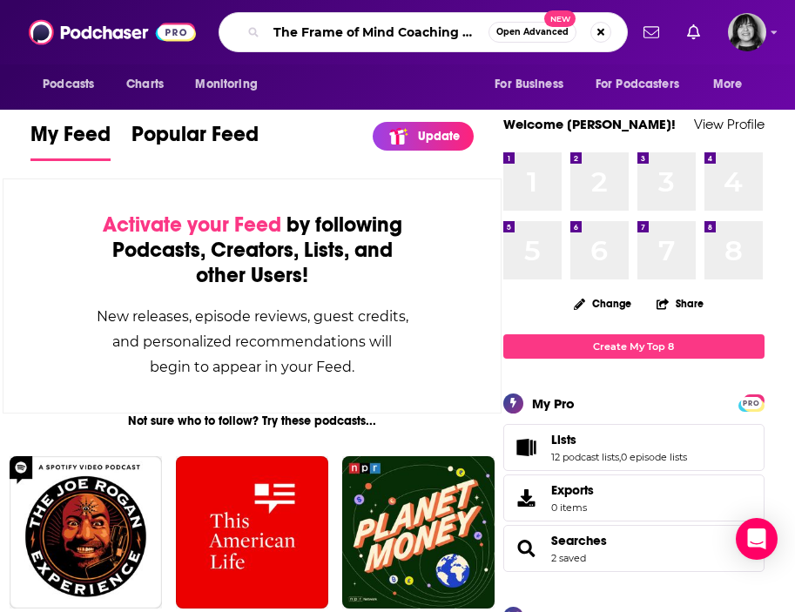
scroll to position [0, 31]
type input "The Frame of Mind Coaching Podcast"
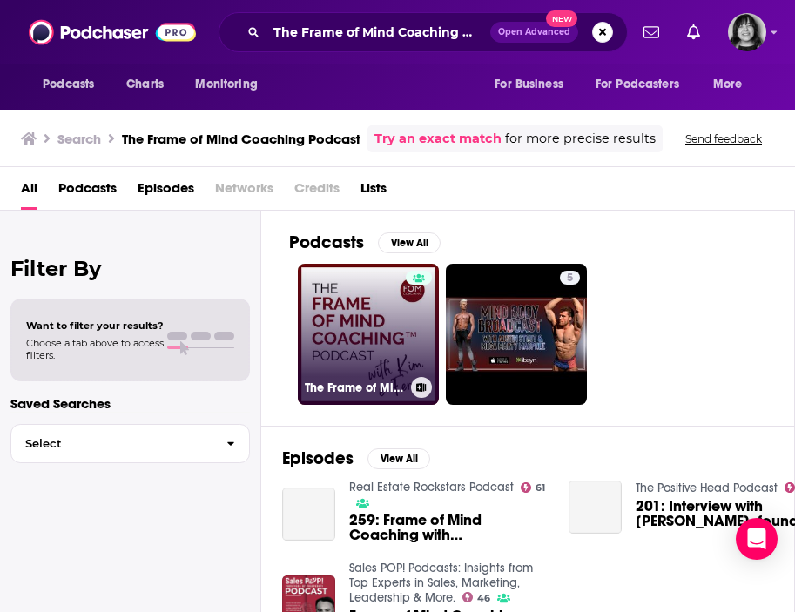
click at [348, 312] on link "The Frame of Mind Coaching™ Podcast" at bounding box center [368, 334] width 141 height 141
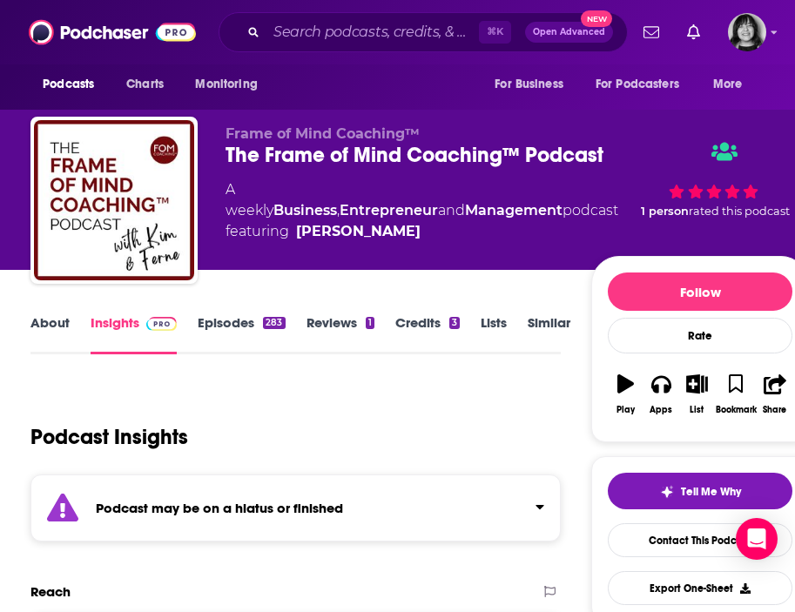
click at [332, 532] on div "Podcast may be on a hiatus or finished" at bounding box center [295, 508] width 530 height 67
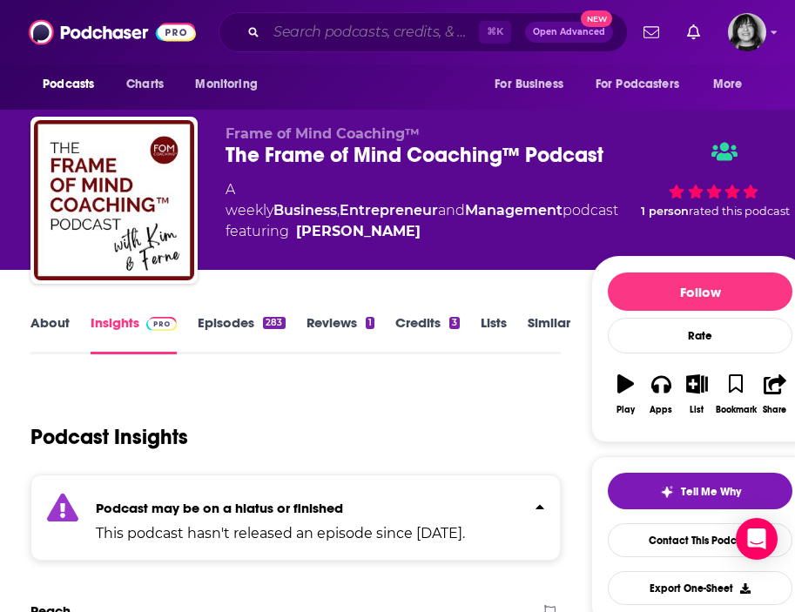
click at [325, 34] on input "Search podcasts, credits, & more..." at bounding box center [373, 32] width 213 height 28
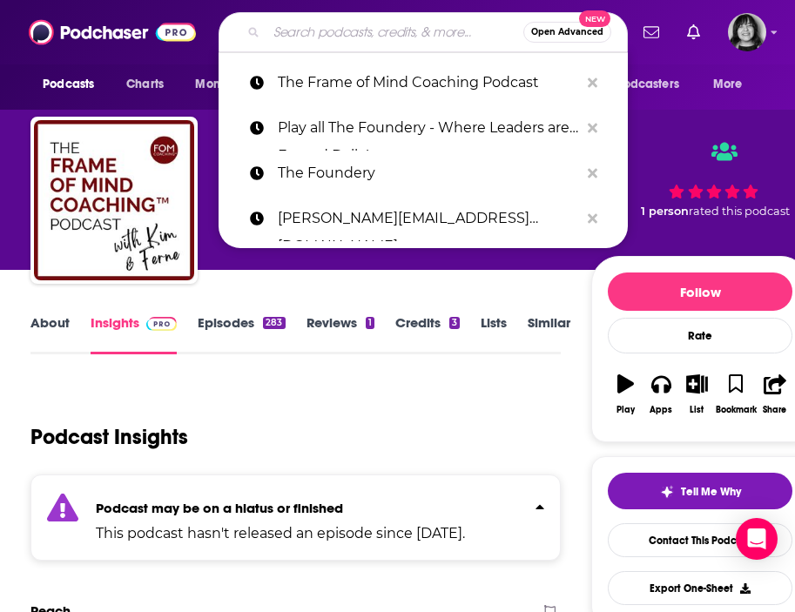
paste input "The [DATE] Habit"
type input "The [DATE] Habit"
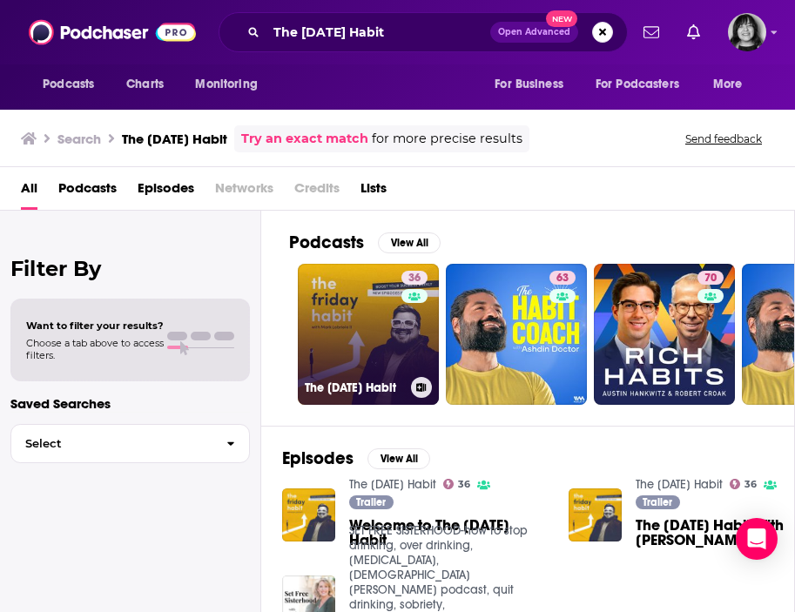
click at [369, 280] on link "36 The [DATE] Habit" at bounding box center [368, 334] width 141 height 141
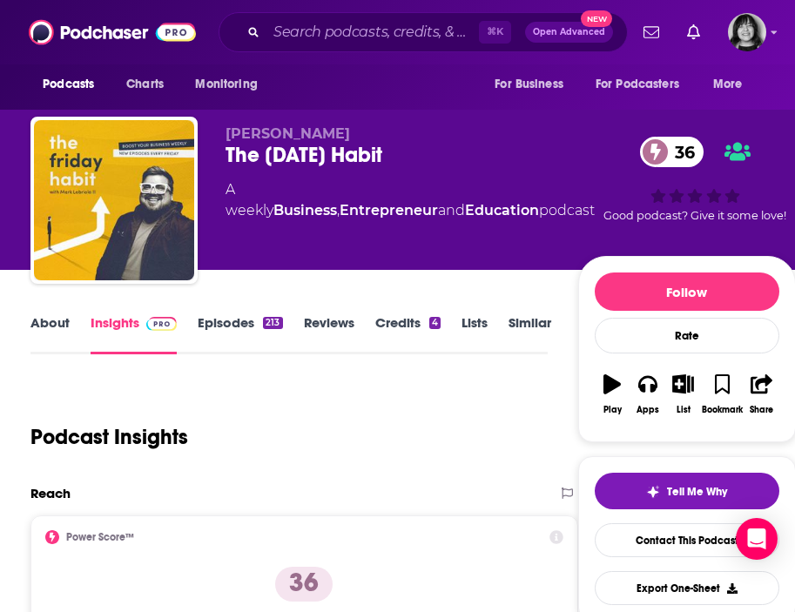
drag, startPoint x: 347, startPoint y: 139, endPoint x: 219, endPoint y: 139, distance: 128.1
click at [219, 139] on div "Mark Labriola II The Friday Habit 36 A weekly Business , Entrepreneur and Educa…" at bounding box center [413, 204] width 766 height 174
copy span "Mark Labriola II"
click at [50, 321] on link "About" at bounding box center [49, 334] width 39 height 40
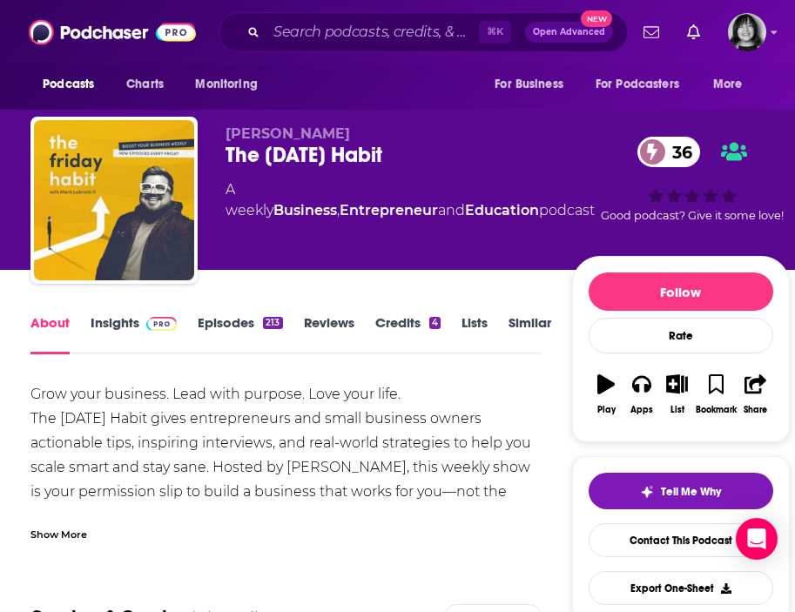
click at [89, 532] on div "Show More" at bounding box center [285, 528] width 511 height 30
click at [110, 318] on link "Insights" at bounding box center [134, 334] width 86 height 40
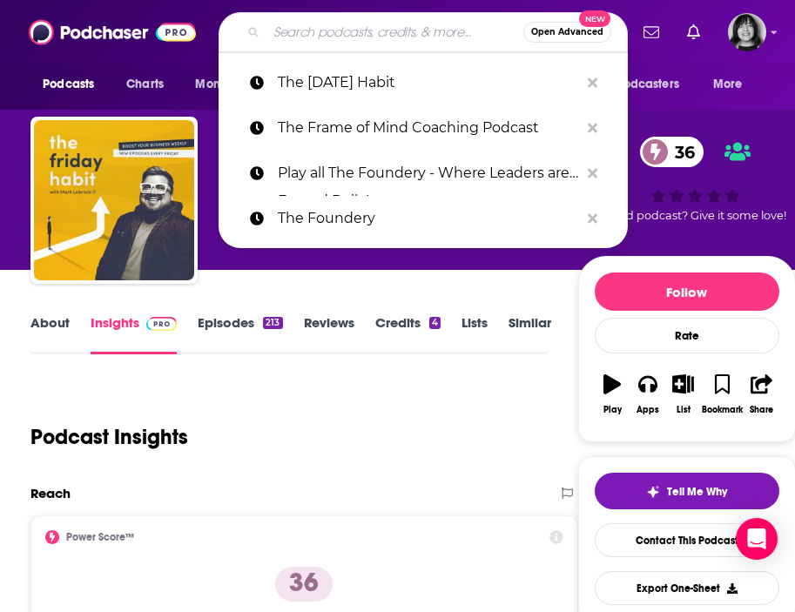
click at [311, 35] on input "Search podcasts, credits, & more..." at bounding box center [395, 32] width 257 height 28
paste input "The Full Ratchet"
type input "The Full Ratchet"
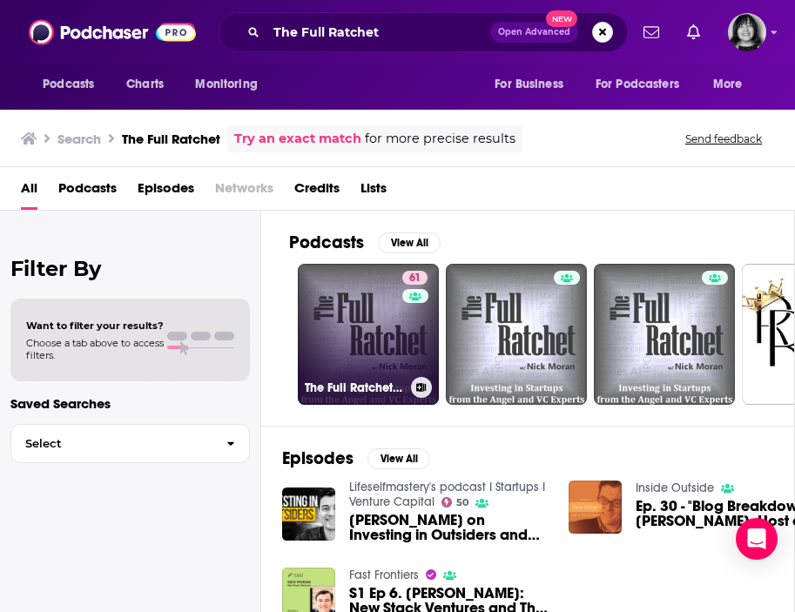
click at [348, 328] on link "61 The Full Ratchet (TFR): Venture Capital and Startup Investing Demystified" at bounding box center [368, 334] width 141 height 141
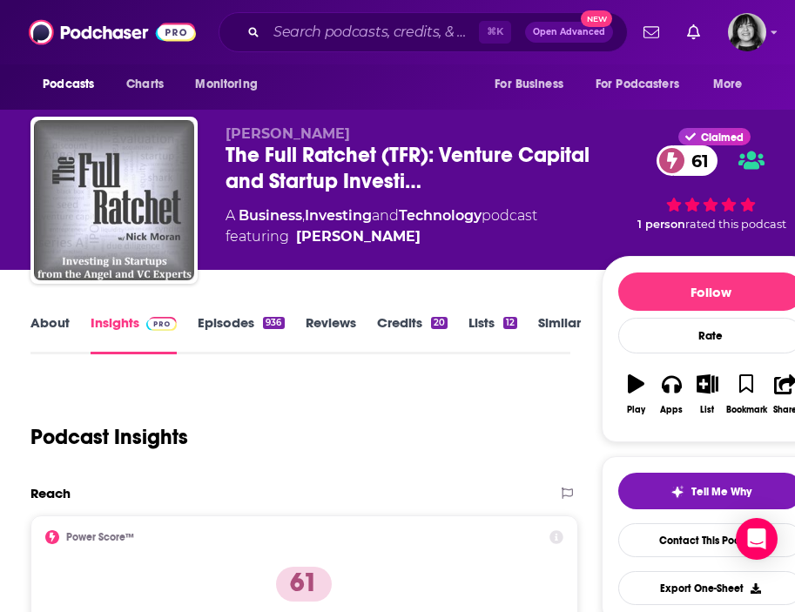
click at [43, 321] on link "About" at bounding box center [49, 334] width 39 height 40
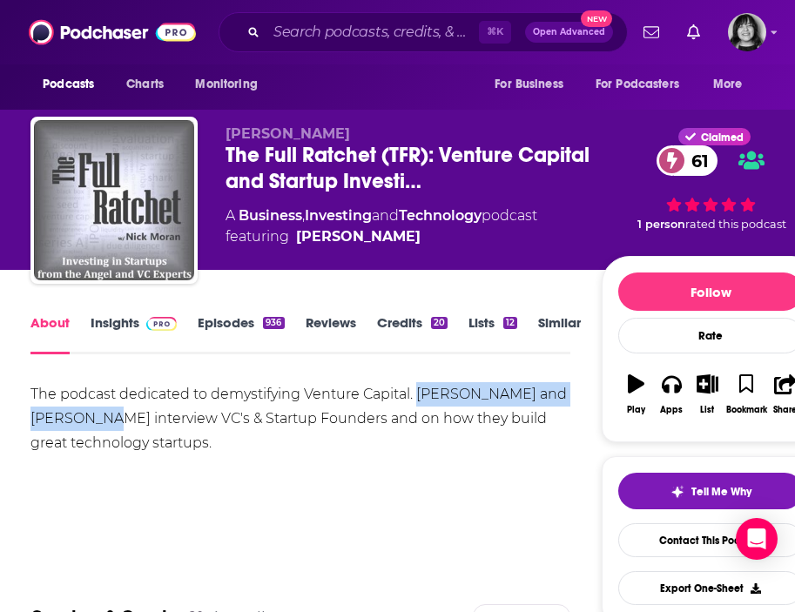
drag, startPoint x: 80, startPoint y: 418, endPoint x: 415, endPoint y: 397, distance: 335.2
click at [415, 397] on div "The podcast dedicated to demystifying Venture Capital. Nick Moran and Nate Pier…" at bounding box center [300, 418] width 540 height 73
copy div "Nick Moran and Nate Pierotti"
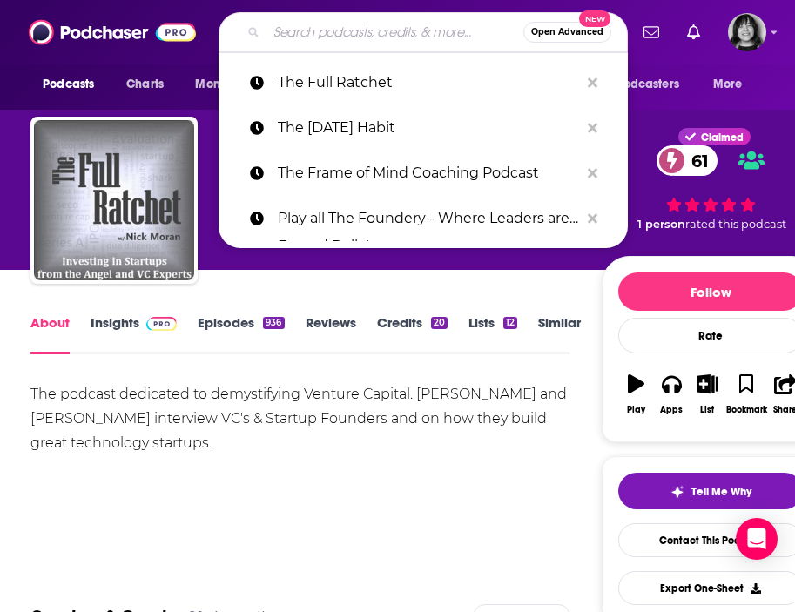
click at [337, 23] on input "Search podcasts, credits, & more..." at bounding box center [395, 32] width 257 height 28
paste input "The Future Is..."
type input "The Future Is..."
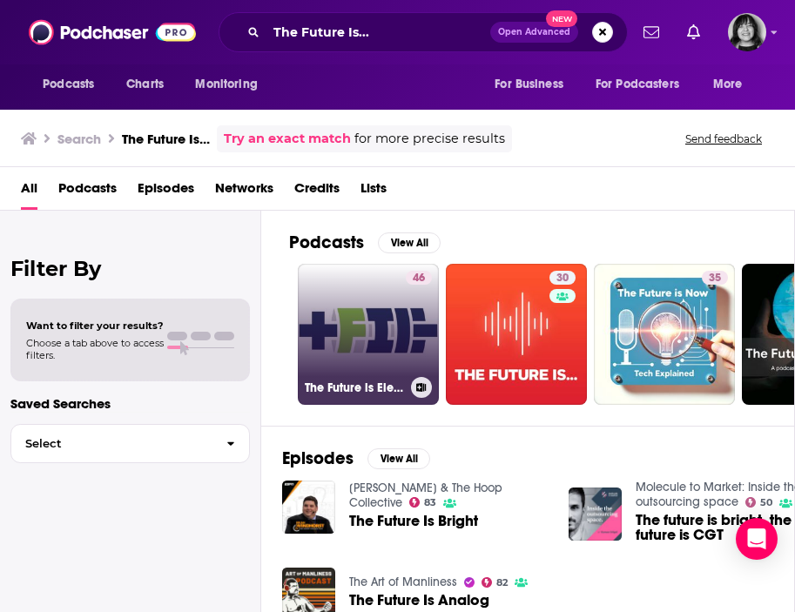
click at [354, 310] on link "46 The Future is Electric" at bounding box center [368, 334] width 141 height 141
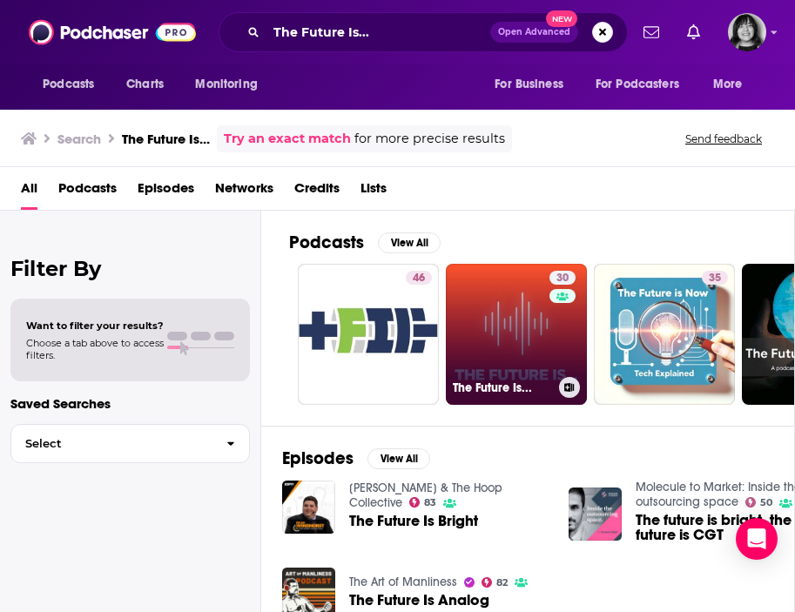
click at [490, 331] on link "30 The Future Is..." at bounding box center [516, 334] width 141 height 141
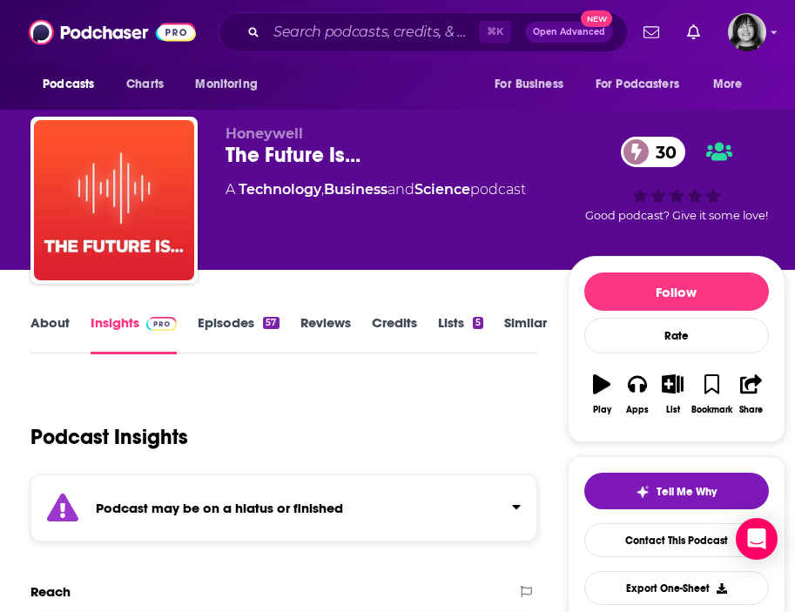
click at [251, 504] on strong "Podcast may be on a hiatus or finished" at bounding box center [219, 508] width 247 height 17
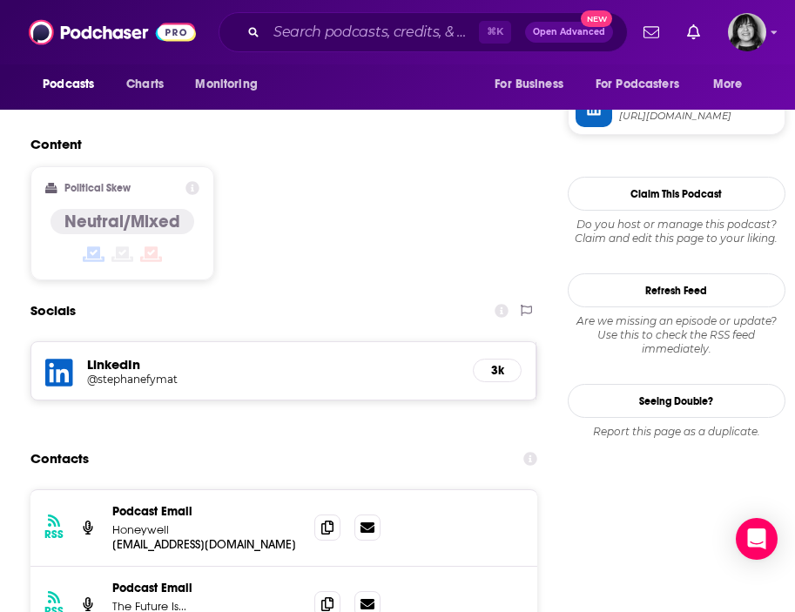
scroll to position [1518, 0]
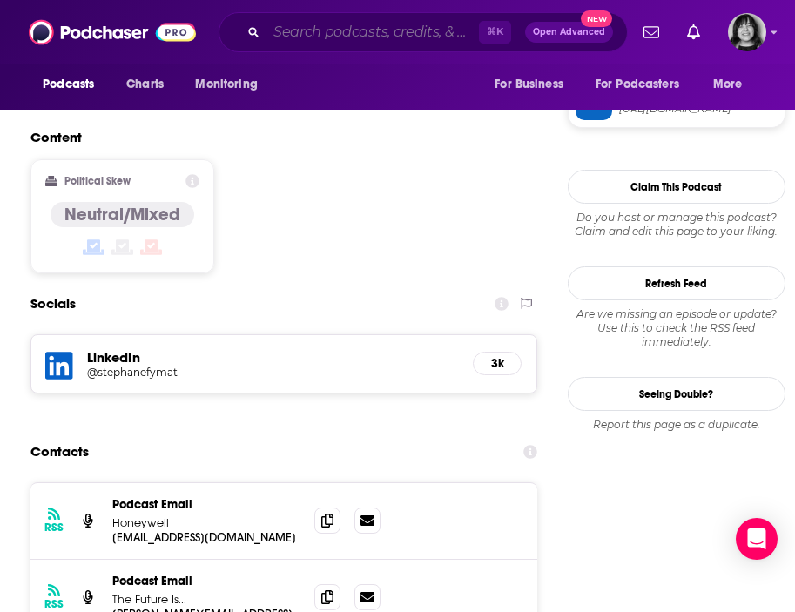
click at [349, 40] on input "Search podcasts, credits, & more..." at bounding box center [373, 32] width 213 height 28
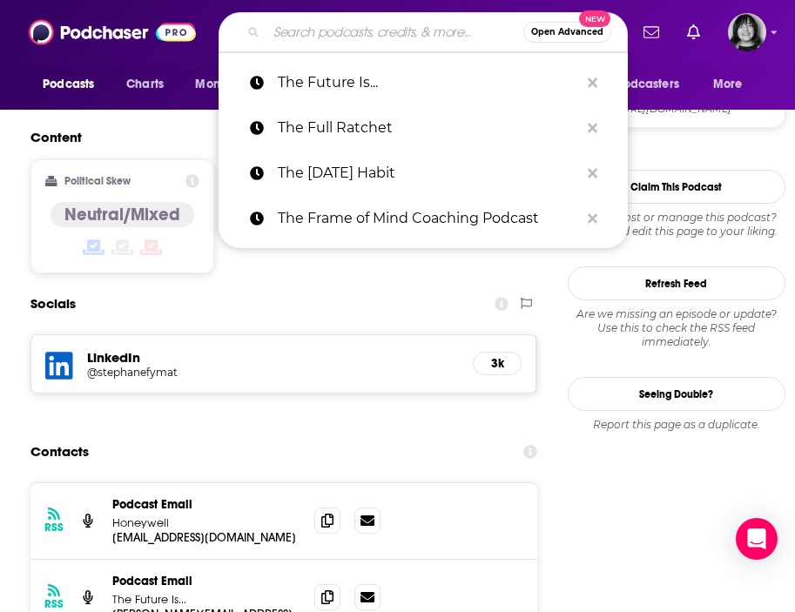
paste input "The Game w/ Alex Hormozi"
type input "The Game w/ Alex Hormozi"
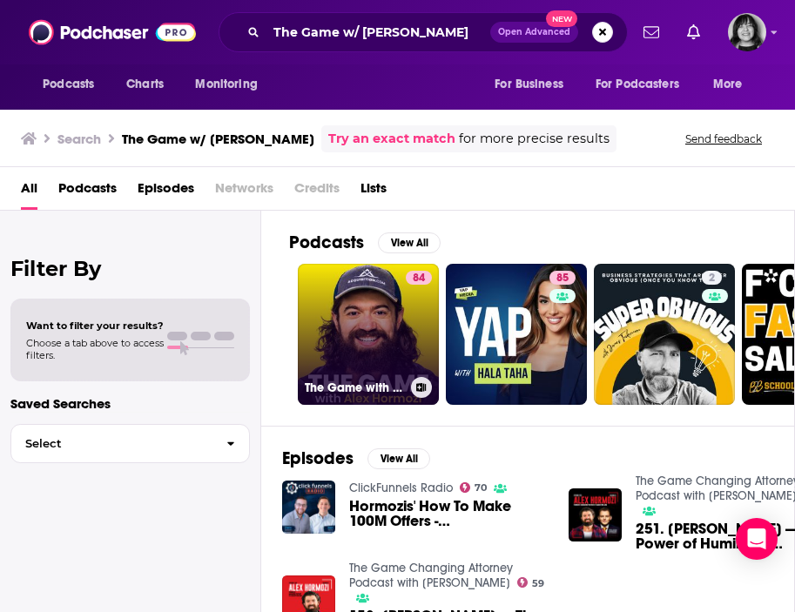
click at [352, 330] on link "84 The Game with Alex Hormozi" at bounding box center [368, 334] width 141 height 141
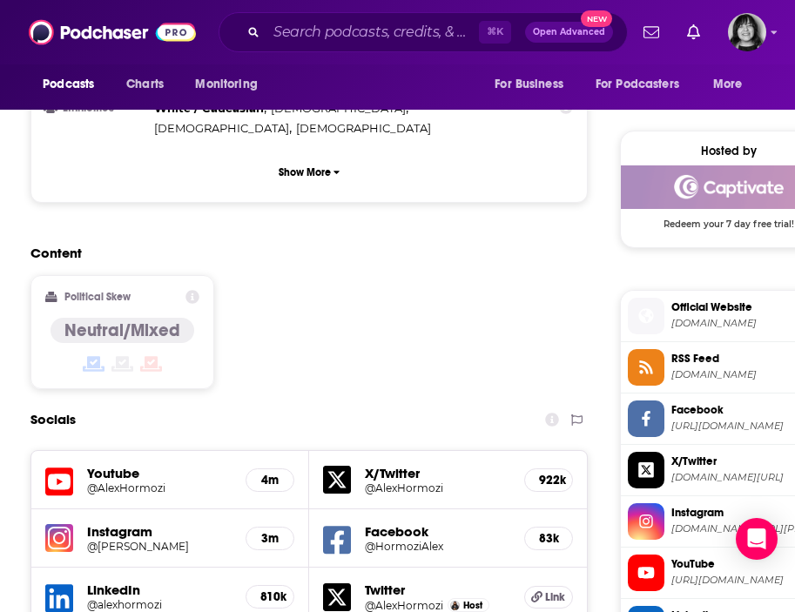
scroll to position [1338, 0]
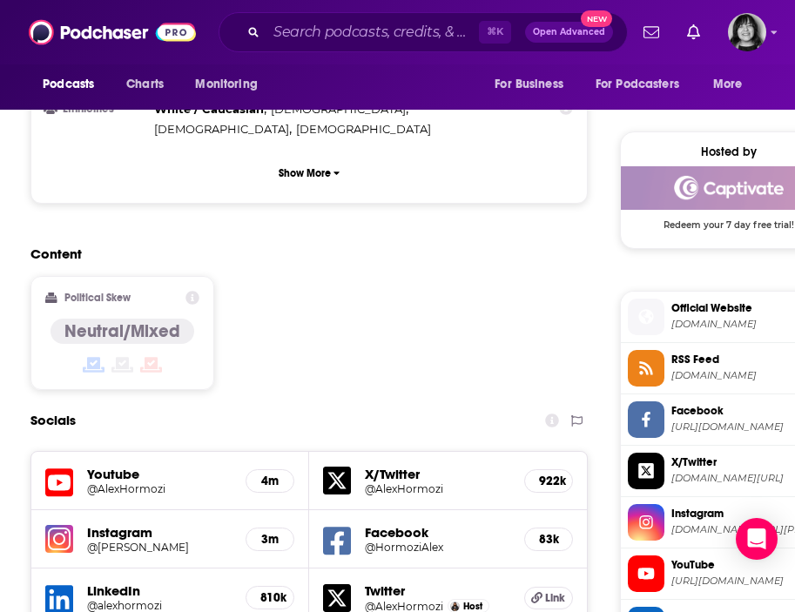
click at [55, 467] on icon at bounding box center [59, 483] width 28 height 32
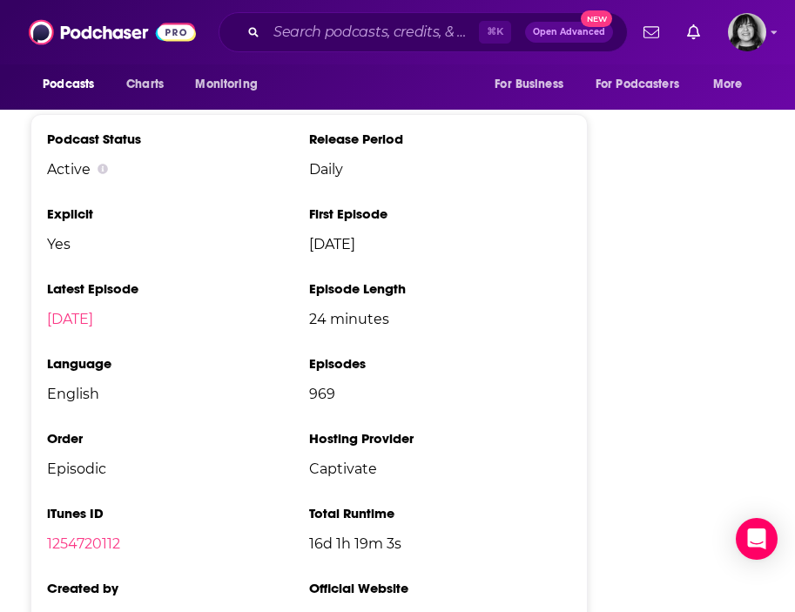
scroll to position [3255, 0]
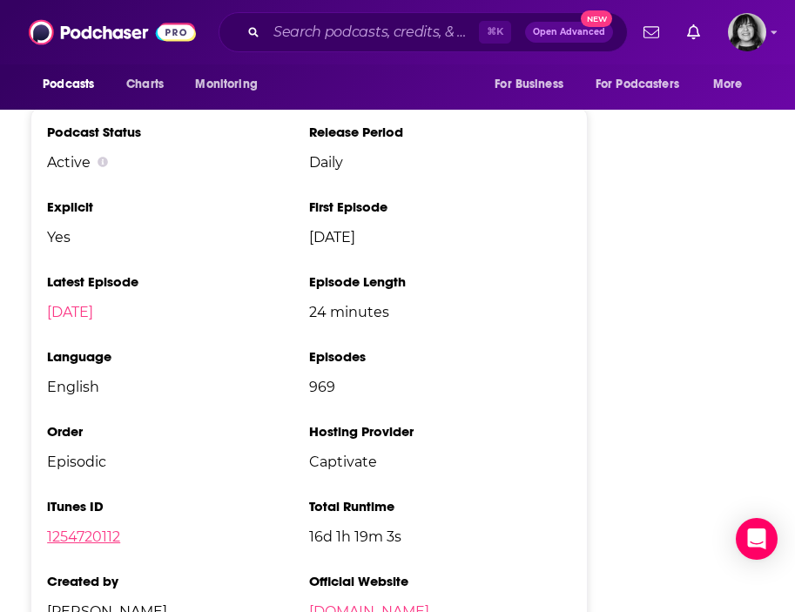
click at [112, 529] on link "1254720112" at bounding box center [83, 537] width 73 height 17
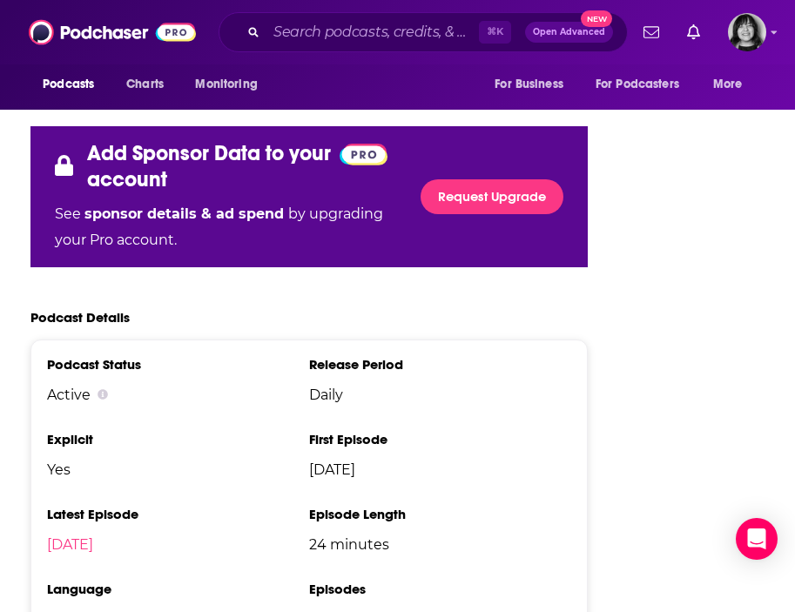
scroll to position [3491, 0]
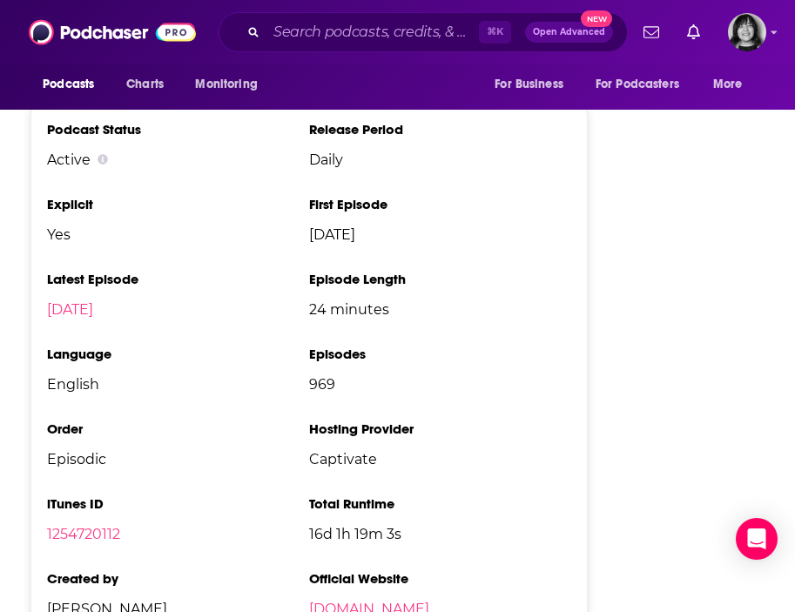
click at [368, 46] on div "⌘ K Open Advanced New" at bounding box center [423, 32] width 409 height 40
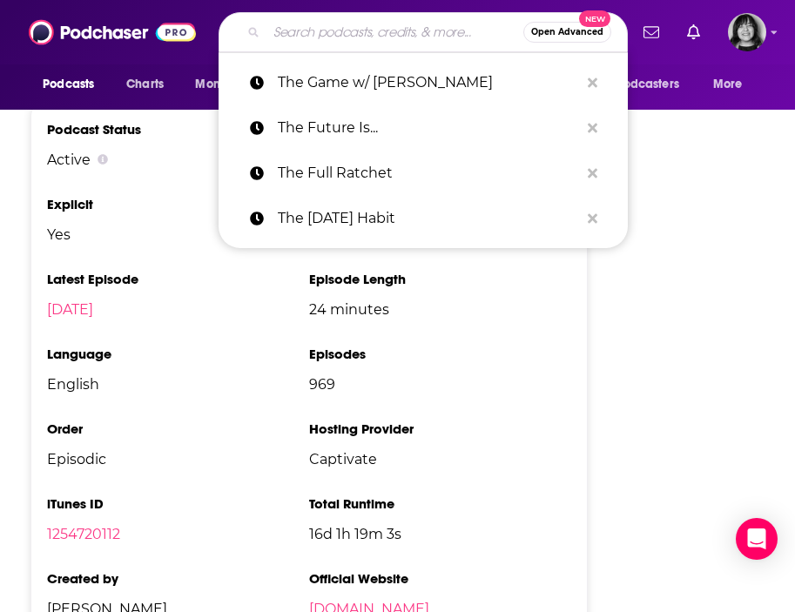
click at [367, 35] on input "Search podcasts, credits, & more..." at bounding box center [395, 32] width 257 height 28
paste input "The Good Mood Show"
type input "The Good Mood Show"
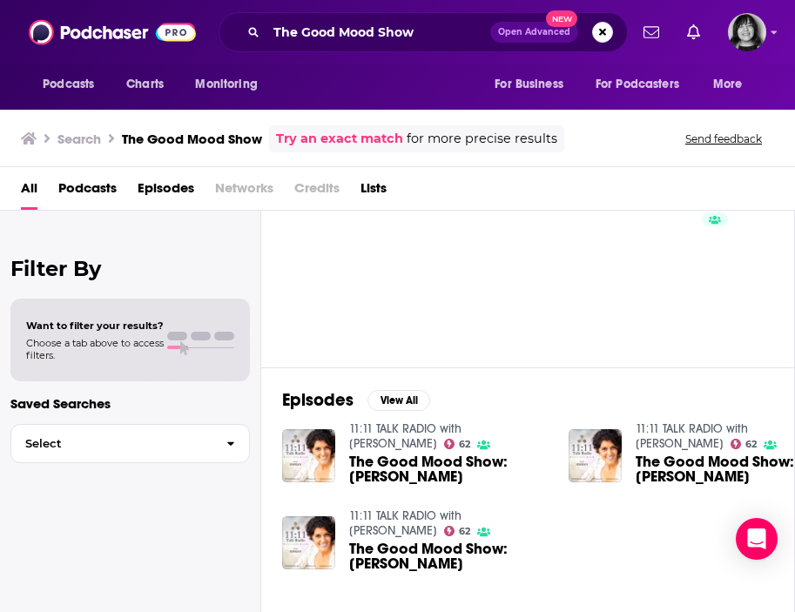
scroll to position [60, 0]
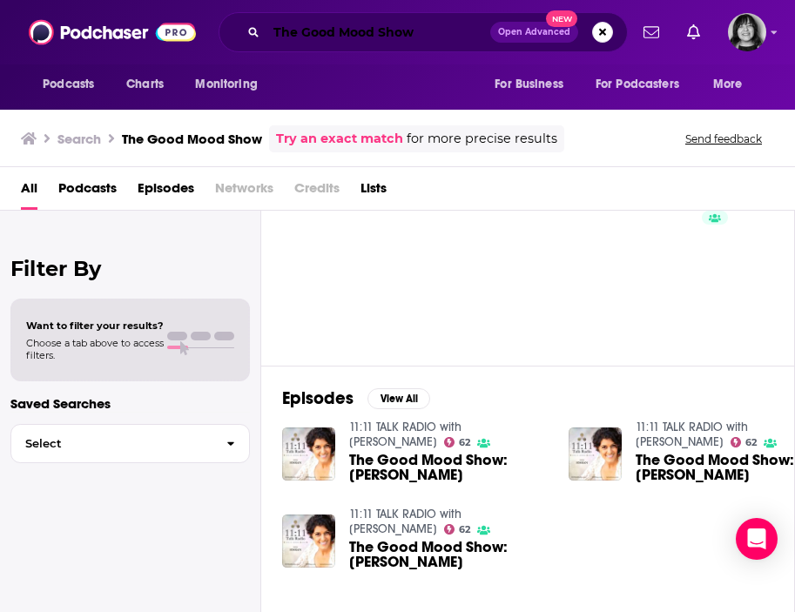
click at [353, 32] on input "The Good Mood Show" at bounding box center [379, 32] width 224 height 28
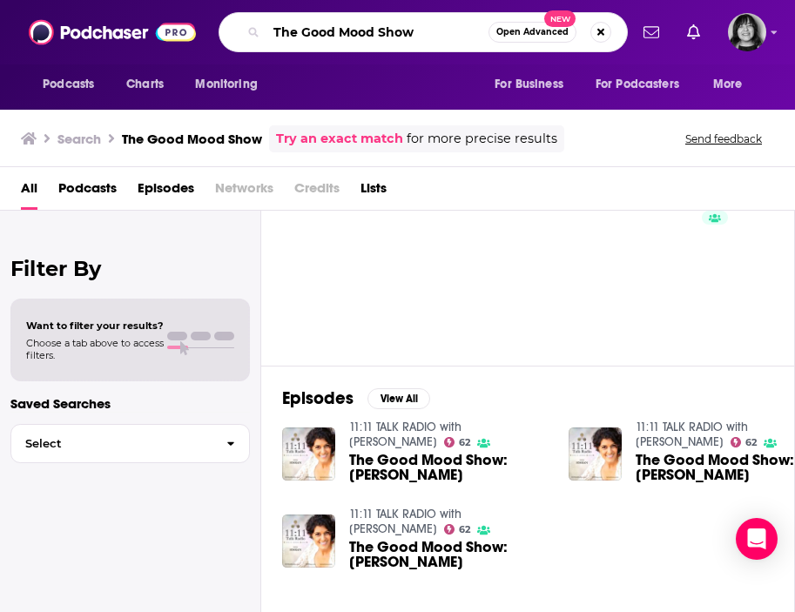
click at [353, 32] on input "The Good Mood Show" at bounding box center [378, 32] width 222 height 28
paste input "Good Mood Revolution"
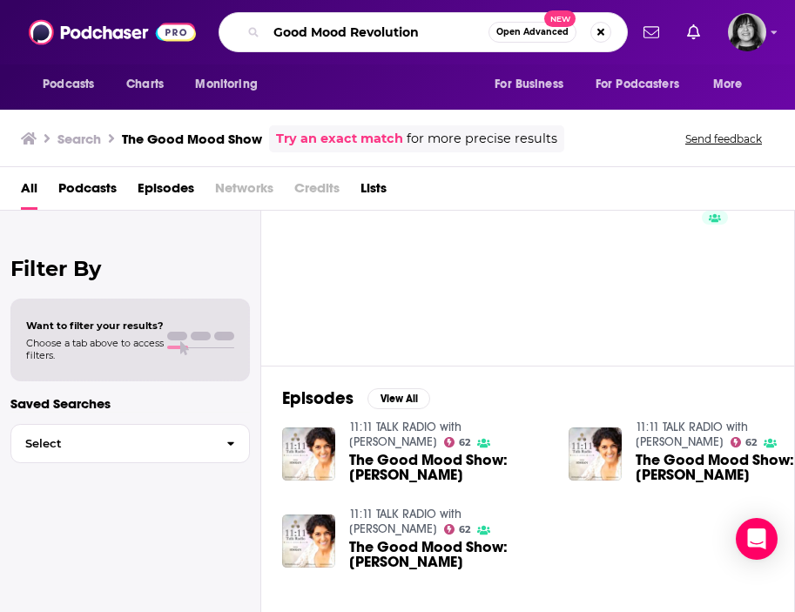
type input "Good Mood Revolution"
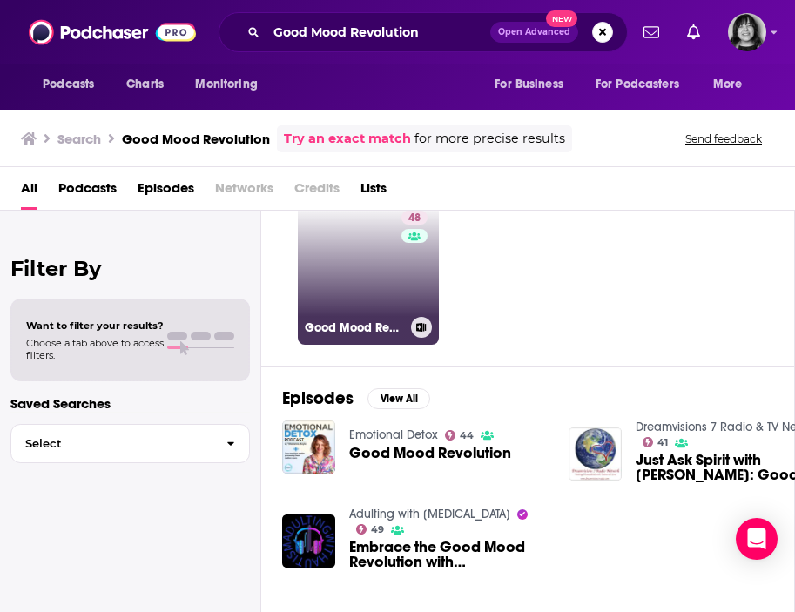
click at [361, 249] on link "48 Good Mood Revolution" at bounding box center [368, 274] width 141 height 141
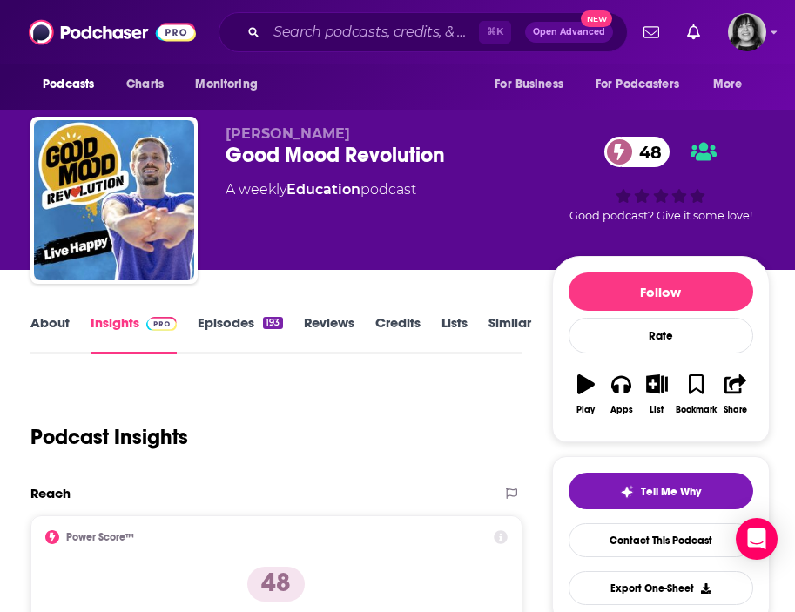
click at [286, 134] on span "Matt O'Neill" at bounding box center [288, 133] width 125 height 17
copy p "Matt O'Neill"
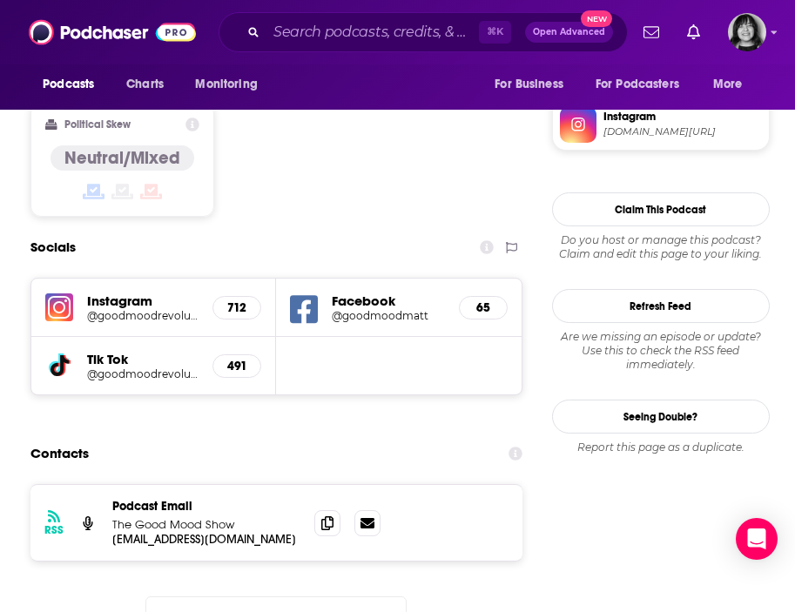
scroll to position [1443, 0]
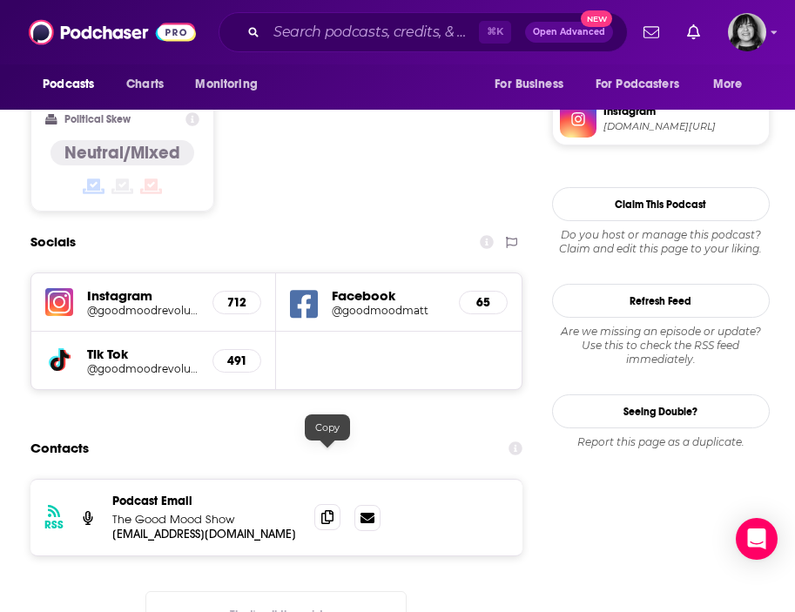
click at [319, 504] on span at bounding box center [327, 517] width 26 height 26
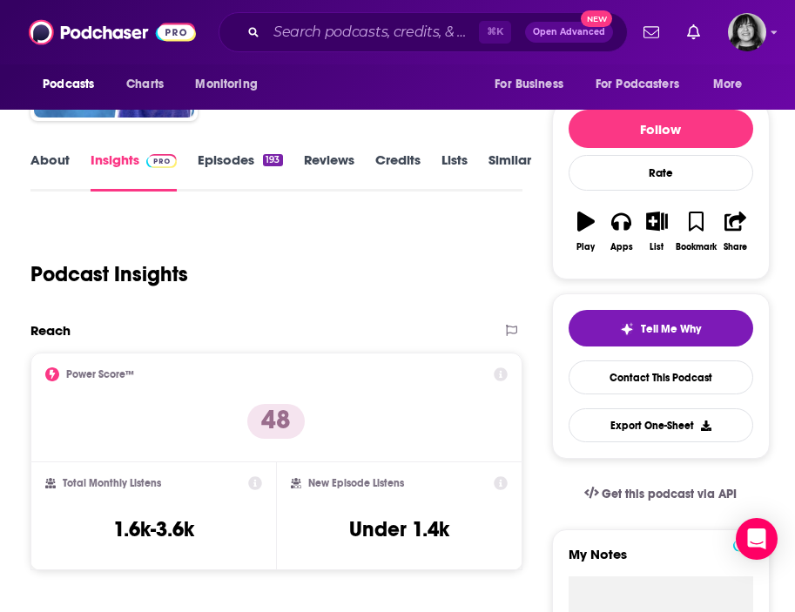
scroll to position [29, 0]
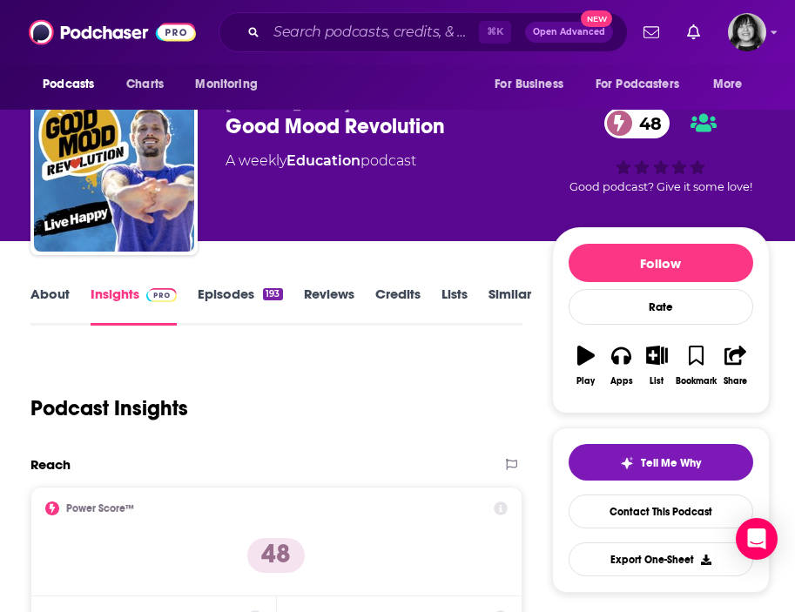
click at [58, 297] on link "About" at bounding box center [49, 306] width 39 height 40
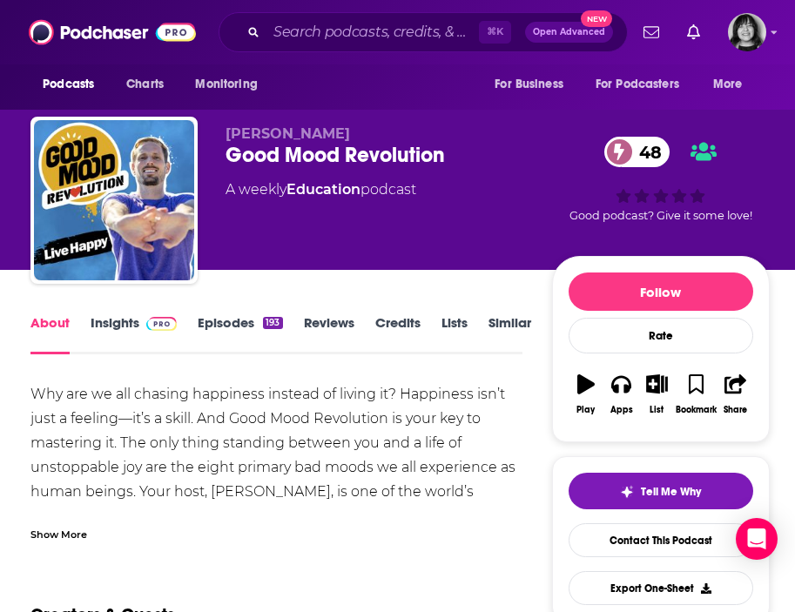
click at [63, 525] on div "Show More" at bounding box center [58, 533] width 57 height 17
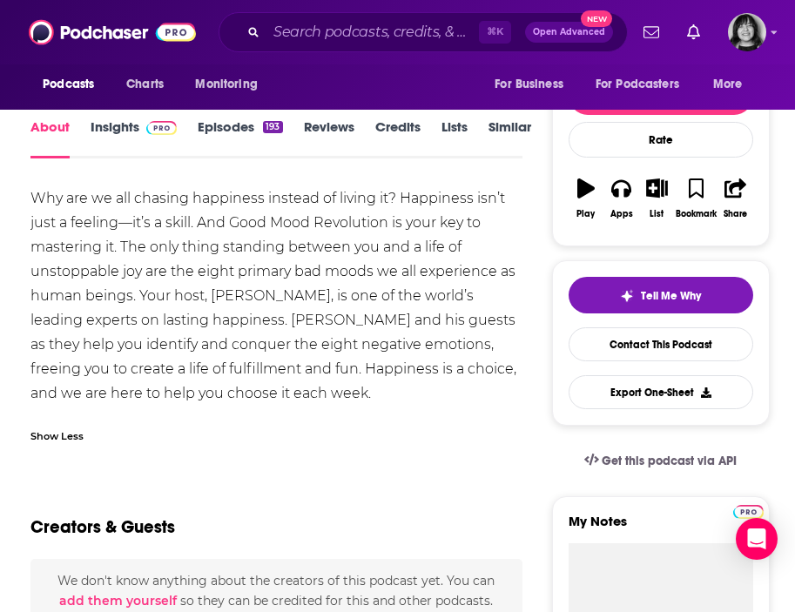
scroll to position [189, 0]
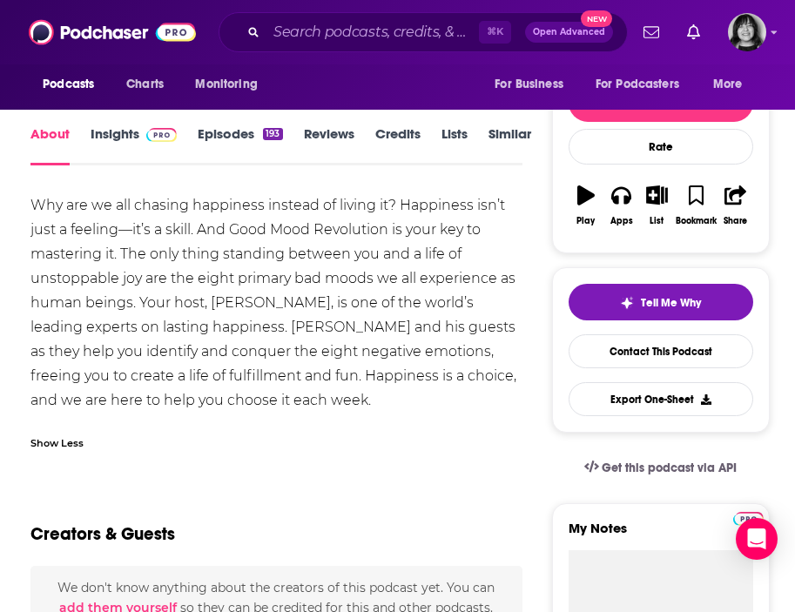
click at [116, 132] on link "Insights" at bounding box center [134, 145] width 86 height 40
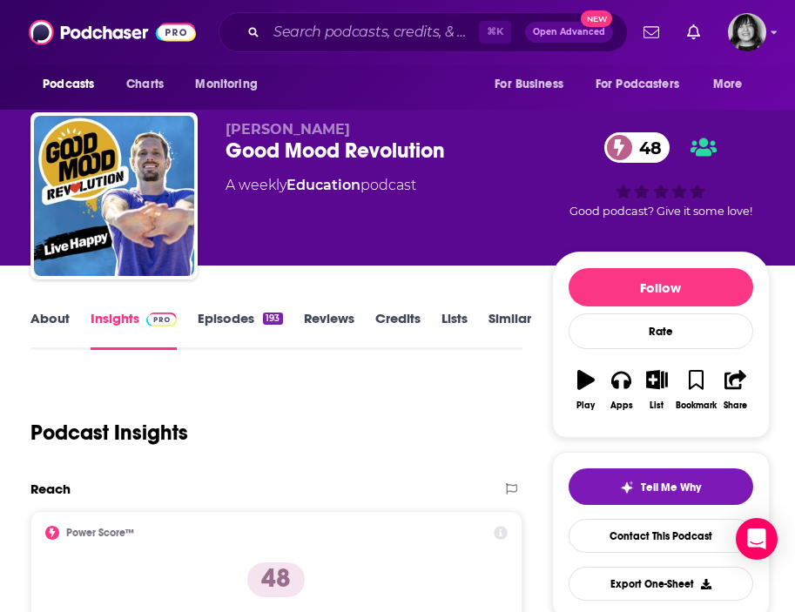
scroll to position [5, 0]
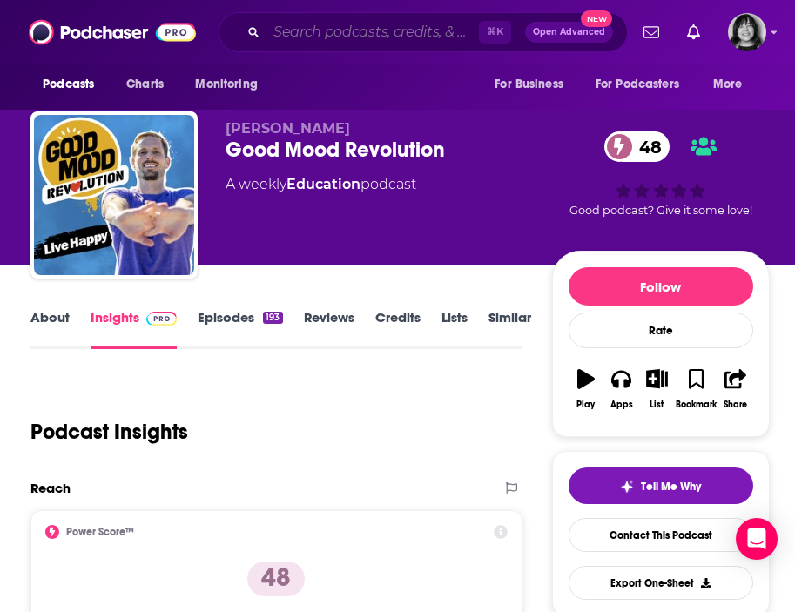
click at [297, 24] on input "Search podcasts, credits, & more..." at bounding box center [373, 32] width 213 height 28
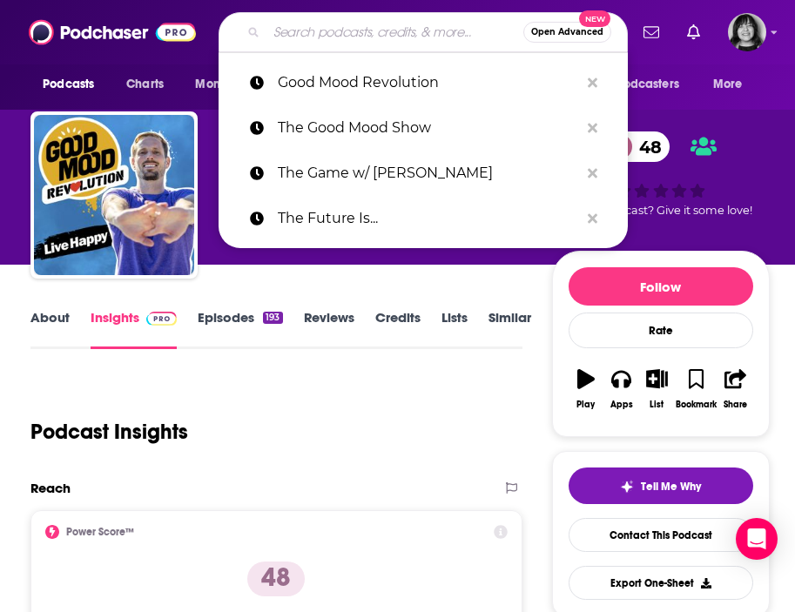
paste input "The Gritty Podcast"
type input "The Gritty Podcast"
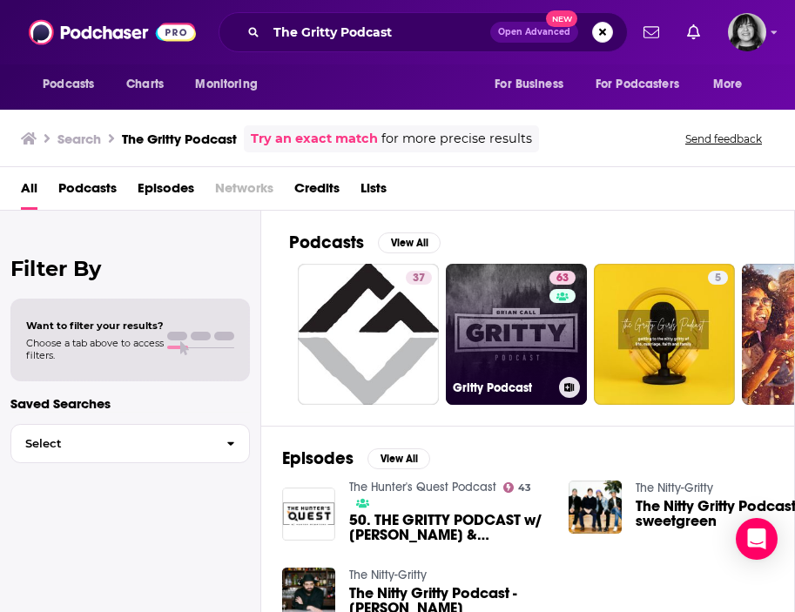
click at [543, 346] on link "63 Gritty Podcast" at bounding box center [516, 334] width 141 height 141
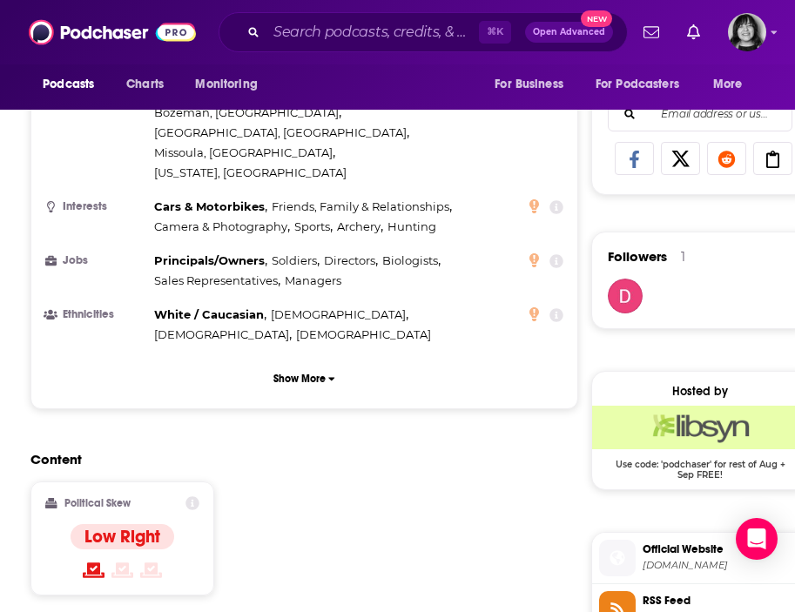
scroll to position [1443, 0]
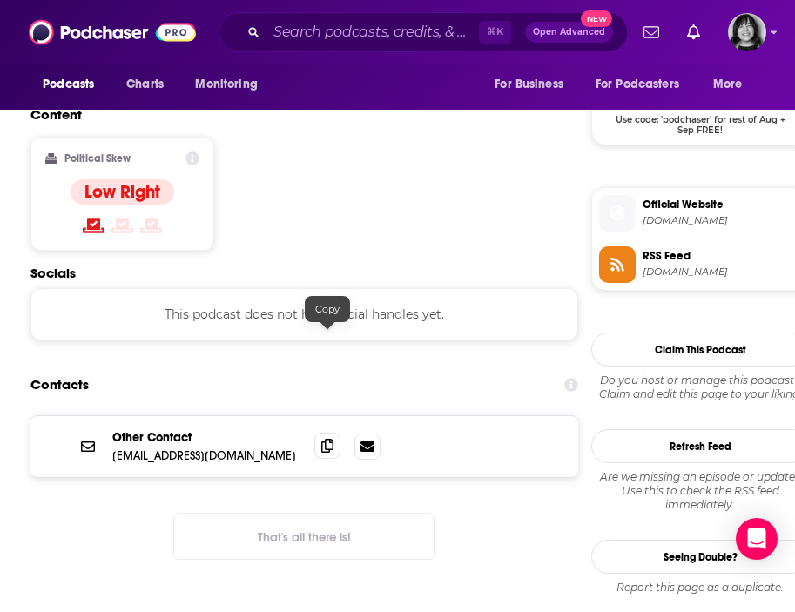
click at [328, 439] on icon at bounding box center [327, 446] width 12 height 14
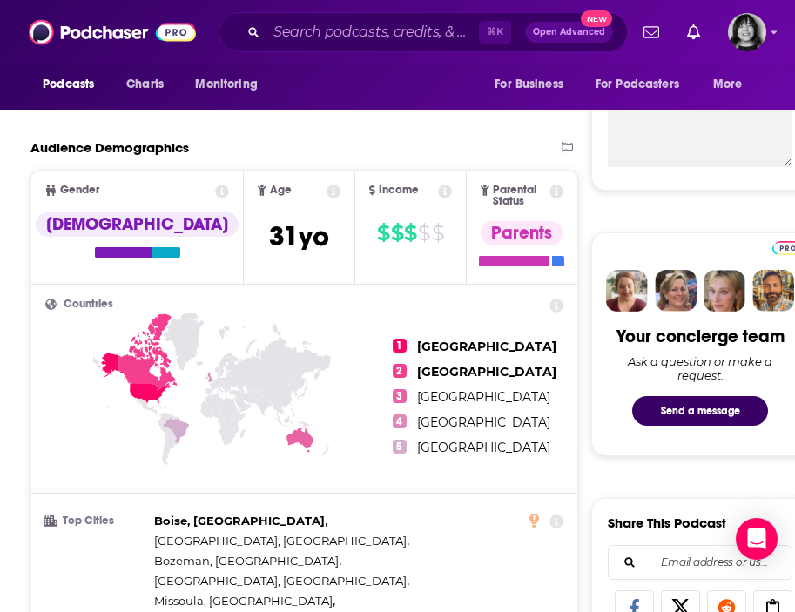
scroll to position [0, 0]
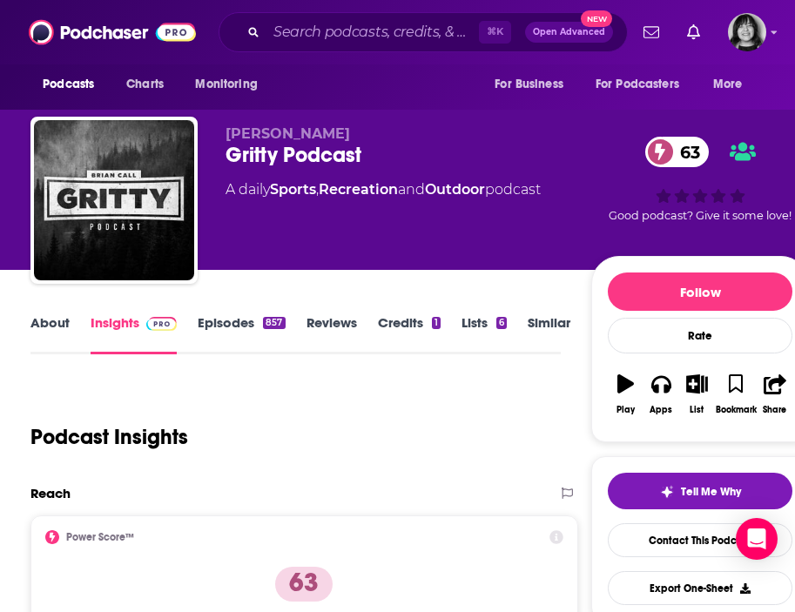
click at [51, 321] on link "About" at bounding box center [49, 334] width 39 height 40
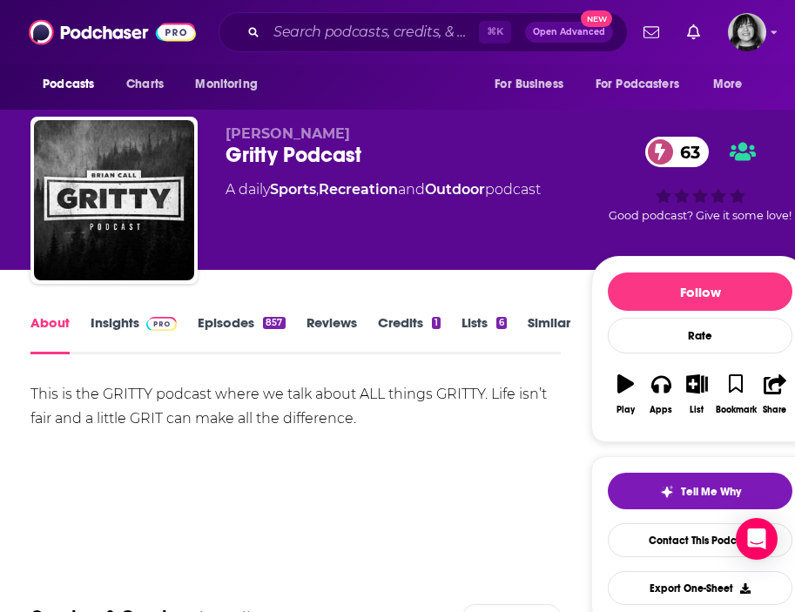
click at [126, 319] on link "Insights" at bounding box center [134, 334] width 86 height 40
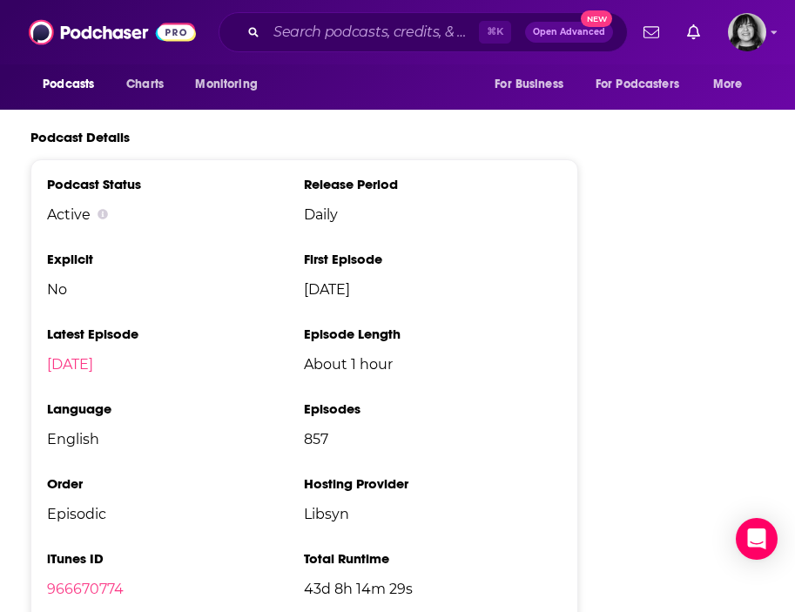
scroll to position [2256, 0]
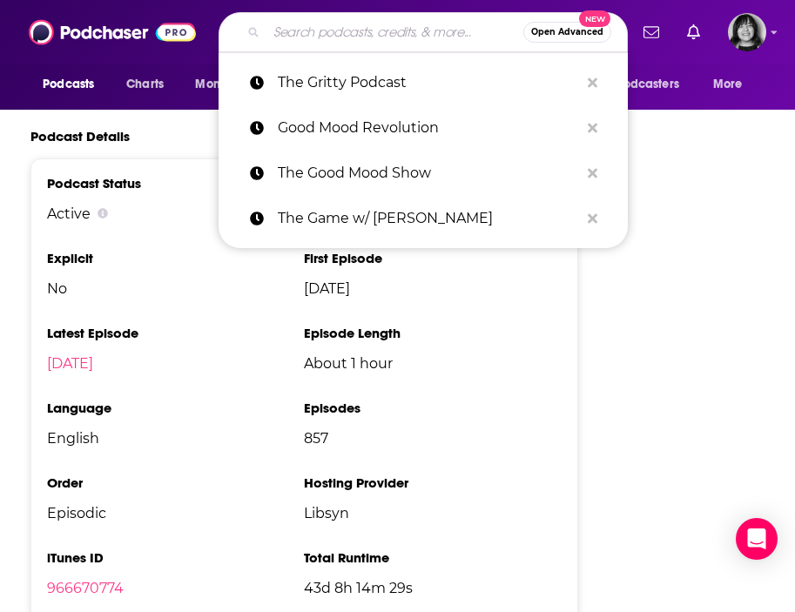
click at [344, 27] on input "Search podcasts, credits, & more..." at bounding box center [395, 32] width 257 height 28
paste input "The History of Literature"
type input "The History of Literature"
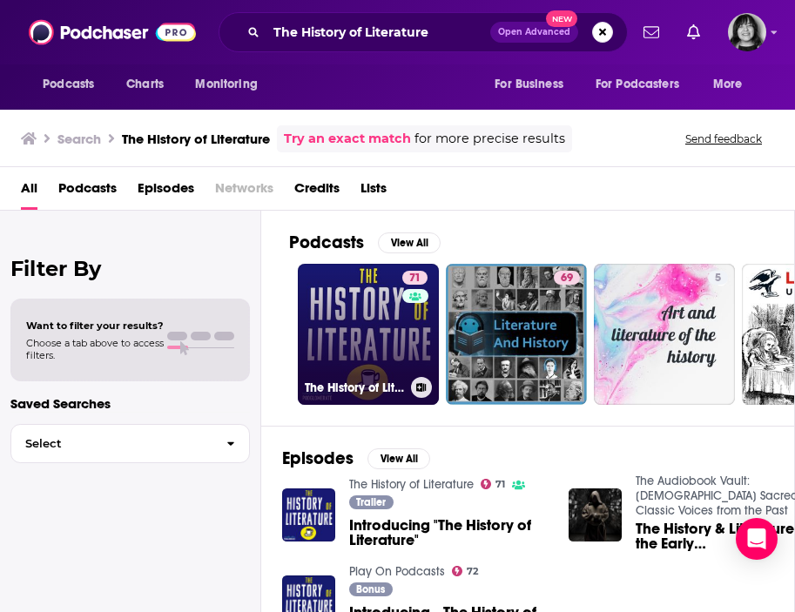
click at [318, 361] on link "71 The History of Literature" at bounding box center [368, 334] width 141 height 141
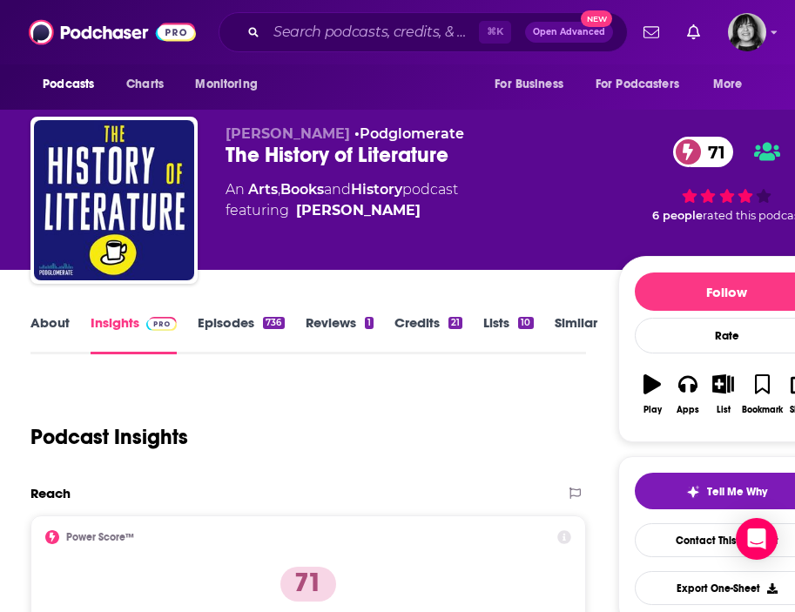
click at [52, 323] on link "About" at bounding box center [49, 334] width 39 height 40
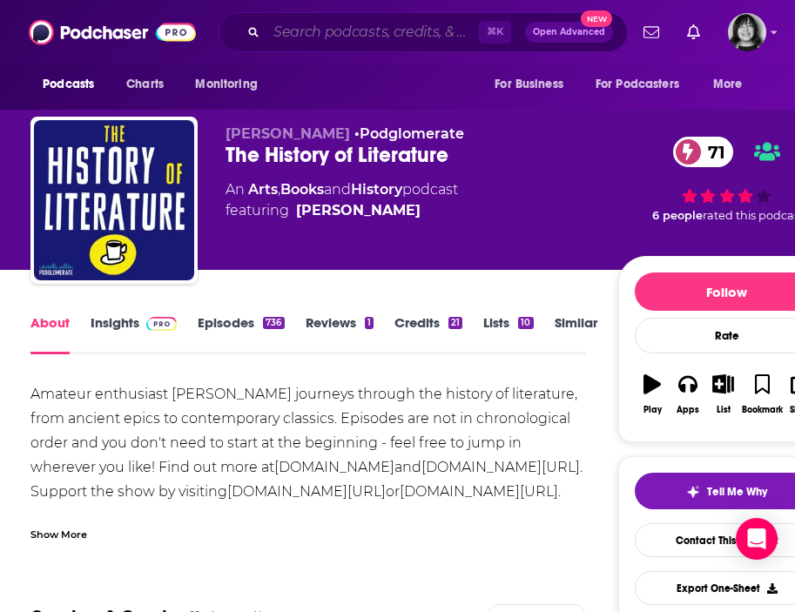
click at [304, 40] on input "Search podcasts, credits, & more..." at bounding box center [373, 32] width 213 height 28
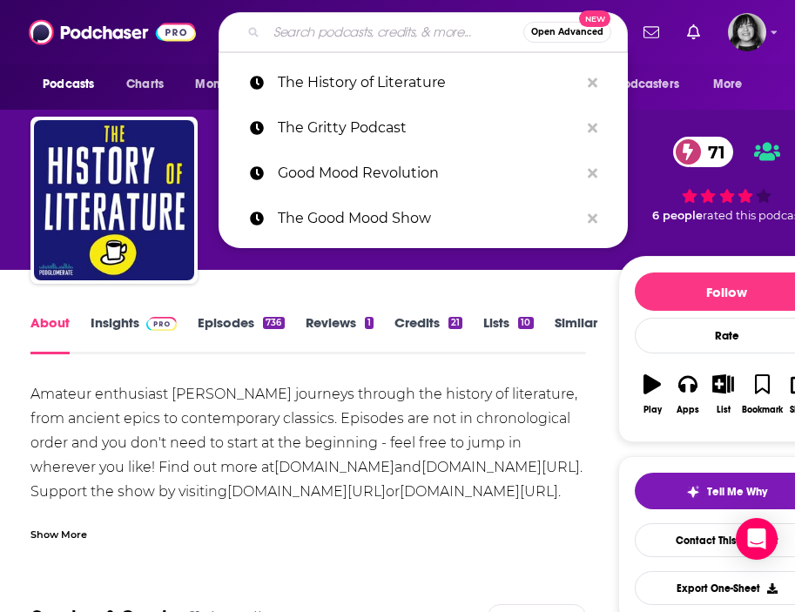
paste input "The Human Upgrade with Dave Asprey"
type input "The Human Upgrade with Dave Asprey"
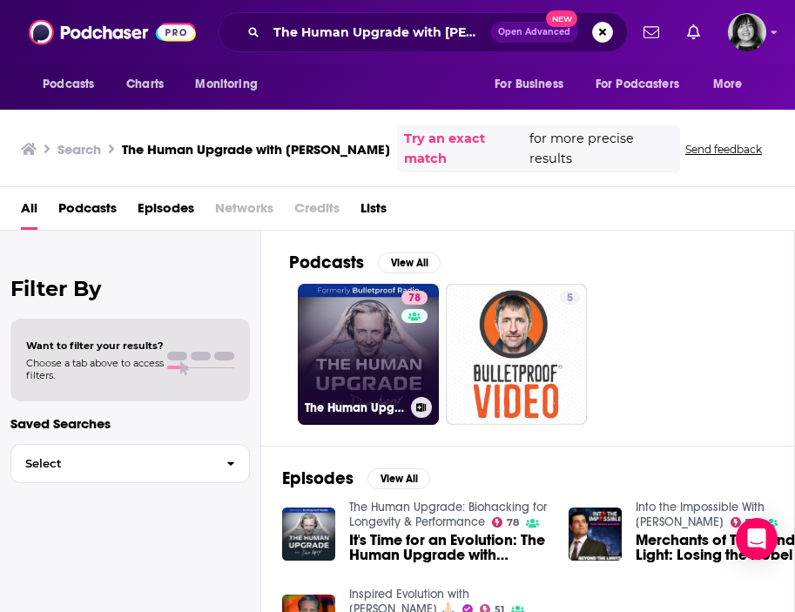
click at [346, 345] on link "78 The Human Upgrade: Biohacking for Longevity & Performance" at bounding box center [368, 354] width 141 height 141
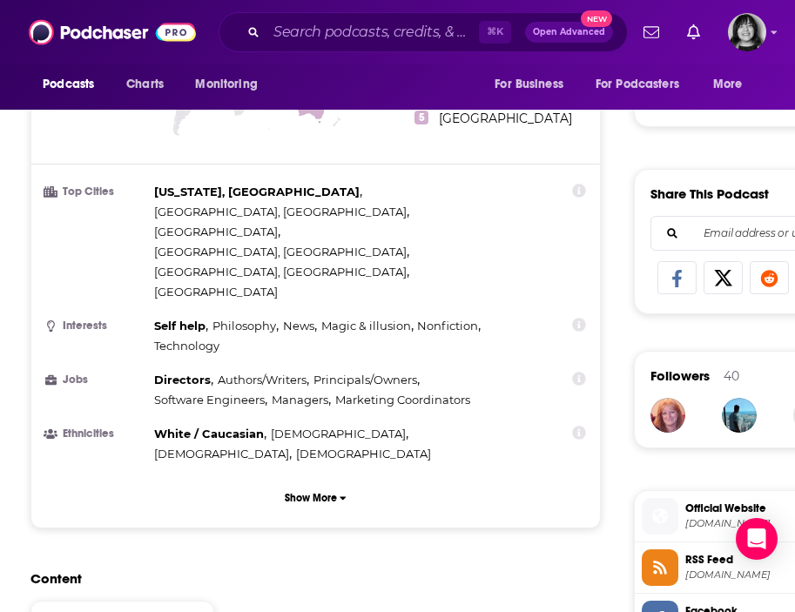
scroll to position [1281, 0]
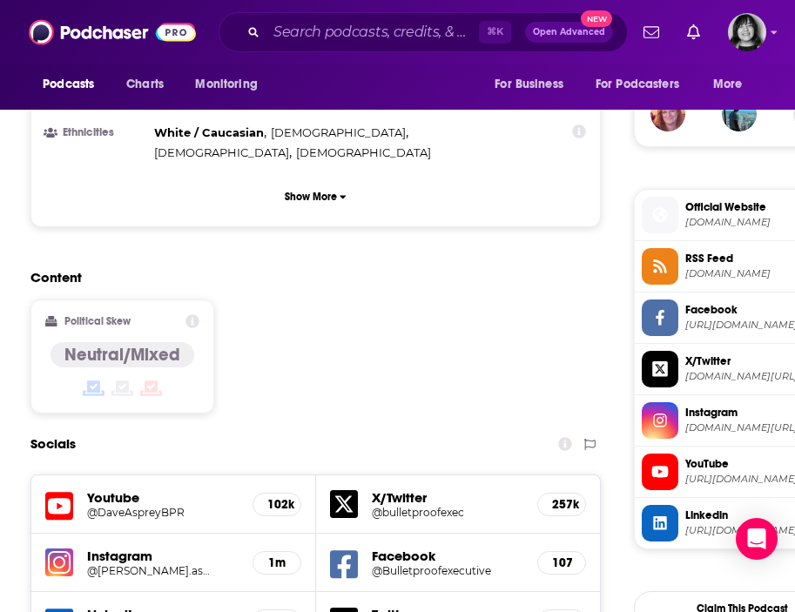
click at [67, 490] on icon at bounding box center [59, 506] width 28 height 32
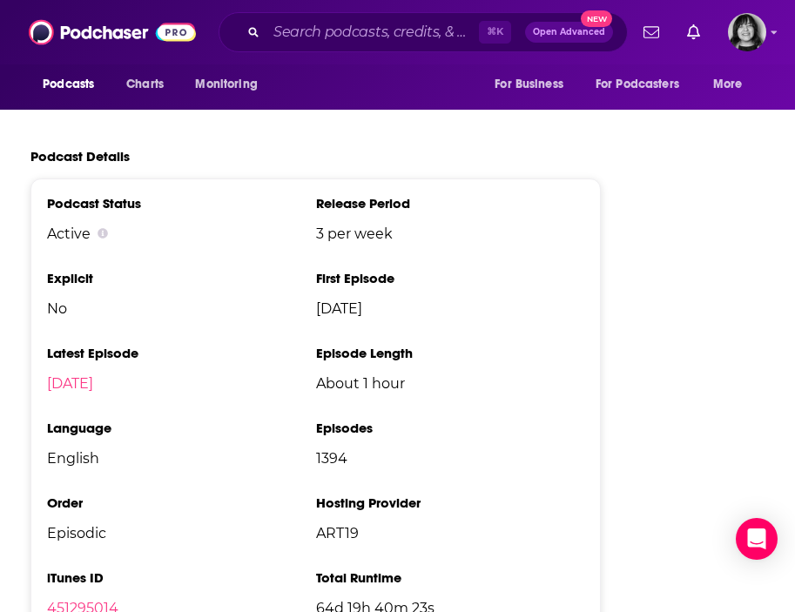
scroll to position [3256, 0]
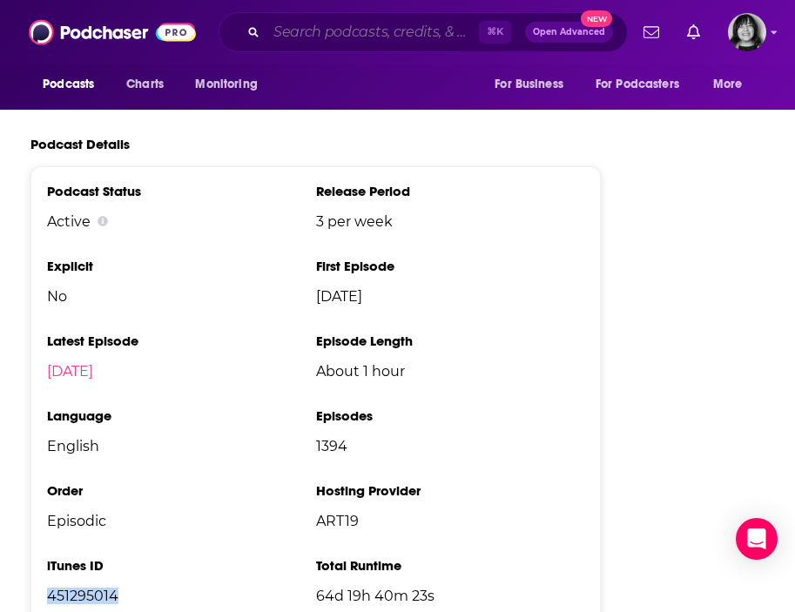
click at [395, 40] on input "Search podcasts, credits, & more..." at bounding box center [373, 32] width 213 height 28
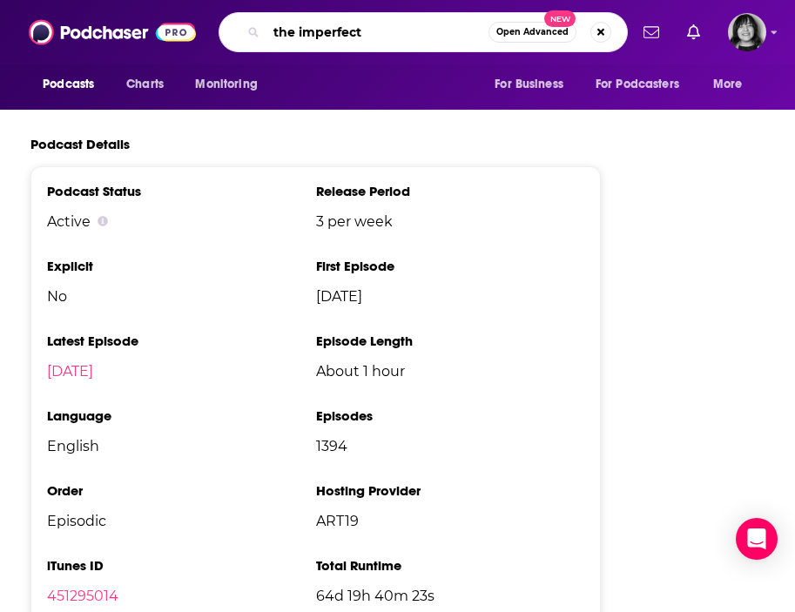
type input "the imperfects"
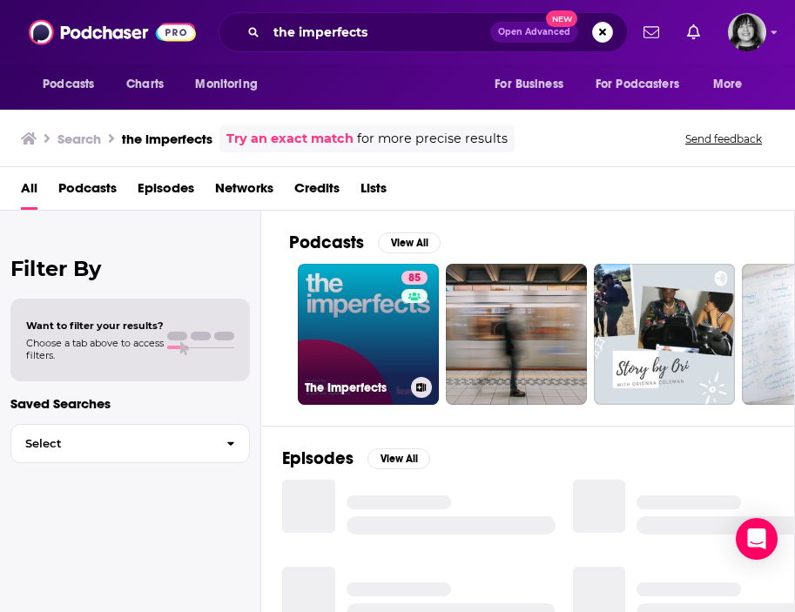
click at [348, 298] on link "85 The Imperfects" at bounding box center [368, 334] width 141 height 141
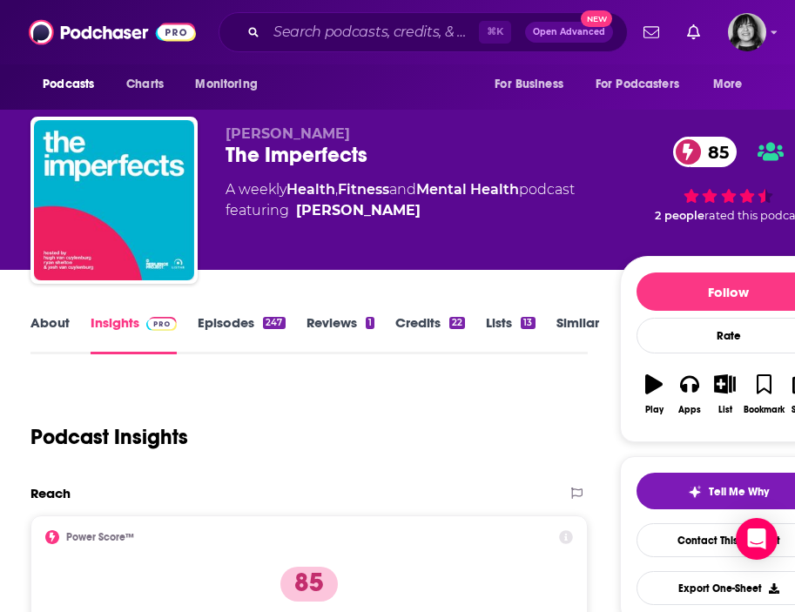
scroll to position [182, 0]
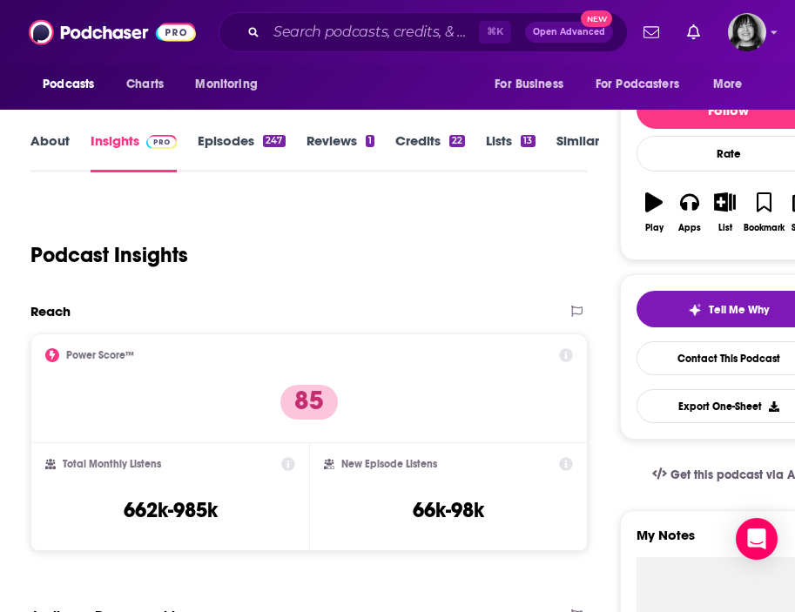
click at [60, 140] on link "About" at bounding box center [49, 152] width 39 height 40
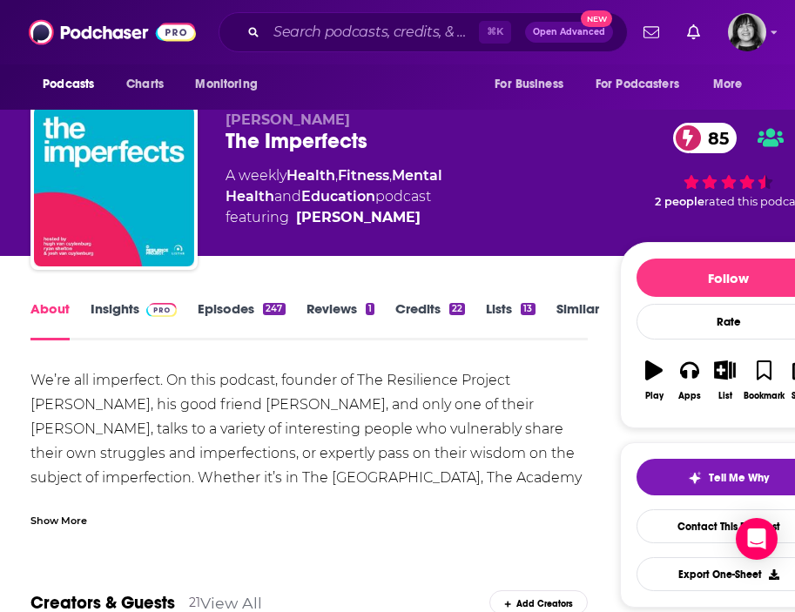
scroll to position [21, 0]
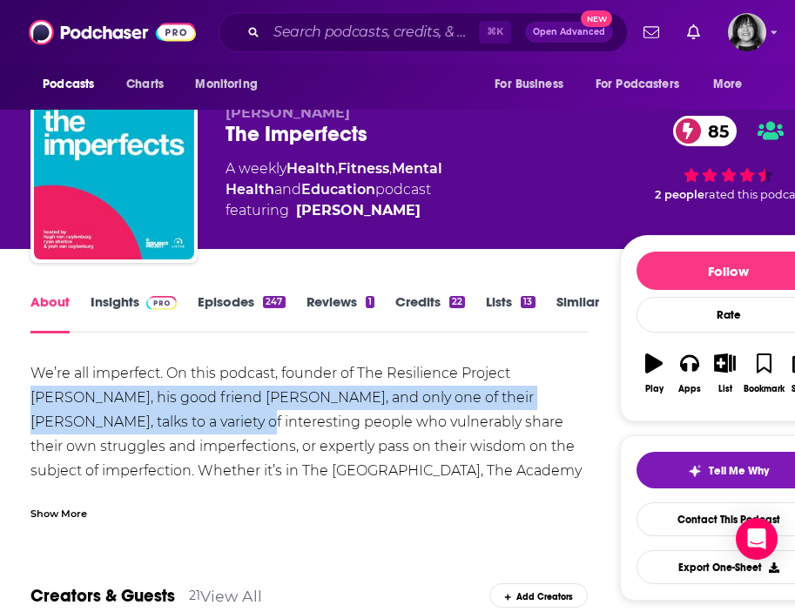
drag, startPoint x: 141, startPoint y: 422, endPoint x: 516, endPoint y: 372, distance: 378.0
click at [516, 372] on div "We’re all imperfect. On this podcast, founder of The Resilience Project Hugh va…" at bounding box center [308, 459] width 557 height 195
copy div "Hugh van Cuylenburg, his good friend Ryan Shelton, and only one of their brothe…"
click at [112, 308] on link "Insights" at bounding box center [134, 314] width 86 height 40
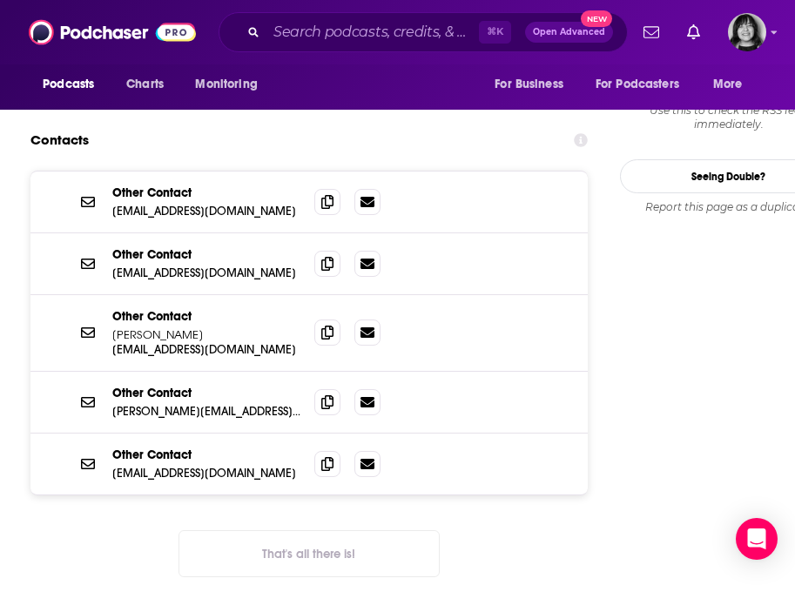
scroll to position [1771, 0]
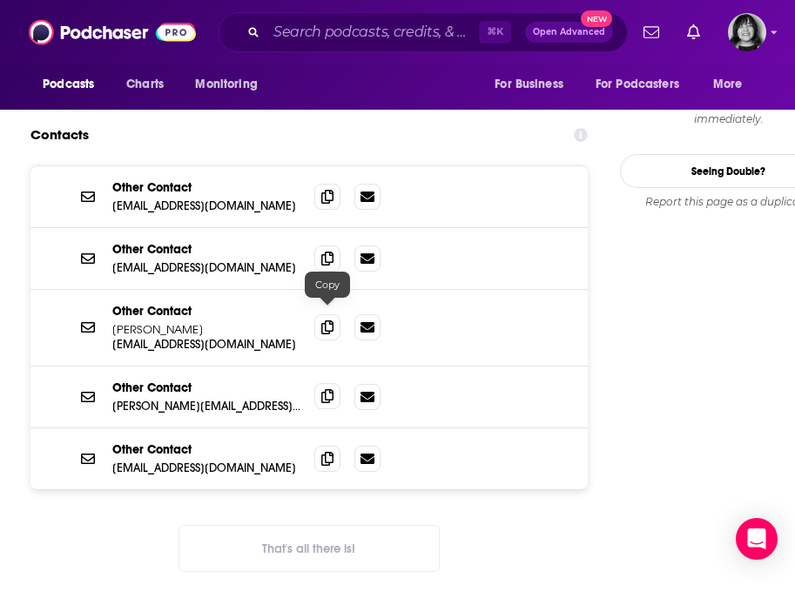
click at [323, 389] on icon at bounding box center [327, 396] width 12 height 14
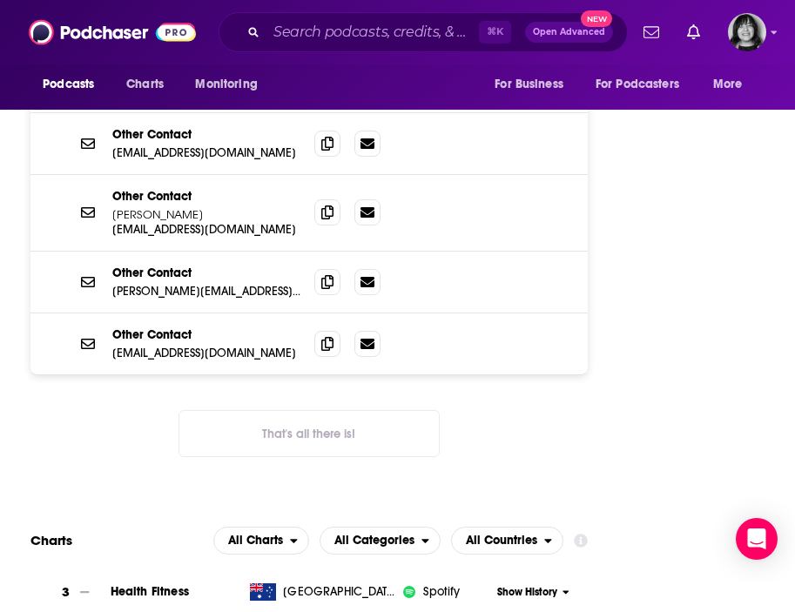
scroll to position [1882, 0]
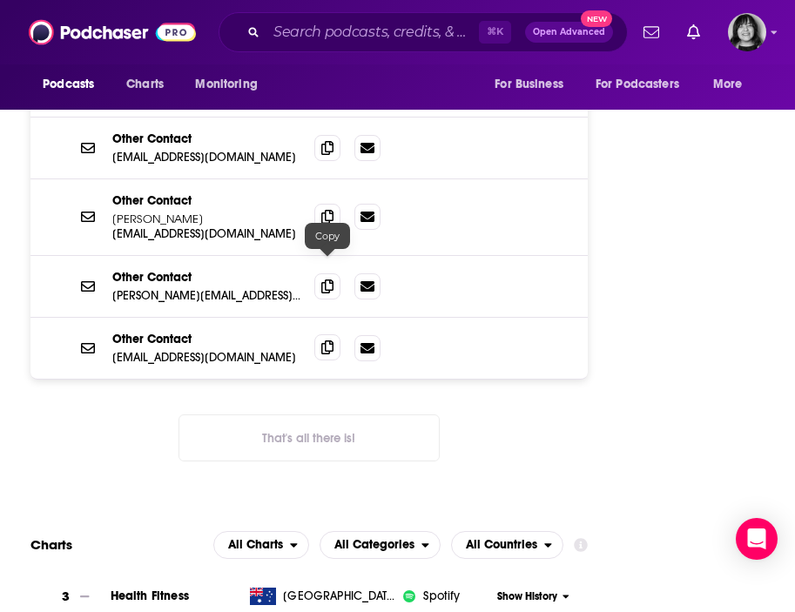
click at [325, 341] on icon at bounding box center [327, 348] width 12 height 14
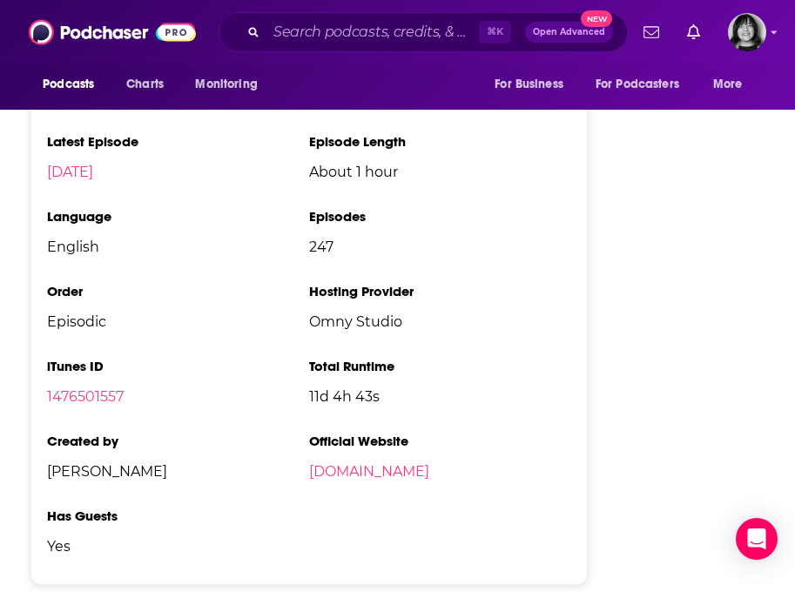
scroll to position [3525, 0]
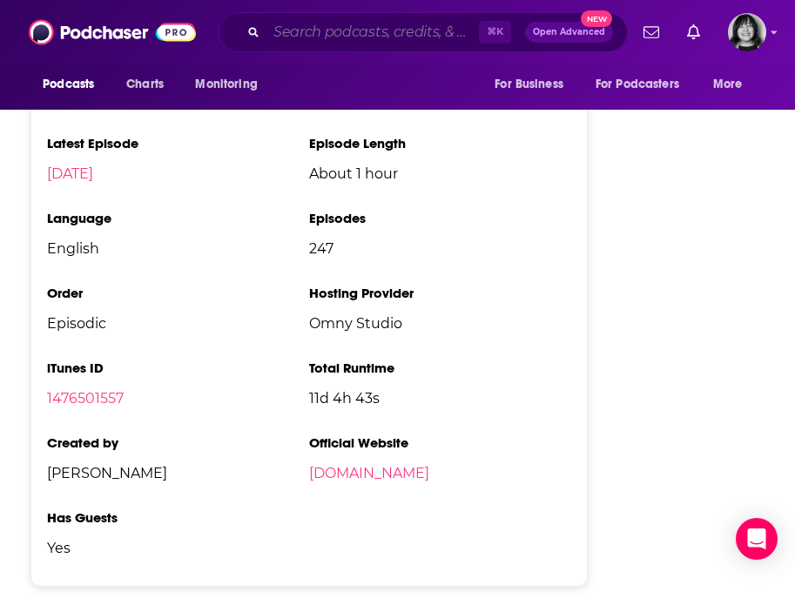
click at [352, 38] on input "Search podcasts, credits, & more..." at bounding box center [373, 32] width 213 height 28
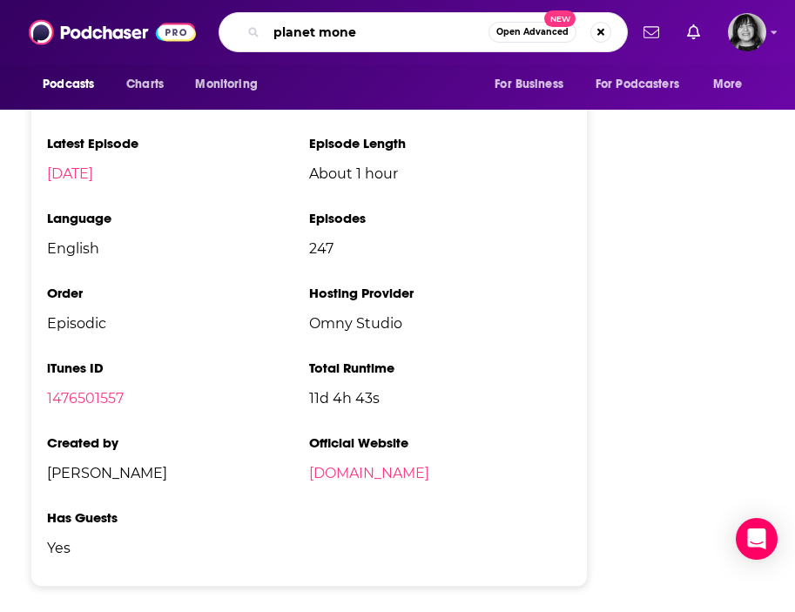
type input "planet money"
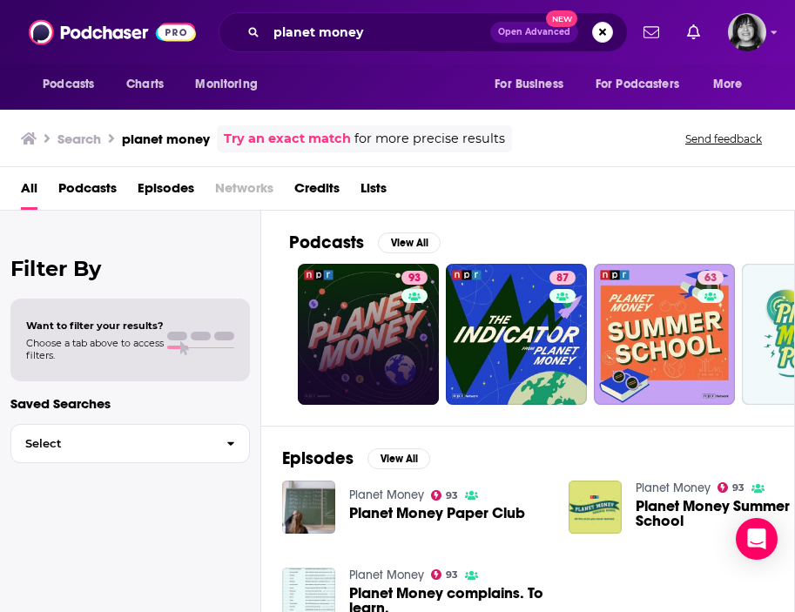
click at [389, 308] on link "93" at bounding box center [368, 334] width 141 height 141
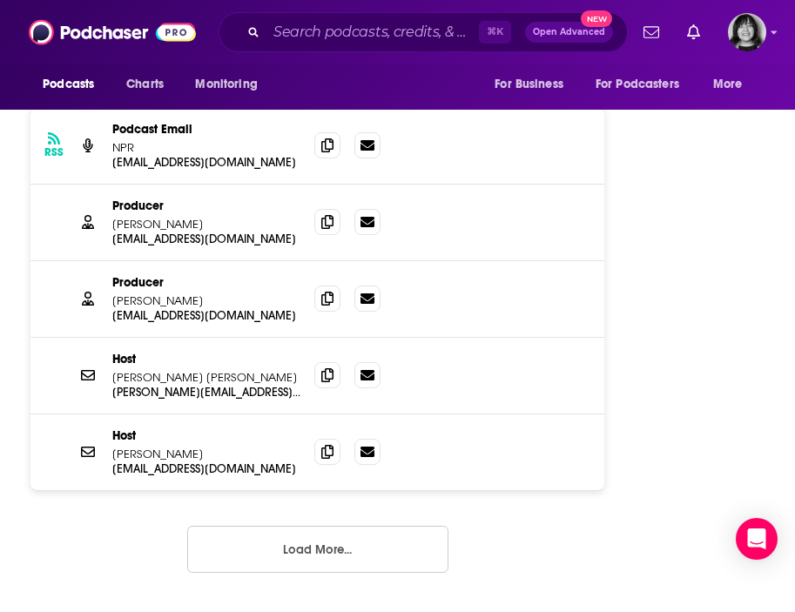
scroll to position [2963, 0]
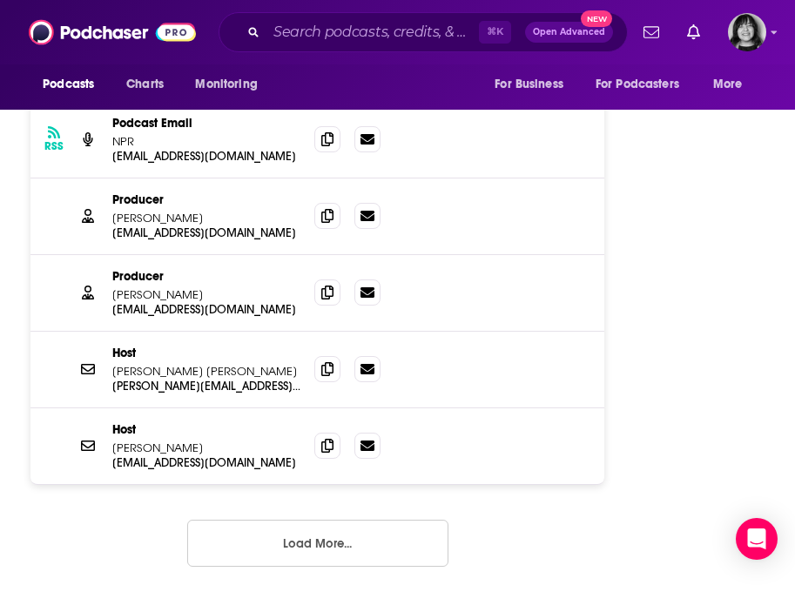
click at [219, 520] on button "Load More..." at bounding box center [317, 543] width 261 height 47
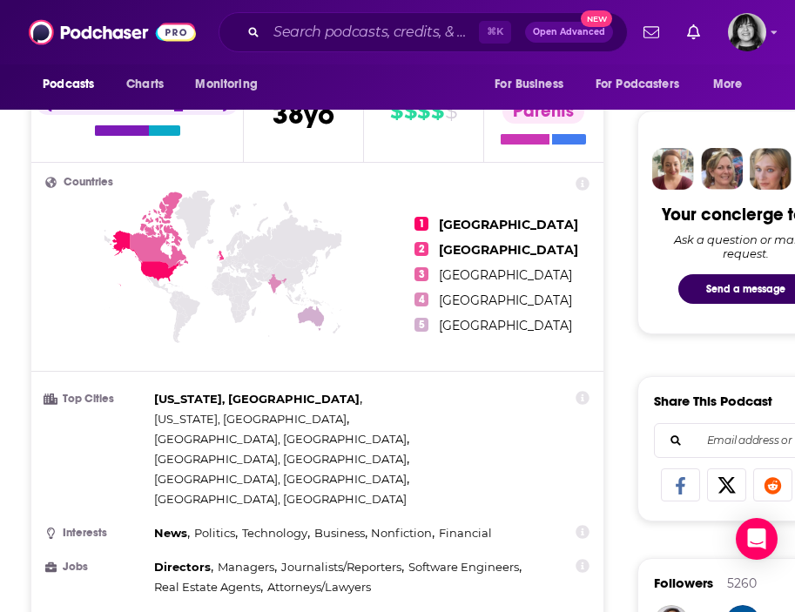
scroll to position [0, 0]
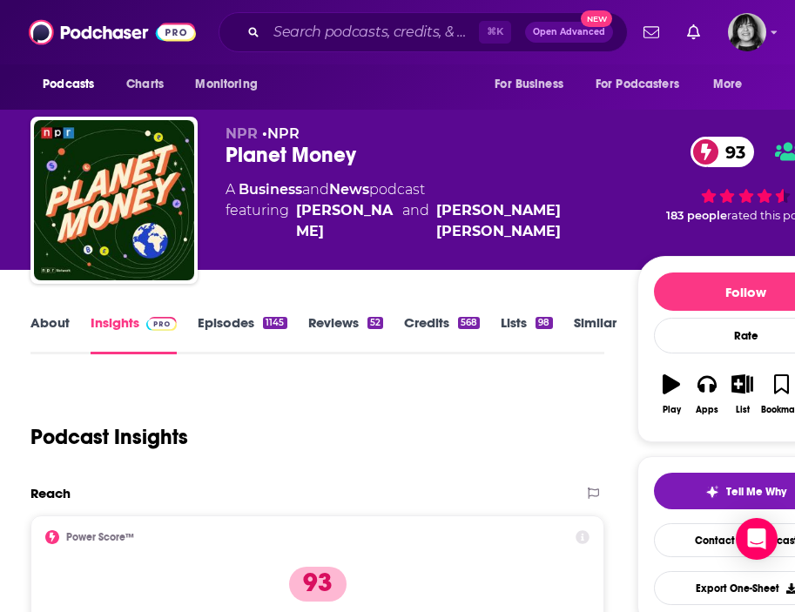
click at [46, 323] on link "About" at bounding box center [49, 334] width 39 height 40
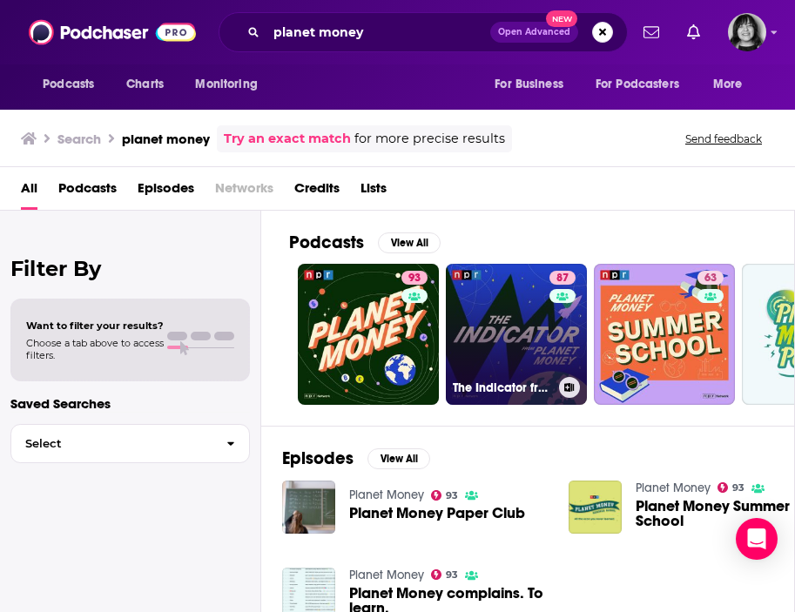
click at [531, 349] on link "87 The Indicator from Planet Money" at bounding box center [516, 334] width 141 height 141
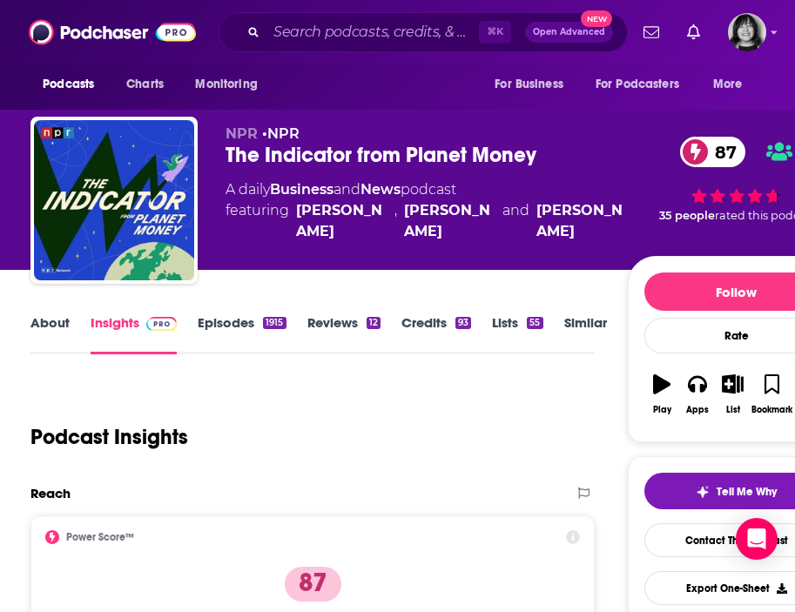
click at [45, 322] on link "About" at bounding box center [49, 334] width 39 height 40
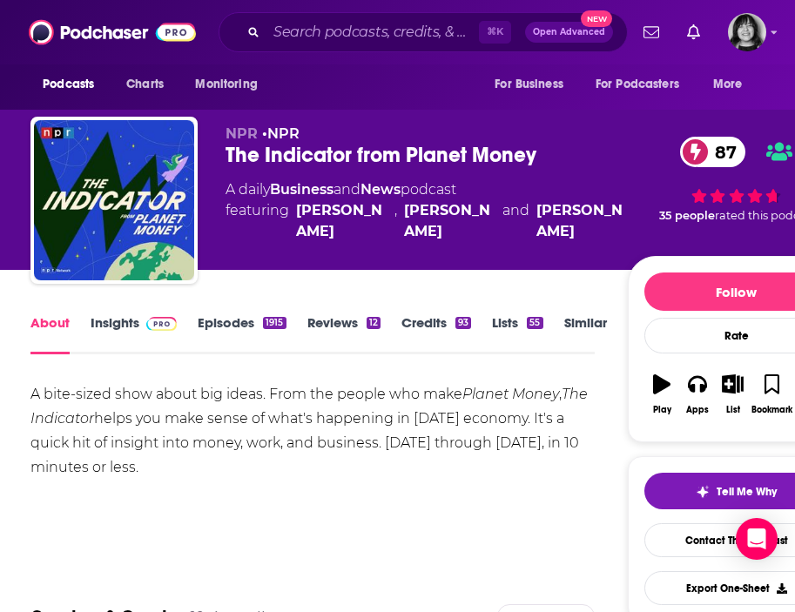
click at [102, 319] on link "Insights" at bounding box center [134, 334] width 86 height 40
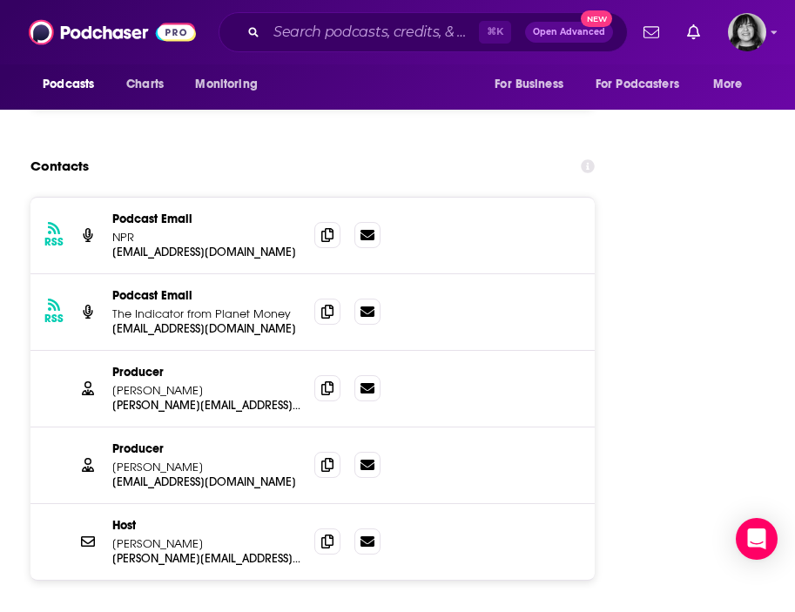
scroll to position [2045, 0]
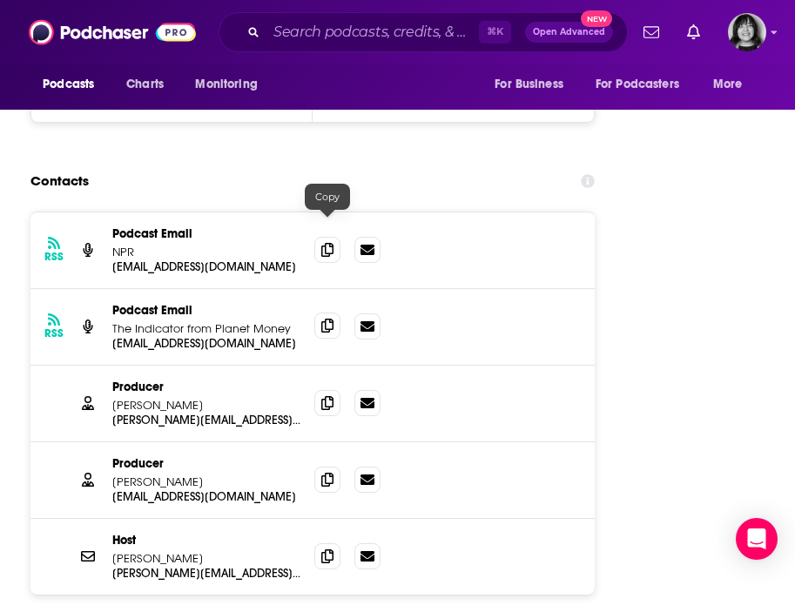
click at [333, 319] on icon at bounding box center [327, 326] width 12 height 14
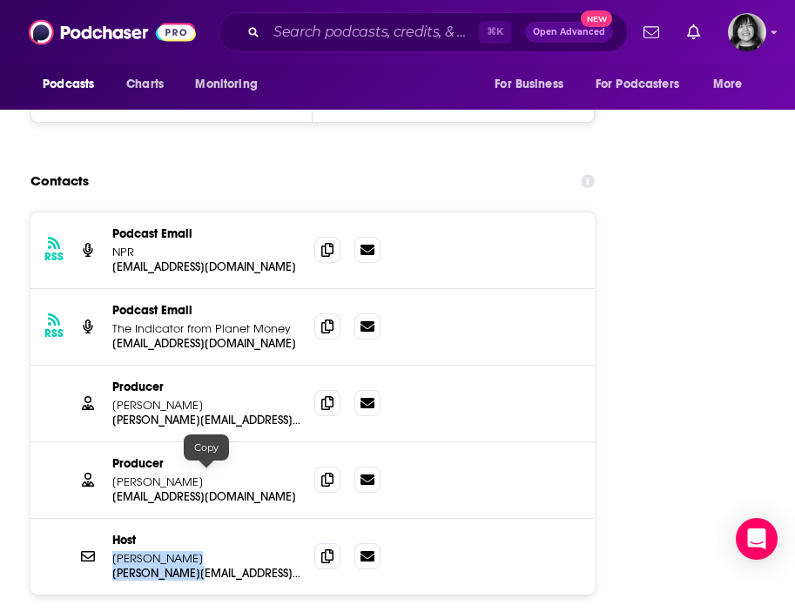
drag, startPoint x: 118, startPoint y: 458, endPoint x: 203, endPoint y: 475, distance: 86.1
click at [203, 519] on div "Host Stacey Vanek Smith stacey@npr.org stacey@npr.org" at bounding box center [312, 557] width 564 height 76
copy div "Stacey Vanek Smith stacey@npr.org stacey@npr.org"
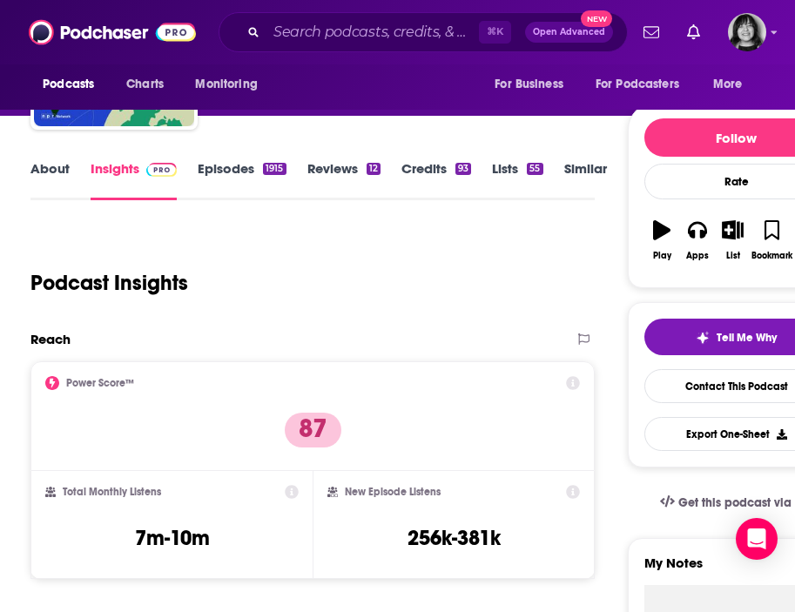
scroll to position [0, 0]
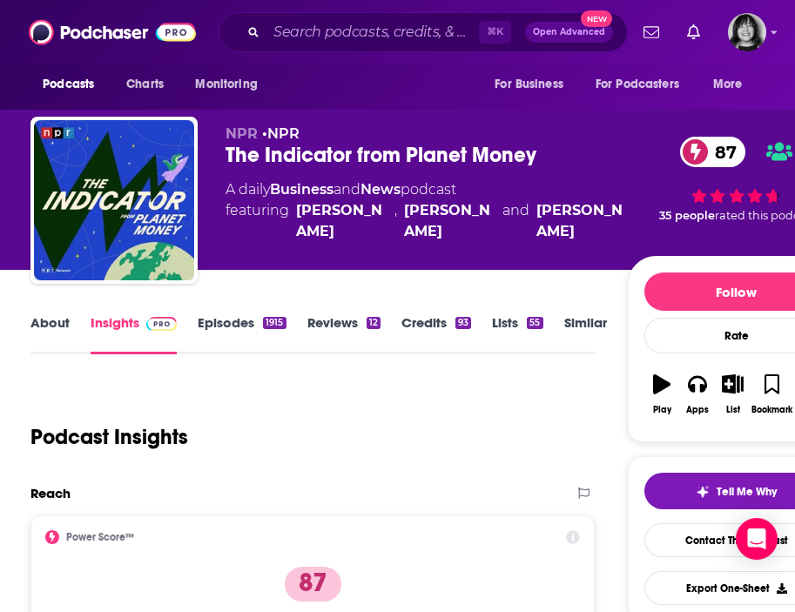
click at [63, 323] on link "About" at bounding box center [49, 334] width 39 height 40
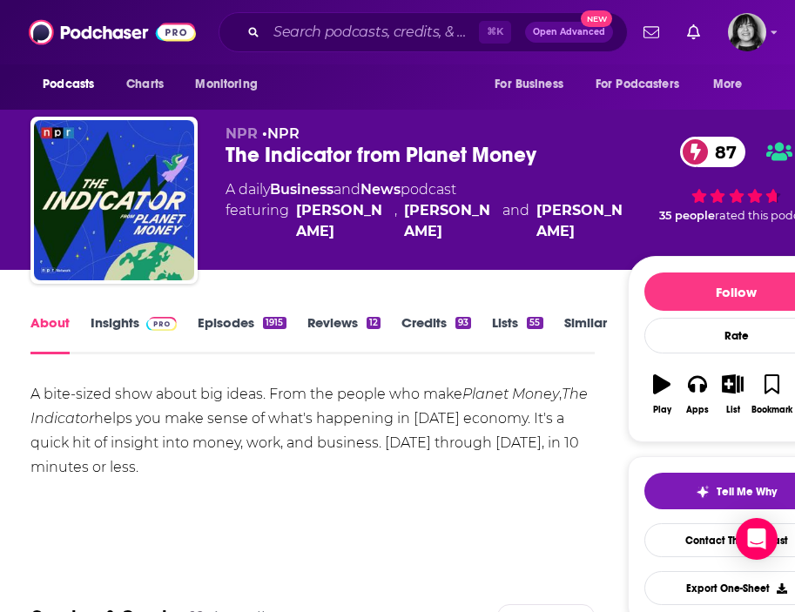
click at [112, 325] on link "Insights" at bounding box center [134, 334] width 86 height 40
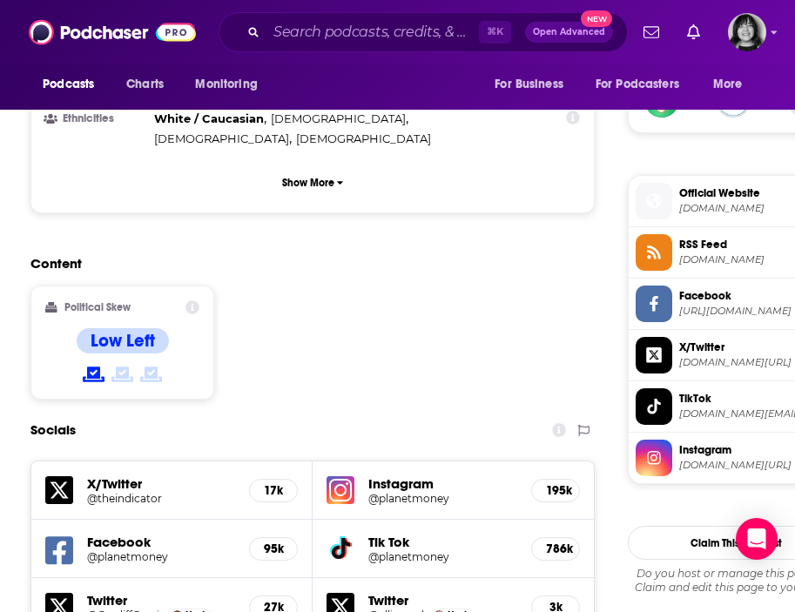
scroll to position [1332, 0]
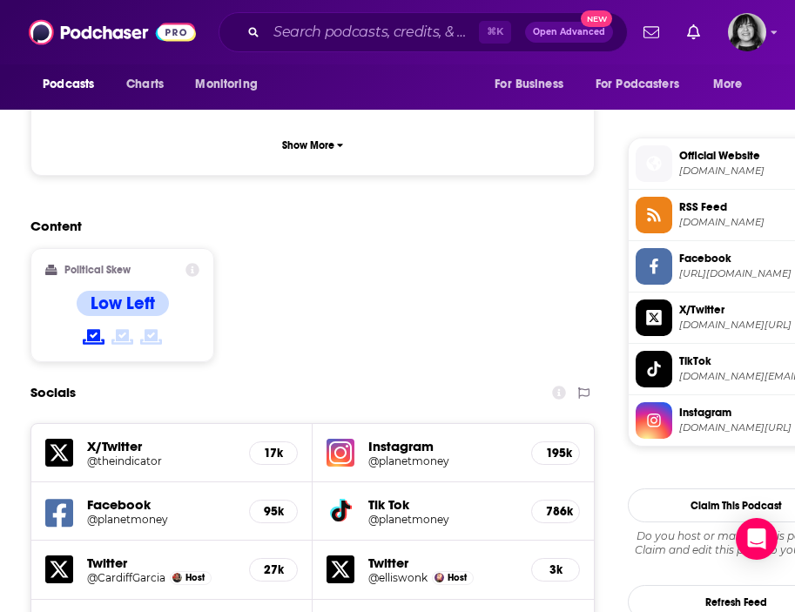
click at [343, 439] on img at bounding box center [341, 453] width 28 height 28
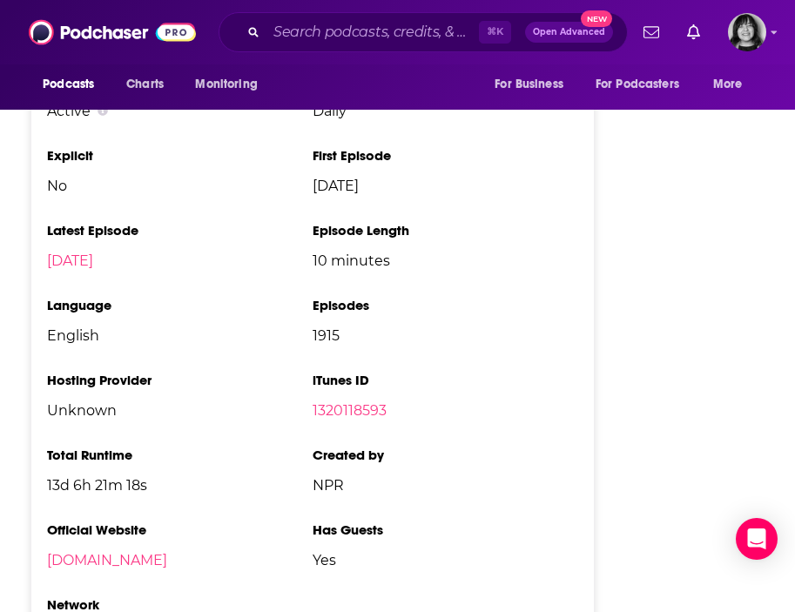
scroll to position [3842, 0]
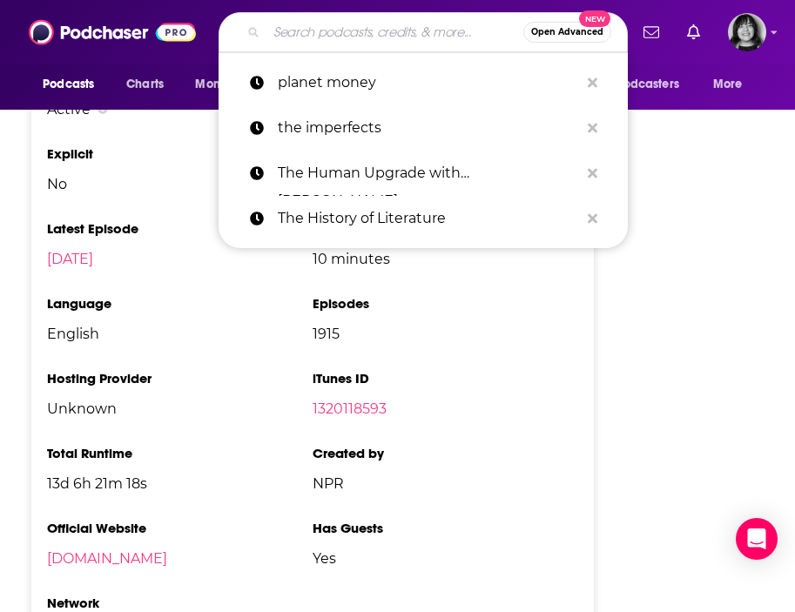
click at [348, 28] on input "Search podcasts, credits, & more..." at bounding box center [395, 32] width 257 height 28
paste input "The Innovation Show"
type input "The Innovation Show"
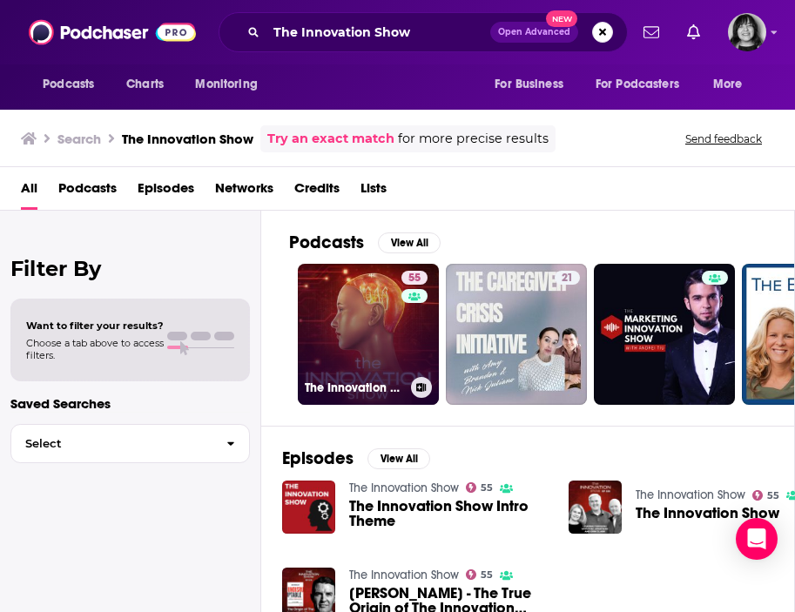
click at [367, 318] on link "55 The Innovation Show" at bounding box center [368, 334] width 141 height 141
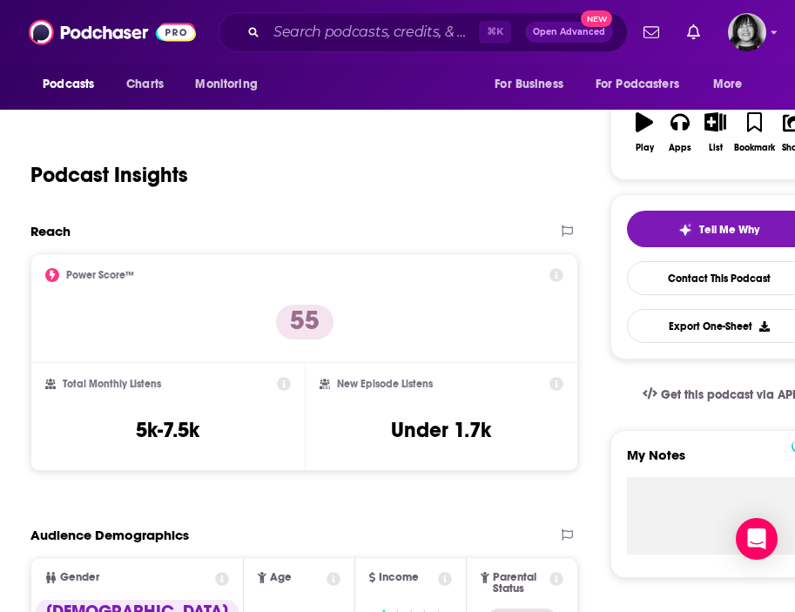
scroll to position [267, 0]
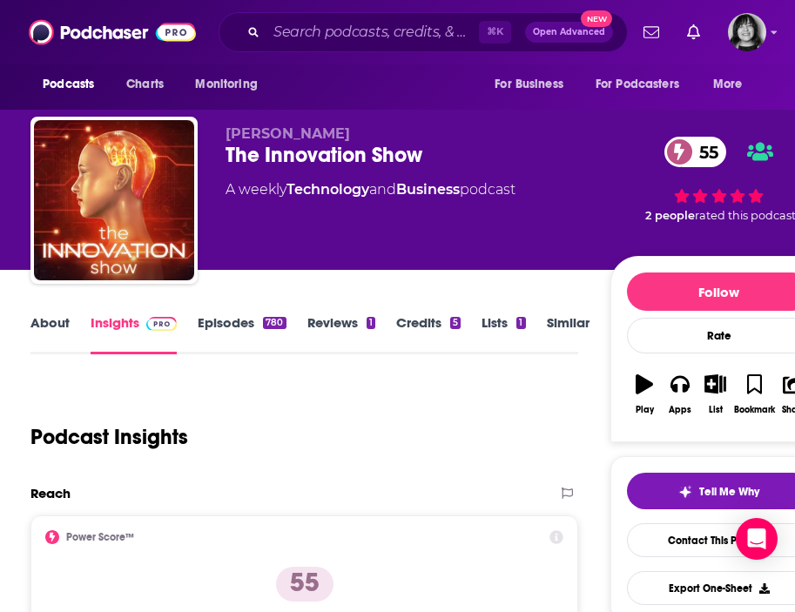
click at [36, 321] on link "About" at bounding box center [49, 334] width 39 height 40
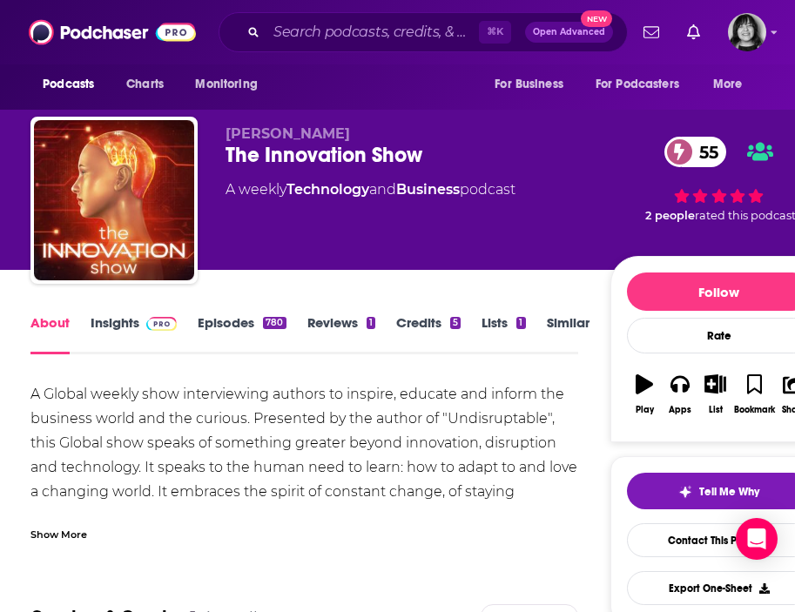
click at [45, 533] on div "Show More" at bounding box center [58, 533] width 57 height 17
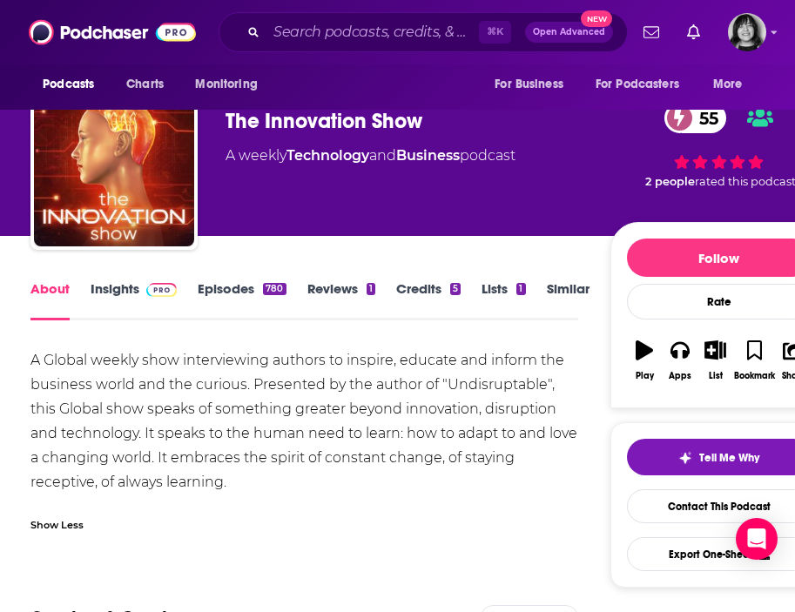
scroll to position [36, 0]
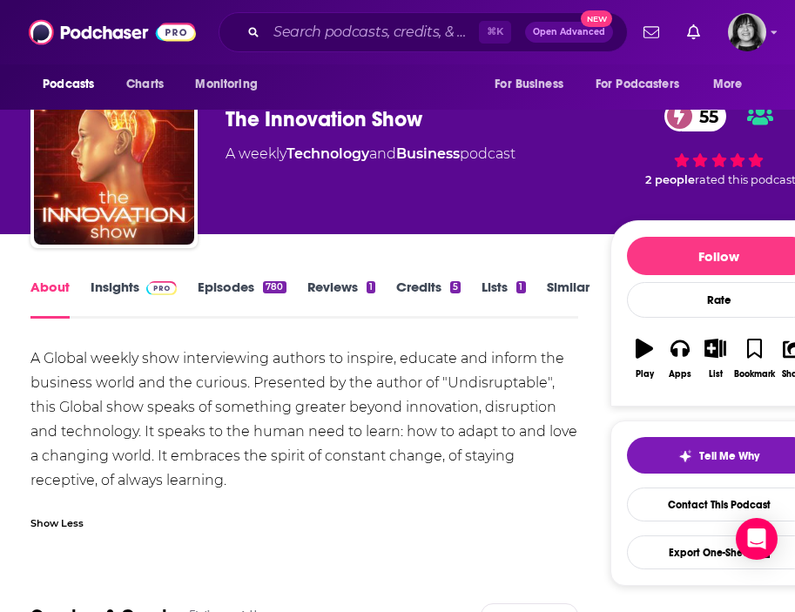
click at [115, 295] on link "Insights" at bounding box center [134, 299] width 86 height 40
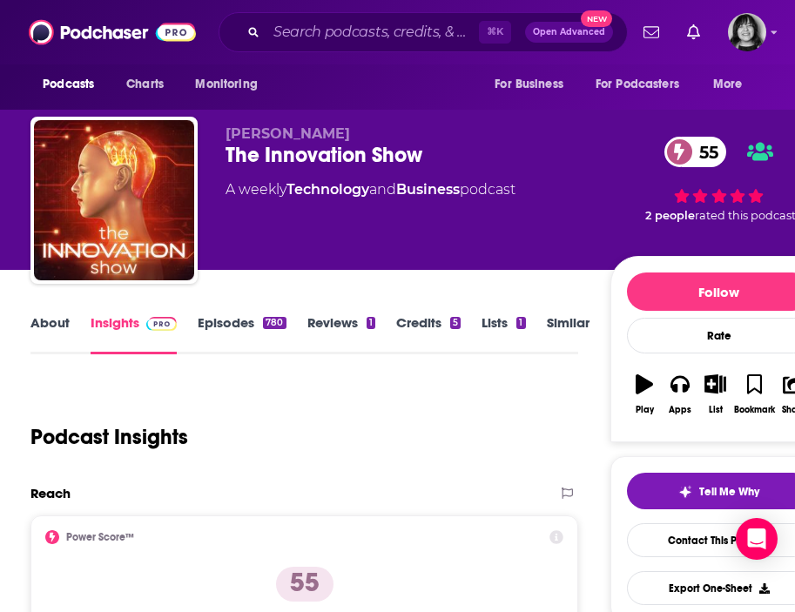
click at [294, 141] on span "[PERSON_NAME]" at bounding box center [288, 133] width 125 height 17
copy p "[PERSON_NAME]"
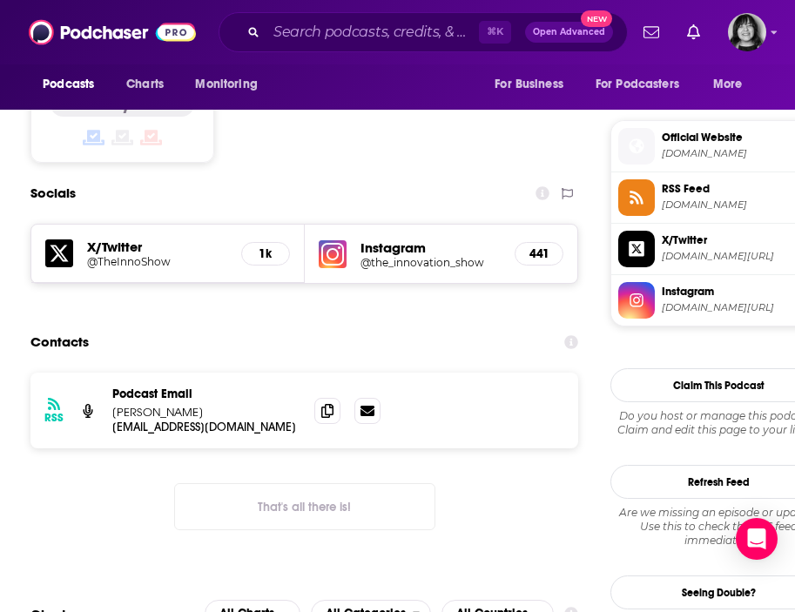
scroll to position [1510, 0]
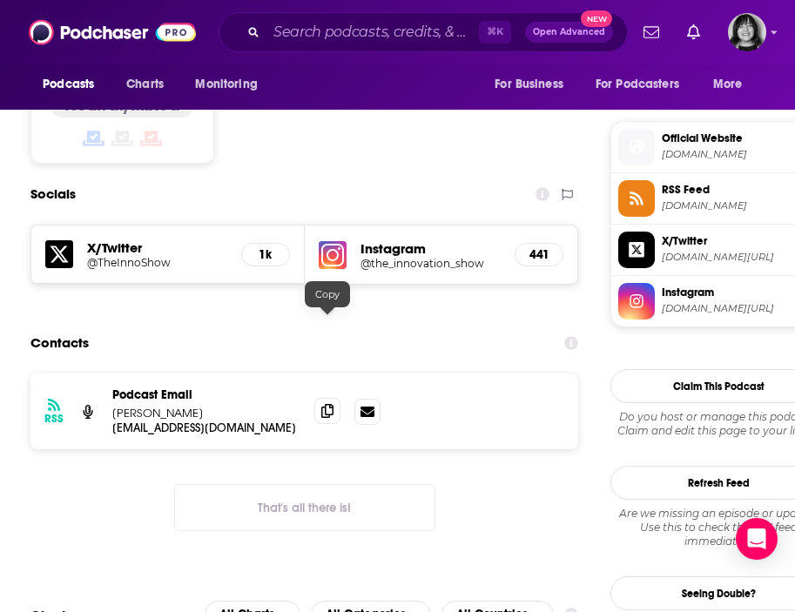
click at [326, 404] on icon at bounding box center [327, 411] width 12 height 14
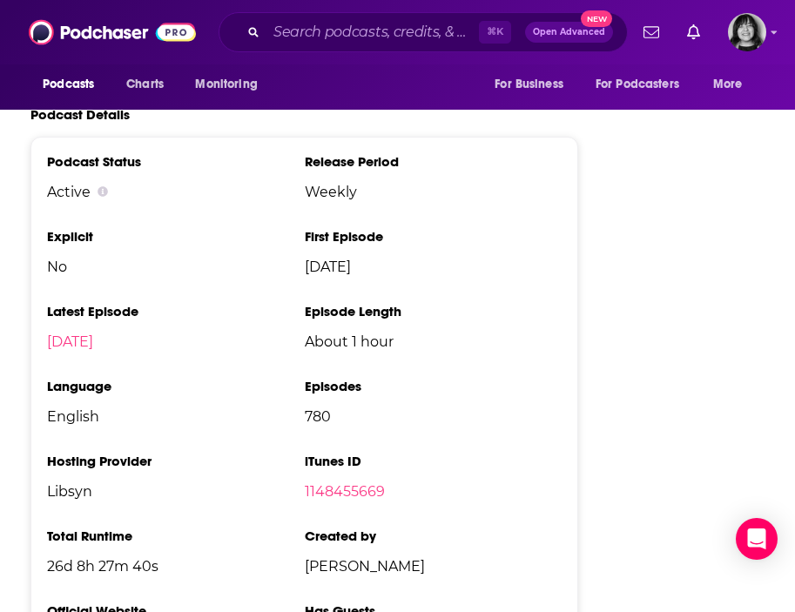
scroll to position [2560, 0]
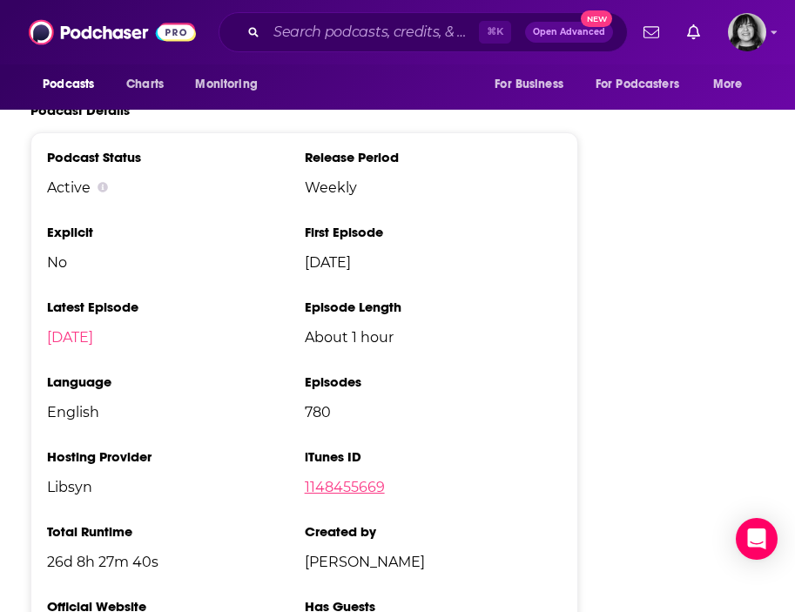
click at [323, 479] on link "1148455669" at bounding box center [345, 487] width 80 height 17
click at [339, 30] on input "Search podcasts, credits, & more..." at bounding box center [373, 32] width 213 height 28
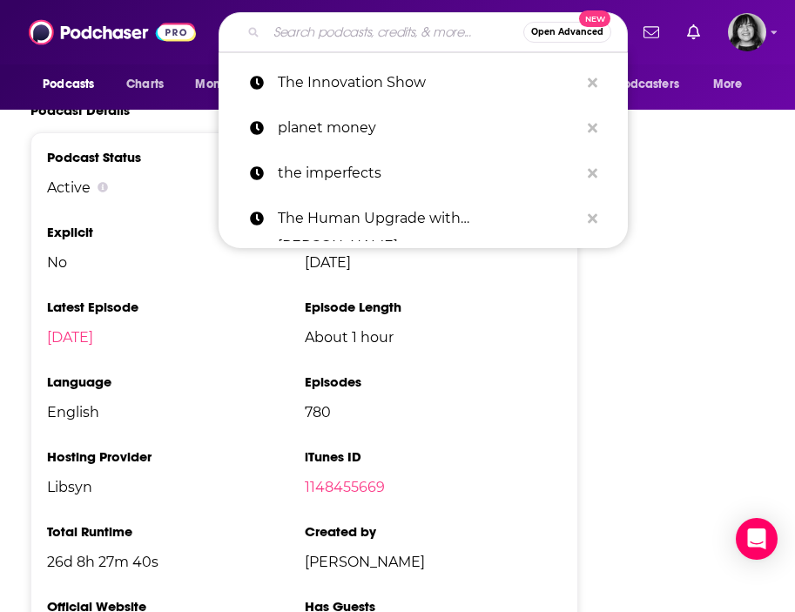
paste input "The Inspiring Talk"
type input "The Inspiring Talk"
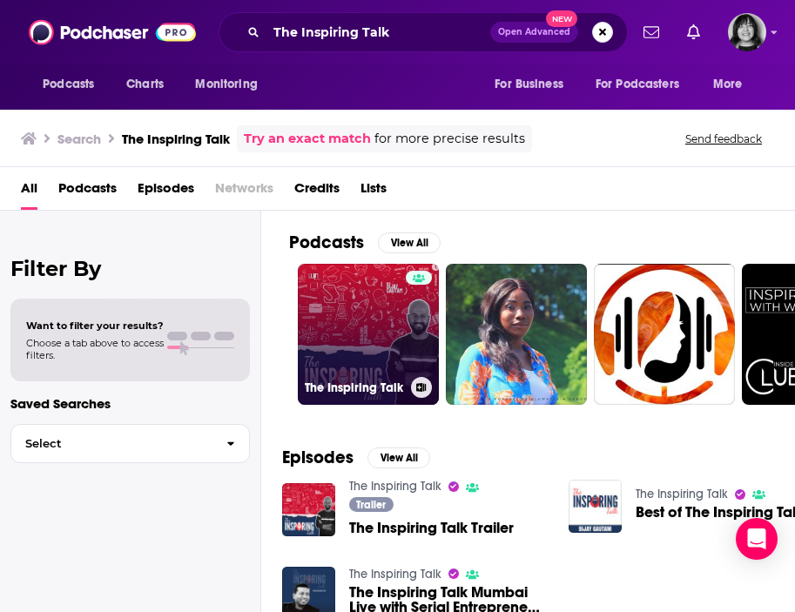
click at [327, 310] on link "The Inspiring Talk" at bounding box center [368, 334] width 141 height 141
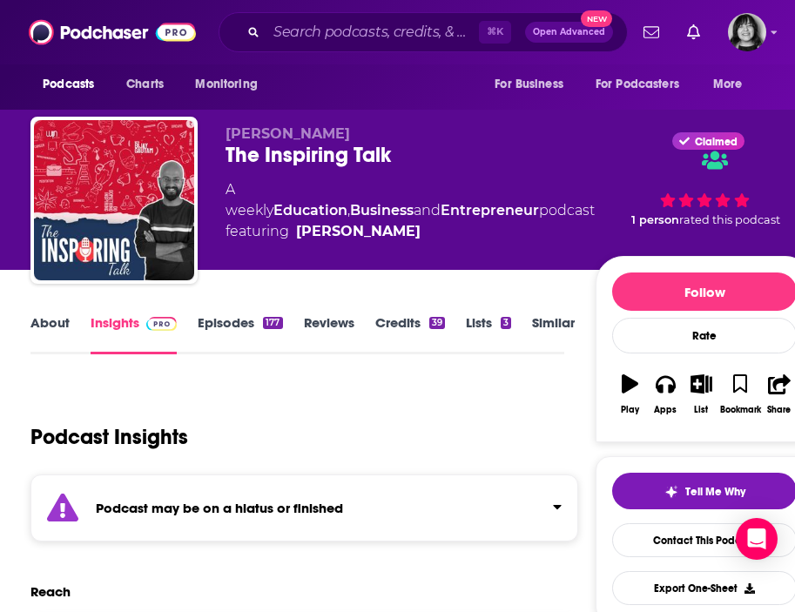
click at [271, 491] on div "Podcast may be on a hiatus or finished" at bounding box center [304, 508] width 548 height 67
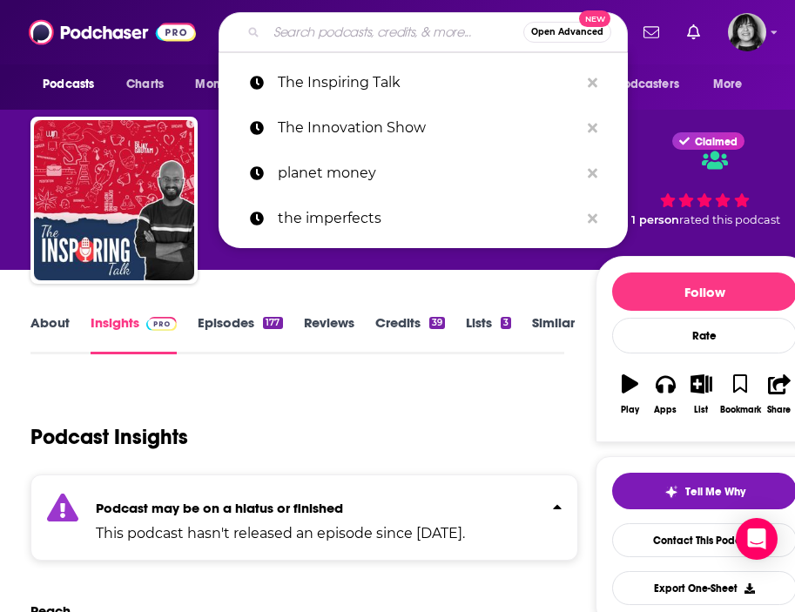
click at [294, 34] on input "Search podcasts, credits, & more..." at bounding box center [395, 32] width 257 height 28
paste input "The Intelligent Leader Podcast"
type input "The Intelligent Leader Podcast"
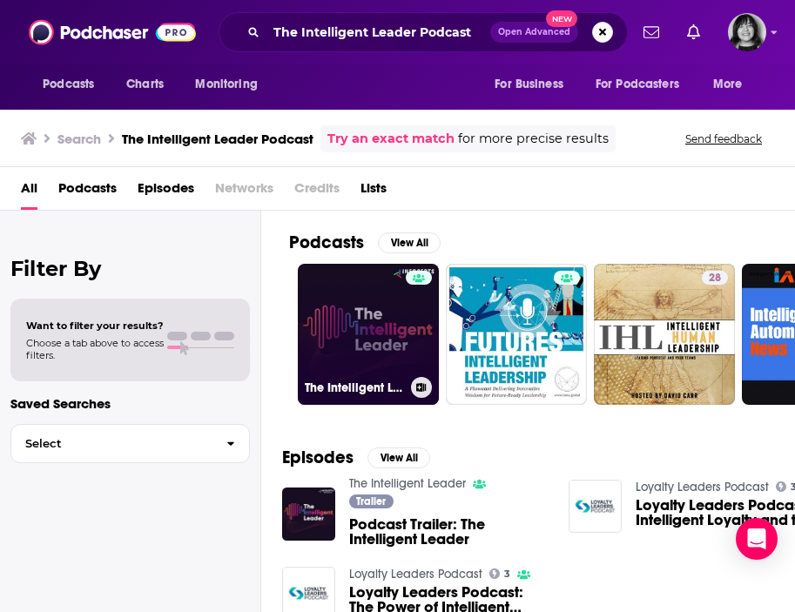
click at [377, 375] on link "The Intelligent Leader" at bounding box center [368, 334] width 141 height 141
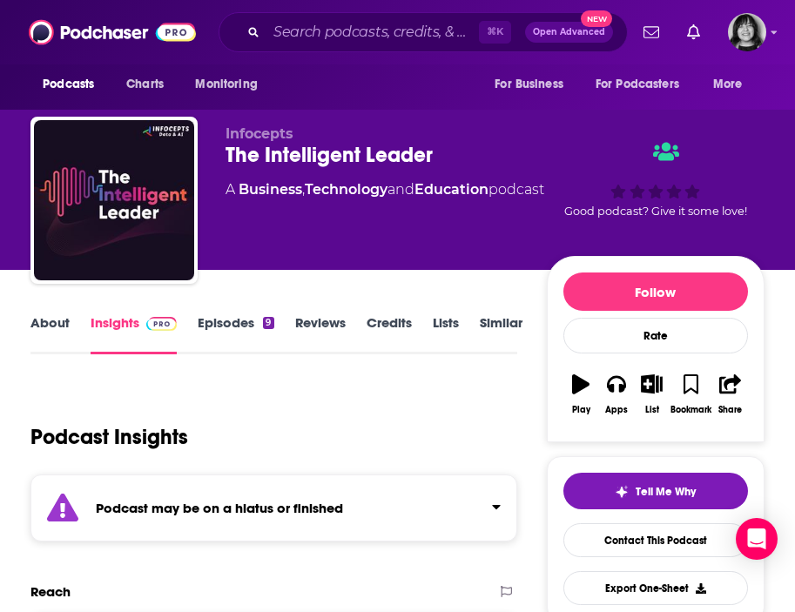
click at [328, 504] on strong "Podcast may be on a hiatus or finished" at bounding box center [219, 508] width 247 height 17
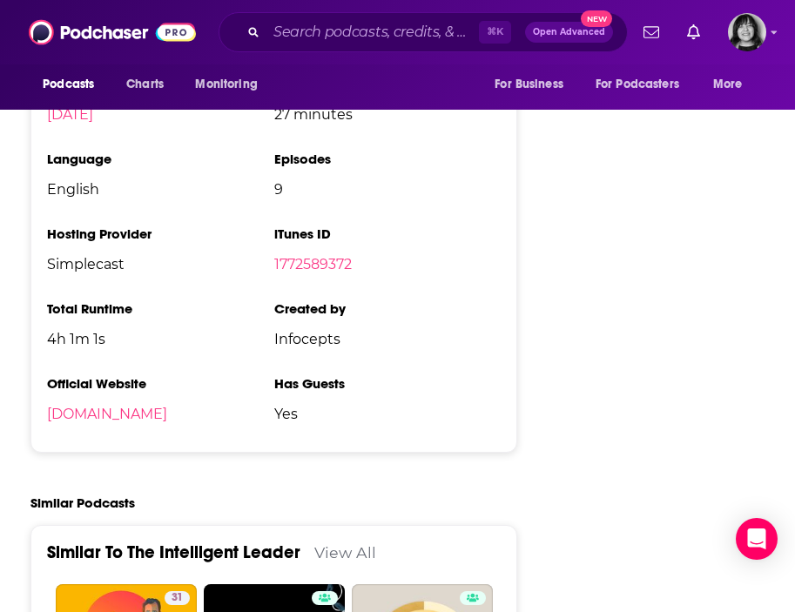
scroll to position [2304, 0]
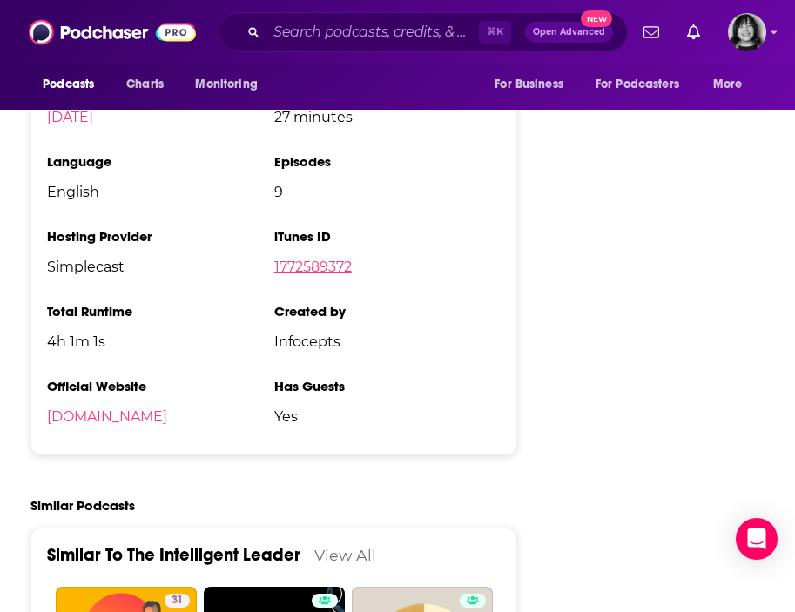
click at [315, 275] on link "1772589372" at bounding box center [313, 267] width 78 height 17
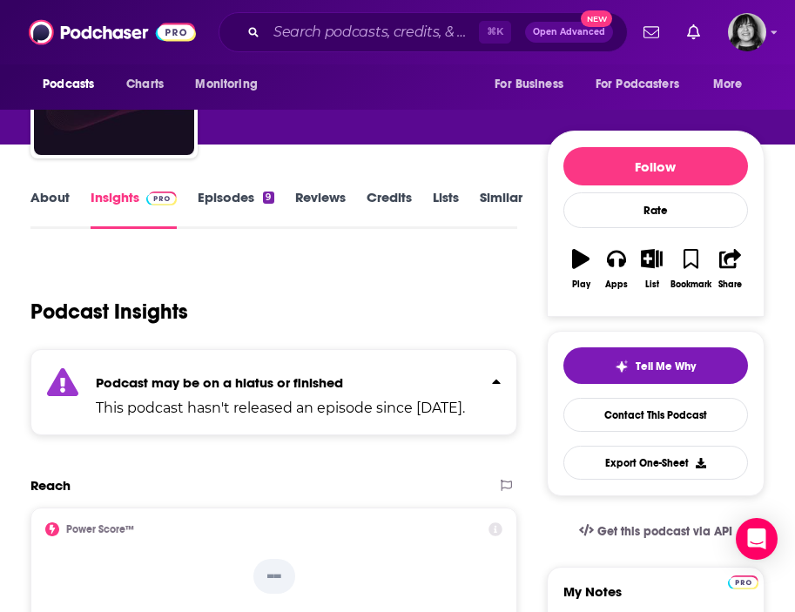
scroll to position [0, 0]
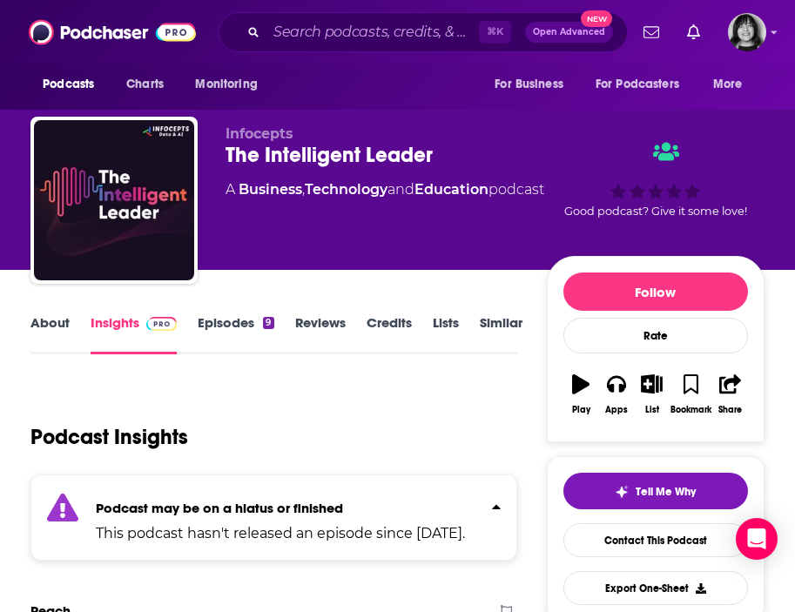
click at [54, 326] on link "About" at bounding box center [49, 334] width 39 height 40
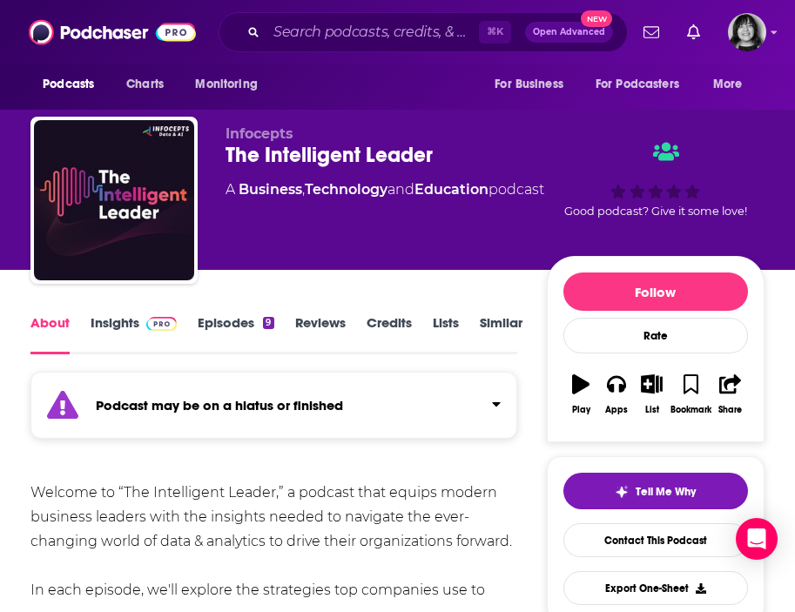
click at [112, 320] on link "Insights" at bounding box center [134, 334] width 86 height 40
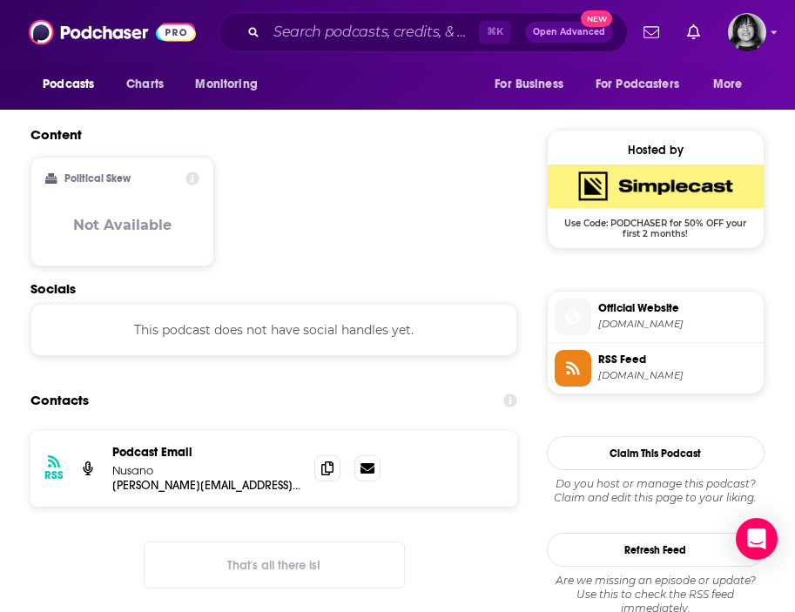
scroll to position [1207, 0]
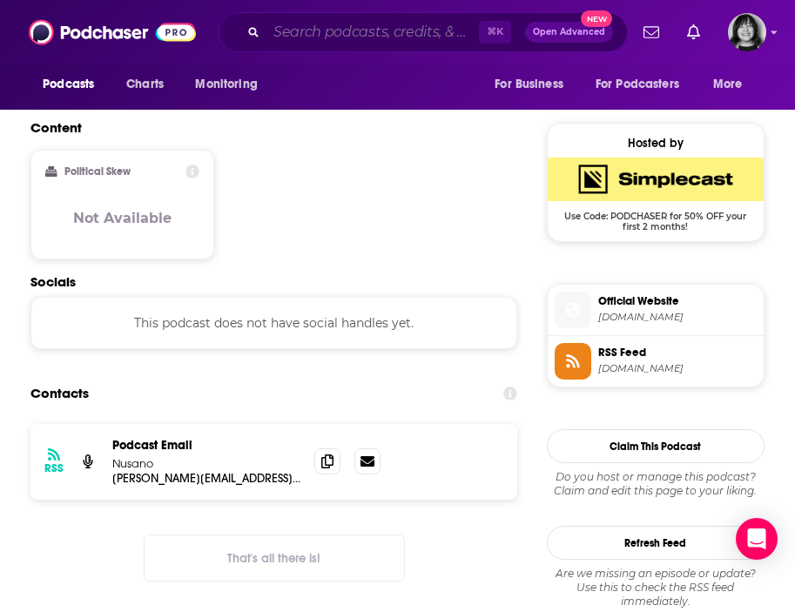
click at [346, 26] on input "Search podcasts, credits, & more..." at bounding box center [373, 32] width 213 height 28
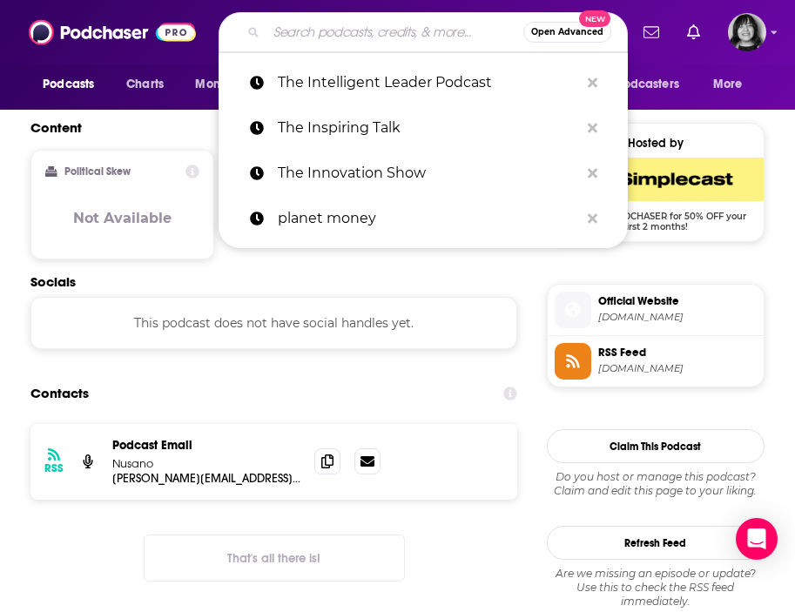
paste input "The Jennifer Allwood Show"
type input "The Jennifer Allwood Show"
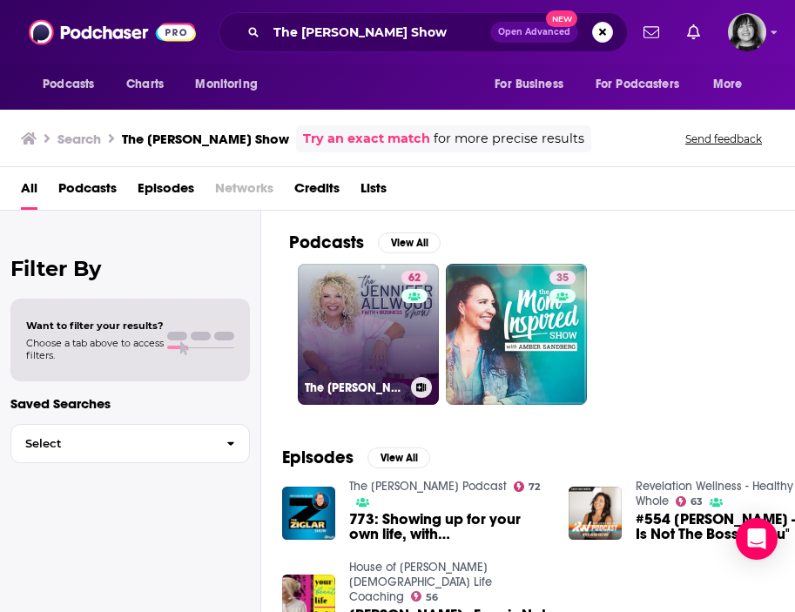
click at [389, 355] on link "62 The Jennifer Allwood Show | The Christian Business Coach for Women" at bounding box center [368, 334] width 141 height 141
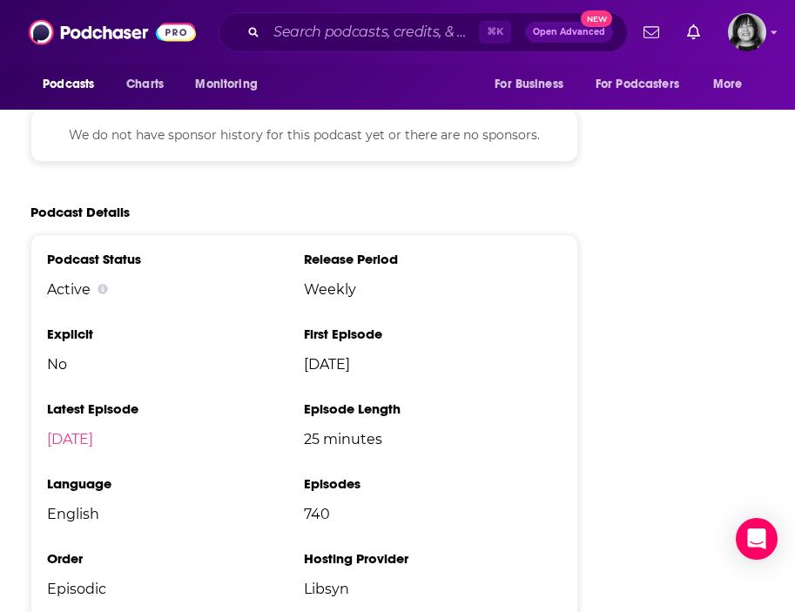
scroll to position [2822, 0]
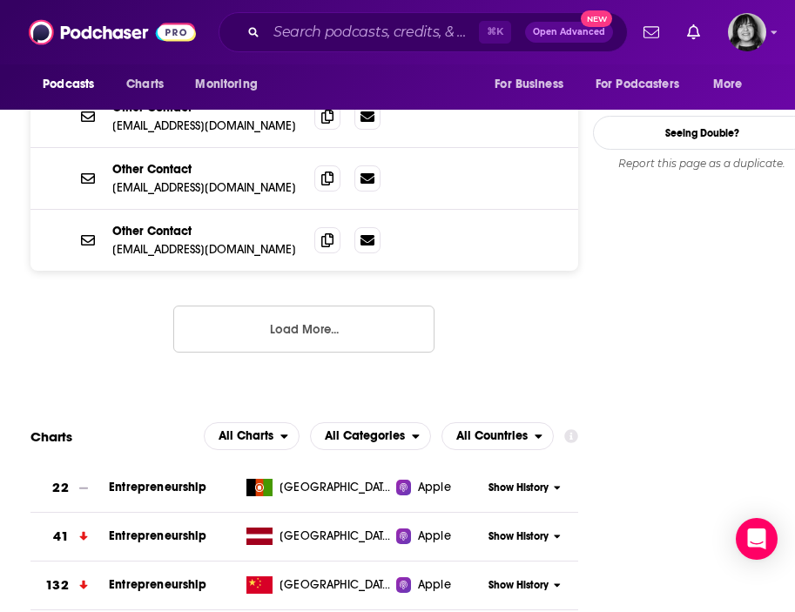
scroll to position [1832, 0]
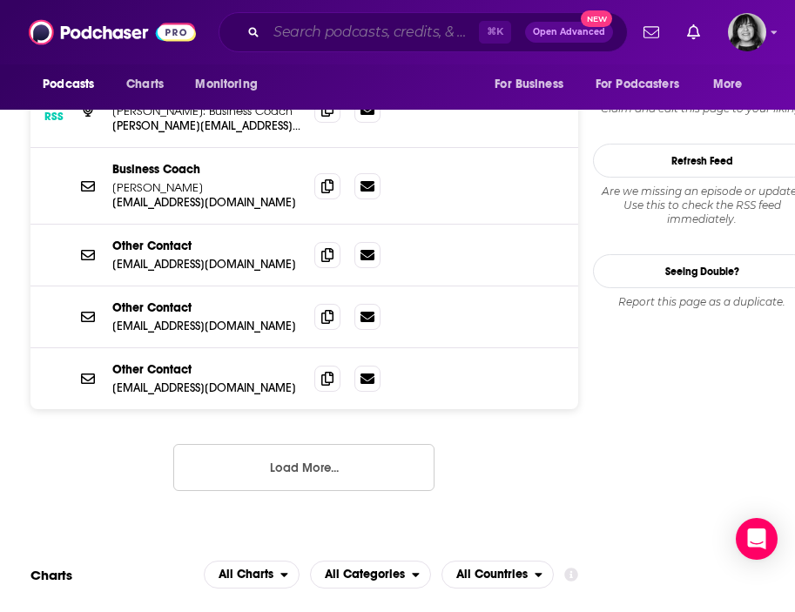
click at [387, 43] on input "Search podcasts, credits, & more..." at bounding box center [373, 32] width 213 height 28
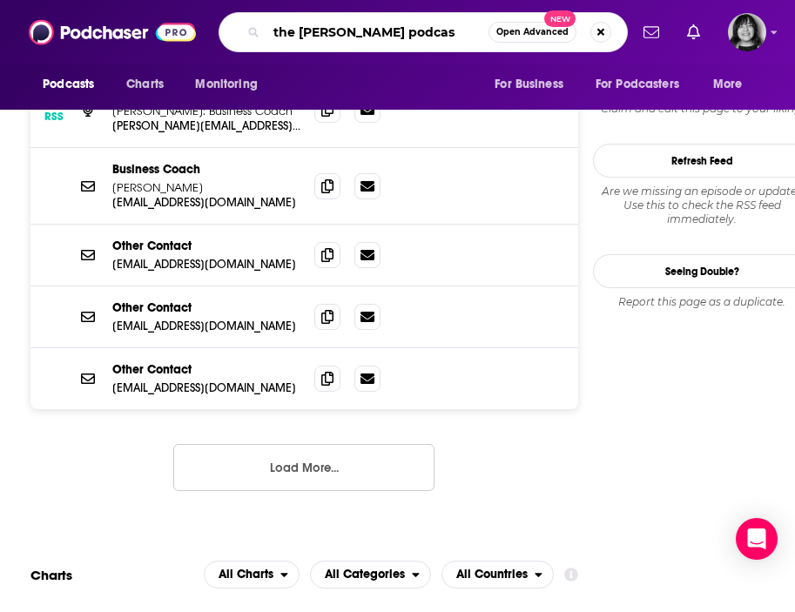
type input "the joe walker podcast"
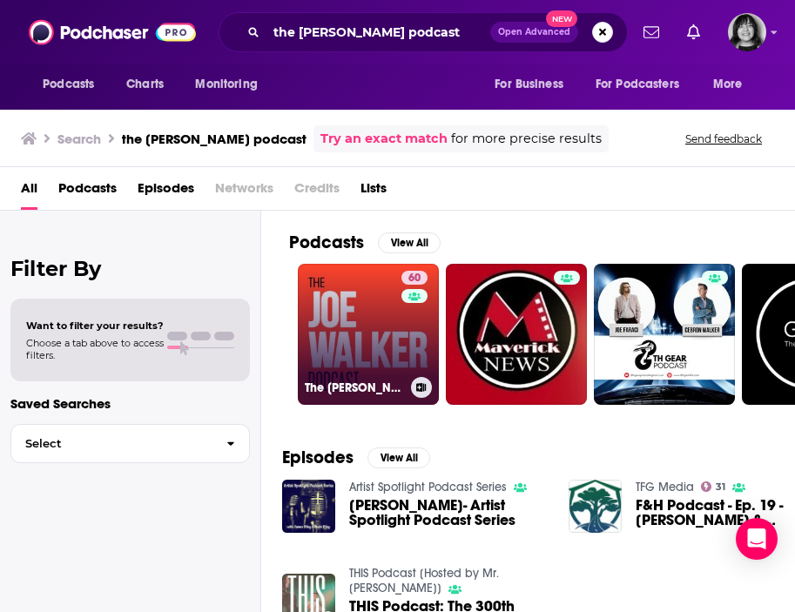
click at [354, 318] on link "60 The Joe Walker Podcast" at bounding box center [368, 334] width 141 height 141
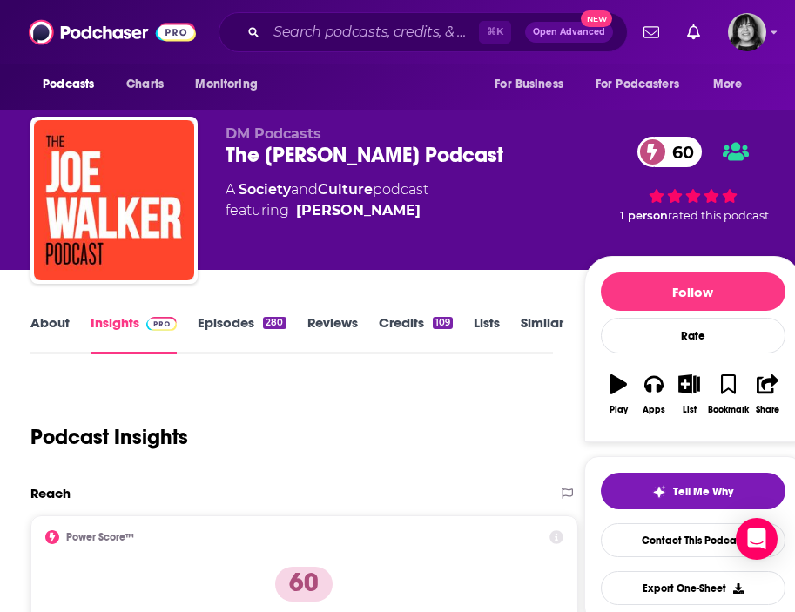
click at [37, 327] on link "About" at bounding box center [49, 334] width 39 height 40
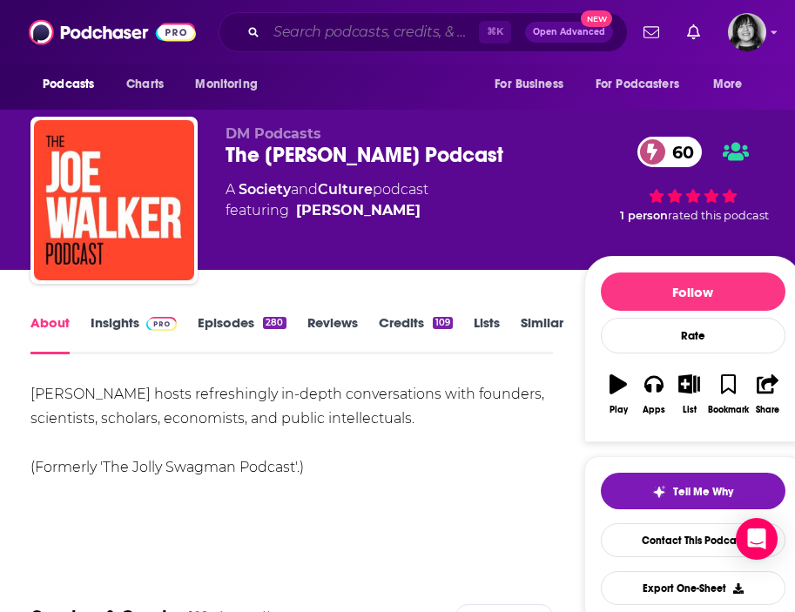
click at [337, 35] on input "Search podcasts, credits, & more..." at bounding box center [373, 32] width 213 height 28
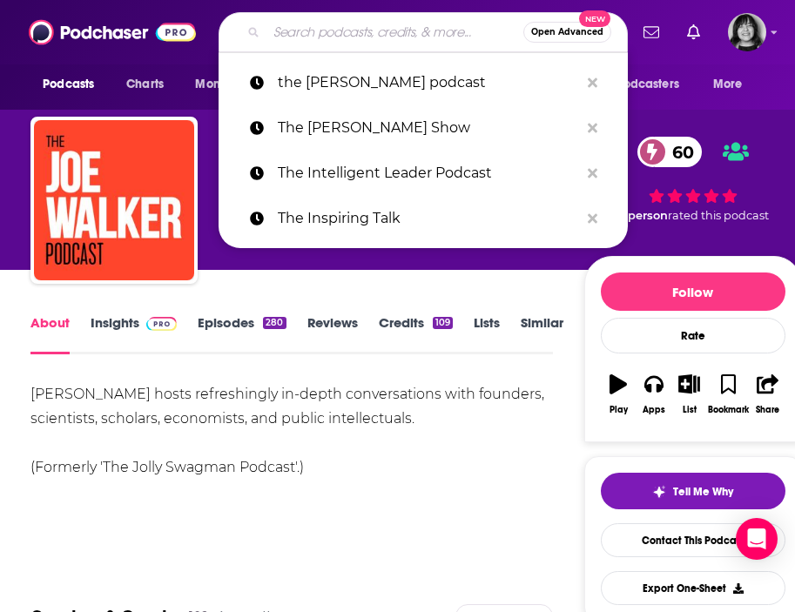
paste input "The [PERSON_NAME] Podcast"
type input "The [PERSON_NAME] Podcast"
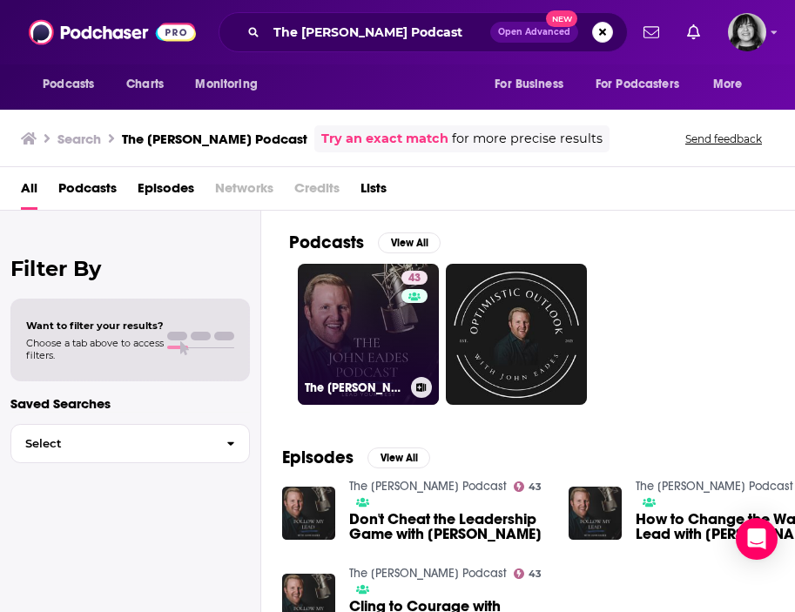
click at [342, 361] on link "43 The John Eades Podcast" at bounding box center [368, 334] width 141 height 141
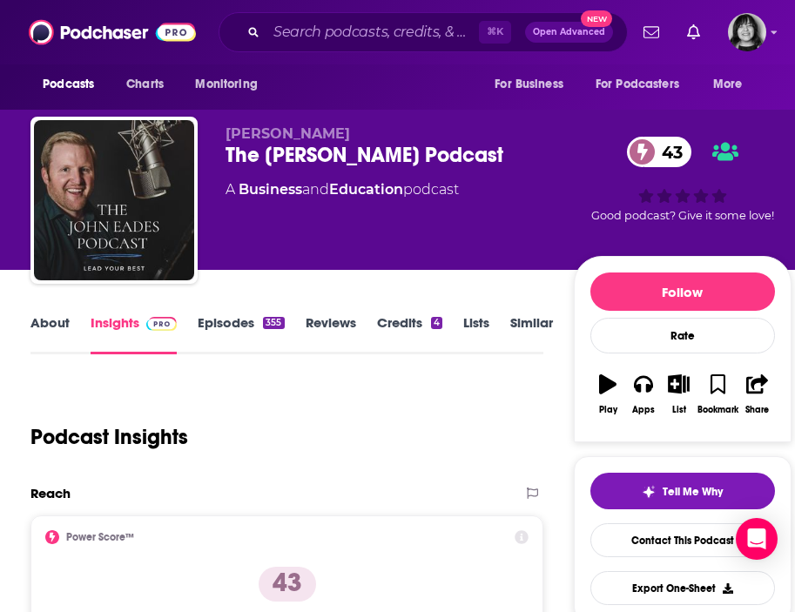
click at [54, 322] on link "About" at bounding box center [49, 334] width 39 height 40
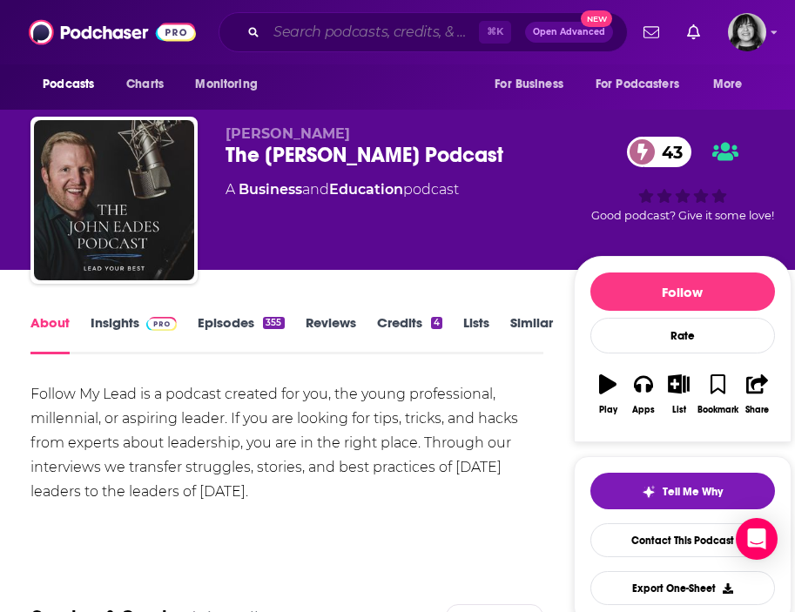
click at [328, 27] on input "Search podcasts, credits, & more..." at bounding box center [373, 32] width 213 height 28
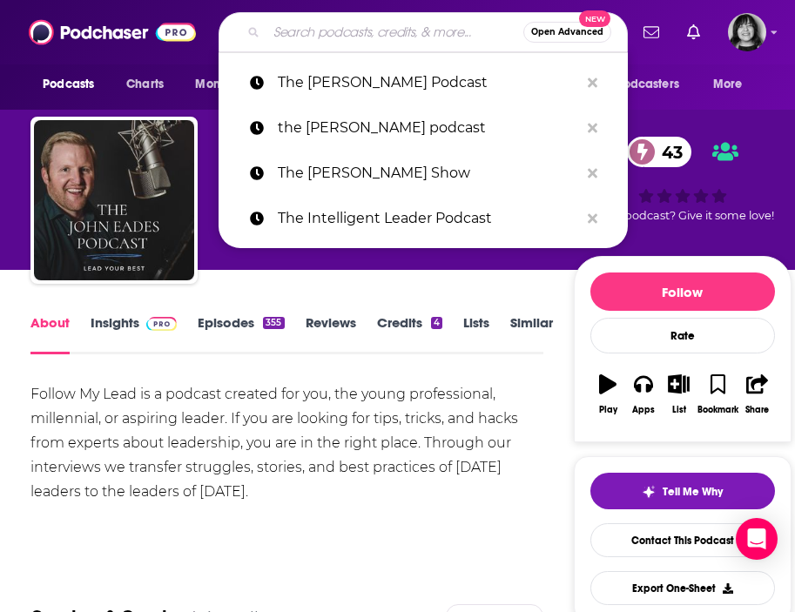
paste input "The [PERSON_NAME] Podcast"
type input "The [PERSON_NAME] Podcast"
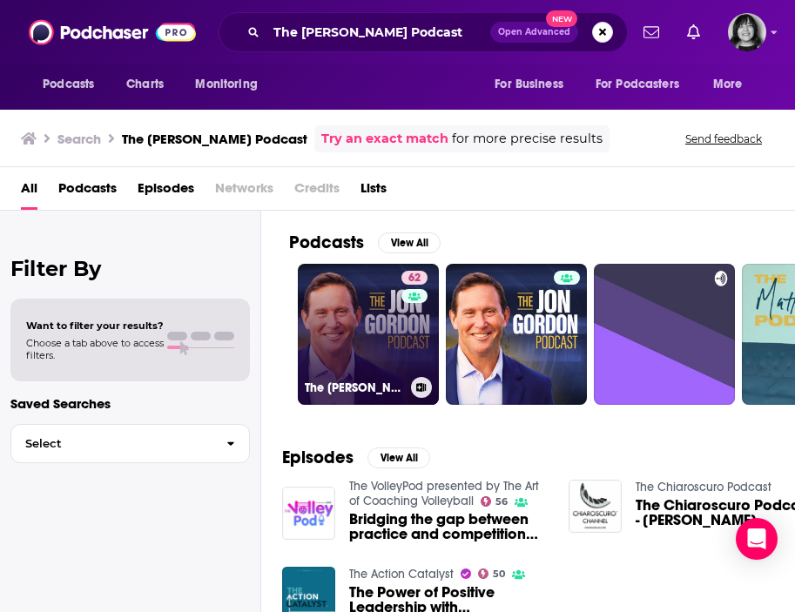
click at [341, 328] on link "62 The Jon Gordon Podcast" at bounding box center [368, 334] width 141 height 141
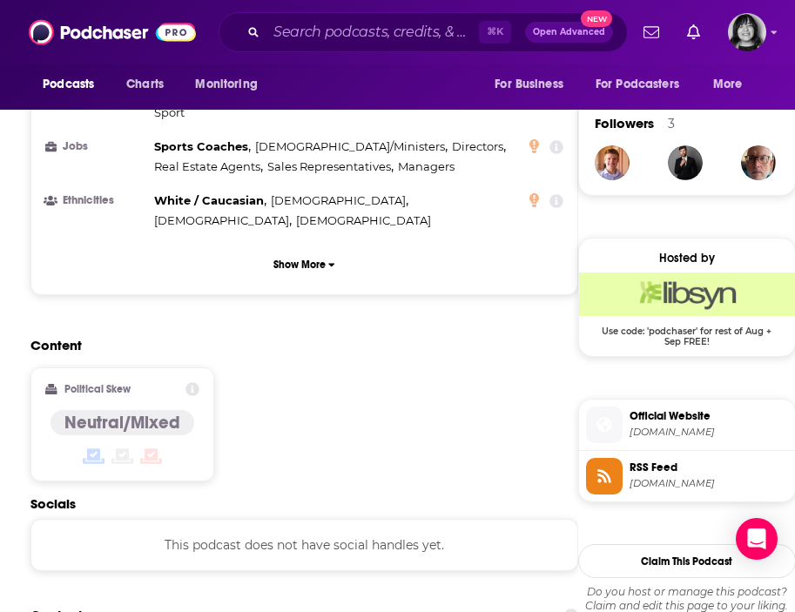
scroll to position [1236, 0]
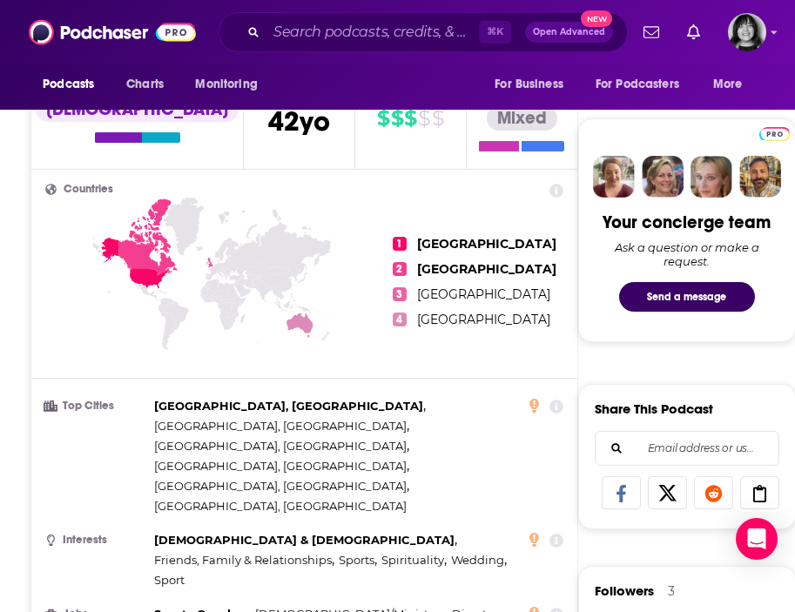
scroll to position [0, 0]
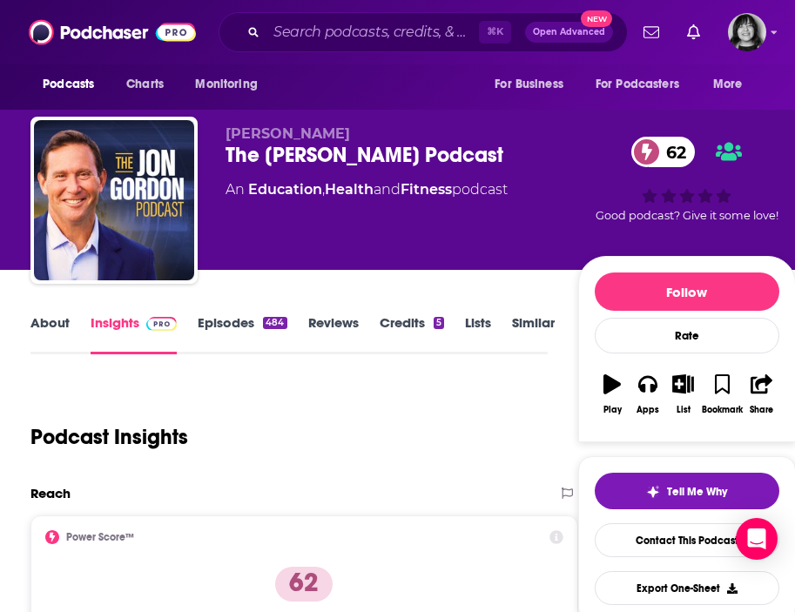
click at [49, 318] on link "About" at bounding box center [49, 334] width 39 height 40
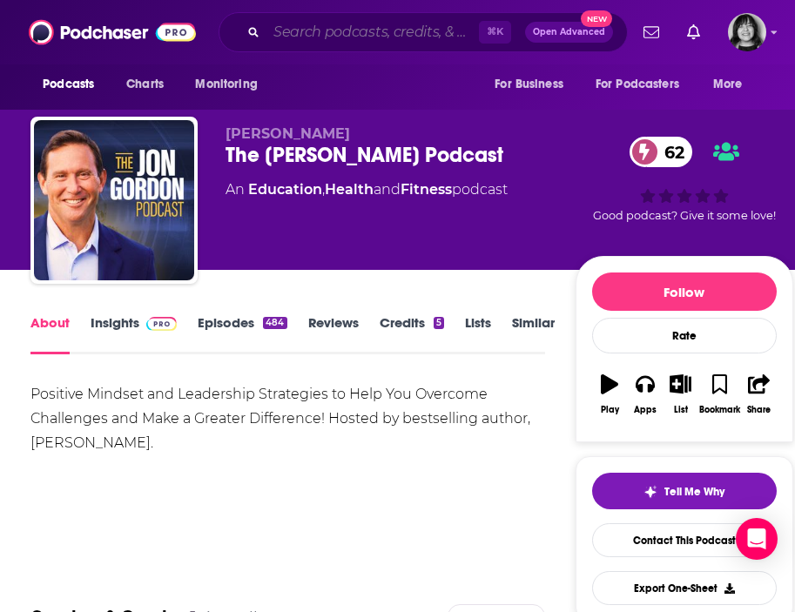
click at [330, 33] on input "Search podcasts, credits, & more..." at bounding box center [373, 32] width 213 height 28
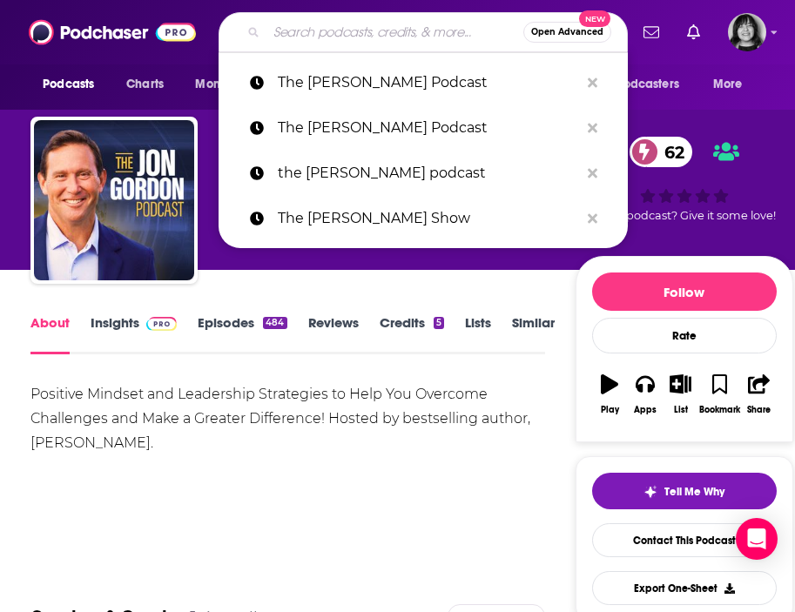
paste input "Habits & Hustle"
type input "Habits & Hustle"
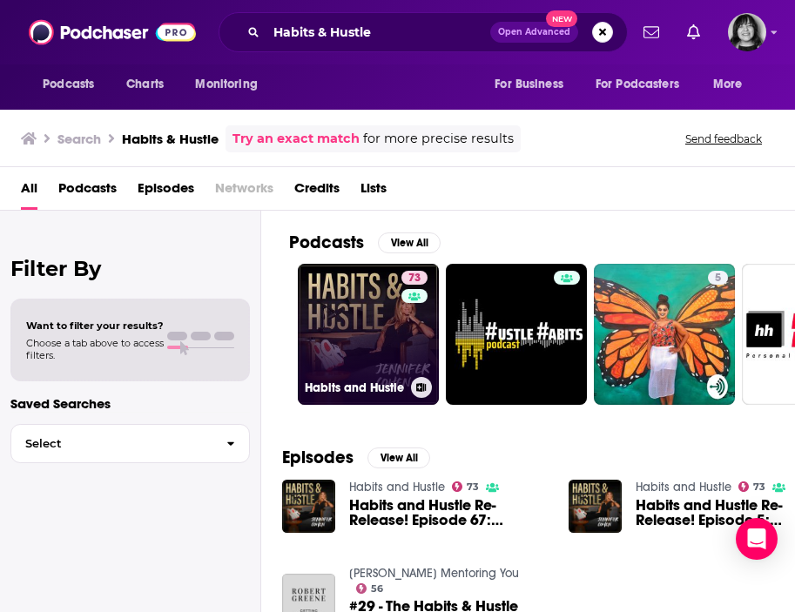
click at [353, 325] on link "73 Habits and Hustle" at bounding box center [368, 334] width 141 height 141
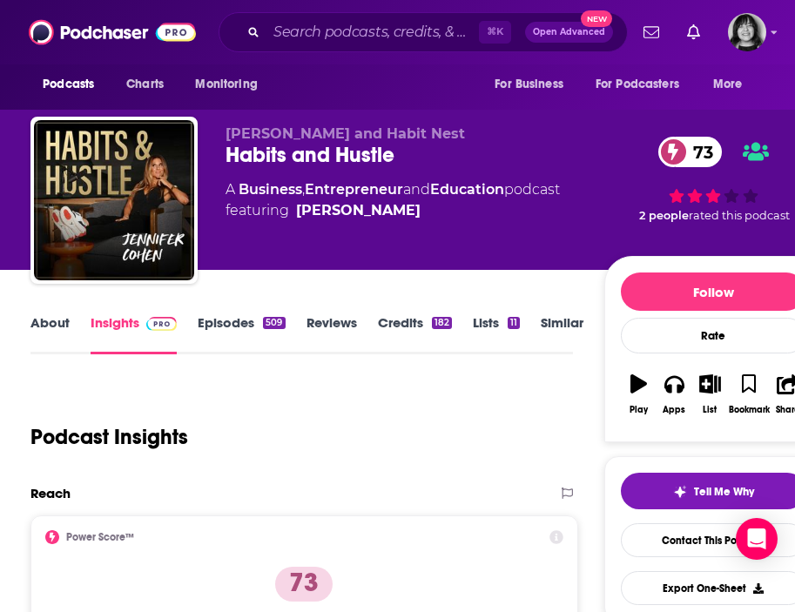
click at [40, 315] on link "About" at bounding box center [49, 334] width 39 height 40
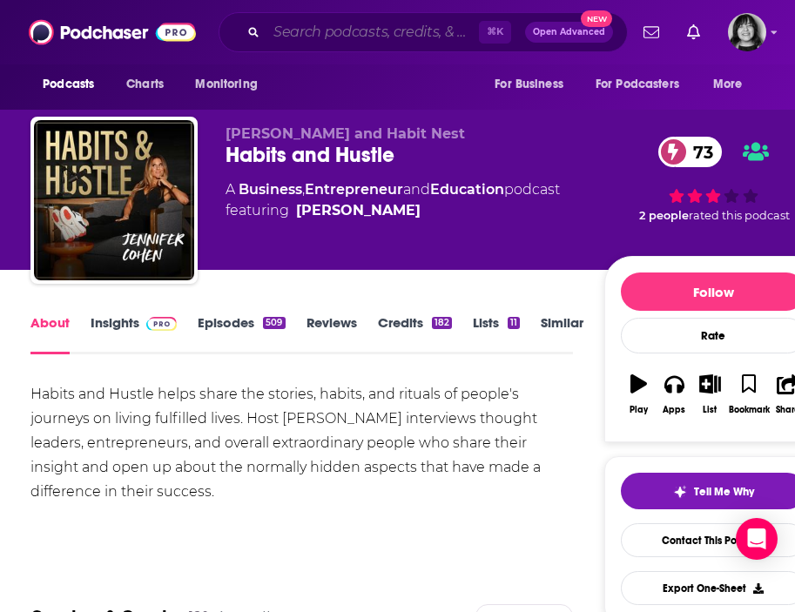
click at [311, 38] on input "Search podcasts, credits, & more..." at bounding box center [373, 32] width 213 height 28
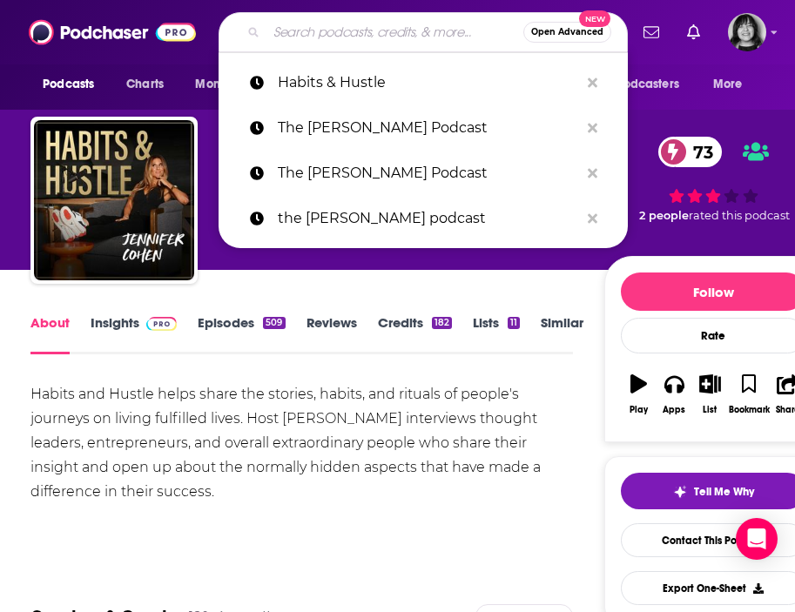
paste input "The [PERSON_NAME] Podcast"
type input "The [PERSON_NAME] Podcast"
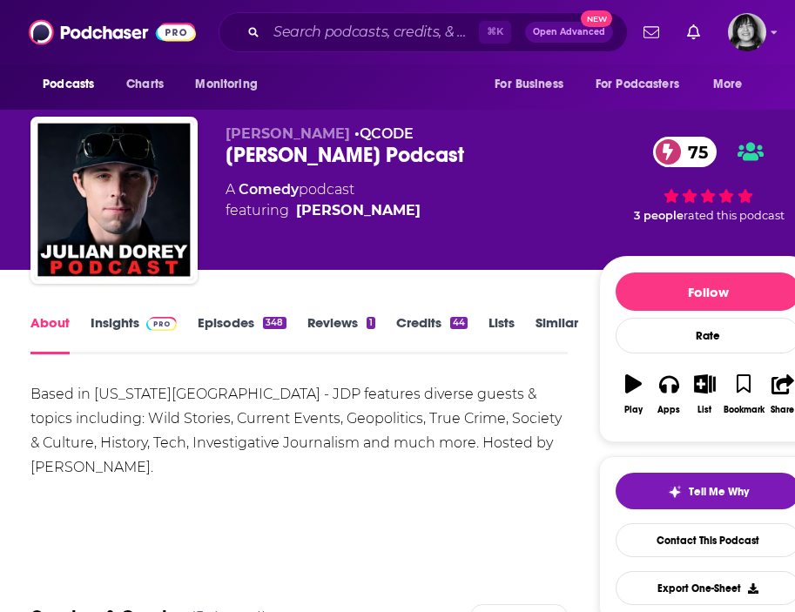
click at [412, 150] on div "[PERSON_NAME] Podcast 75" at bounding box center [413, 155] width 374 height 26
click at [412, 150] on div "Julian Dorey Podcast 75" at bounding box center [413, 155] width 374 height 26
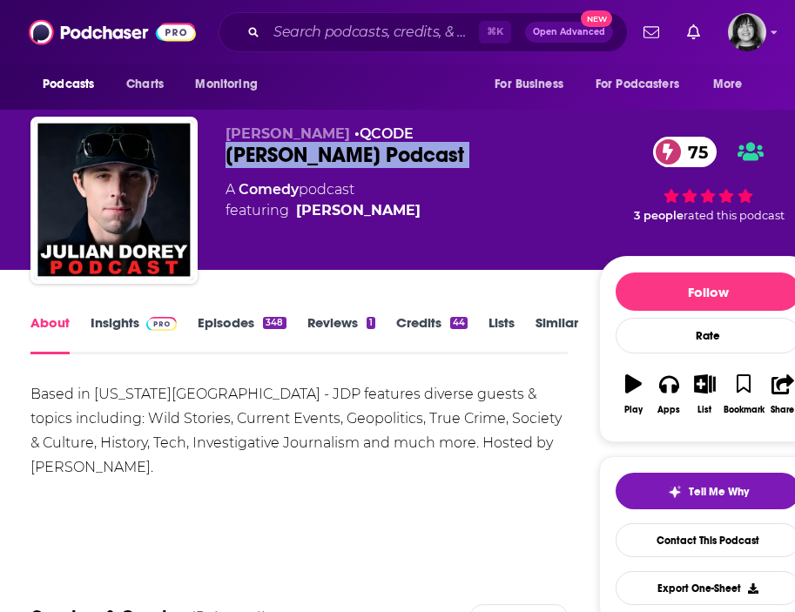
click at [412, 150] on div "Julian Dorey Podcast 75" at bounding box center [413, 155] width 374 height 26
copy div "Julian Dorey Podcast 75"
click at [113, 321] on link "Insights" at bounding box center [134, 334] width 86 height 40
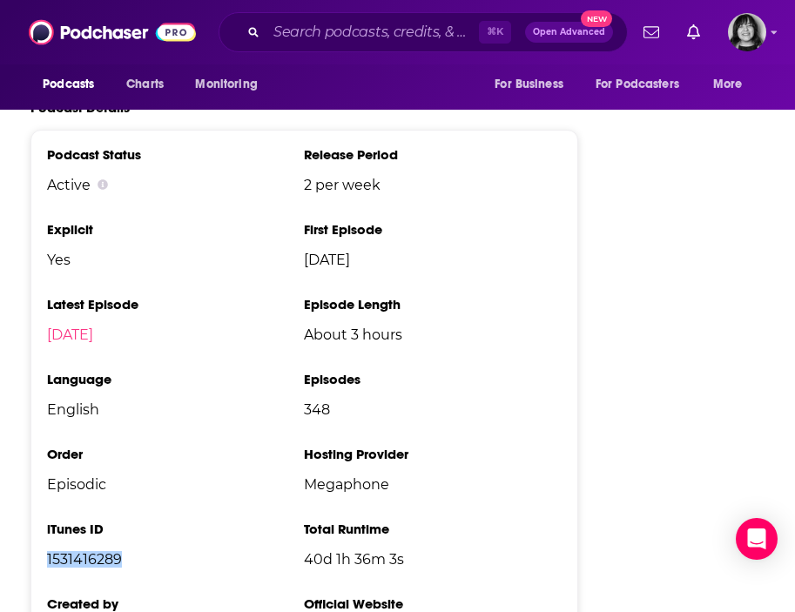
scroll to position [3352, 0]
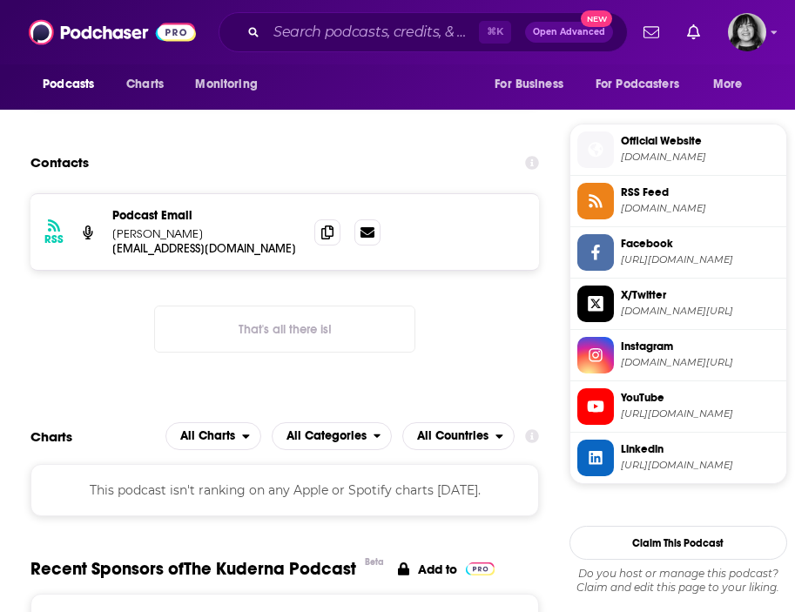
scroll to position [1509, 0]
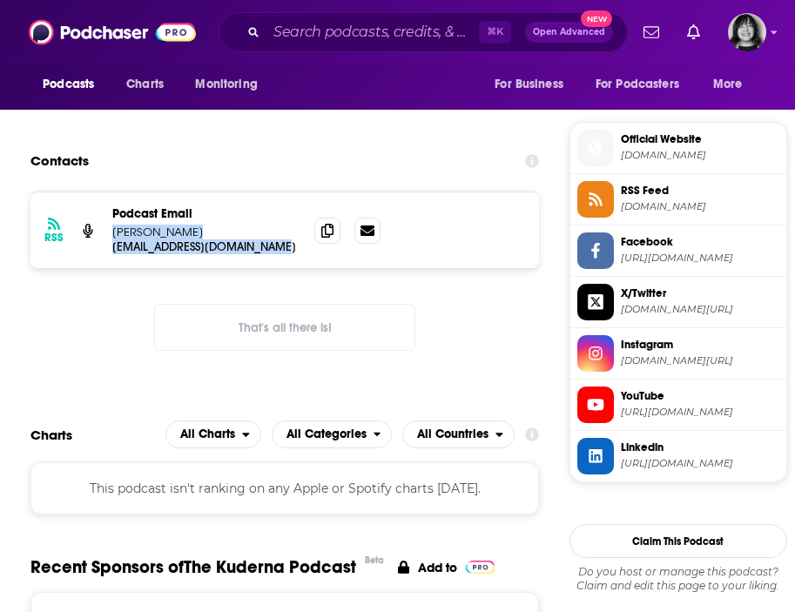
drag, startPoint x: 292, startPoint y: 250, endPoint x: 112, endPoint y: 237, distance: 179.9
click at [112, 237] on div "Podcast Email [PERSON_NAME] [EMAIL_ADDRESS][DOMAIN_NAME] [EMAIL_ADDRESS][DOMAIN…" at bounding box center [206, 230] width 188 height 48
copy div "[PERSON_NAME] [EMAIL_ADDRESS][DOMAIN_NAME] [EMAIL_ADDRESS][DOMAIN_NAME]"
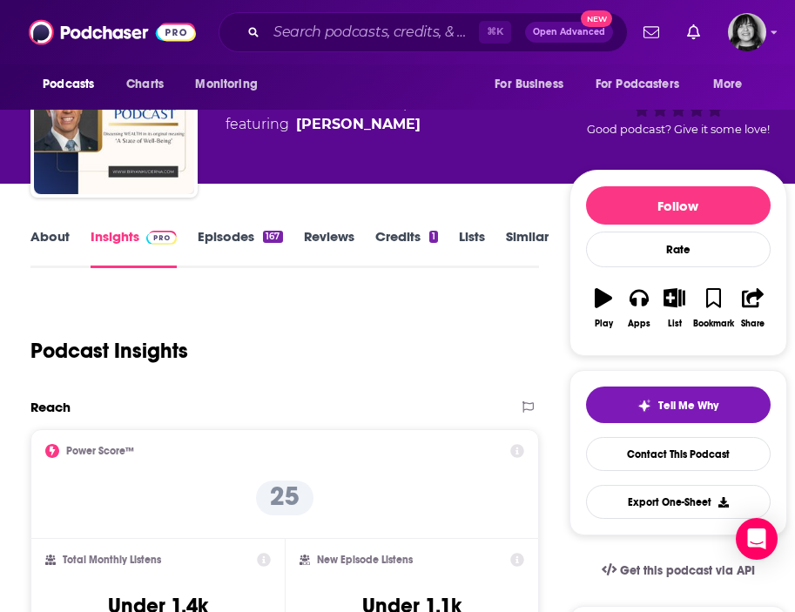
scroll to position [0, 0]
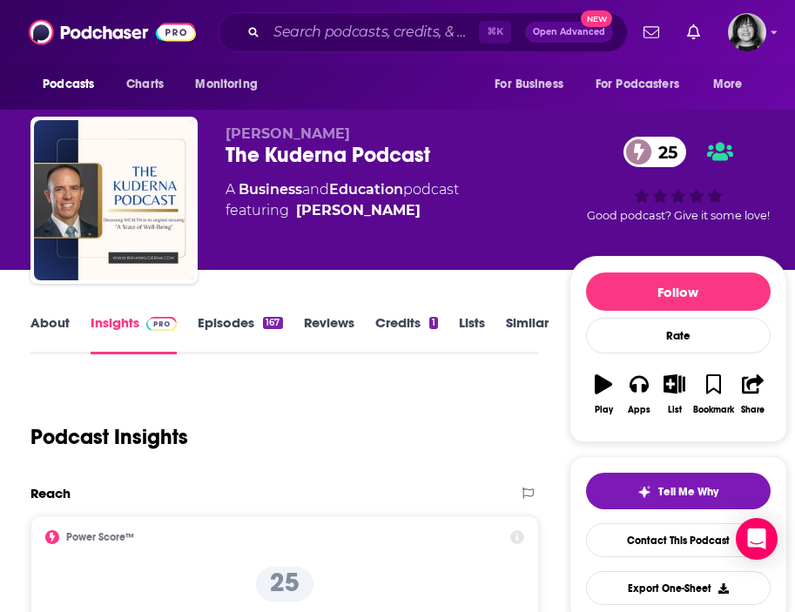
click at [57, 322] on link "About" at bounding box center [49, 334] width 39 height 40
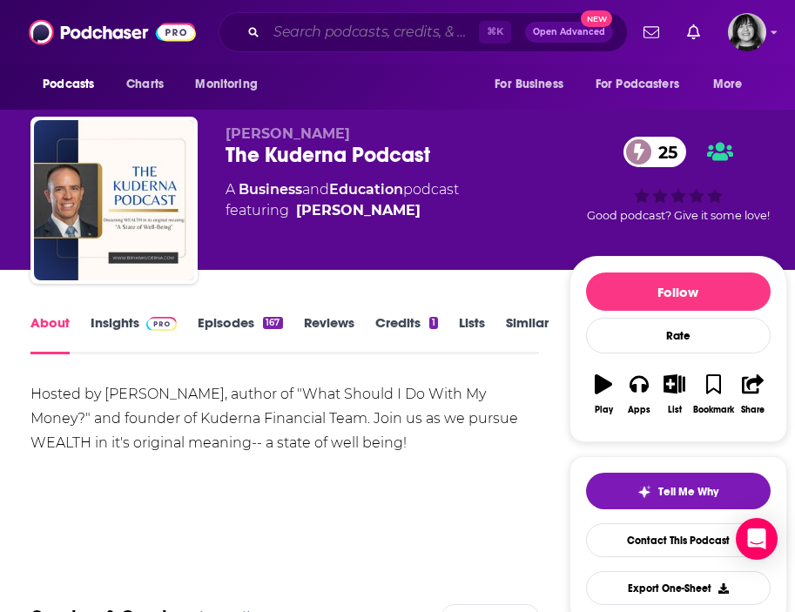
click at [369, 29] on input "Search podcasts, credits, & more..." at bounding box center [373, 32] width 213 height 28
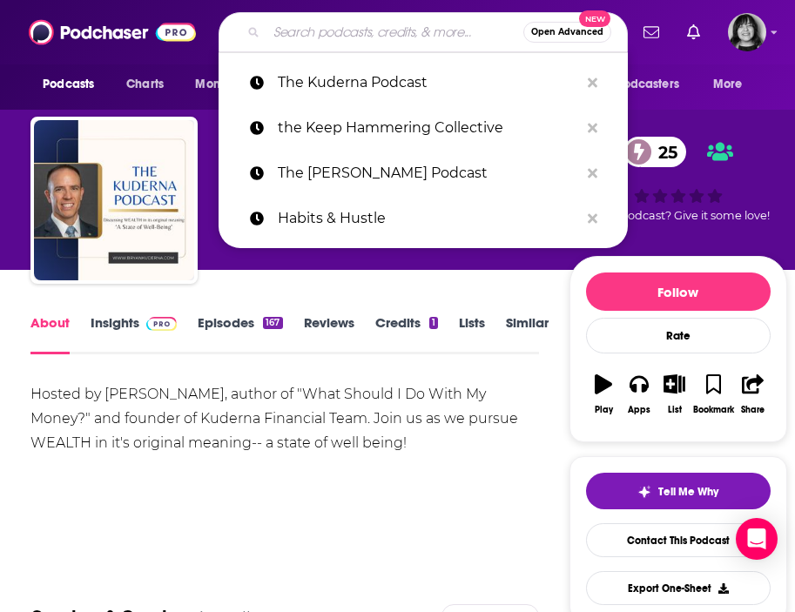
paste input "The Kung Fu Genius Podcast"
type input "The Kung Fu Genius Podcast"
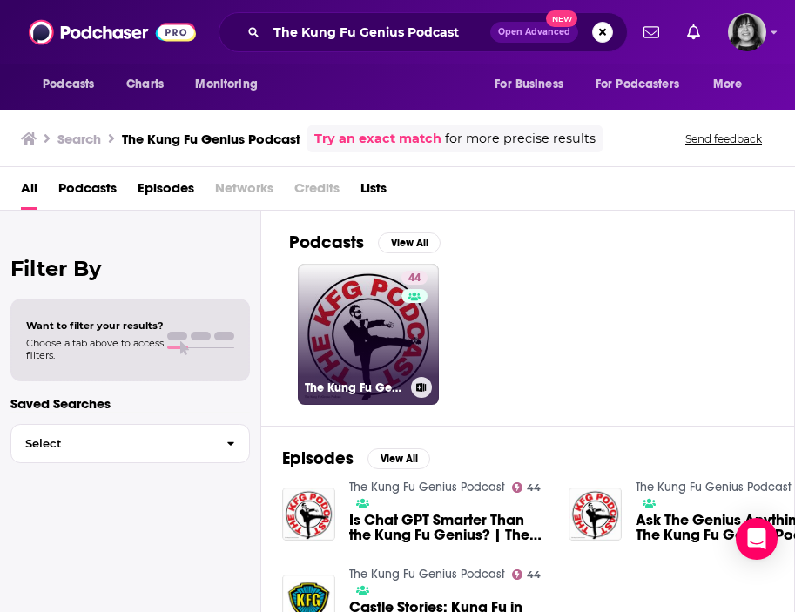
click at [325, 323] on link "44 The Kung Fu Genius Podcast" at bounding box center [368, 334] width 141 height 141
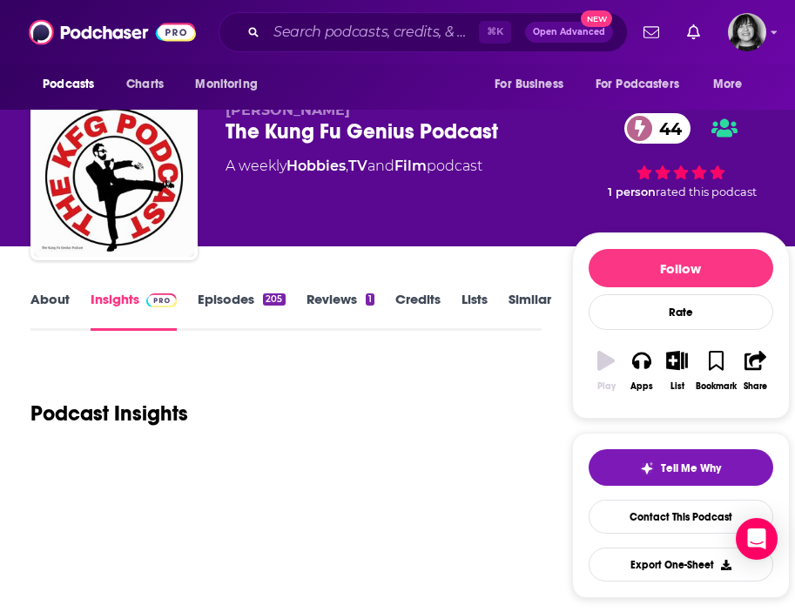
scroll to position [30, 0]
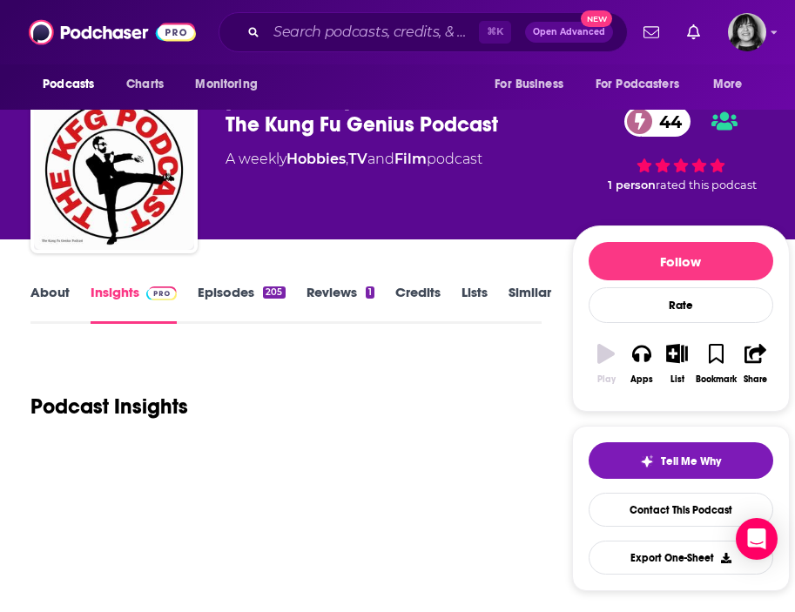
click at [57, 293] on link "About" at bounding box center [49, 304] width 39 height 40
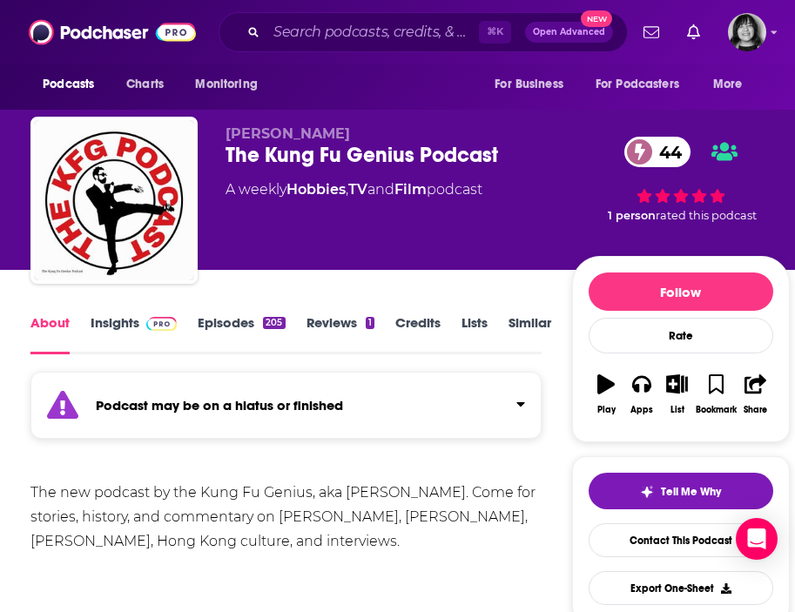
click at [256, 409] on strong "Podcast may be on a hiatus or finished" at bounding box center [219, 405] width 247 height 17
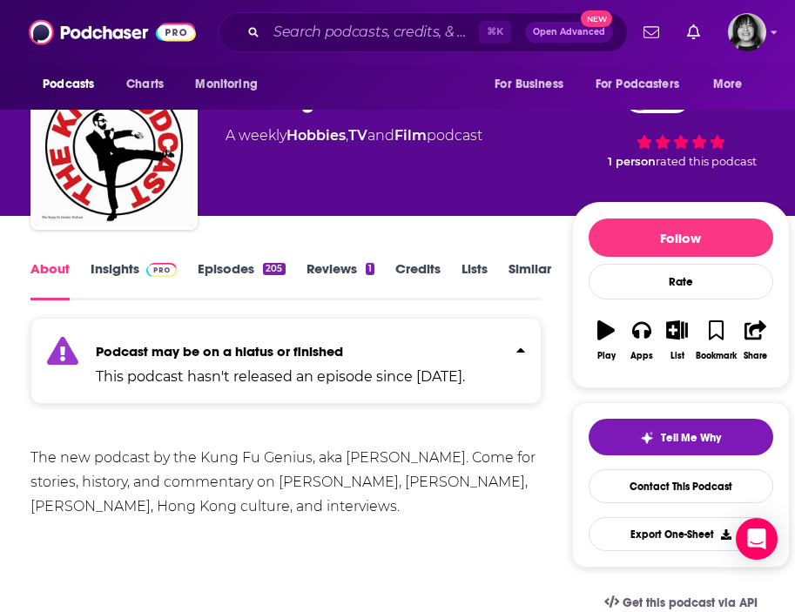
scroll to position [53, 0]
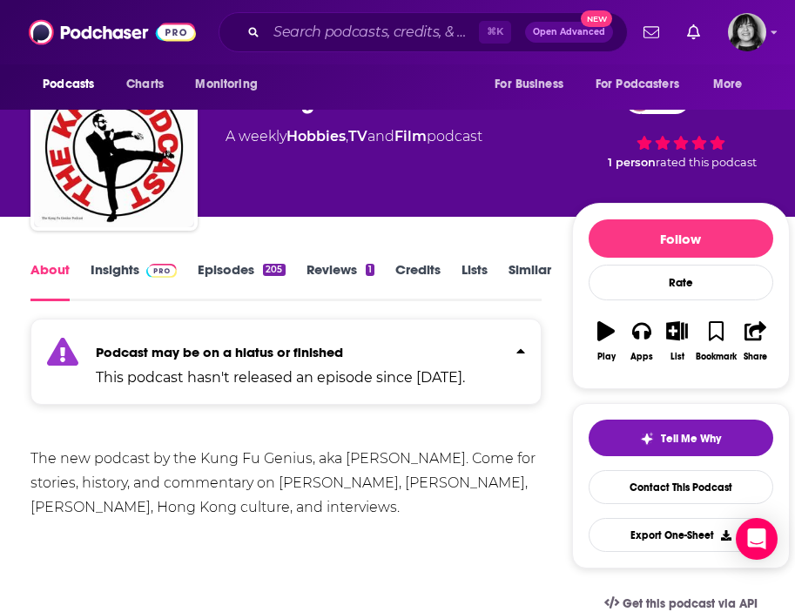
click at [119, 264] on link "Insights" at bounding box center [134, 281] width 86 height 40
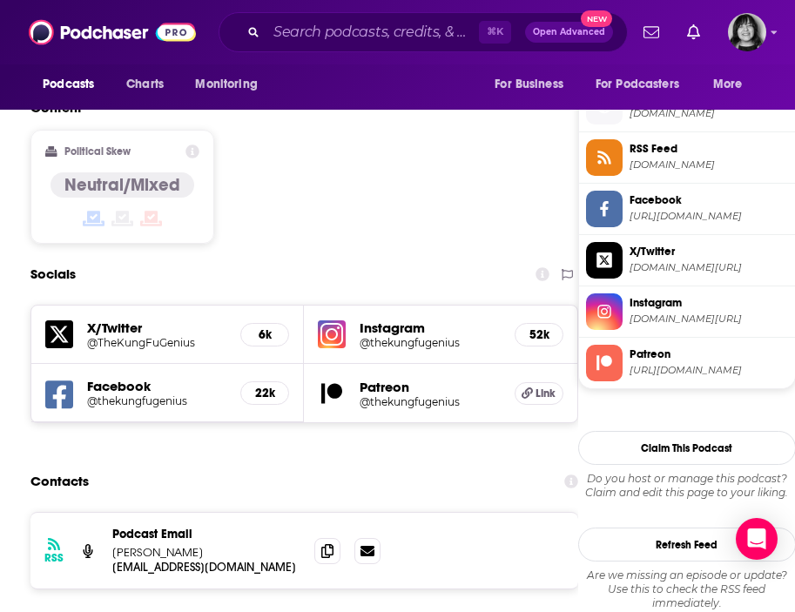
scroll to position [1551, 0]
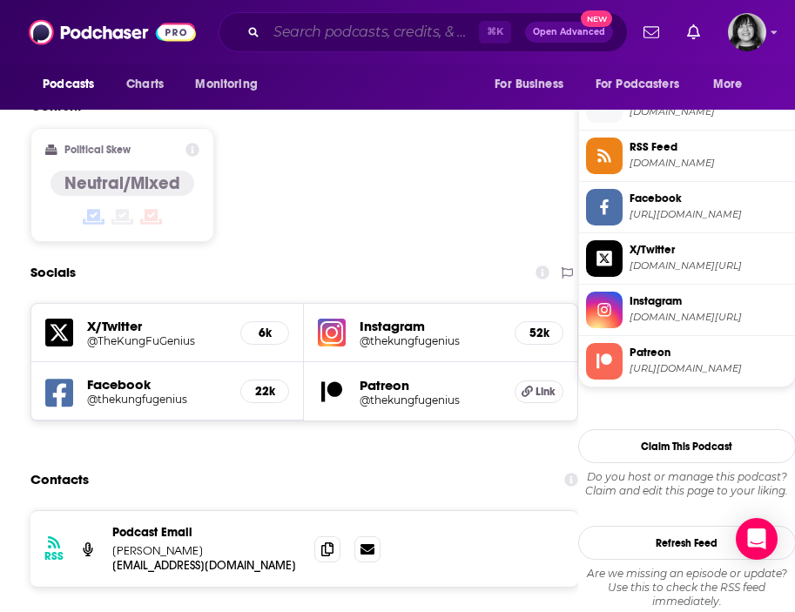
click at [375, 36] on input "Search podcasts, credits, & more..." at bounding box center [373, 32] width 213 height 28
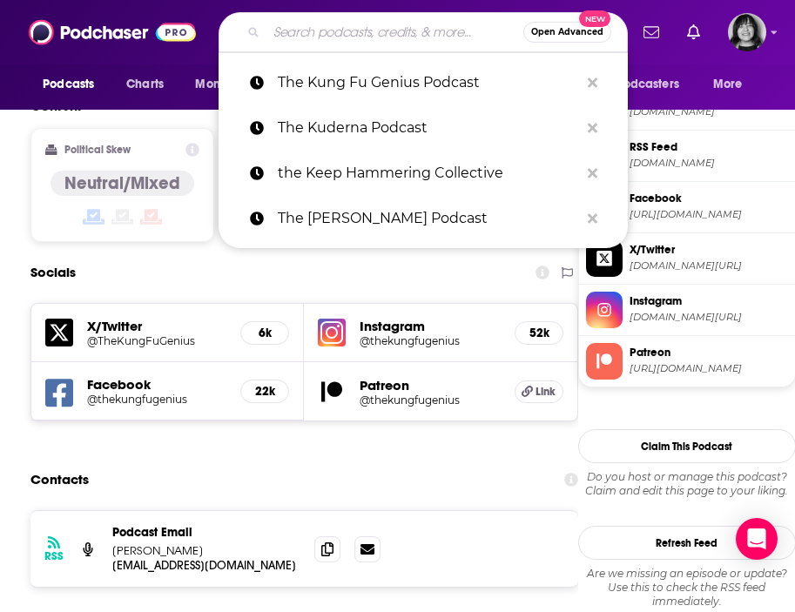
paste input "The Law Entrepreneur"
type input "The Law Entrepreneur"
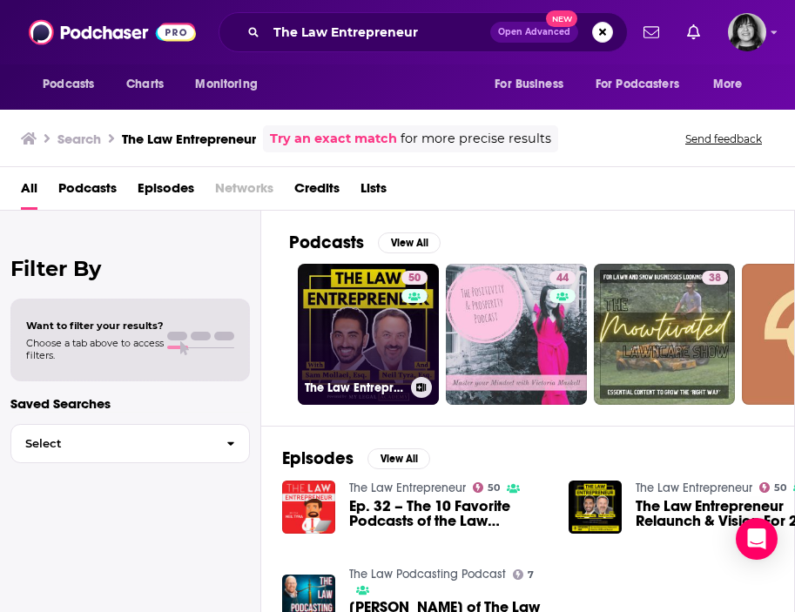
click at [343, 329] on link "50 The Law Entrepreneur" at bounding box center [368, 334] width 141 height 141
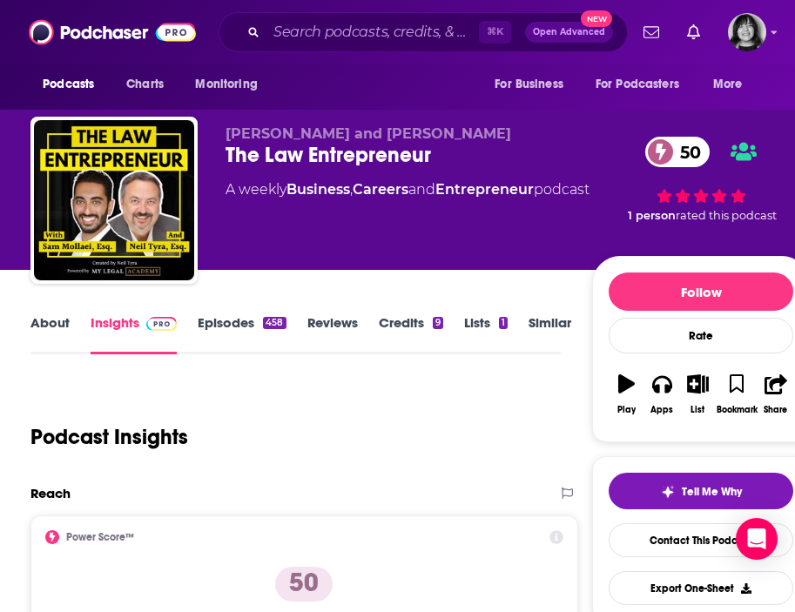
click at [320, 127] on span "[PERSON_NAME] and [PERSON_NAME]" at bounding box center [369, 133] width 286 height 17
click at [48, 320] on link "About" at bounding box center [49, 334] width 39 height 40
